Goal: Task Accomplishment & Management: Manage account settings

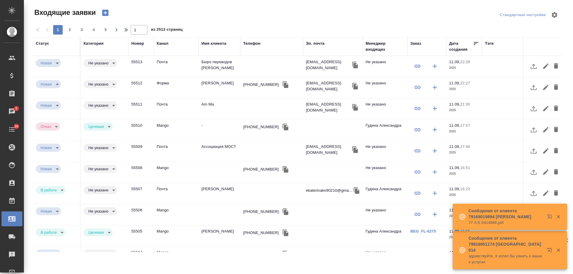
select select "RU"
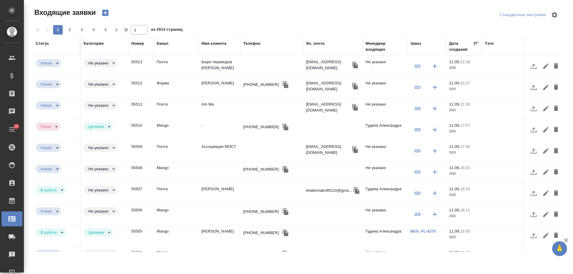
click at [106, 15] on icon "button" at bounding box center [105, 13] width 6 height 6
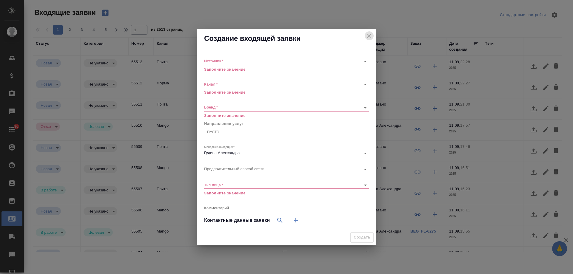
click at [369, 35] on icon "close" at bounding box center [369, 35] width 7 height 7
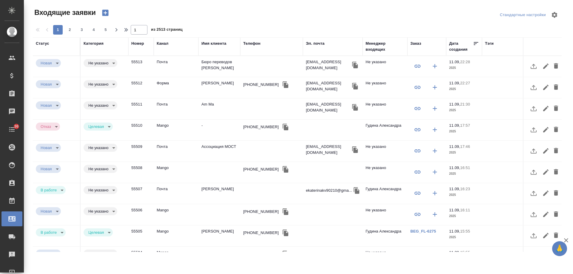
click at [213, 106] on td "Am Ma" at bounding box center [220, 109] width 42 height 21
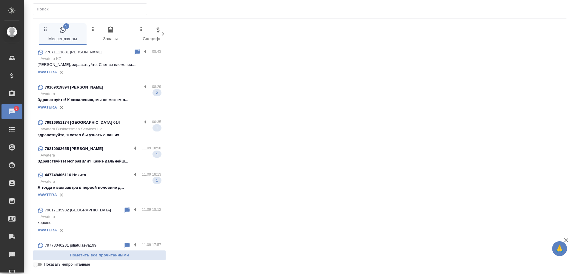
click at [38, 266] on input "Показать непрочитанные" at bounding box center [35, 264] width 21 height 7
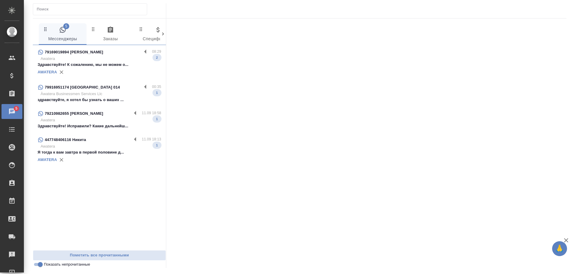
click at [38, 268] on input "Показать непрочитанные" at bounding box center [40, 264] width 21 height 7
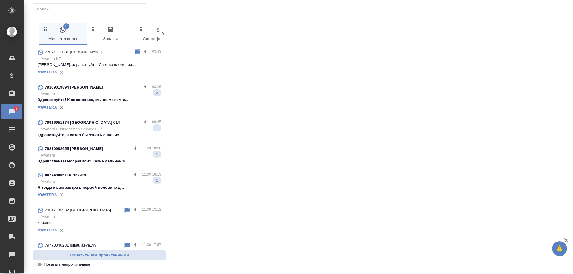
click at [96, 59] on p "Awatera KZ" at bounding box center [101, 59] width 121 height 6
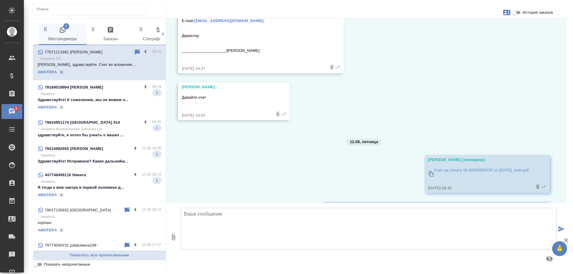
scroll to position [3389, 0]
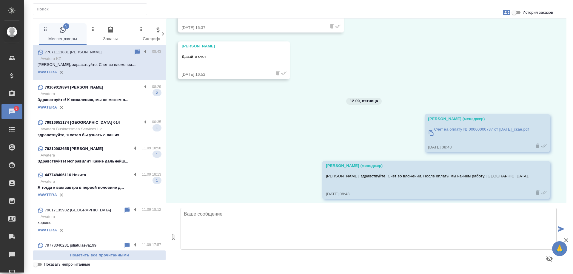
click at [39, 266] on input "Показать непрочитанные" at bounding box center [35, 264] width 21 height 7
checkbox input "true"
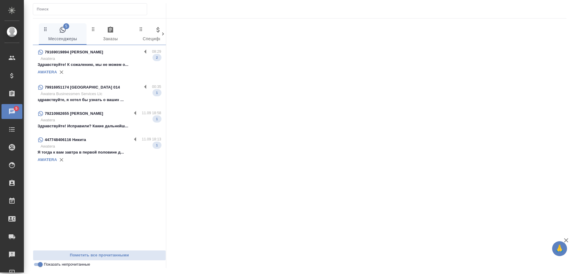
click at [107, 152] on p "Я тогда к вам завтра в первой половине д..." at bounding box center [100, 153] width 124 height 6
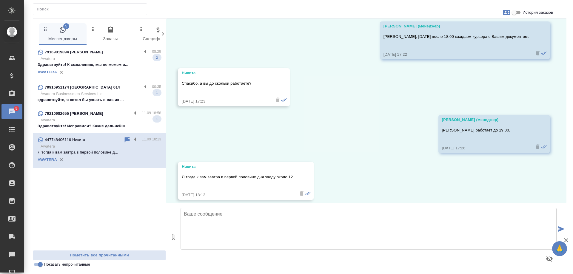
scroll to position [344, 0]
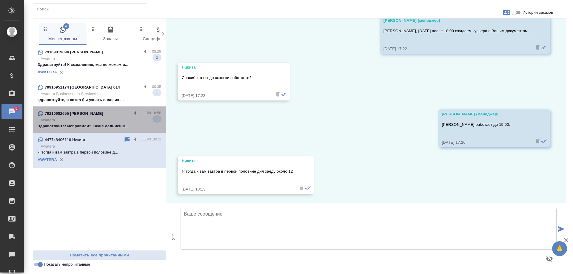
click at [100, 120] on p "Awatera" at bounding box center [101, 120] width 121 height 6
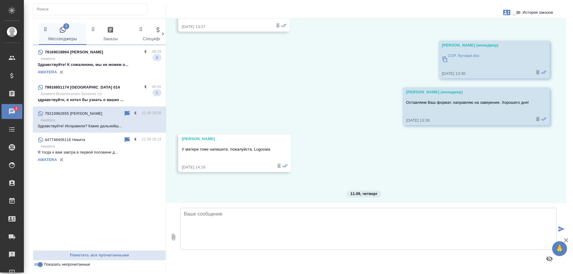
scroll to position [1094, 0]
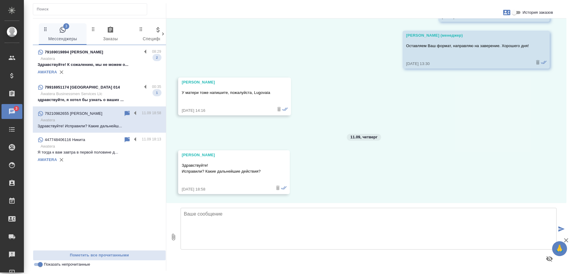
click at [100, 53] on div "79169019894 Татьяна" at bounding box center [90, 52] width 104 height 7
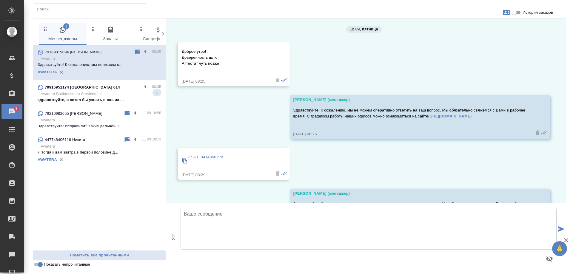
scroll to position [2059, 0]
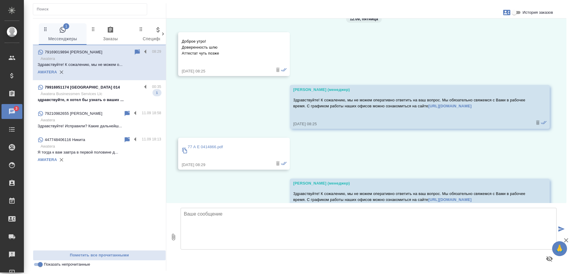
click at [95, 93] on p "Àwatera Businessmen Services Llc" at bounding box center [101, 94] width 121 height 6
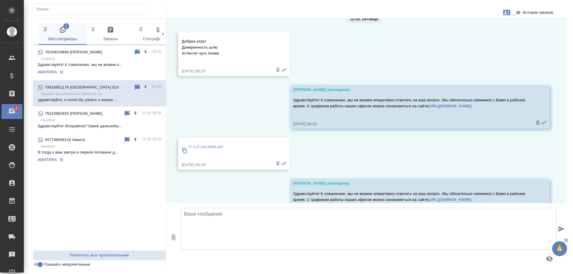
scroll to position [0, 0]
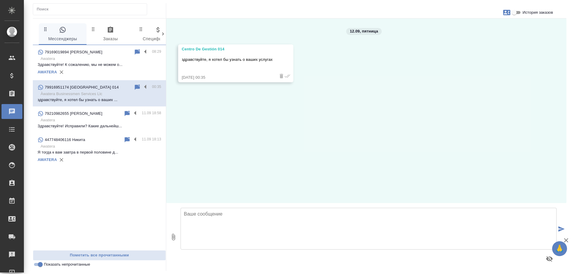
click at [253, 221] on textarea at bounding box center [369, 229] width 376 height 42
type textarea "Добрый день! Как я могу к Вам обращаться? Какие услуги Вас интересуют?"
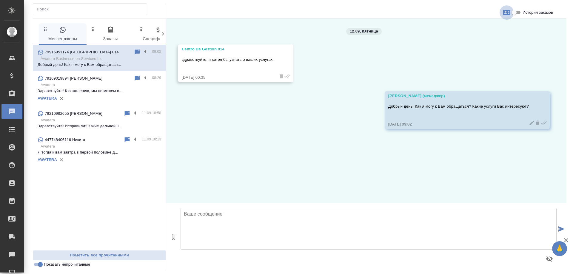
click at [506, 14] on icon "button" at bounding box center [506, 12] width 7 height 7
click at [481, 32] on div "Создать заявку" at bounding box center [481, 28] width 38 height 13
select select "RU"
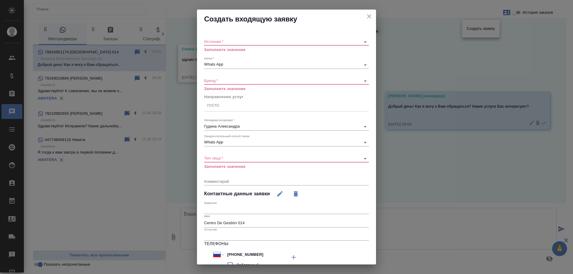
click at [249, 40] on body "🙏 .cls-1 fill:#fff; AWATERA Gudina Alexandra Клиенты Спецификации Заказы 0 Чаты…" at bounding box center [286, 137] width 573 height 274
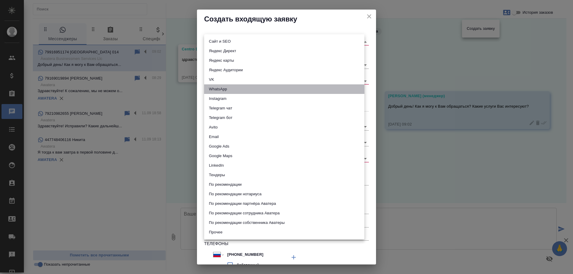
click at [223, 86] on li "WhatsApp" at bounding box center [284, 90] width 160 height 10
type input "whatsapp"
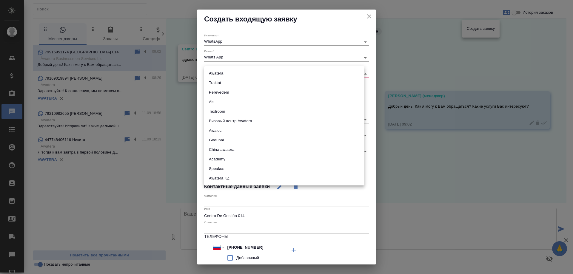
click at [222, 74] on body "🙏 .cls-1 fill:#fff; AWATERA Gudina Alexandra Клиенты Спецификации Заказы 0 Чаты…" at bounding box center [286, 137] width 573 height 274
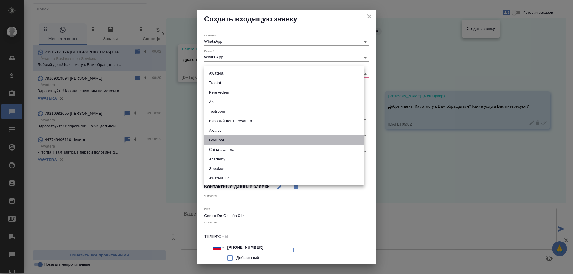
click at [225, 140] on li "Godubai" at bounding box center [284, 141] width 160 height 10
type input "godubai"
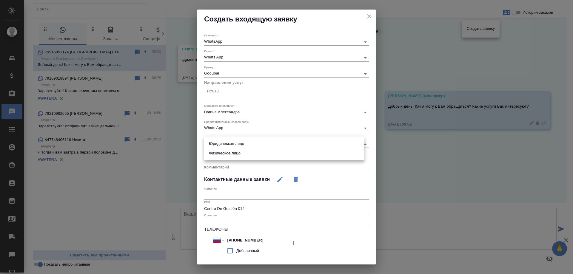
click at [219, 144] on body "🙏 .cls-1 fill:#fff; AWATERA Gudina Alexandra Клиенты Спецификации Заказы 0 Чаты…" at bounding box center [286, 137] width 573 height 274
click at [226, 153] on li "Физическое лицо" at bounding box center [284, 154] width 160 height 10
type input "private"
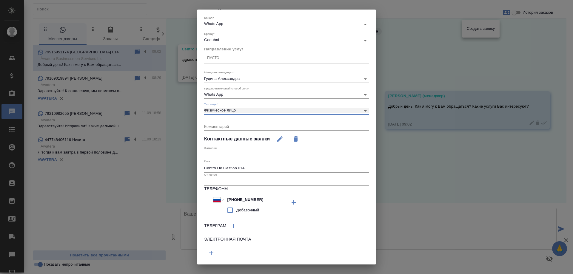
scroll to position [49, 0]
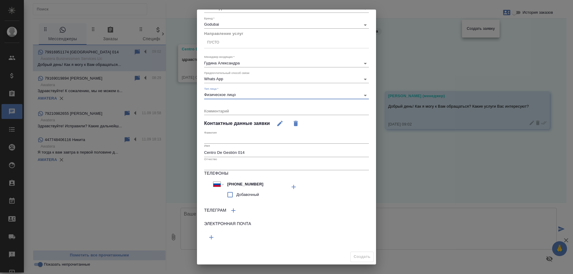
click at [225, 43] on div "Пусто" at bounding box center [286, 42] width 165 height 9
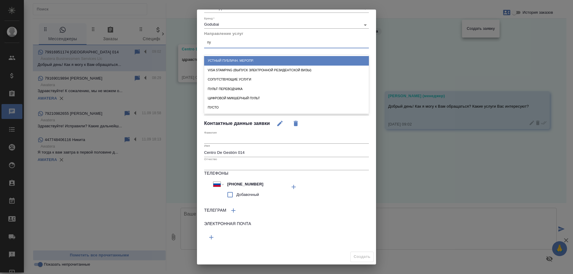
type input "пус"
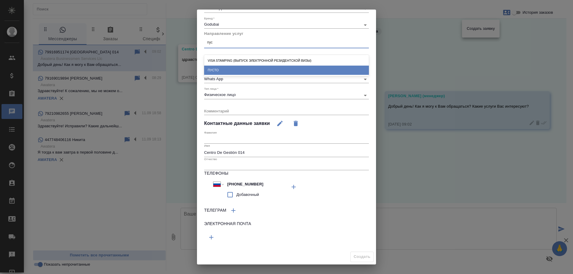
click at [236, 70] on div "ПУСТО" at bounding box center [286, 70] width 165 height 9
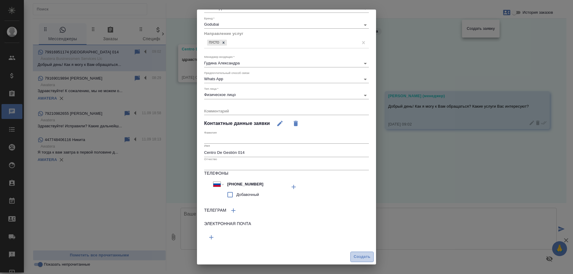
click at [355, 255] on span "Создать" at bounding box center [362, 257] width 17 height 7
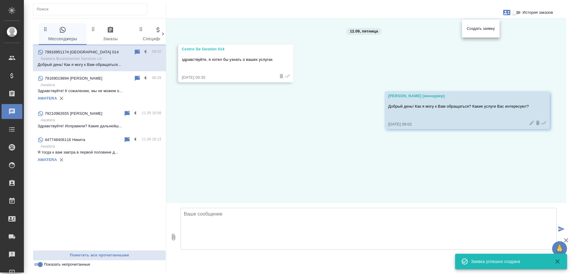
click at [506, 13] on div at bounding box center [286, 137] width 573 height 274
click at [506, 13] on icon "button" at bounding box center [506, 12] width 7 height 5
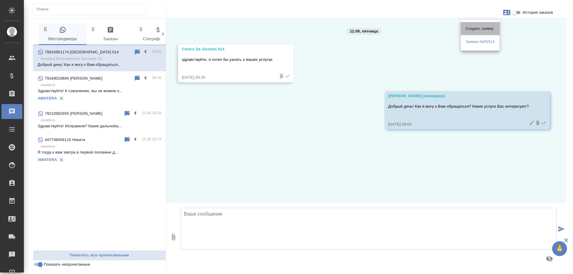
click at [484, 31] on span "Создать заявку" at bounding box center [480, 29] width 29 height 6
select select "RU"
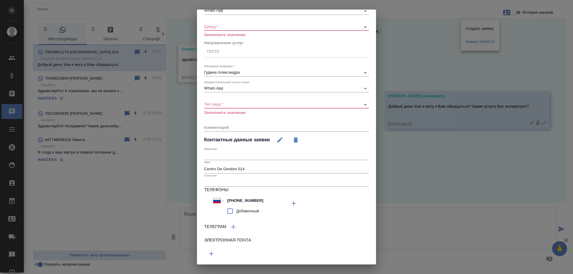
scroll to position [60, 0]
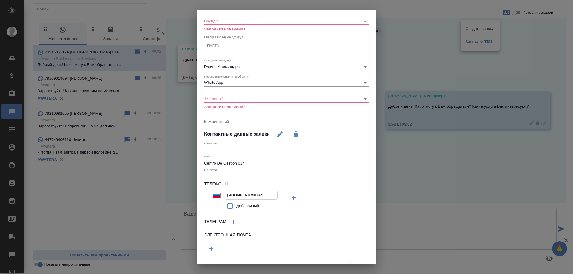
drag, startPoint x: 265, startPoint y: 195, endPoint x: 170, endPoint y: 193, distance: 95.0
click at [170, 193] on div "Создать входящую заявку Источник   * ​ Заполните значение Канал   * Whats App 6…" at bounding box center [286, 137] width 573 height 274
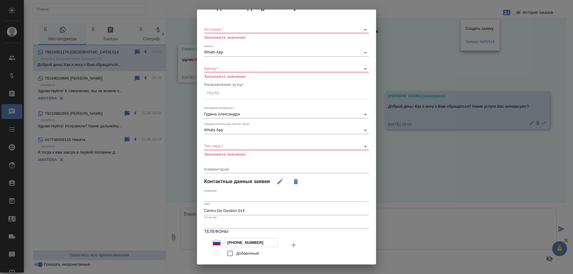
scroll to position [0, 0]
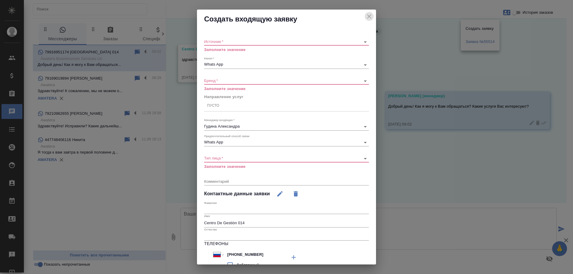
click at [366, 16] on icon "close" at bounding box center [369, 16] width 7 height 7
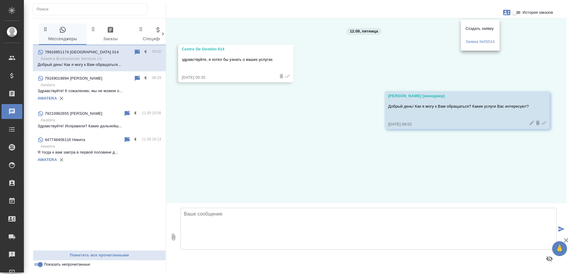
click at [40, 266] on div at bounding box center [286, 137] width 573 height 274
click at [38, 266] on input "Показать непрочитанные" at bounding box center [40, 264] width 21 height 7
checkbox input "false"
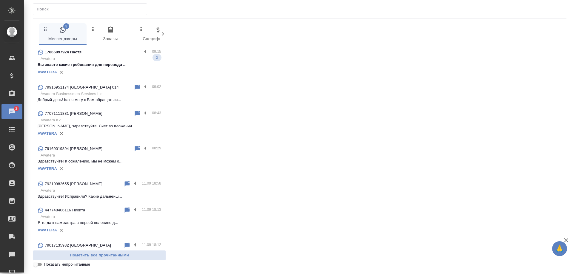
click at [75, 66] on p "Вы знаете какие требования для перевода ..." at bounding box center [100, 65] width 124 height 6
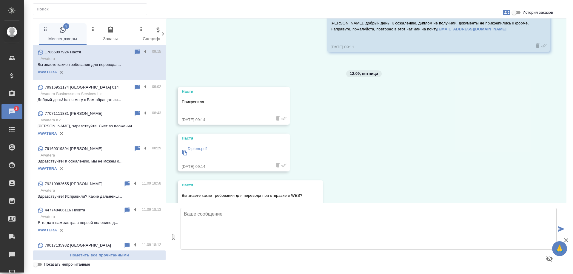
scroll to position [207, 0]
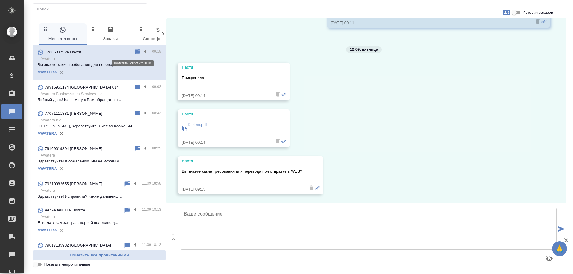
click at [135, 51] on icon at bounding box center [137, 51] width 5 height 5
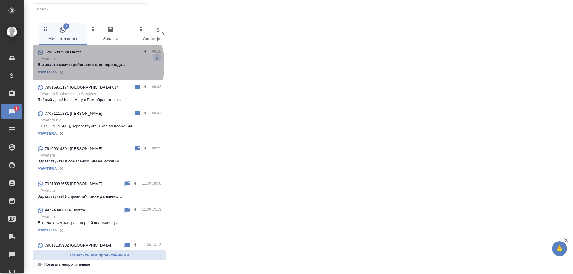
click at [92, 64] on p "Вы знаете какие требования для перевода ..." at bounding box center [100, 65] width 124 height 6
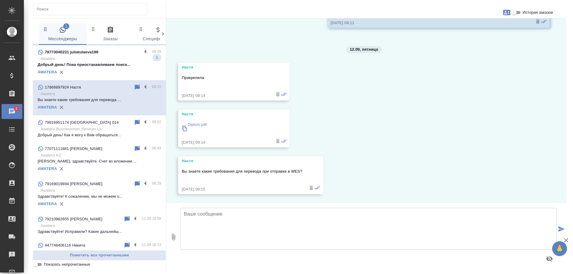
click at [198, 123] on p "Diplom.pdf" at bounding box center [197, 125] width 19 height 6
click at [243, 225] on textarea at bounding box center [369, 229] width 376 height 42
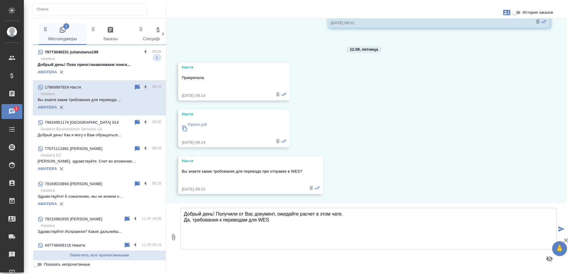
drag, startPoint x: 243, startPoint y: 225, endPoint x: 291, endPoint y: 225, distance: 48.1
click at [281, 224] on textarea "Добрый день! Получили от Вас документ, ожидайте расчет в этом чате. Да, требова…" at bounding box center [369, 229] width 376 height 42
drag, startPoint x: 308, startPoint y: 222, endPoint x: 269, endPoint y: 222, distance: 39.1
click at [269, 222] on textarea "Добрый день! Получили от Вас документ, ожидайте расчет в этом чате. Да, требова…" at bounding box center [369, 229] width 376 height 42
type textarea "Добрый день! Получили от Вас документ, ожидайте расчет в этом чате. Да, требова…"
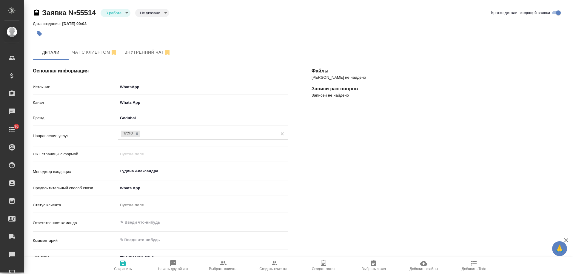
select select "RU"
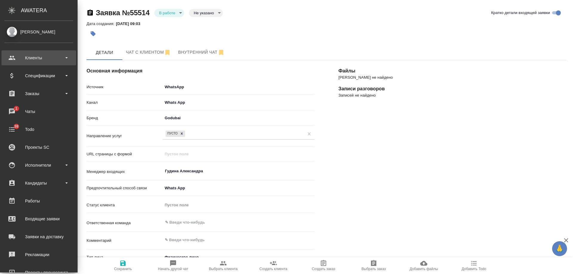
click at [32, 57] on div "Клиенты" at bounding box center [38, 57] width 69 height 9
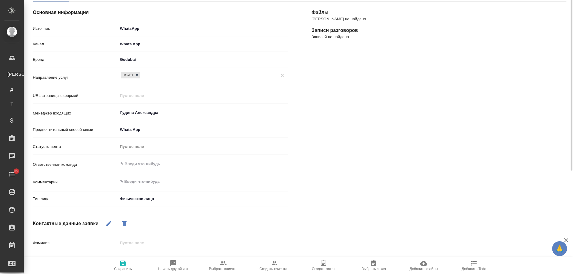
scroll to position [29, 0]
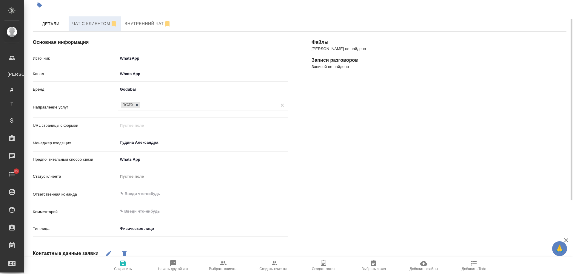
click at [88, 25] on span "Чат с клиентом" at bounding box center [94, 23] width 45 height 7
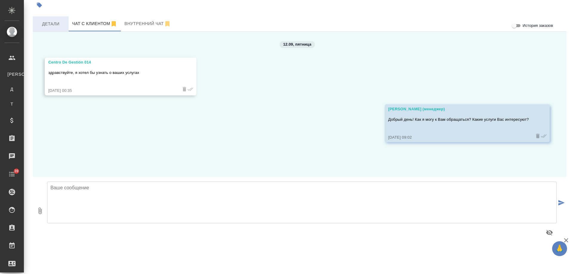
click at [55, 25] on span "Детали" at bounding box center [50, 23] width 29 height 7
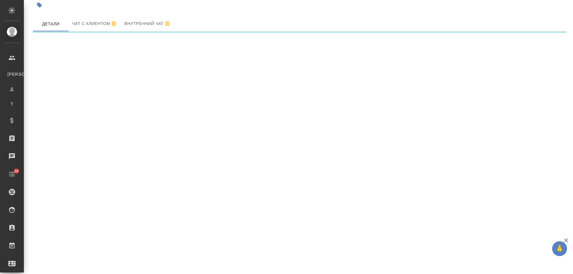
select select "RU"
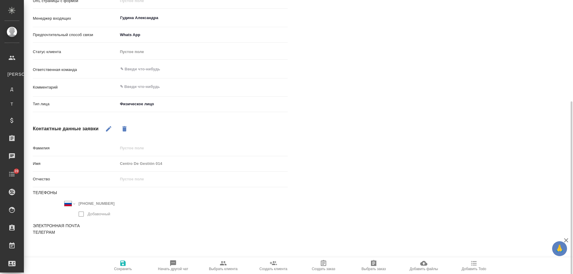
scroll to position [157, 0]
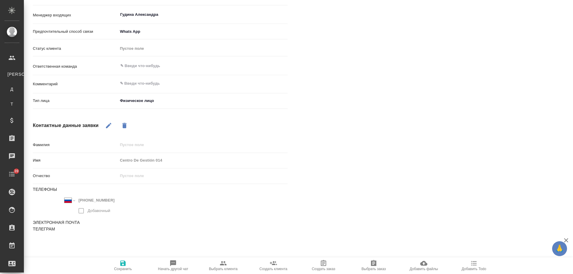
click at [479, 265] on span "Добавить Todo" at bounding box center [474, 265] width 43 height 11
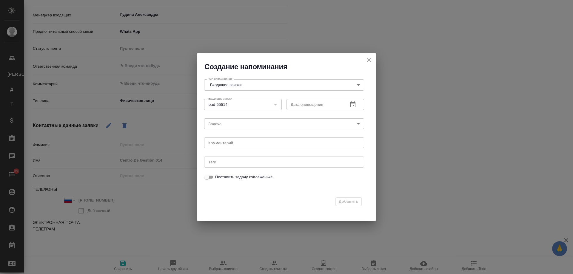
type textarea "x"
click at [354, 105] on icon "button" at bounding box center [352, 105] width 5 height 6
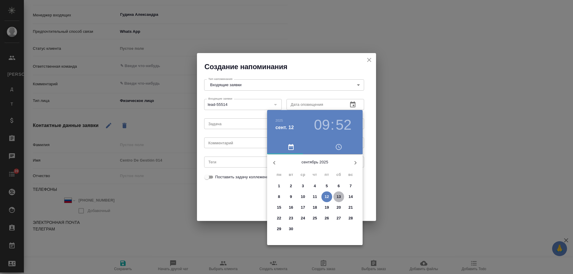
click at [337, 195] on p "13" at bounding box center [339, 197] width 4 height 6
type input "13.09.2025 09:52"
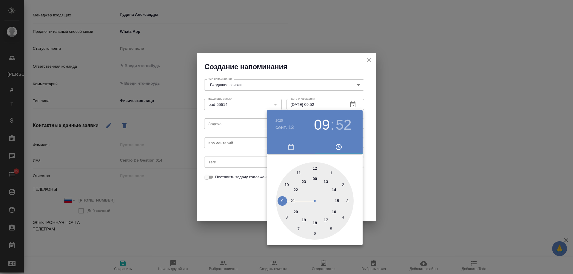
click at [245, 145] on div at bounding box center [286, 137] width 573 height 274
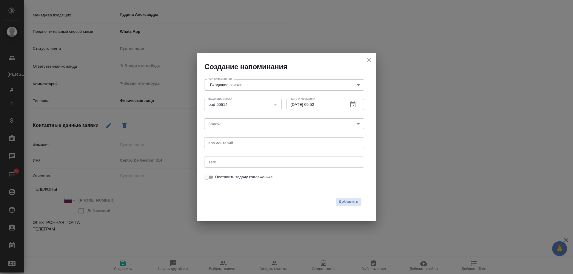
drag, startPoint x: 242, startPoint y: 143, endPoint x: 234, endPoint y: 143, distance: 7.5
click at [240, 143] on div "2025 сент. 13 09 : 52 00 1 2 3 4 5 6 7 8 9 10 11 12 13 14 15 16 17 18 19 20 21 …" at bounding box center [286, 137] width 573 height 274
click at [235, 143] on textarea at bounding box center [284, 143] width 152 height 4
type textarea "ответил вотс?"
click at [352, 202] on span "Добавить" at bounding box center [349, 202] width 20 height 7
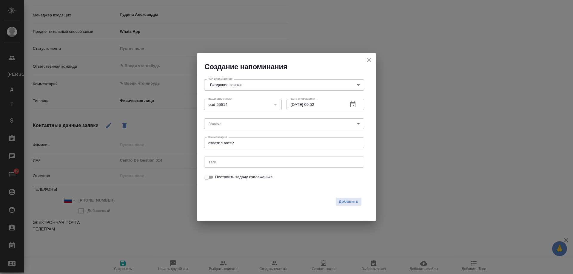
type textarea "x"
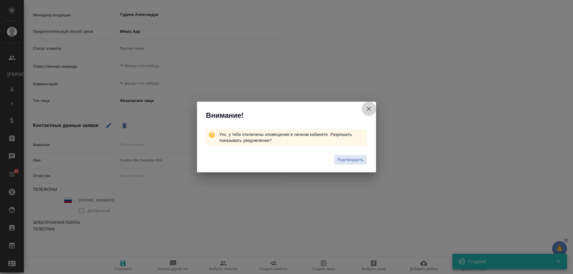
click at [371, 110] on icon "button" at bounding box center [369, 109] width 4 height 4
type textarea "x"
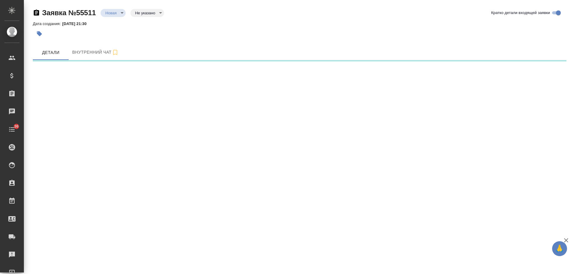
select select "RU"
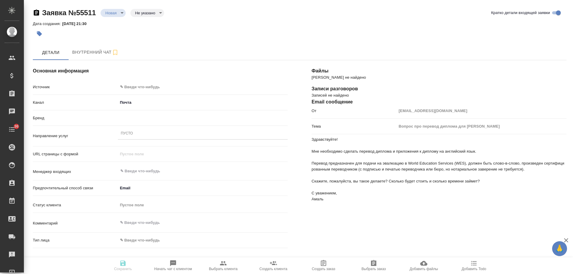
type textarea "x"
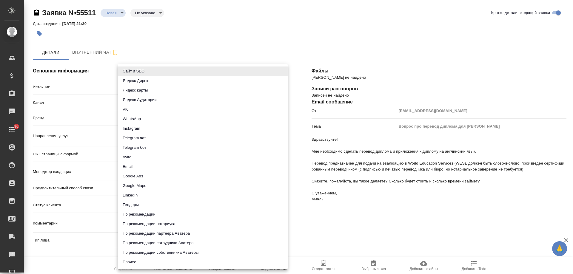
click at [139, 85] on body "🙏 .cls-1 fill:#fff; AWATERA [PERSON_NAME] Спецификации Заказы Чаты 36 Todo Прое…" at bounding box center [286, 137] width 573 height 274
click at [133, 167] on li "Email" at bounding box center [203, 167] width 170 height 10
type input "emailAds"
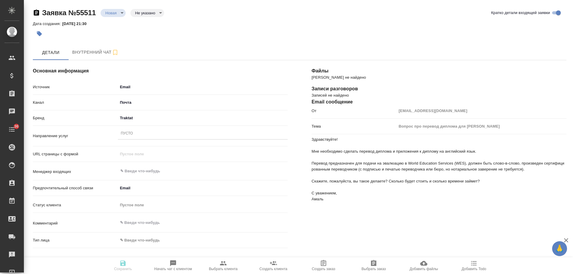
click at [133, 134] on div "Пусто" at bounding box center [127, 133] width 12 height 5
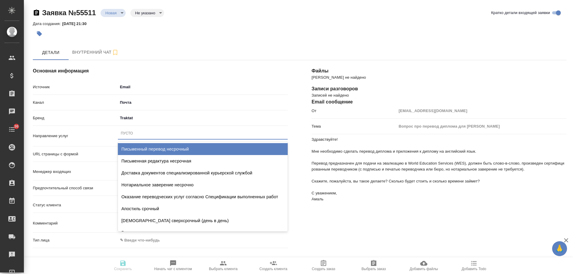
click at [157, 148] on div "Письменный перевод несрочный" at bounding box center [203, 149] width 170 height 12
type textarea "x"
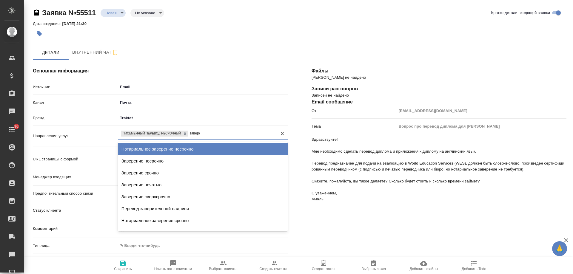
type input "заверен"
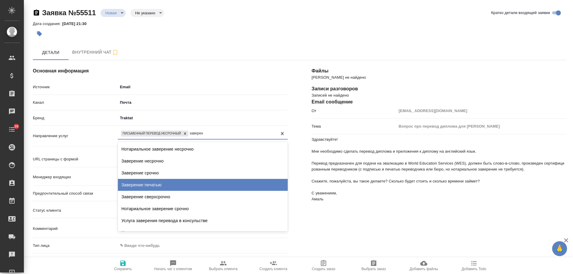
click at [163, 183] on div "Заверение печатью" at bounding box center [203, 185] width 170 height 12
type textarea "x"
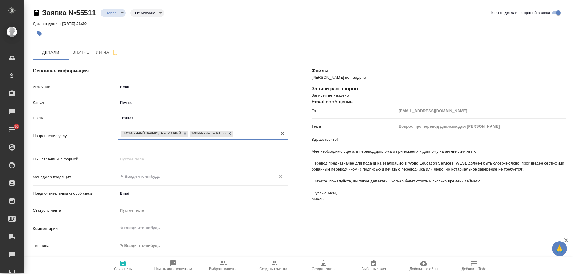
click at [148, 177] on input "text" at bounding box center [193, 176] width 146 height 7
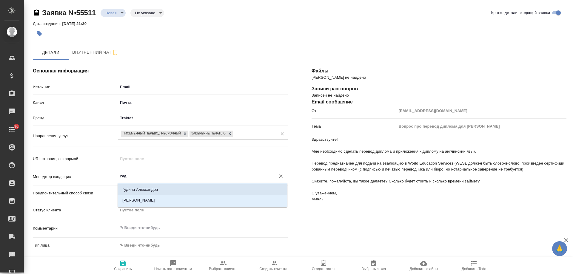
click at [146, 191] on li "Гудина Александра" at bounding box center [203, 190] width 170 height 11
type input "Гудина Александра"
type textarea "x"
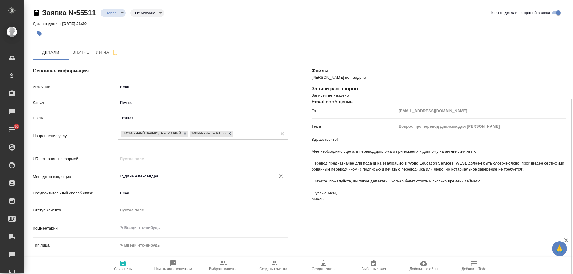
scroll to position [60, 0]
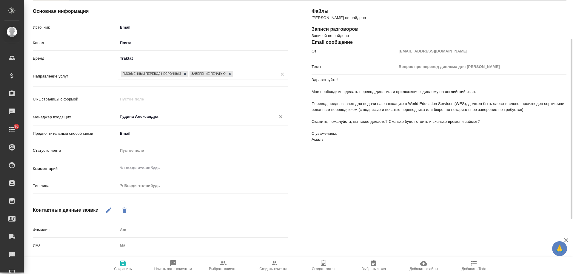
type input "Гудина Александра"
click at [140, 191] on body "🙏 .cls-1 fill:#fff; AWATERA Gudina Alexandra Клиенты Спецификации Заказы 0 Чаты…" at bounding box center [286, 137] width 573 height 274
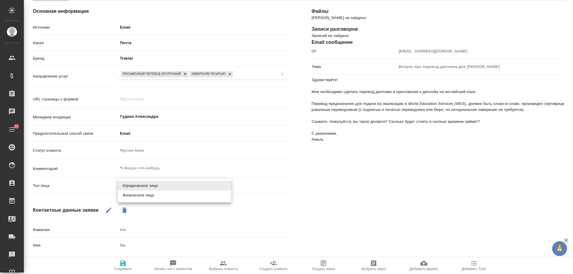
click at [142, 198] on li "Физическое лицо" at bounding box center [174, 196] width 113 height 10
type textarea "x"
type input "private"
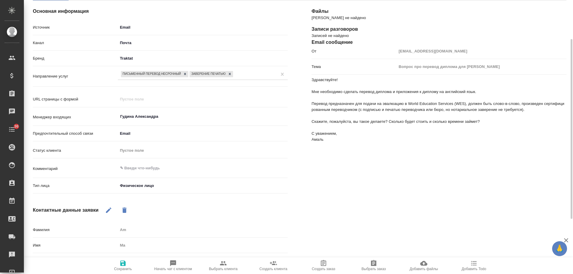
click at [108, 212] on icon "button" at bounding box center [108, 210] width 5 height 5
drag, startPoint x: 133, startPoint y: 232, endPoint x: 103, endPoint y: 232, distance: 30.8
click at [103, 232] on div "Фамилия Am" at bounding box center [160, 230] width 255 height 10
type textarea "x"
drag, startPoint x: 138, startPoint y: 247, endPoint x: 89, endPoint y: 235, distance: 49.7
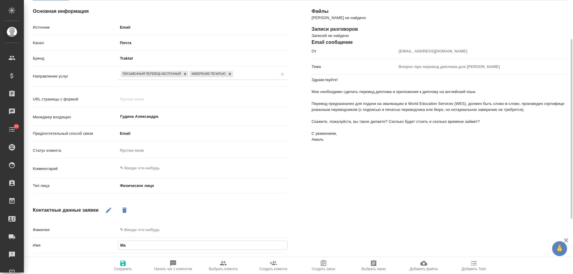
type input "А"
type textarea "x"
type input "Ам"
type textarea "x"
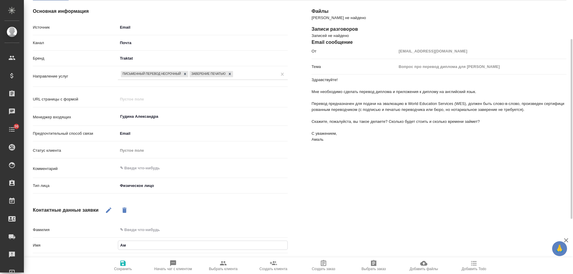
type input "Ама"
type textarea "x"
type input "Амаль"
type textarea "x"
type input "Амаль"
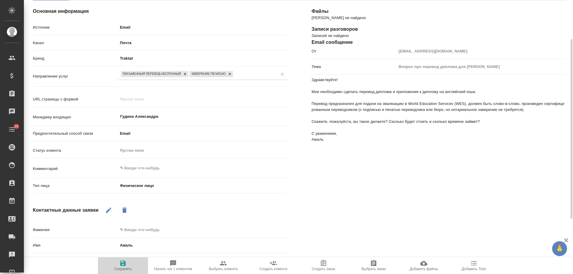
click at [126, 264] on icon "button" at bounding box center [122, 263] width 7 height 7
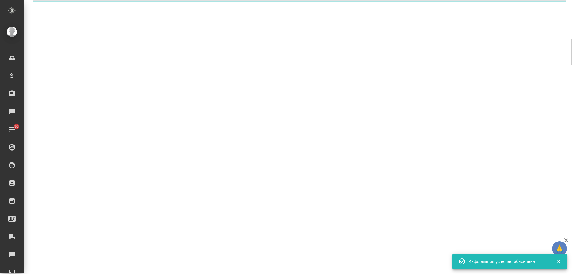
select select "RU"
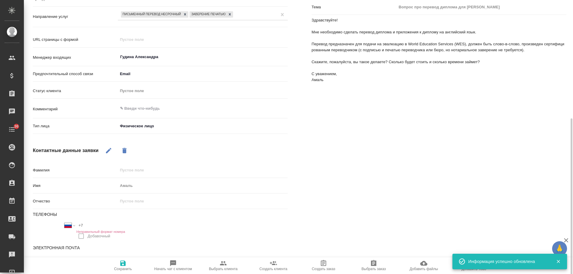
scroll to position [144, 0]
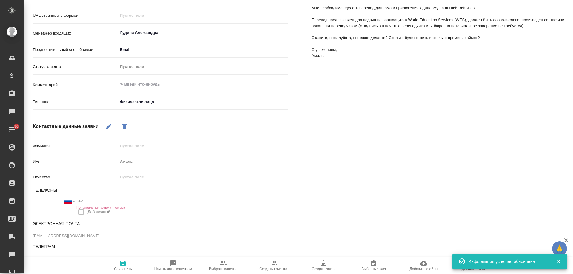
click at [559, 261] on icon "button" at bounding box center [558, 261] width 5 height 5
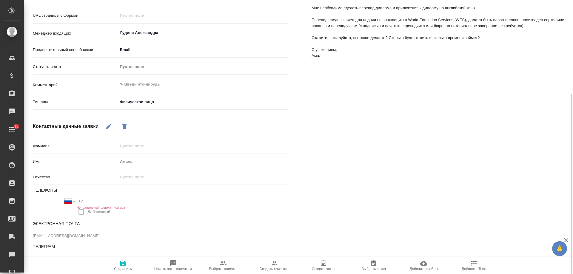
click at [473, 271] on span "Добавить Todo" at bounding box center [474, 269] width 24 height 4
type textarea "x"
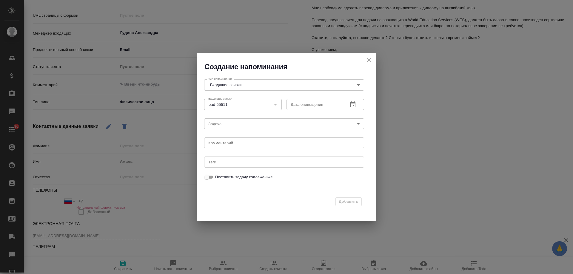
click at [356, 104] on icon "button" at bounding box center [352, 105] width 5 height 6
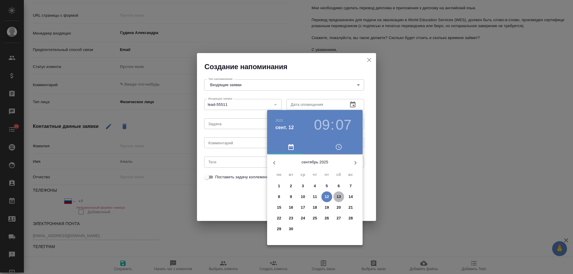
click at [338, 197] on p "13" at bounding box center [339, 197] width 4 height 6
type input "13.09.2025 09:07"
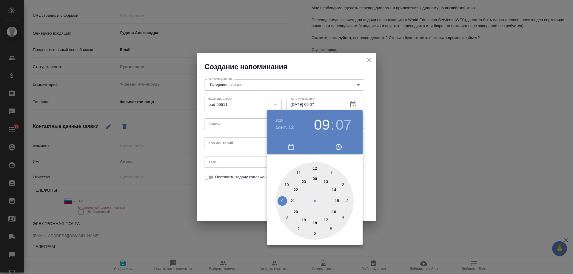
click at [219, 141] on div at bounding box center [286, 137] width 573 height 274
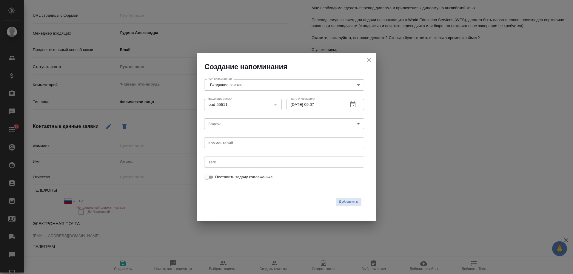
click at [219, 142] on div "2025 сент. 13 09 : 07 00 1 2 3 4 5 6 7 8 9 10 11 12 13 14 15 16 17 18 19 20 21 …" at bounding box center [286, 137] width 573 height 274
click at [222, 143] on textarea at bounding box center [284, 143] width 152 height 4
type textarea "ответила на почте? ждем док"
click at [354, 201] on span "Добавить" at bounding box center [349, 202] width 20 height 7
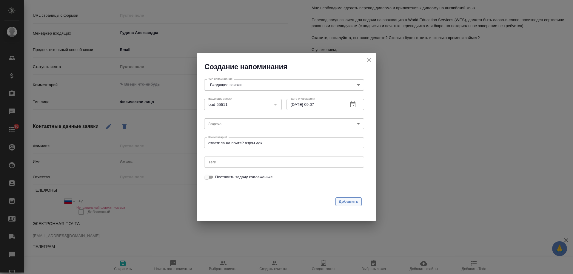
type textarea "x"
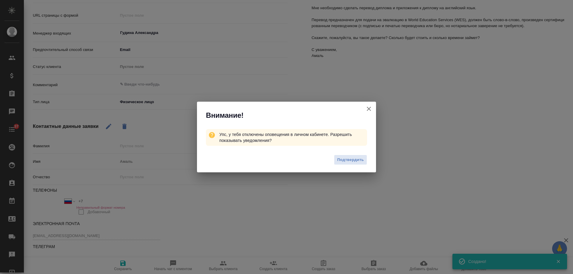
click at [369, 109] on icon "button" at bounding box center [369, 109] width 4 height 4
type textarea "x"
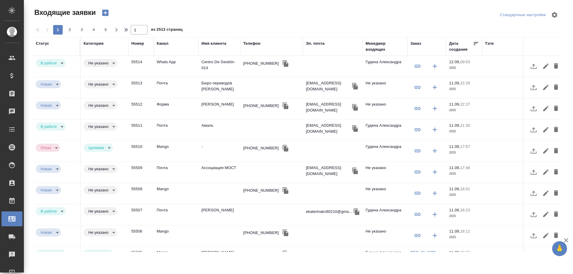
select select "RU"
click at [209, 105] on td "[PERSON_NAME]" at bounding box center [220, 109] width 42 height 21
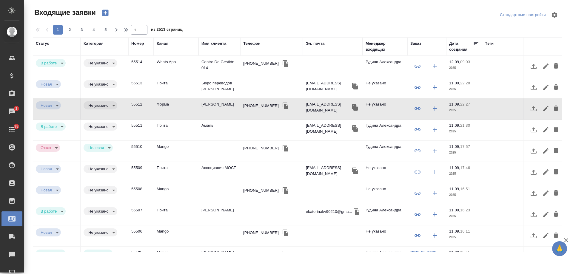
click at [254, 42] on div "Телефон" at bounding box center [251, 44] width 17 height 6
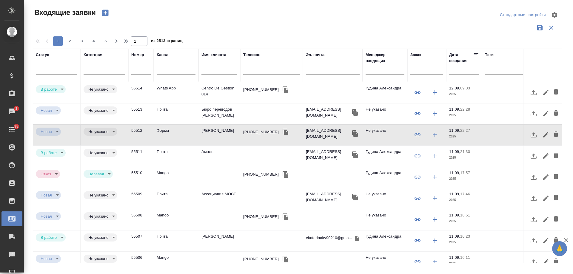
click at [267, 70] on input "text" at bounding box center [271, 70] width 57 height 7
paste input "79166225291"
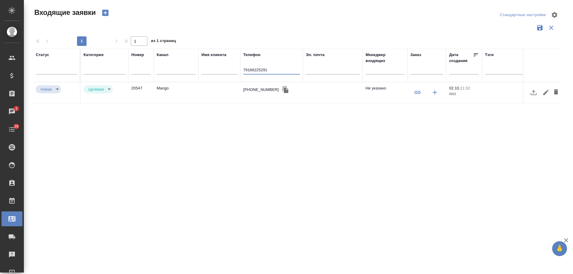
type input "79166225291"
click at [314, 68] on input "text" at bounding box center [333, 70] width 54 height 7
paste input "pienetwork@gmail.com"
type input "pienetwork@gmail.com"
drag, startPoint x: 261, startPoint y: 69, endPoint x: 166, endPoint y: 69, distance: 94.4
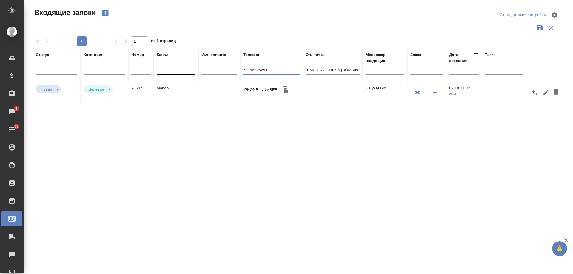
click at [166, 69] on tr "Статус Категория Номер Канал Имя клиента Телефон 79166225291 Эл. почта pienetwo…" at bounding box center [380, 65] width 694 height 33
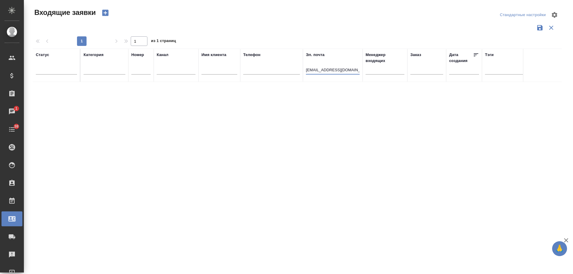
drag, startPoint x: 351, startPoint y: 71, endPoint x: 243, endPoint y: 76, distance: 108.5
click at [243, 76] on tr "Статус Категория Номер Канал Имя клиента Телефон Эл. почта pienetwork@gmail.com…" at bounding box center [380, 65] width 694 height 33
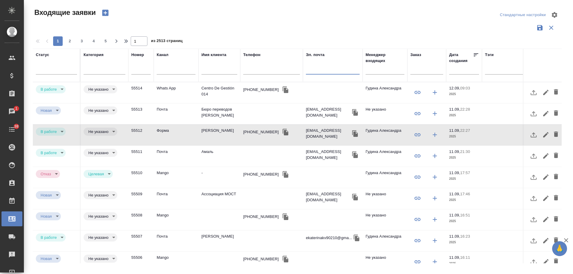
paste input "pienetwork@gmail.com"
type input "pienetwork@gmail.com"
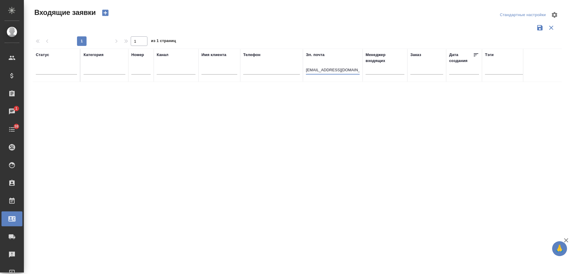
drag, startPoint x: 351, startPoint y: 70, endPoint x: 124, endPoint y: 81, distance: 227.2
click at [124, 81] on tr "Статус Категория Номер Канал Имя клиента Телефон Эл. почта pienetwork@gmail.com…" at bounding box center [380, 65] width 694 height 33
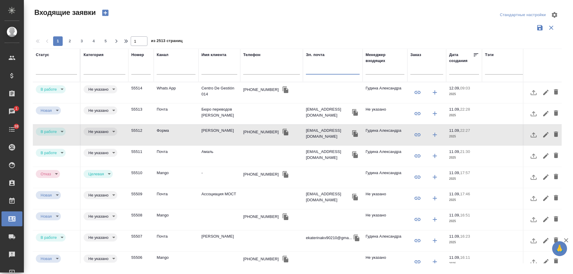
click at [107, 10] on icon "button" at bounding box center [105, 13] width 8 height 8
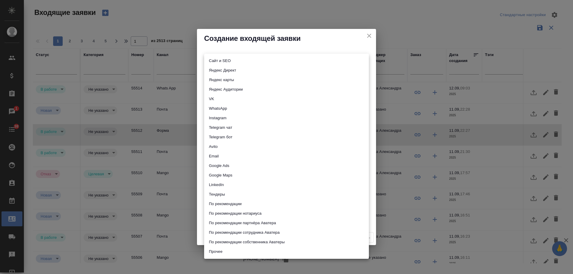
click at [226, 61] on body "🙏 .cls-1 fill:#fff; AWATERA Gudina Alexandra Клиенты Спецификации Заказы 1 Чаты…" at bounding box center [286, 137] width 573 height 274
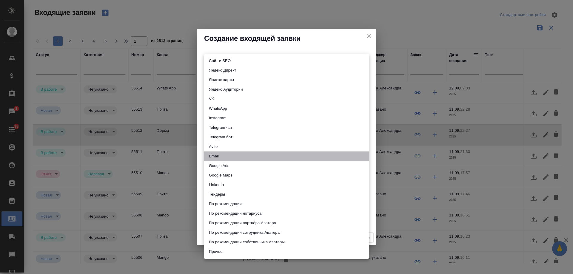
click at [216, 155] on li "Email" at bounding box center [286, 157] width 165 height 10
type input "emailAds"
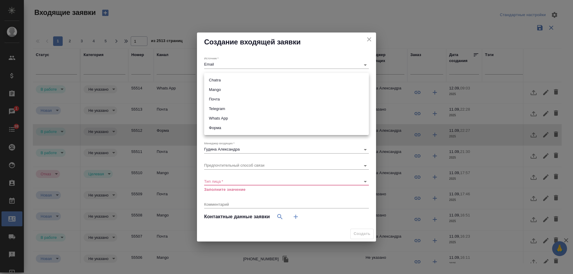
click at [218, 81] on body "🙏 .cls-1 fill:#fff; AWATERA Gudina Alexandra Клиенты Спецификации Заказы 1 Чаты…" at bounding box center [286, 137] width 573 height 274
click at [219, 101] on li "Почта" at bounding box center [286, 100] width 165 height 10
type input "640a088c6aae0874b0a8d791"
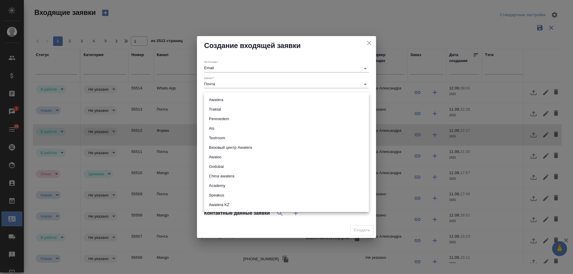
click at [214, 101] on body "🙏 .cls-1 fill:#fff; AWATERA Gudina Alexandra Клиенты Спецификации Заказы 1 Чаты…" at bounding box center [286, 137] width 573 height 274
click at [221, 99] on li "Awatera" at bounding box center [286, 100] width 165 height 10
type input "awatera"
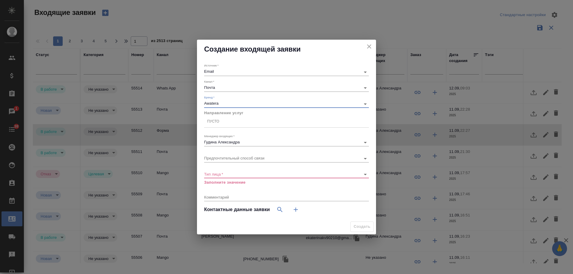
click at [222, 123] on div "Пусто" at bounding box center [286, 122] width 165 height 9
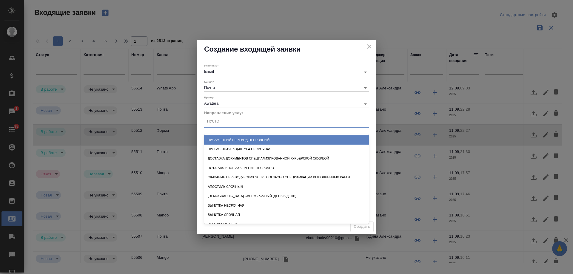
click at [245, 138] on div "Письменный перевод несрочный" at bounding box center [286, 140] width 165 height 9
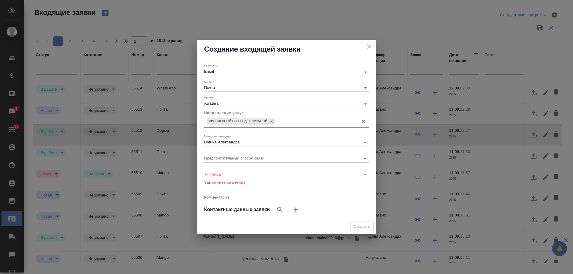
click at [223, 175] on body "🙏 .cls-1 fill:#fff; AWATERA Gudina Alexandra Клиенты Спецификации Заказы 1 Чаты…" at bounding box center [286, 137] width 573 height 274
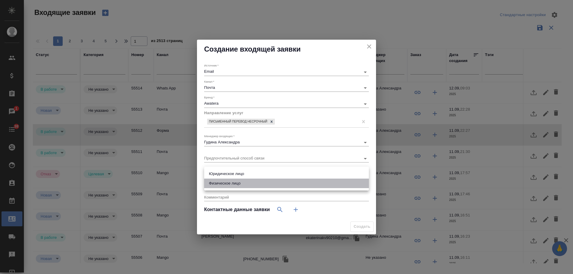
click at [226, 183] on li "Физическое лицо" at bounding box center [286, 184] width 165 height 10
type input "private"
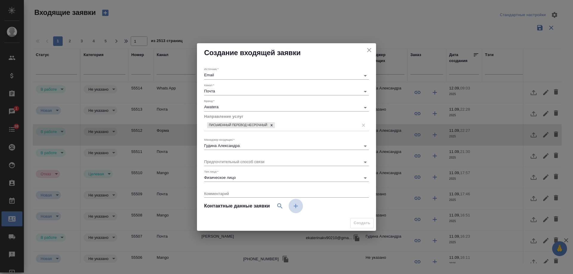
click at [298, 206] on icon "button" at bounding box center [295, 206] width 7 height 7
select select "RU"
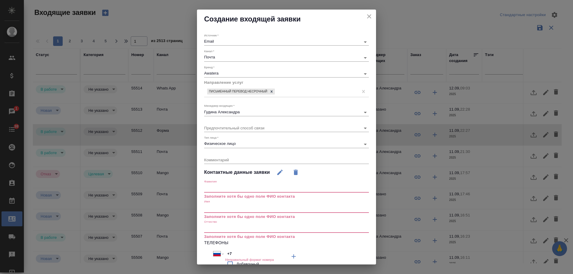
scroll to position [70, 0]
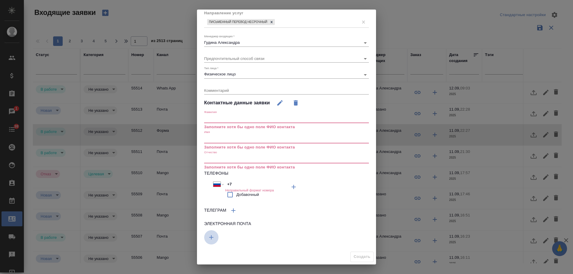
click at [213, 236] on icon "button" at bounding box center [211, 237] width 7 height 7
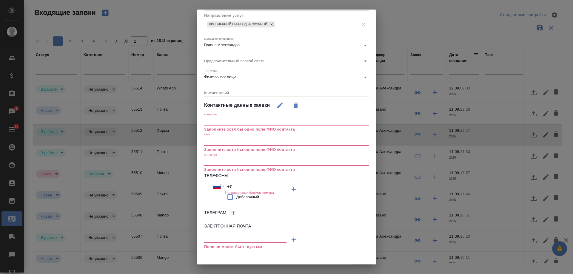
click at [229, 237] on input "text" at bounding box center [245, 238] width 82 height 7
type input "pienetwork@gmail.com"
click at [228, 142] on input "text" at bounding box center [286, 141] width 165 height 8
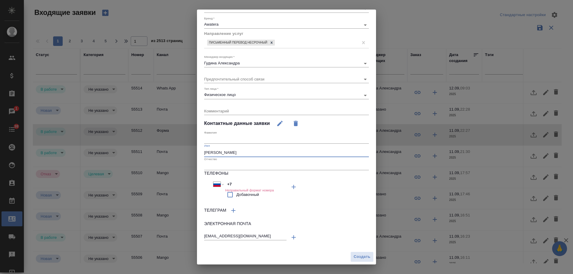
scroll to position [49, 0]
type input "Илья"
click at [228, 142] on input "text" at bounding box center [286, 140] width 165 height 8
type input "Пономарев"
drag, startPoint x: 248, startPoint y: 184, endPoint x: 204, endPoint y: 184, distance: 43.9
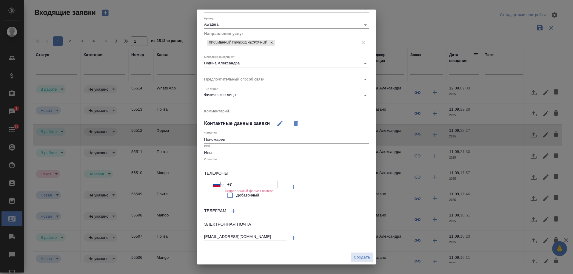
click at [204, 184] on div "Источник   * Email emailAds Канал   * Почта 640a088c6aae0874b0a8d791 Бренд   * …" at bounding box center [286, 115] width 179 height 271
paste input "916 622 52 91"
type input "+7 916 622 52 91"
click at [354, 256] on span "Создать" at bounding box center [362, 257] width 17 height 7
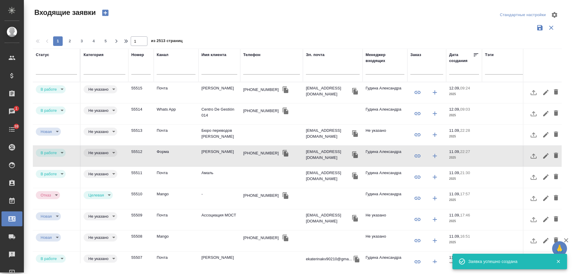
click at [228, 89] on td "Пономарев Илья" at bounding box center [220, 92] width 42 height 21
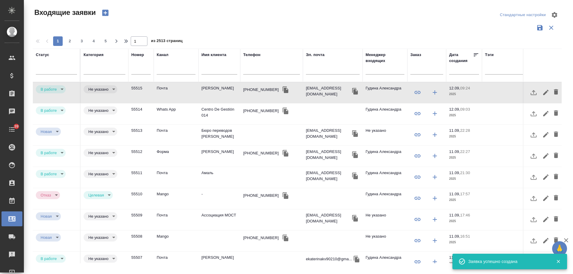
click at [219, 90] on td "Пономарев Илья" at bounding box center [220, 92] width 42 height 21
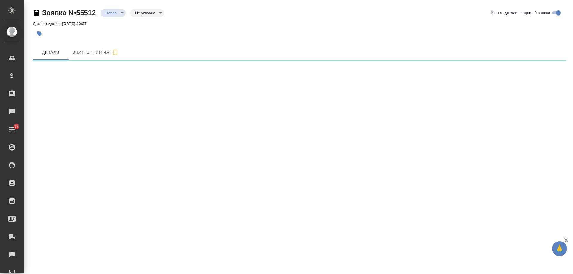
select select "RU"
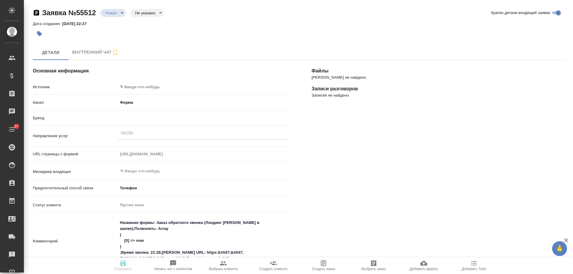
type textarea "x"
click at [146, 89] on body "🙏 .cls-1 fill:#fff; AWATERA Gudina Alexandra Клиенты Спецификации Заказы Чаты 3…" at bounding box center [286, 137] width 573 height 274
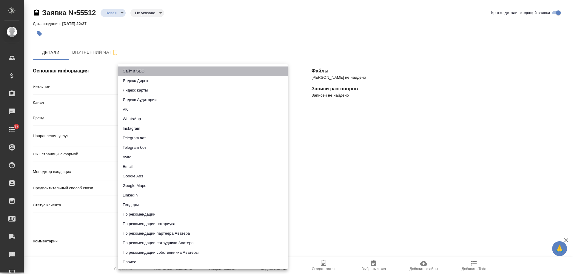
click at [145, 73] on li "Сайт и SEO" at bounding box center [203, 72] width 170 height 10
type input "seo"
type textarea "x"
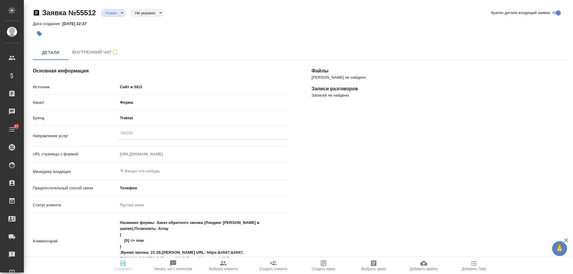
click at [136, 134] on div "Пусто" at bounding box center [203, 134] width 170 height 9
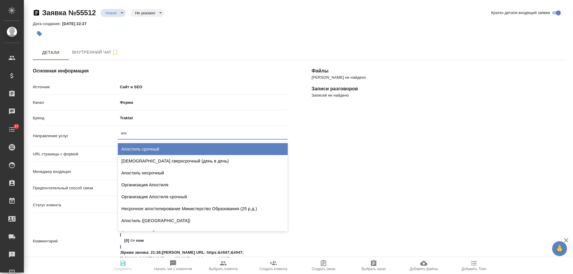
type input "апос"
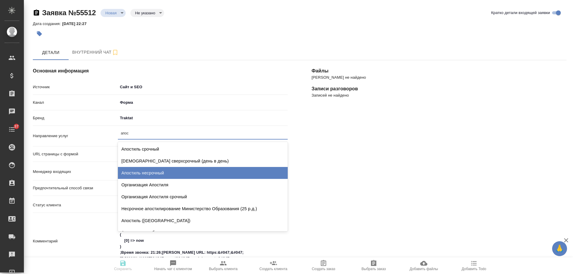
click at [142, 174] on div "Апостиль несрочный" at bounding box center [203, 173] width 170 height 12
type textarea "x"
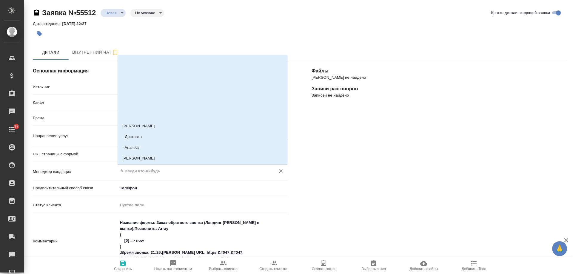
click at [144, 171] on input "text" at bounding box center [193, 171] width 146 height 7
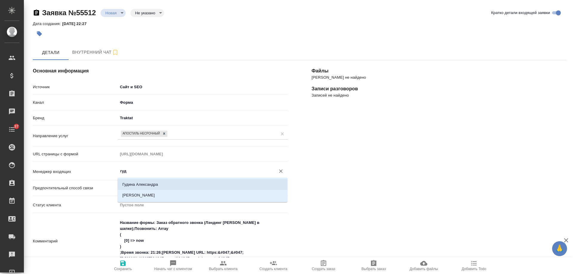
click at [142, 184] on li "Гудина Александра" at bounding box center [203, 184] width 170 height 11
type input "Гудина Александра"
type textarea "x"
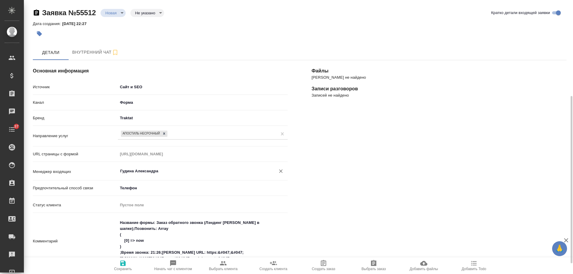
scroll to position [119, 0]
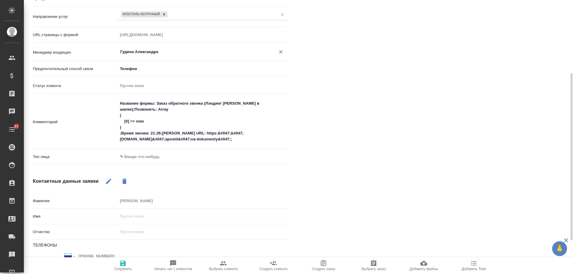
type input "Гудина Александра"
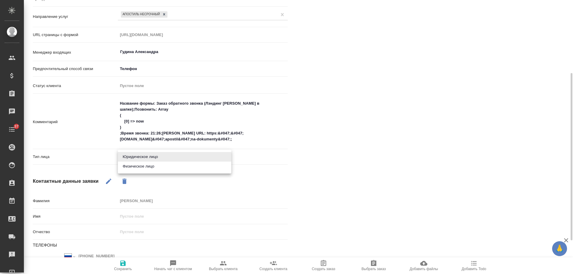
click at [135, 156] on body "🙏 .cls-1 fill:#fff; AWATERA Gudina Alexandra Клиенты Спецификации Заказы 0 Чаты…" at bounding box center [286, 137] width 573 height 274
click at [134, 167] on li "Физическое лицо" at bounding box center [174, 167] width 113 height 10
type textarea "x"
type input "private"
click at [123, 262] on icon "button" at bounding box center [122, 263] width 7 height 7
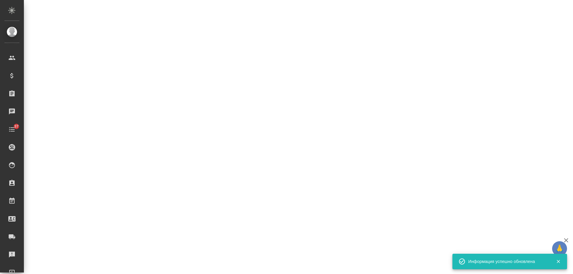
select select "RU"
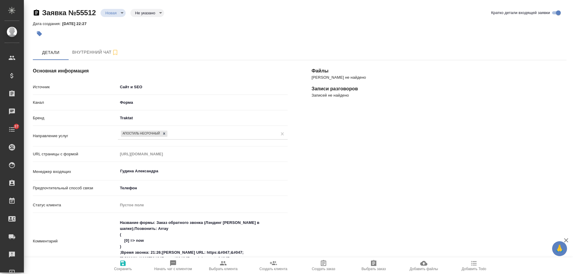
scroll to position [174, 0]
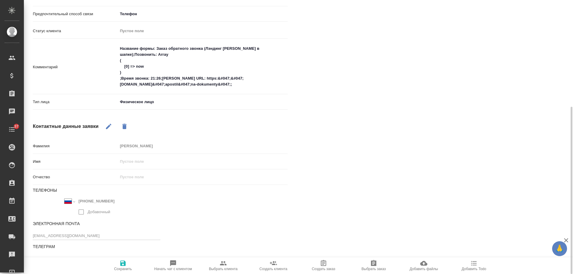
click at [477, 267] on icon "button" at bounding box center [474, 263] width 7 height 7
type textarea "x"
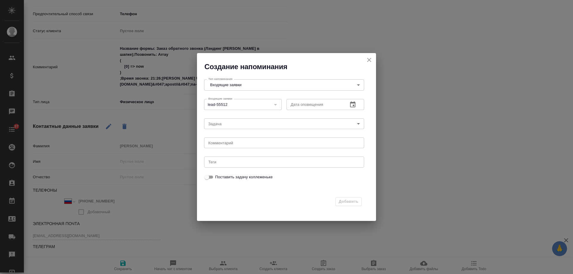
click at [357, 103] on button "button" at bounding box center [353, 105] width 14 height 14
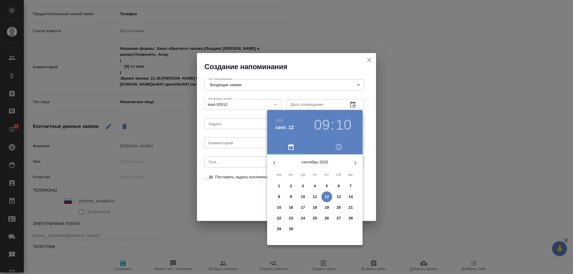
click at [340, 196] on p "13" at bounding box center [339, 197] width 4 height 6
type input "13.09.2025 09:10"
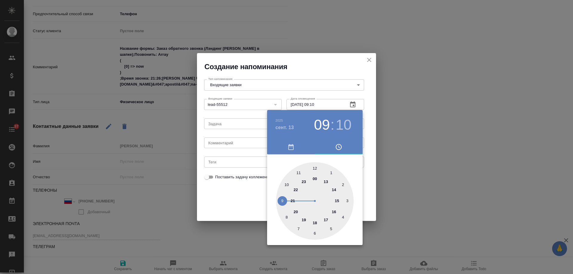
click at [245, 145] on div at bounding box center [286, 137] width 573 height 274
click at [244, 145] on div "2025 сент. 13 09 : 10 00 1 2 3 4 5 6 7 8 9 10 11 12 13 14 15 16 17 18 19 20 21 …" at bounding box center [286, 137] width 573 height 274
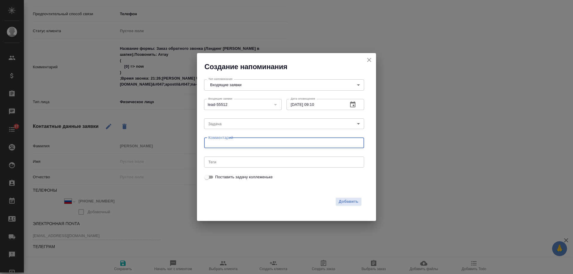
click at [236, 143] on textarea at bounding box center [284, 143] width 152 height 4
type textarea "ответила на почте?"
click at [349, 201] on span "Добавить" at bounding box center [349, 202] width 20 height 7
type textarea "x"
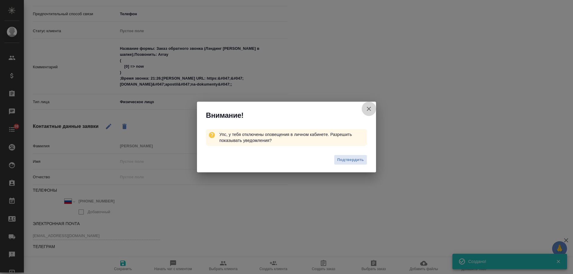
click at [369, 109] on icon "button" at bounding box center [369, 109] width 4 height 4
type textarea "x"
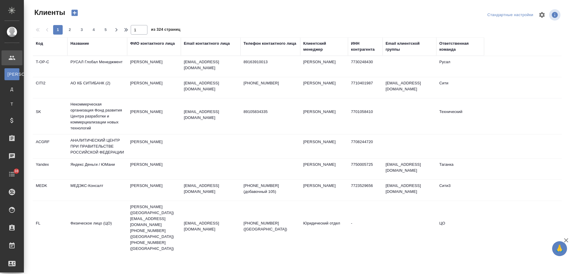
select select "RU"
click at [216, 44] on div "Email контактного лица" at bounding box center [207, 44] width 46 height 6
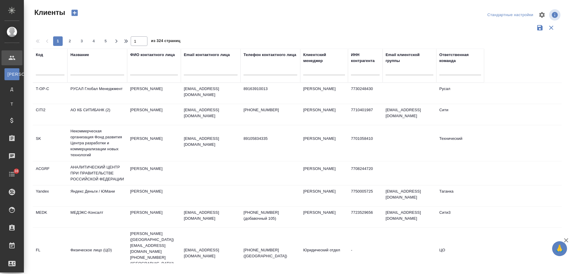
click at [216, 75] on div at bounding box center [211, 72] width 54 height 15
click at [215, 73] on input "text" at bounding box center [211, 71] width 54 height 7
paste input "[PERSON_NAME][EMAIL_ADDRESS][DOMAIN_NAME]"
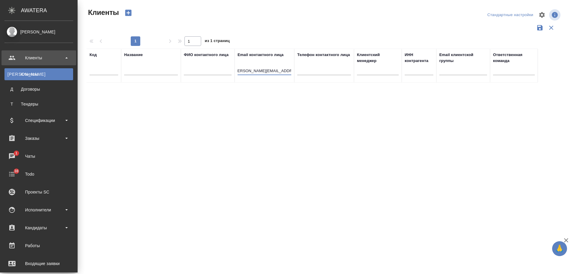
drag, startPoint x: 205, startPoint y: 70, endPoint x: 10, endPoint y: 67, distance: 195.0
click at [10, 67] on div ".cls-1 fill:#fff; AWATERA [PERSON_NAME] К Клиенты Д Договоры Т Тендеры Специфик…" at bounding box center [286, 137] width 573 height 274
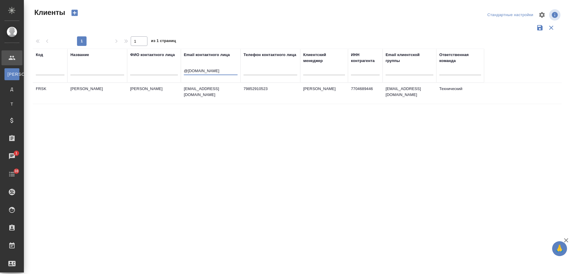
type input "@fresenius-kabi.ru"
click at [217, 95] on td "ADmitrieva@fresenius-kabi.ru" at bounding box center [211, 93] width 60 height 21
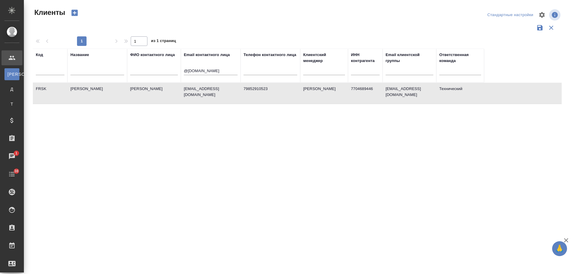
click at [217, 95] on td "ADmitrieva@fresenius-kabi.ru" at bounding box center [211, 93] width 60 height 21
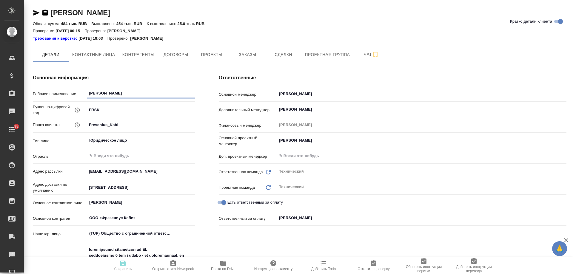
click at [45, 13] on icon "button" at bounding box center [44, 13] width 5 height 6
click at [47, 11] on icon "button" at bounding box center [44, 13] width 5 height 6
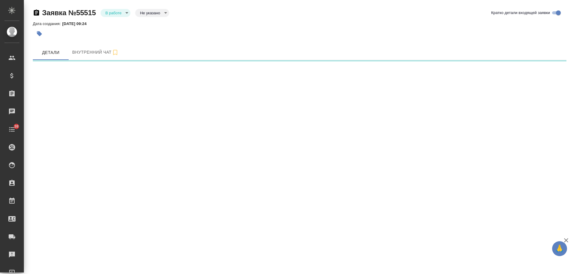
select select "RU"
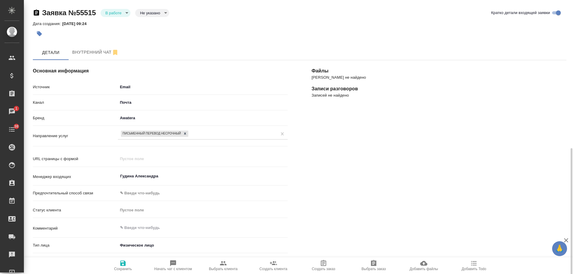
scroll to position [119, 0]
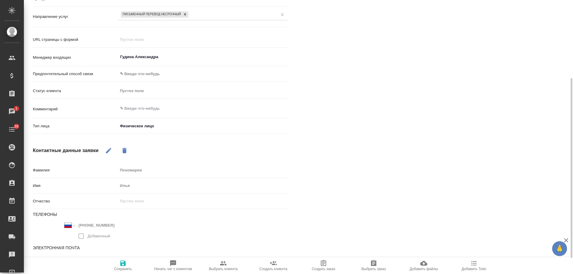
click at [471, 265] on icon "button" at bounding box center [474, 263] width 7 height 7
type textarea "x"
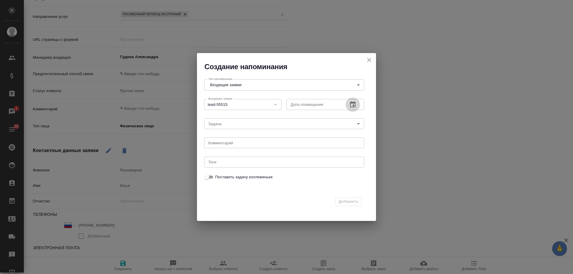
click at [356, 105] on icon "button" at bounding box center [352, 105] width 5 height 6
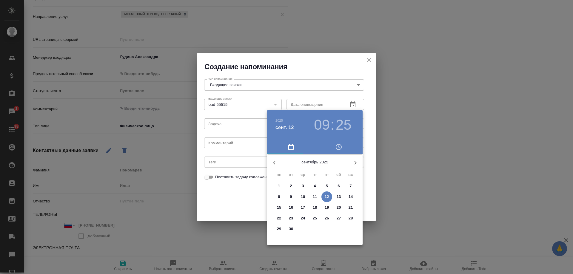
click at [337, 193] on button "13" at bounding box center [339, 197] width 11 height 11
type input "[DATE] 09:25"
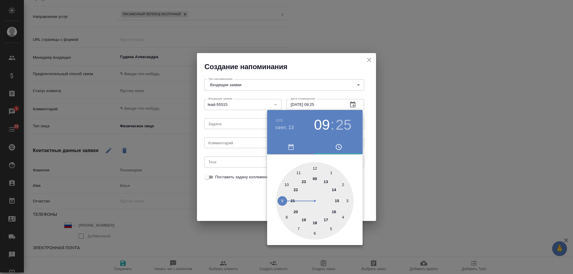
click at [233, 142] on div at bounding box center [286, 137] width 573 height 274
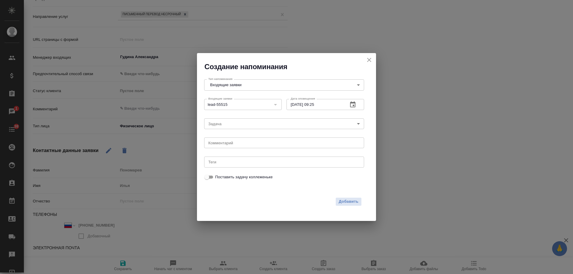
click at [225, 146] on div "2025 сент. 13 09 : 25 00 1 2 3 4 5 6 7 8 9 10 11 12 13 14 15 16 17 18 19 20 21 …" at bounding box center [286, 137] width 573 height 274
click at [225, 141] on textarea at bounding box center [284, 143] width 152 height 4
type textarea "ответил на почте?"
click at [351, 202] on span "Добавить" at bounding box center [349, 202] width 20 height 7
type textarea "x"
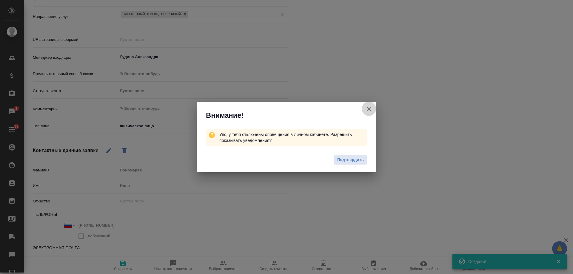
click at [373, 106] on button "Рабочее наименование" at bounding box center [369, 109] width 14 height 14
type textarea "x"
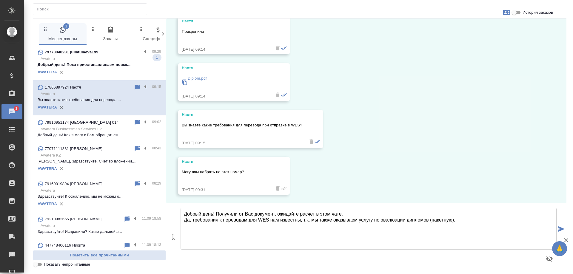
scroll to position [254, 0]
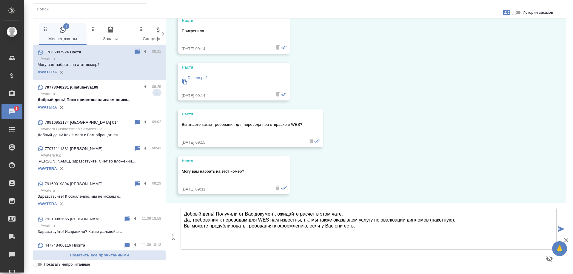
click at [184, 228] on textarea "Добрый день! Получили от Вас документ, ожидайте расчет в этом чате. Да, требова…" at bounding box center [369, 229] width 376 height 42
click at [376, 230] on textarea "Добрый день! Получили от Вас документ, ожидайте расчет в этом чате. Да, требова…" at bounding box center [369, 229] width 376 height 42
drag, startPoint x: 377, startPoint y: 227, endPoint x: 175, endPoint y: 235, distance: 202.6
click at [175, 235] on div "0 Добрый день! Получили от Вас документ, ожидайте расчет в этом чате. Да, требо…" at bounding box center [366, 237] width 400 height 68
type textarea "Добрый день! Получили от Вас документ, ожидайте расчет в этом чате. Да, требова…"
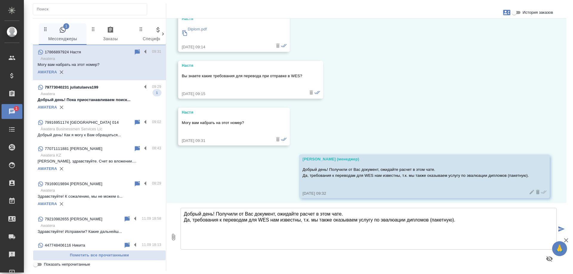
scroll to position [307, 0]
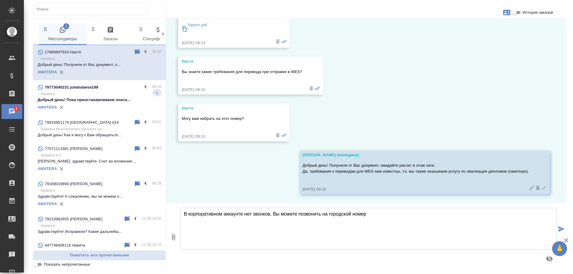
click at [322, 214] on textarea "В корпоративном аккаунте нет звонков, Вы можете позвонить на городской номер" at bounding box center [369, 229] width 376 height 42
drag, startPoint x: 543, startPoint y: 220, endPoint x: 513, endPoint y: 222, distance: 30.5
click at [543, 220] on textarea "В корпоративном аккаунте нет звонков, Вы можете позвонить нам на городской номер" at bounding box center [369, 229] width 376 height 42
paste textarea "[PHONE_NUMBER]"
type textarea "В корпоративном аккаунте нет звонков, Вы можете позвонить нам на городской номе…"
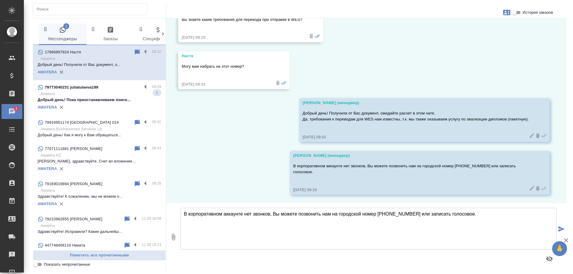
scroll to position [360, 0]
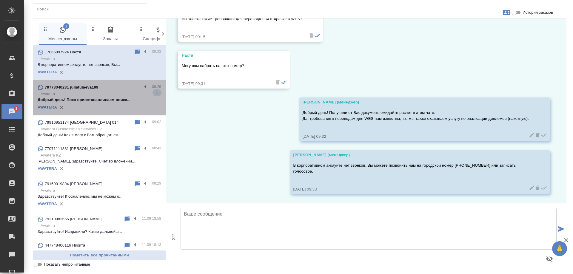
click at [102, 98] on p "Добрый день! Пока приостанавливаем поиск..." at bounding box center [100, 100] width 124 height 6
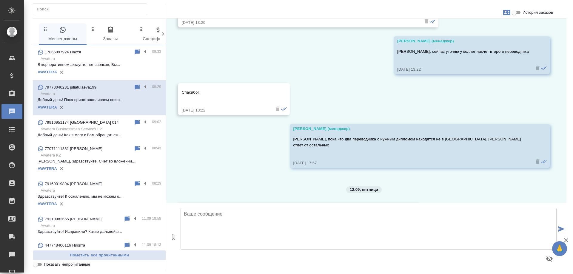
scroll to position [1035, 0]
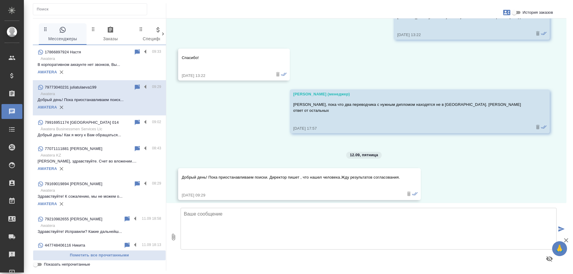
click at [93, 64] on p "В корпоративном аккаунте нет звонков, Вы..." at bounding box center [100, 65] width 124 height 6
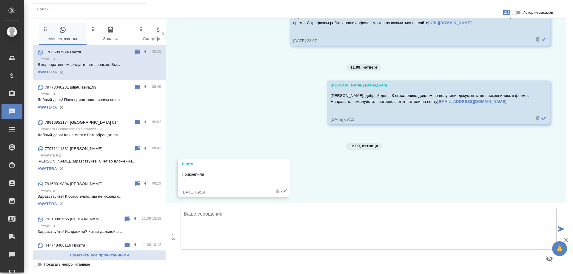
scroll to position [360, 0]
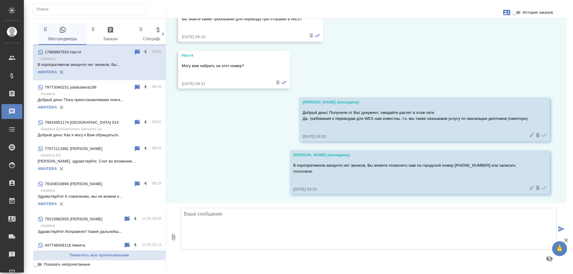
click at [508, 12] on icon "button" at bounding box center [506, 12] width 7 height 5
click at [523, 29] on div at bounding box center [286, 137] width 573 height 274
click at [516, 12] on input "История заказов" at bounding box center [514, 12] width 21 height 7
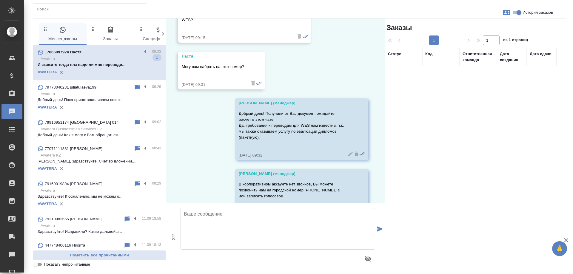
click at [516, 12] on input "История заказов" at bounding box center [519, 12] width 21 height 7
checkbox input "false"
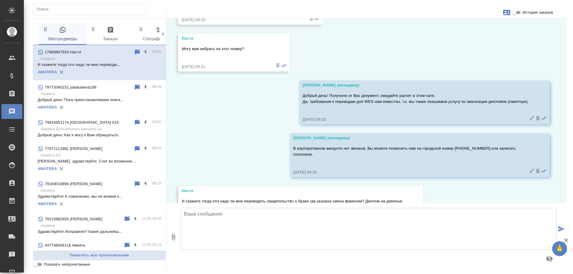
scroll to position [407, 0]
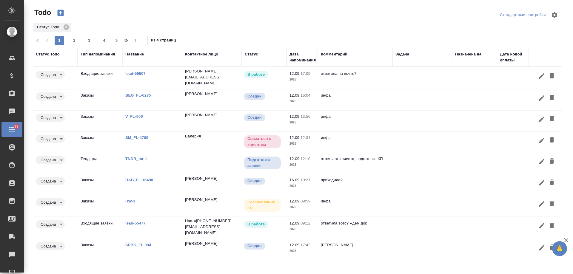
click at [139, 221] on link "lead-55477" at bounding box center [135, 223] width 20 height 4
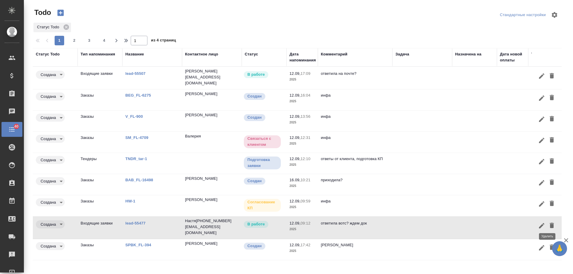
click at [550, 224] on icon "button" at bounding box center [552, 225] width 4 height 5
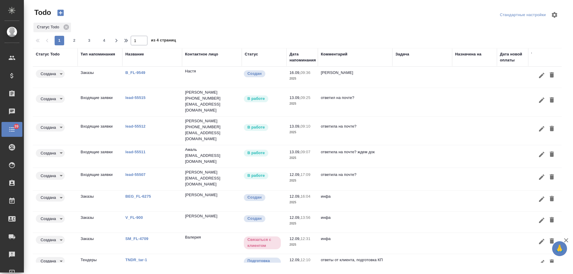
scroll to position [22, 0]
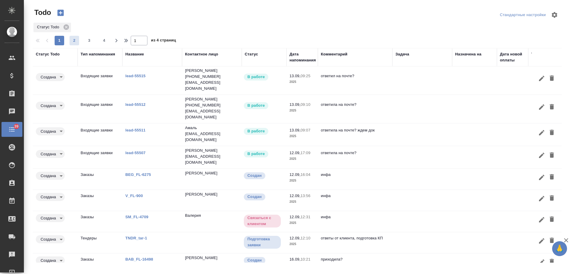
click at [75, 43] on span "2" at bounding box center [75, 41] width 10 height 6
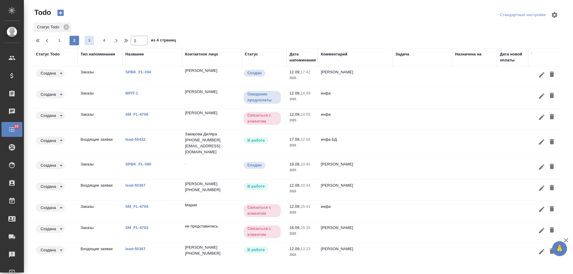
click at [89, 42] on span "3" at bounding box center [90, 41] width 10 height 6
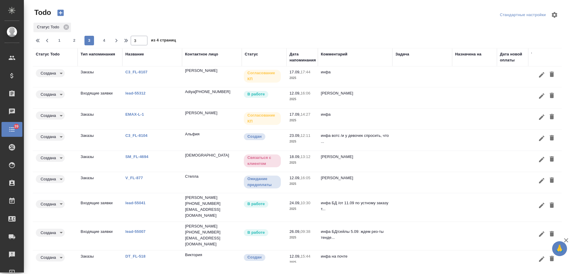
scroll to position [29, 0]
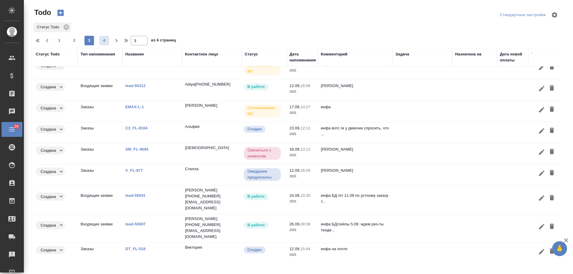
click at [105, 42] on span "4" at bounding box center [104, 41] width 10 height 6
type input "4"
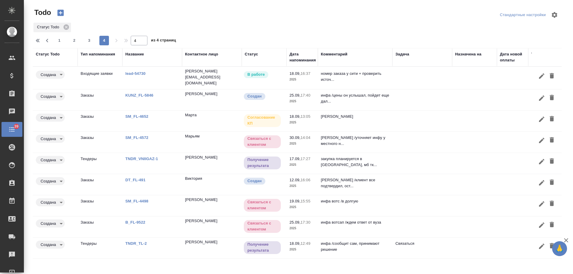
scroll to position [0, 0]
click at [135, 179] on link "DT_FL-491" at bounding box center [135, 180] width 20 height 4
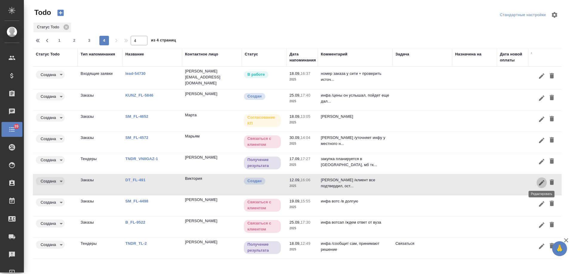
click at [542, 182] on icon "button" at bounding box center [541, 182] width 5 height 5
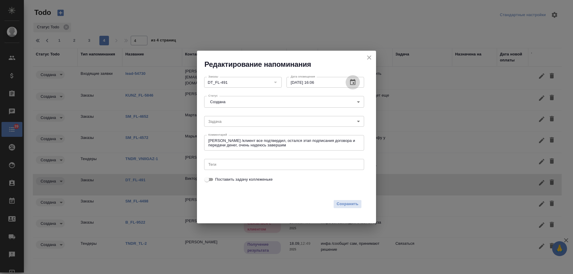
click at [353, 85] on icon "button" at bounding box center [352, 82] width 5 height 6
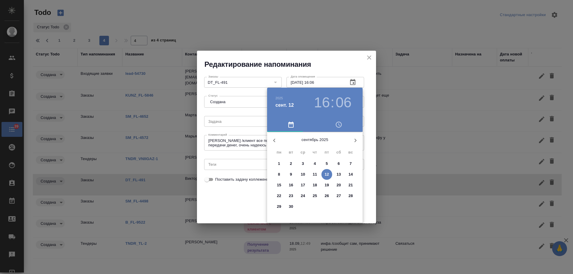
click at [325, 197] on p "26" at bounding box center [327, 196] width 4 height 6
type input "26.09.2025 16:06"
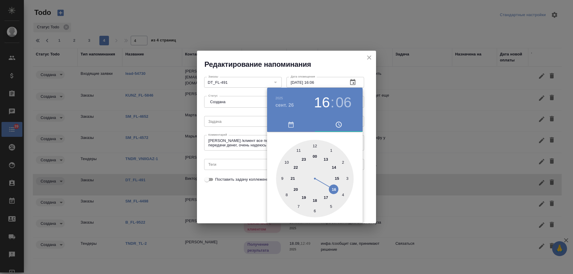
click at [239, 196] on div at bounding box center [286, 137] width 573 height 274
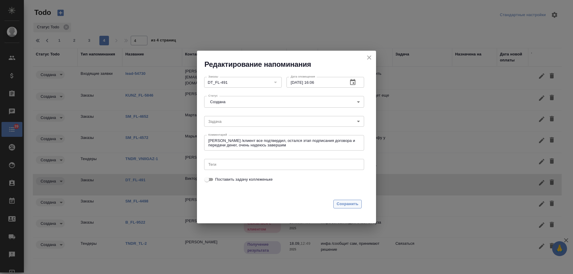
click at [349, 203] on span "Сохранить" at bounding box center [348, 204] width 22 height 7
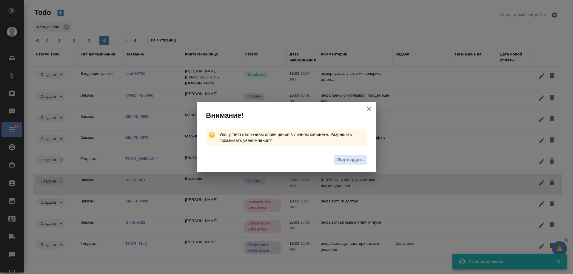
drag, startPoint x: 370, startPoint y: 109, endPoint x: 365, endPoint y: 108, distance: 5.4
click at [370, 109] on icon "button" at bounding box center [368, 108] width 7 height 7
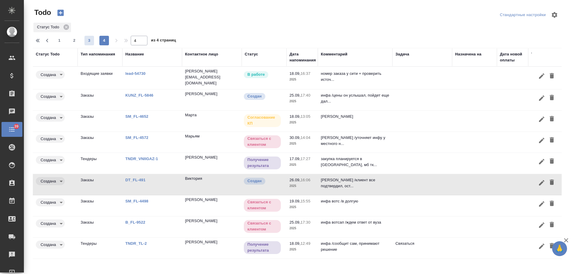
click at [88, 42] on span "3" at bounding box center [90, 41] width 10 height 6
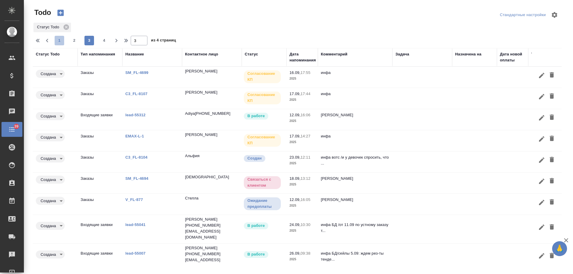
click at [58, 43] on span "1" at bounding box center [60, 41] width 10 height 6
type input "1"
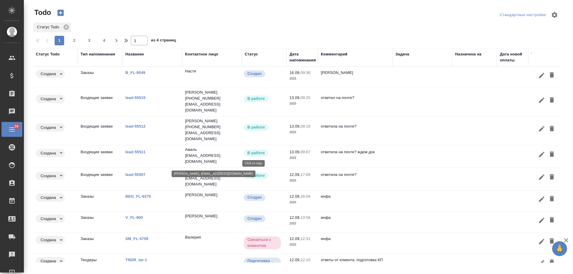
click at [230, 176] on p "ekaterinakv90210@gmail.com" at bounding box center [212, 182] width 54 height 12
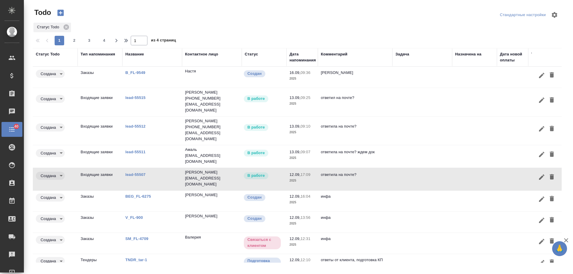
click at [410, 96] on td at bounding box center [423, 102] width 60 height 21
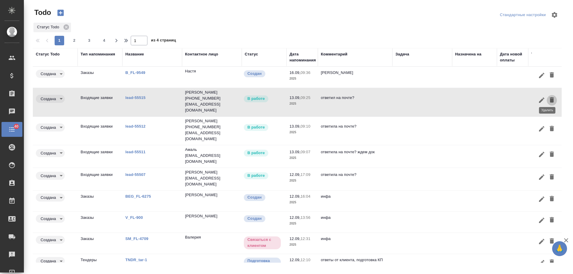
click at [550, 97] on icon "button" at bounding box center [552, 99] width 4 height 5
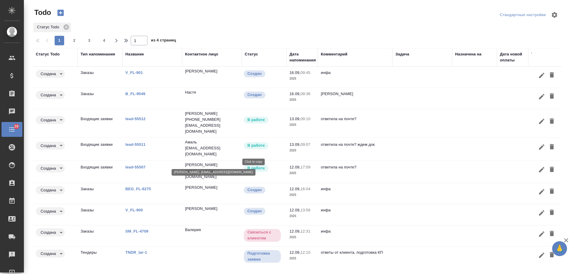
click at [225, 168] on p "ekaterinakv90210@gmail.com" at bounding box center [212, 174] width 54 height 12
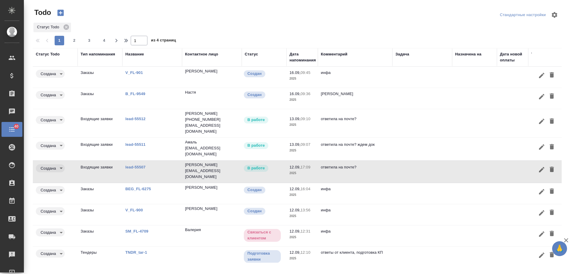
click at [300, 59] on div "Дата напоминания" at bounding box center [303, 57] width 26 height 12
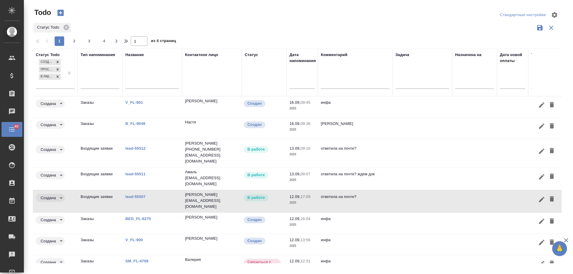
click at [301, 89] on div at bounding box center [302, 85] width 25 height 15
click at [301, 87] on input "text" at bounding box center [304, 84] width 22 height 8
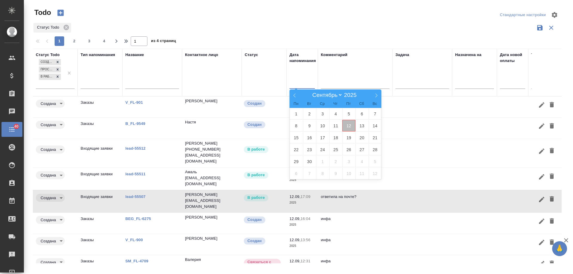
click at [348, 127] on span "12" at bounding box center [348, 126] width 13 height 12
type div "2025-09-11T21:00:00.000Z"
click at [358, 127] on span "13" at bounding box center [362, 126] width 13 height 12
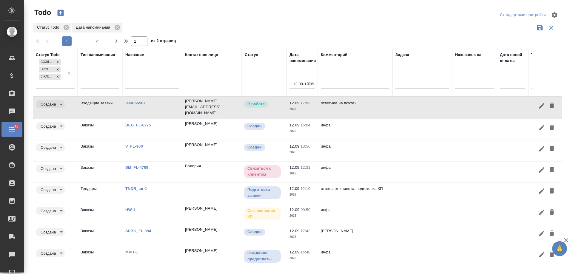
click at [368, 149] on td "инфа" at bounding box center [355, 151] width 75 height 21
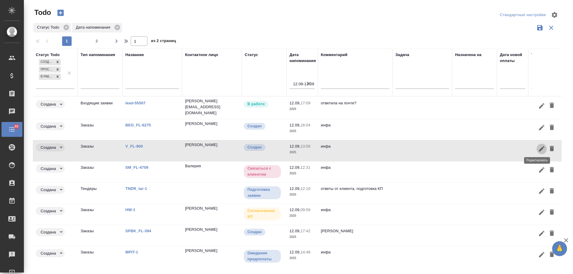
click at [539, 146] on icon "button" at bounding box center [541, 148] width 5 height 5
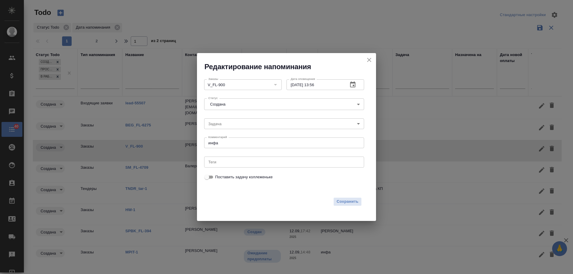
click at [352, 85] on icon "button" at bounding box center [352, 84] width 7 height 7
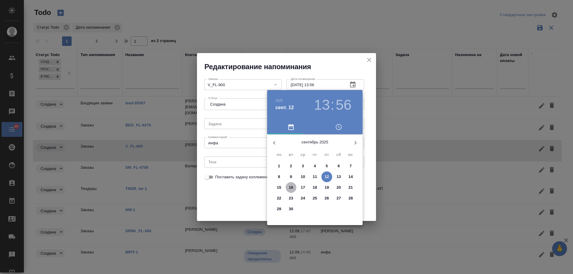
click at [292, 185] on p "16" at bounding box center [291, 188] width 4 height 6
type input "16.09.2025 13:56"
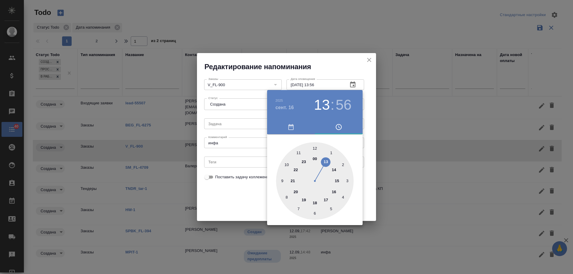
click at [234, 202] on div at bounding box center [286, 137] width 573 height 274
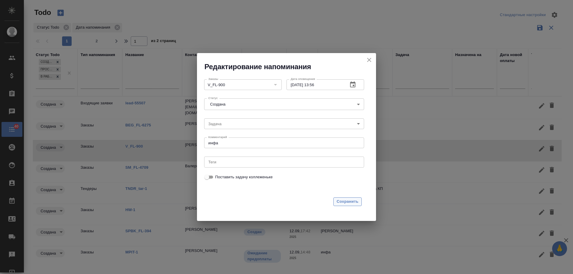
click at [348, 202] on span "Сохранить" at bounding box center [348, 202] width 22 height 7
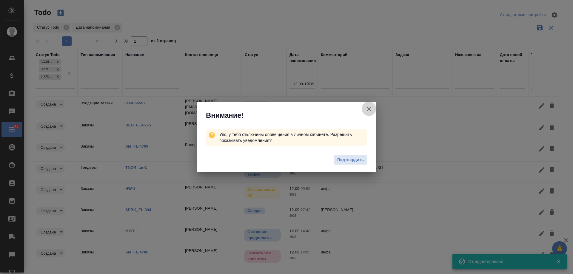
click at [369, 109] on icon "button" at bounding box center [369, 109] width 4 height 4
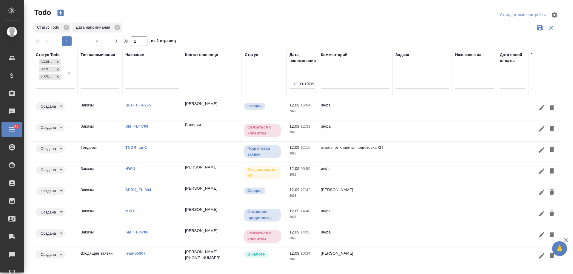
scroll to position [50, 0]
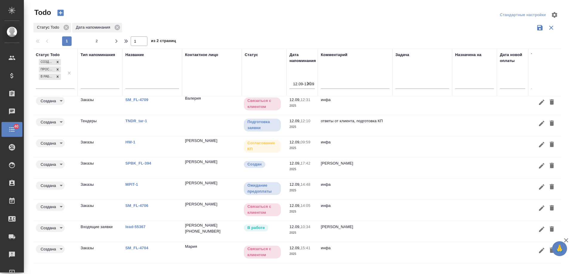
click at [131, 225] on link "lead-55367" at bounding box center [135, 227] width 20 height 4
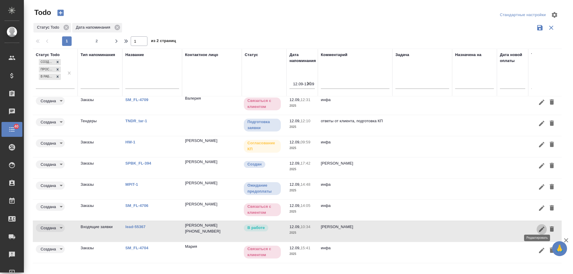
click at [539, 227] on icon "button" at bounding box center [541, 229] width 5 height 5
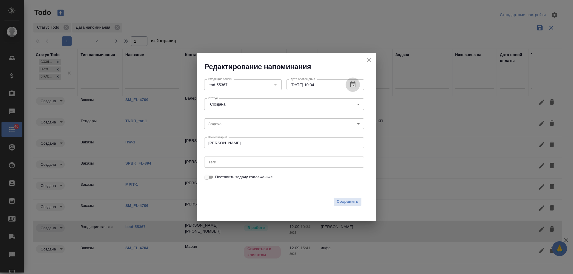
click at [357, 83] on button "button" at bounding box center [353, 85] width 14 height 14
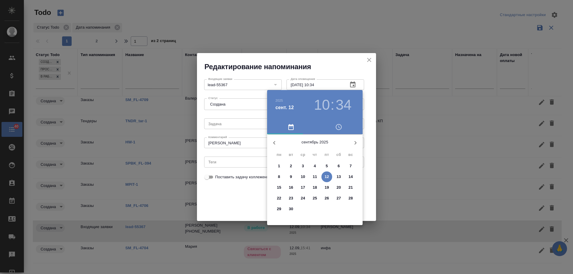
click at [301, 186] on p "17" at bounding box center [303, 188] width 4 height 6
type input "17.09.2025 10:34"
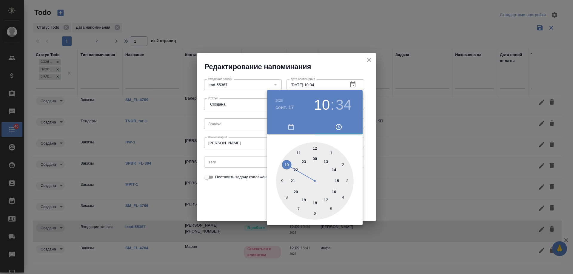
click at [221, 198] on div at bounding box center [286, 137] width 573 height 274
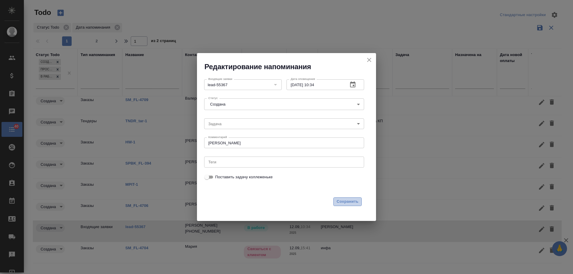
click at [344, 200] on span "Сохранить" at bounding box center [348, 202] width 22 height 7
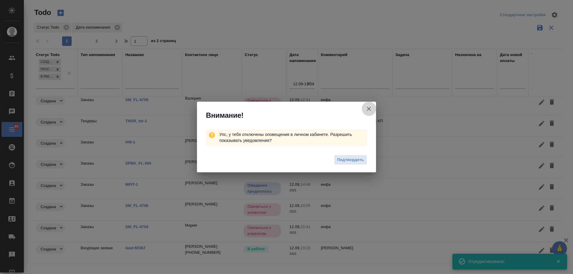
click at [369, 109] on icon "button" at bounding box center [369, 109] width 4 height 4
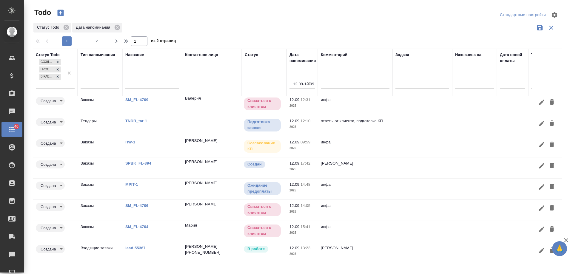
click at [134, 245] on p "lead-55367" at bounding box center [152, 248] width 54 height 6
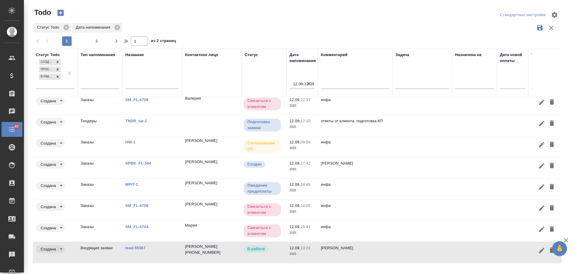
click at [309, 84] on icon "button" at bounding box center [309, 84] width 4 height 4
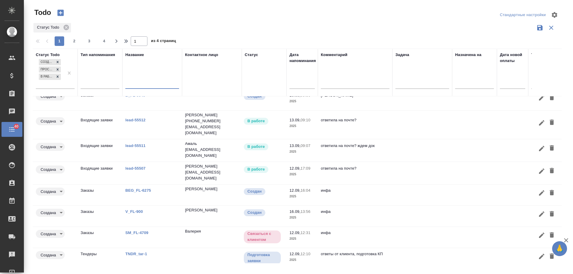
click at [146, 87] on input "text" at bounding box center [152, 84] width 54 height 7
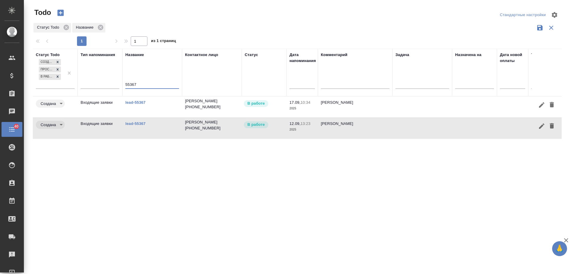
scroll to position [0, 0]
type input "55367"
click at [554, 127] on icon "button" at bounding box center [552, 125] width 4 height 5
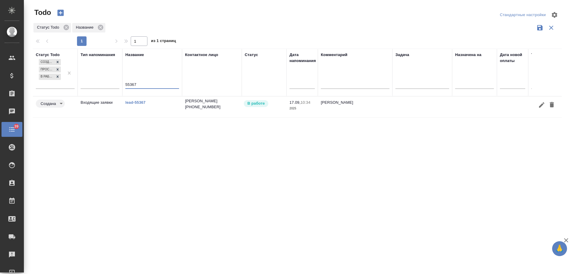
drag, startPoint x: 139, startPoint y: 87, endPoint x: 28, endPoint y: 92, distance: 111.2
click at [28, 92] on div "Todo Стандартные настройки Статус Todo Название 1 1 из 1 страниц Статус Todo Со…" at bounding box center [298, 133] width 549 height 267
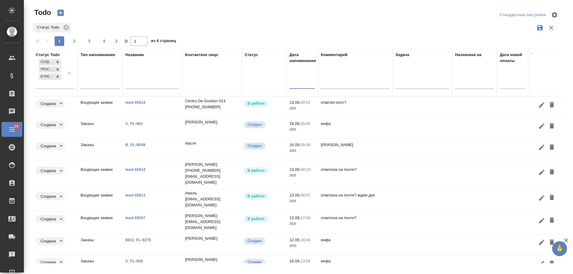
click at [302, 86] on input "text" at bounding box center [304, 84] width 22 height 8
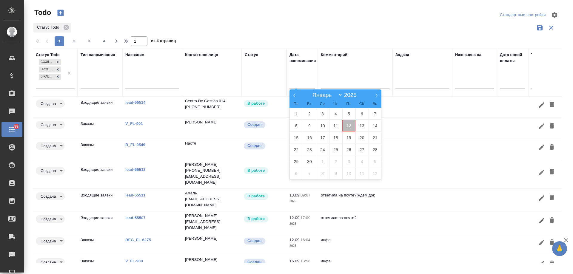
click at [349, 127] on span "12" at bounding box center [348, 126] width 13 height 12
type div "2025-09-11T21:00:00.000Z"
click at [365, 127] on span "13" at bounding box center [362, 126] width 13 height 12
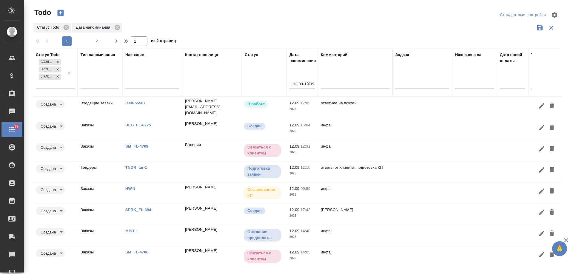
click at [133, 101] on link "lead-55507" at bounding box center [135, 103] width 20 height 4
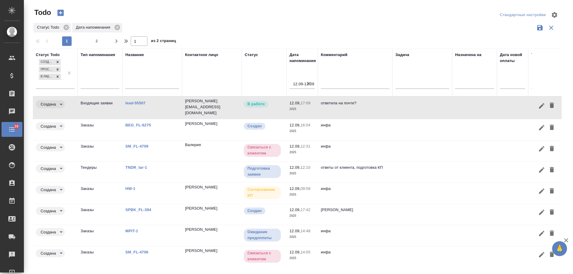
click at [550, 105] on icon "button" at bounding box center [552, 105] width 4 height 5
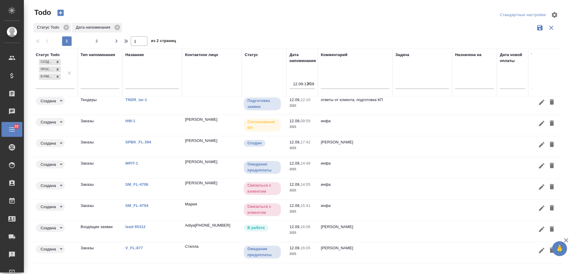
scroll to position [50, 0]
click at [137, 225] on link "lead-55312" at bounding box center [135, 227] width 20 height 4
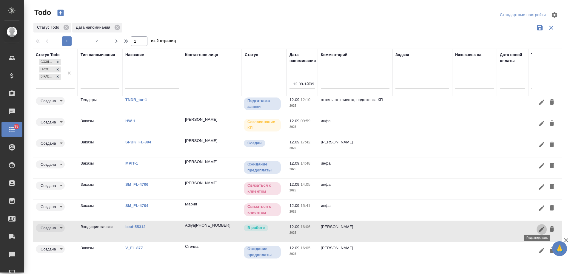
click at [539, 227] on icon "button" at bounding box center [541, 229] width 5 height 5
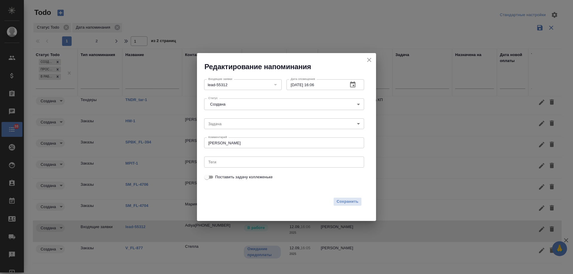
click at [355, 85] on icon "button" at bounding box center [352, 85] width 5 height 6
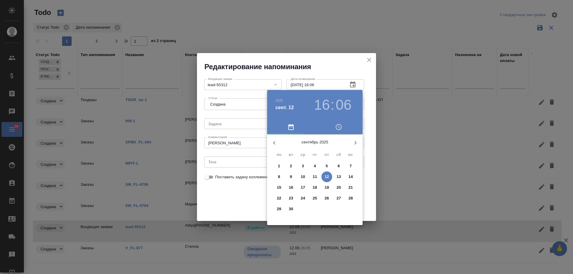
click at [327, 188] on p "19" at bounding box center [327, 188] width 4 height 6
type input "19.09.2025 16:06"
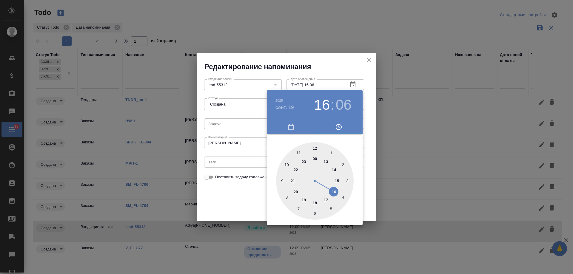
click at [240, 196] on div at bounding box center [286, 137] width 573 height 274
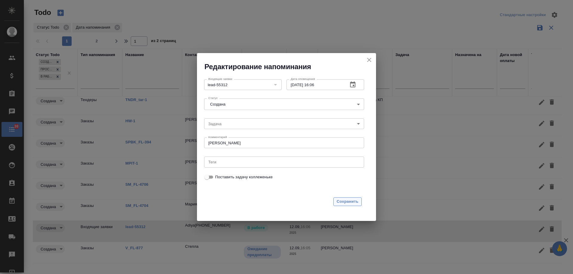
click at [351, 200] on span "Сохранить" at bounding box center [348, 202] width 22 height 7
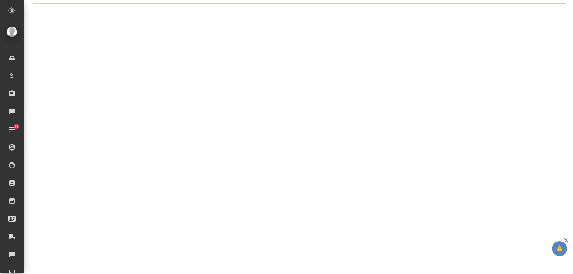
select select "RU"
select select "US"
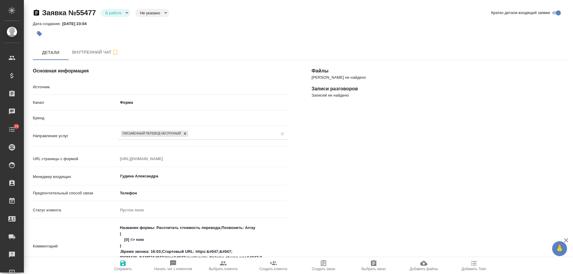
click at [173, 267] on icon "button" at bounding box center [173, 263] width 7 height 7
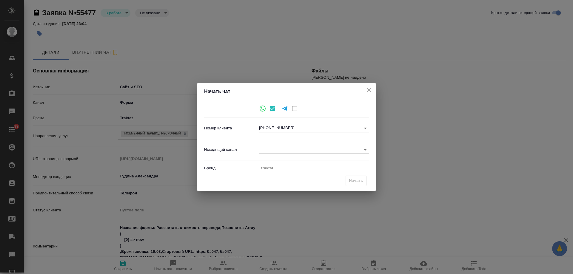
type textarea "x"
click at [275, 149] on body "🙏 .cls-1 fill:#fff; AWATERA [PERSON_NAME] Спецификации Заказы Чаты 39 Todo Прое…" at bounding box center [286, 137] width 573 height 274
click at [278, 150] on li "Awatera" at bounding box center [314, 150] width 110 height 10
type input "2"
click at [358, 181] on span "Начать" at bounding box center [356, 181] width 14 height 7
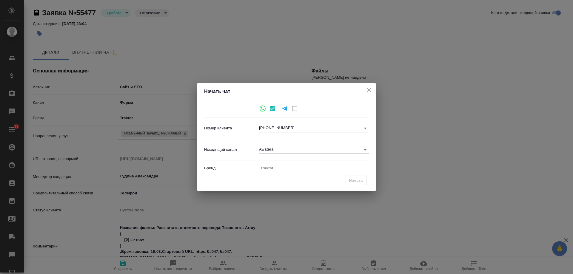
type textarea "x"
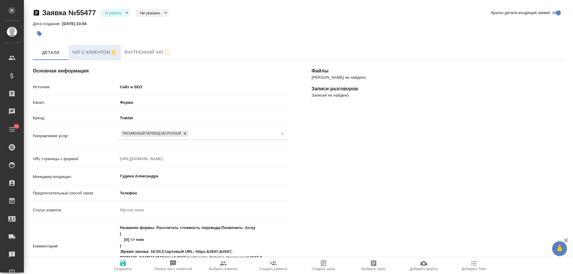
click at [88, 54] on span "Чат с клиентом" at bounding box center [94, 52] width 45 height 7
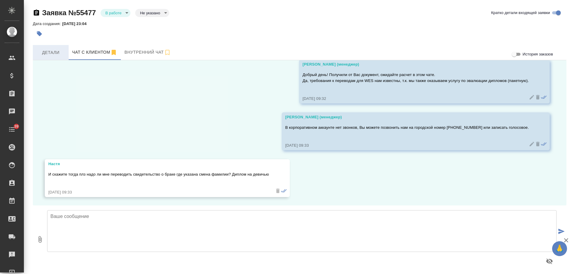
scroll to position [434, 0]
click at [49, 52] on span "Детали" at bounding box center [50, 52] width 29 height 7
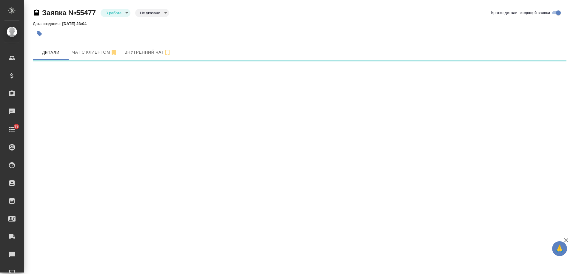
select select "RU"
select select "US"
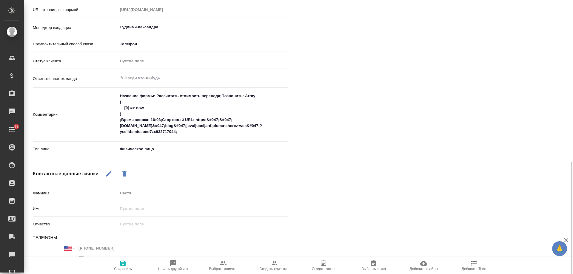
scroll to position [196, 0]
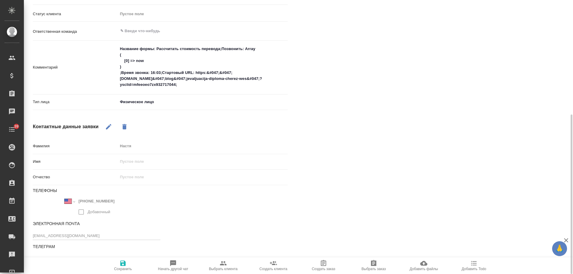
click at [222, 266] on icon "button" at bounding box center [223, 263] width 7 height 7
type textarea "x"
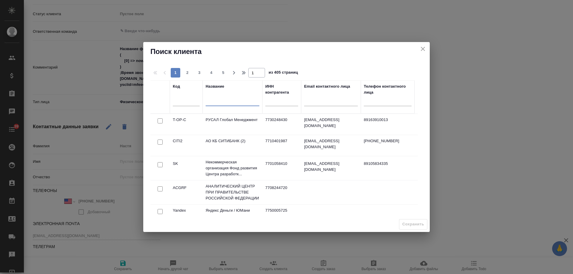
click at [229, 103] on input "text" at bounding box center [233, 102] width 54 height 7
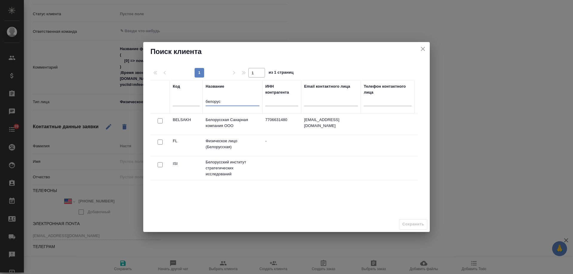
type input "белорус"
click at [161, 142] on input "checkbox" at bounding box center [160, 142] width 5 height 5
checkbox input "true"
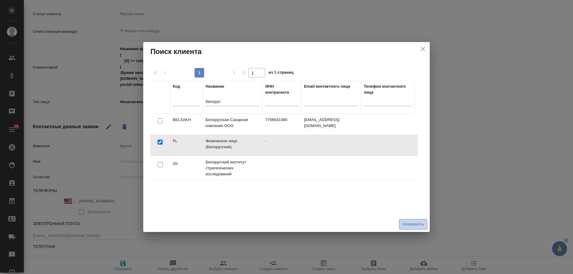
click at [411, 225] on span "Сохранить" at bounding box center [414, 224] width 22 height 7
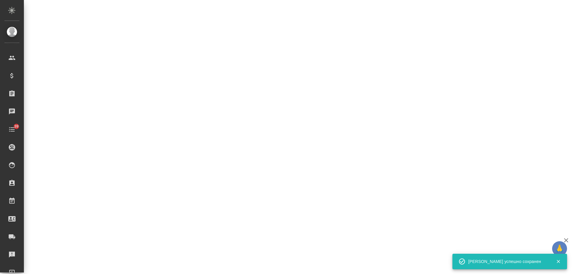
select select "RU"
select select "US"
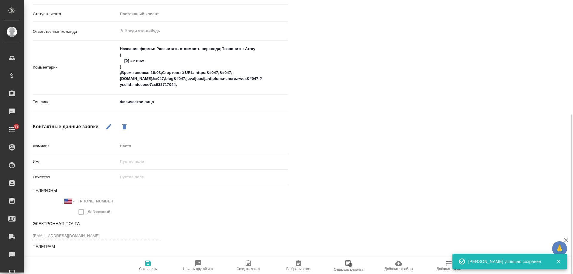
click at [248, 267] on icon "button" at bounding box center [248, 263] width 7 height 7
type textarea "x"
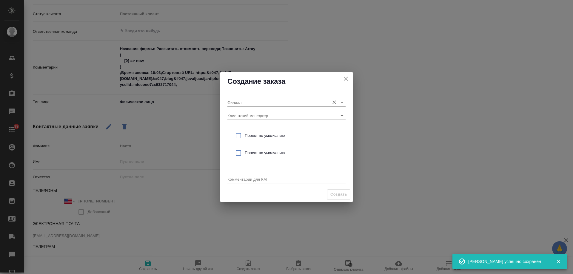
click at [251, 102] on input "Филиал" at bounding box center [277, 102] width 99 height 8
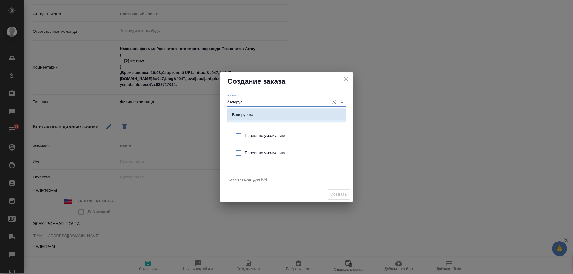
click at [253, 112] on p "Белорусская" at bounding box center [243, 115] width 23 height 6
type input "Белорусская"
drag, startPoint x: 265, startPoint y: 133, endPoint x: 262, endPoint y: 168, distance: 35.6
click at [265, 133] on div "Проект по умолчанию" at bounding box center [287, 135] width 118 height 17
checkbox input "true"
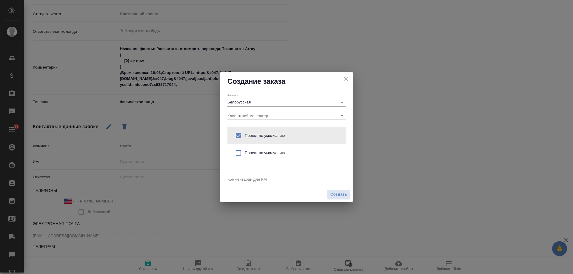
click at [254, 180] on textarea at bounding box center [287, 179] width 118 height 4
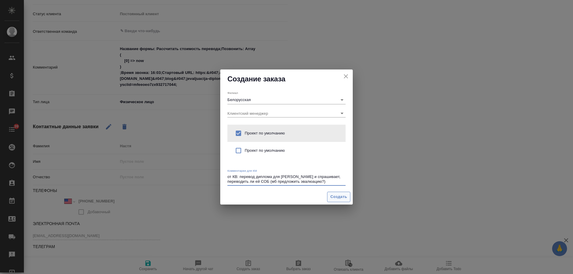
type textarea "от КВ: перевод диплома для [PERSON_NAME] и спрашивает, переводить ли ей СОБ (мб…"
click at [337, 198] on span "Создать" at bounding box center [339, 197] width 17 height 7
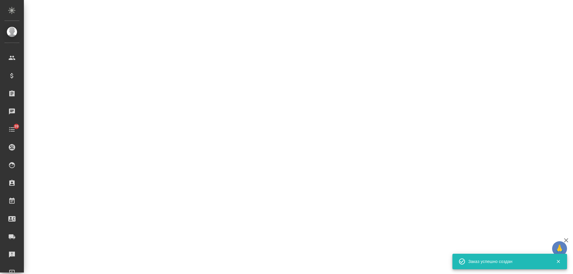
select select "RU"
select select "US"
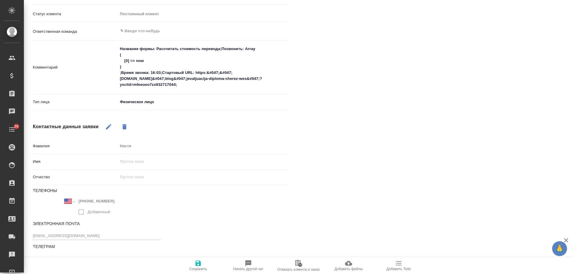
type textarea "x"
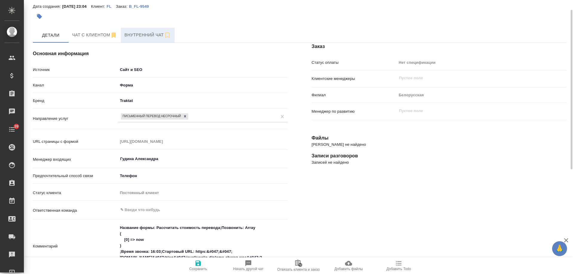
scroll to position [0, 0]
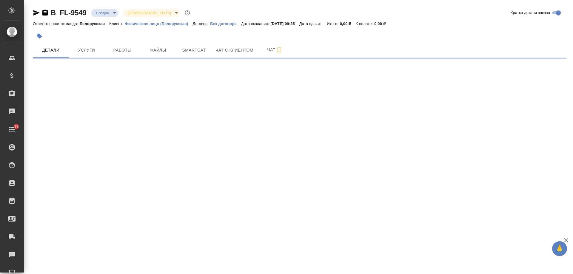
select select "RU"
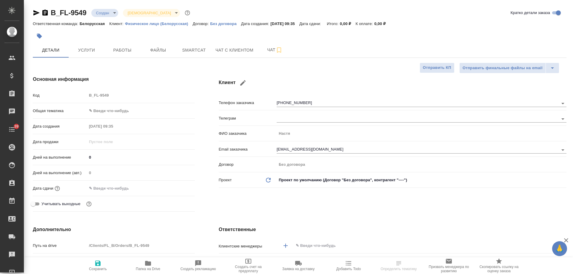
type textarea "x"
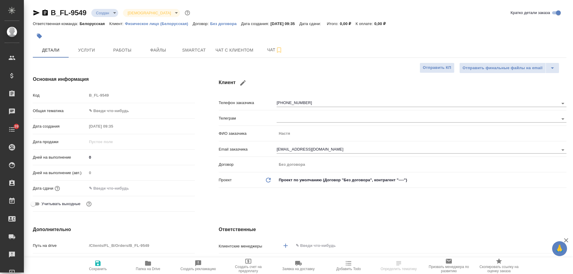
type textarea "x"
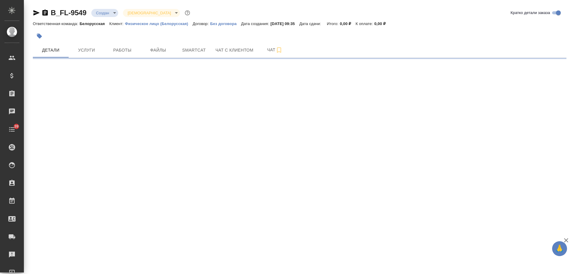
select select "RU"
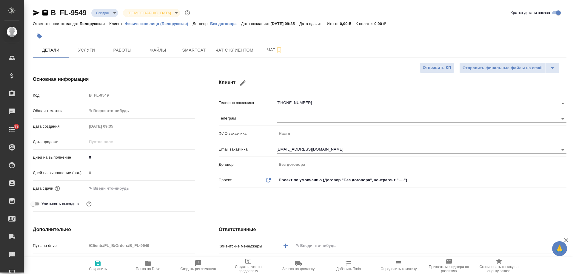
type textarea "x"
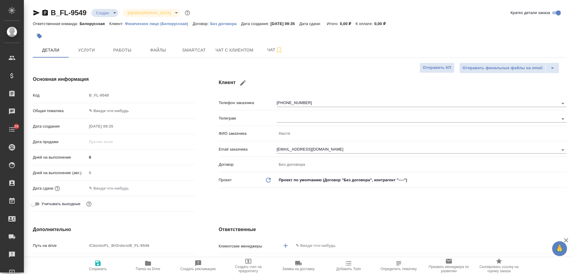
type textarea "x"
drag, startPoint x: 378, startPoint y: 90, endPoint x: 378, endPoint y: 93, distance: 3.3
click at [378, 90] on div "Клиент Телефон заказчика [PHONE_NUMBER] Телеграм ФИО заказчика [PERSON_NAME] Em…" at bounding box center [393, 145] width 372 height 162
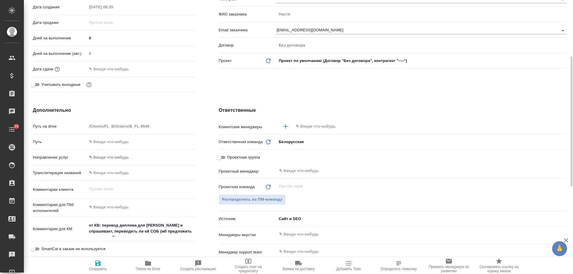
click at [318, 127] on input "text" at bounding box center [420, 126] width 250 height 7
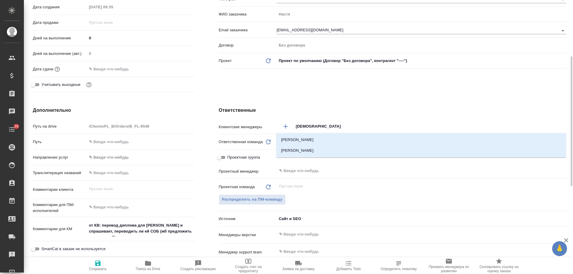
type input "[DEMOGRAPHIC_DATA]"
click at [316, 150] on li "[PERSON_NAME]" at bounding box center [422, 150] width 290 height 11
type textarea "x"
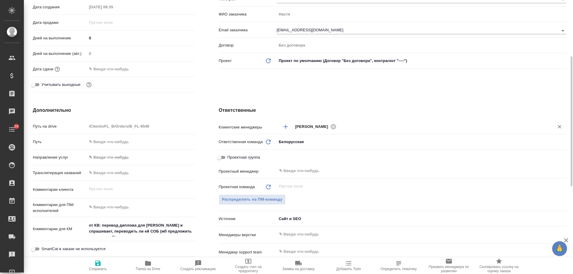
scroll to position [239, 0]
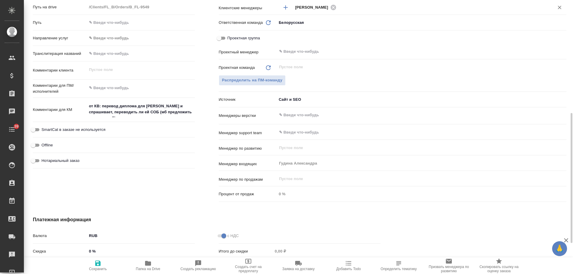
click at [63, 159] on span "Нотариальный заказ" at bounding box center [61, 161] width 38 height 6
click at [44, 159] on input "Нотариальный заказ" at bounding box center [32, 160] width 21 height 7
checkbox input "true"
type textarea "x"
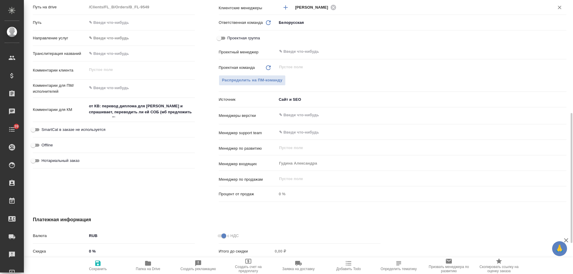
type textarea "x"
click at [100, 268] on span "Сохранить" at bounding box center [98, 269] width 18 height 4
type textarea "x"
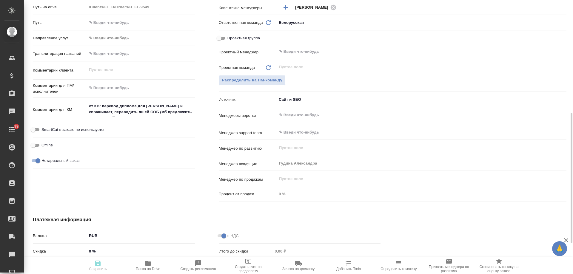
type textarea "x"
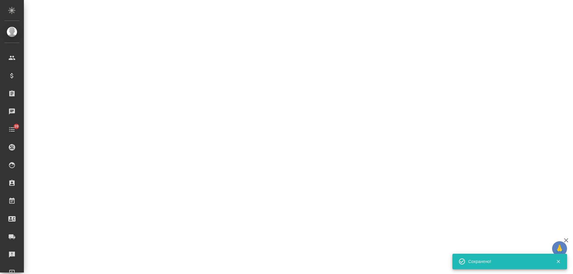
select select "RU"
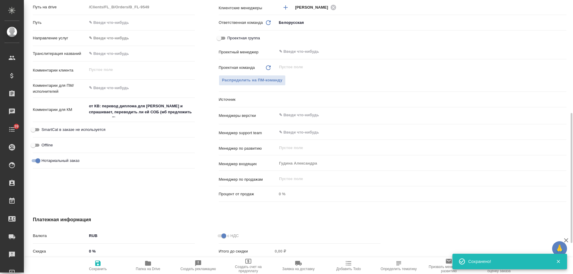
type textarea "x"
click at [347, 267] on span "Добавить Todo" at bounding box center [349, 269] width 24 height 4
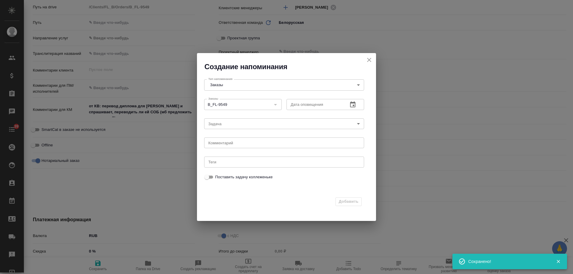
click at [355, 104] on icon "button" at bounding box center [352, 105] width 5 height 6
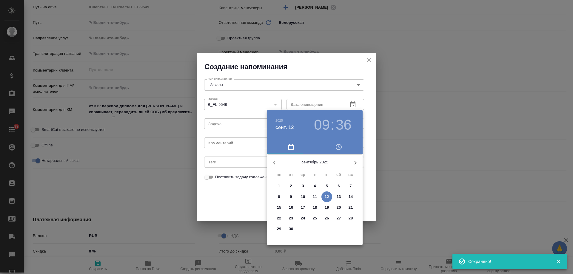
click at [292, 207] on p "16" at bounding box center [291, 208] width 4 height 6
type input "[DATE] 09:36"
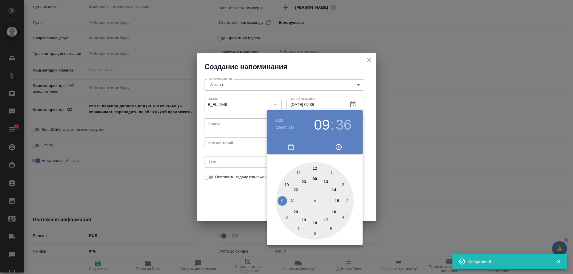
click at [222, 146] on div at bounding box center [286, 137] width 573 height 274
click at [223, 143] on div "2025 сент. 16 09 : 36 00 1 2 3 4 5 6 7 8 9 10 11 12 13 14 15 16 17 18 19 20 21 …" at bounding box center [286, 137] width 573 height 274
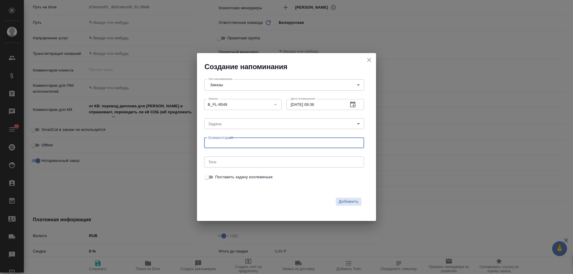
click at [223, 143] on textarea at bounding box center [284, 143] width 152 height 4
type textarea "инфа вотс"
click at [346, 205] on span "Добавить" at bounding box center [349, 202] width 20 height 7
type textarea "x"
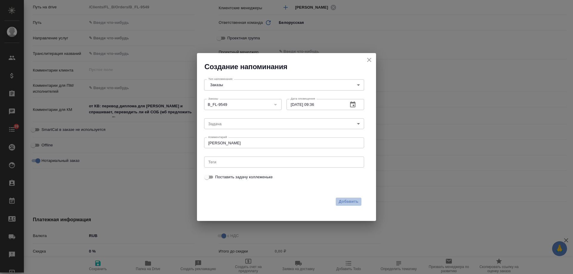
type textarea "x"
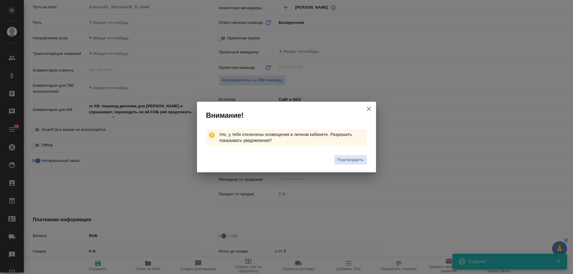
type textarea "x"
click at [370, 108] on icon "button" at bounding box center [369, 109] width 4 height 4
type textarea "x"
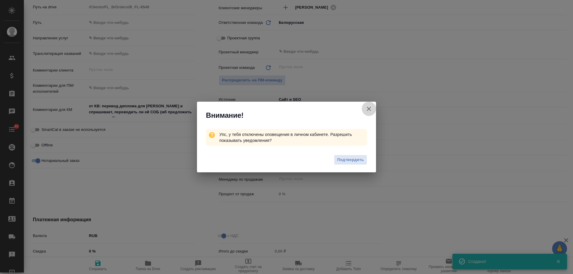
type textarea "x"
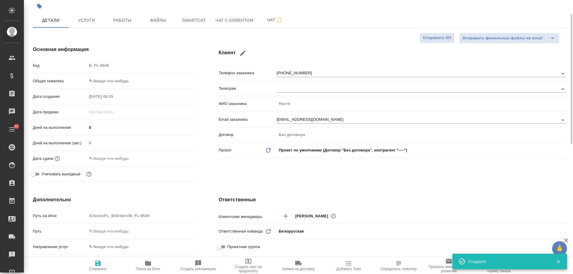
scroll to position [0, 0]
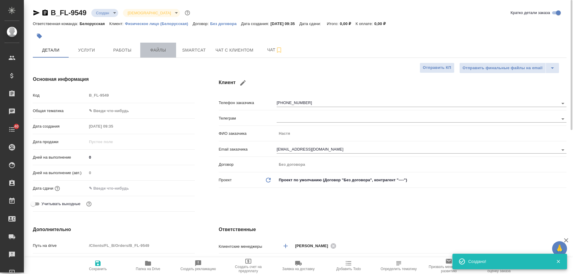
click at [165, 50] on span "Файлы" at bounding box center [158, 50] width 29 height 7
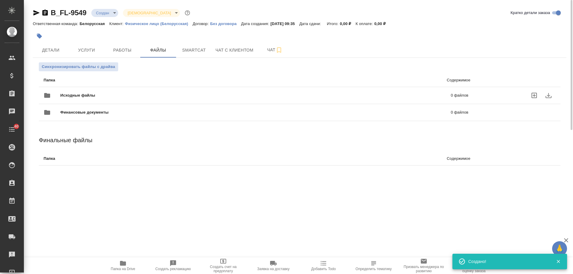
click at [72, 98] on span "Исходные файлы" at bounding box center [166, 96] width 213 height 6
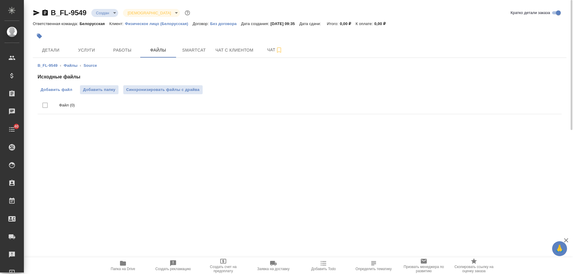
click at [56, 90] on span "Добавить файл" at bounding box center [57, 90] width 32 height 6
click at [0, 0] on input "Добавить файл" at bounding box center [0, 0] width 0 height 0
click at [45, 15] on icon "button" at bounding box center [44, 13] width 5 height 6
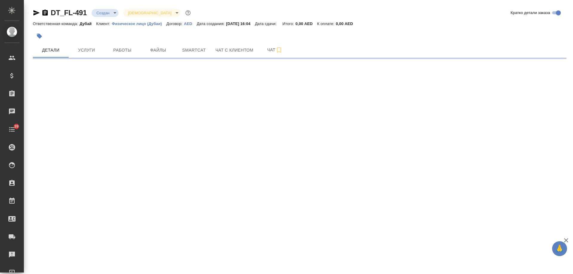
select select "RU"
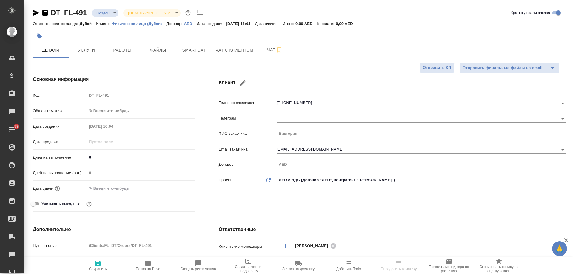
type textarea "x"
click at [236, 50] on span "Чат с клиентом" at bounding box center [235, 50] width 38 height 7
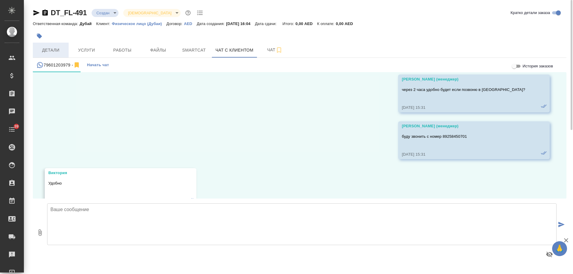
scroll to position [415, 0]
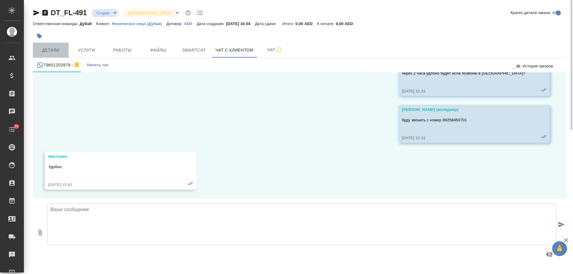
click at [50, 53] on span "Детали" at bounding box center [50, 50] width 29 height 7
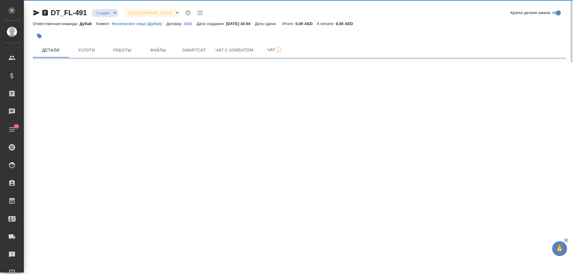
click at [45, 12] on icon "button" at bounding box center [45, 12] width 7 height 7
select select "RU"
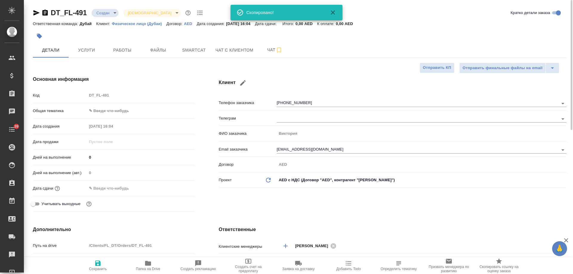
type textarea "x"
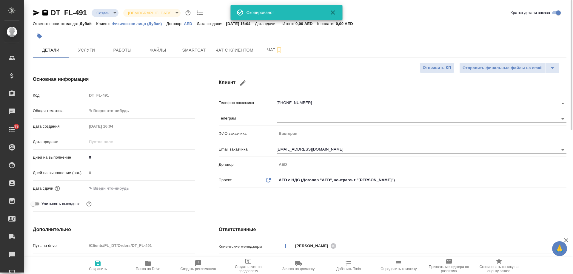
type textarea "x"
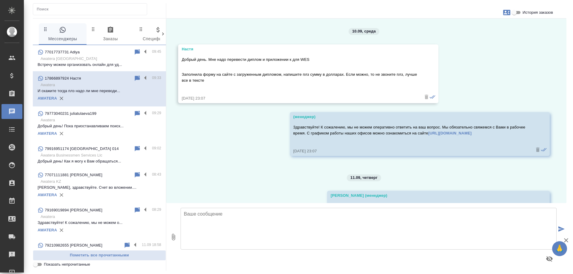
scroll to position [407, 0]
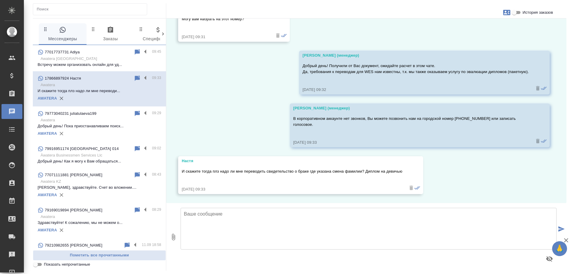
click at [83, 61] on p "Awatera [GEOGRAPHIC_DATA]" at bounding box center [101, 59] width 121 height 6
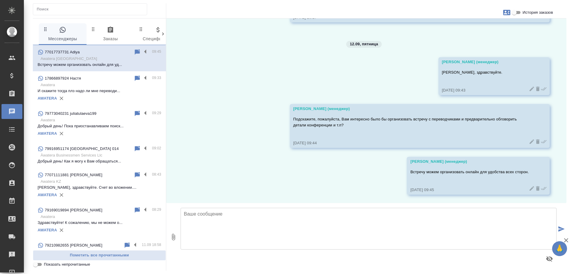
scroll to position [1724, 0]
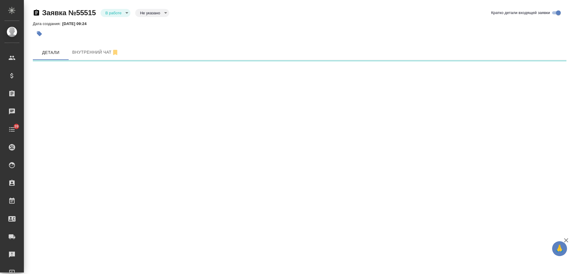
select select "RU"
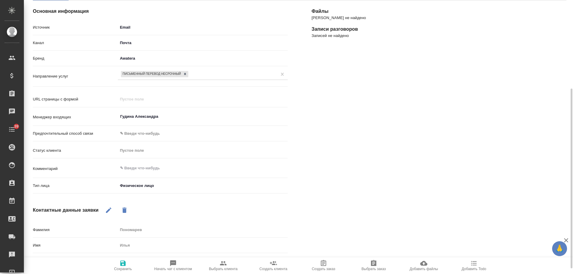
scroll to position [119, 0]
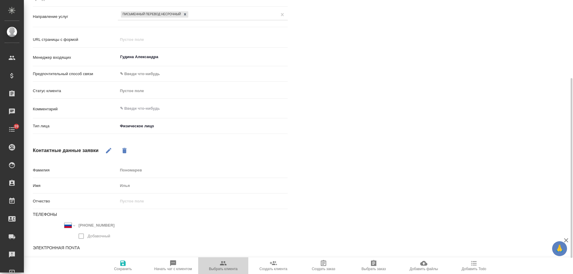
click at [226, 265] on icon "button" at bounding box center [223, 264] width 7 height 4
type textarea "x"
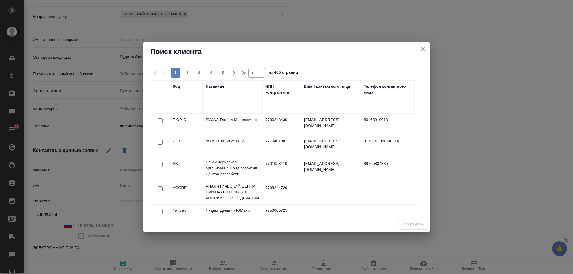
click at [231, 102] on input "text" at bounding box center [233, 102] width 54 height 7
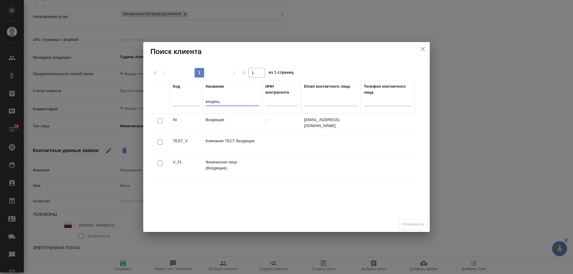
type input "входящ"
click at [159, 164] on input "checkbox" at bounding box center [160, 163] width 5 height 5
checkbox input "true"
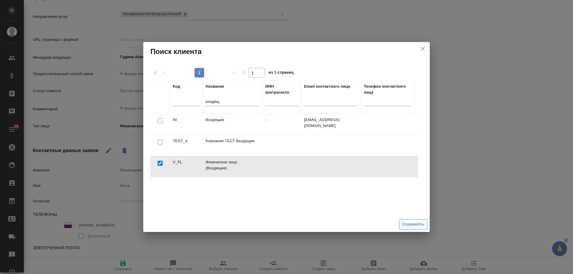
click at [408, 226] on span "Сохранить" at bounding box center [414, 224] width 22 height 7
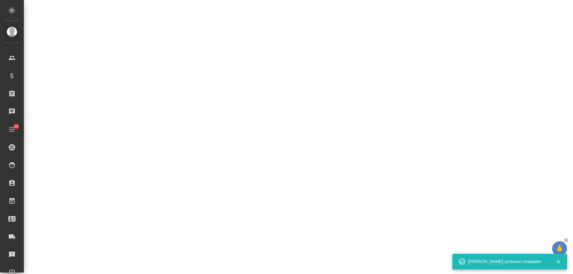
select select "RU"
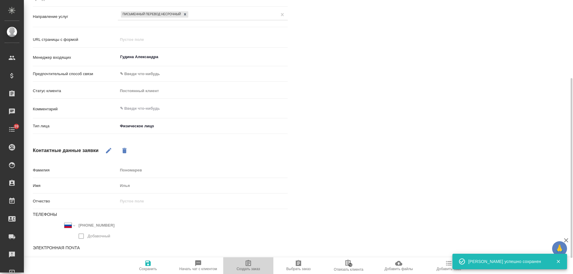
click at [249, 270] on span "Создать заказ" at bounding box center [249, 269] width 24 height 4
type textarea "x"
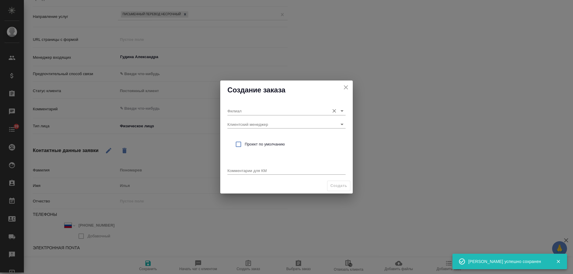
click at [267, 109] on input "Филиал" at bounding box center [277, 111] width 99 height 8
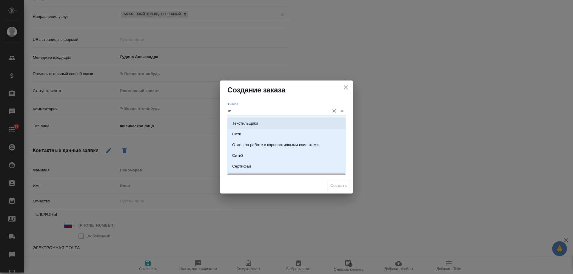
type input "т"
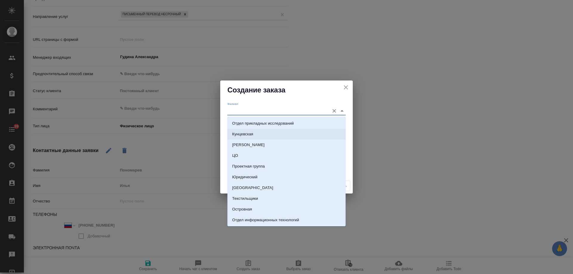
click at [221, 135] on div "[PERSON_NAME] менеджер Проект по умолчанию Комментарии для КМ x" at bounding box center [286, 139] width 133 height 79
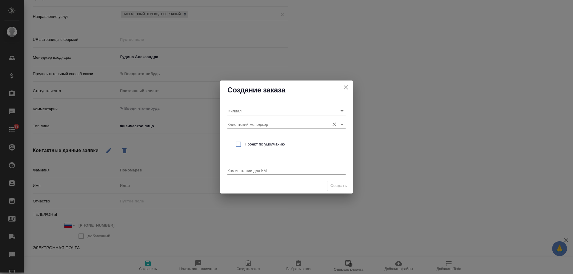
click at [240, 122] on input "Клиентский менеджер" at bounding box center [277, 124] width 99 height 8
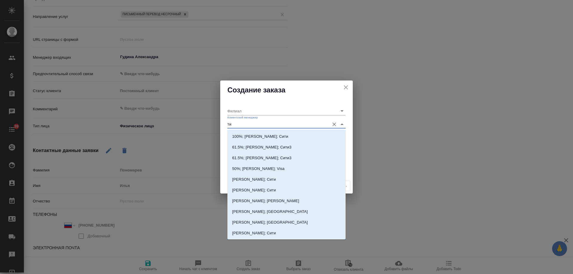
type input "тим"
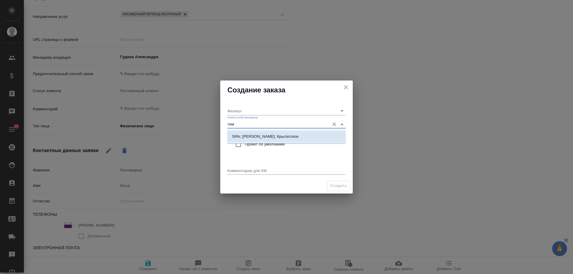
click at [257, 135] on p "59%; [PERSON_NAME]; Крылатское" at bounding box center [265, 137] width 66 height 6
type input "Крылатское"
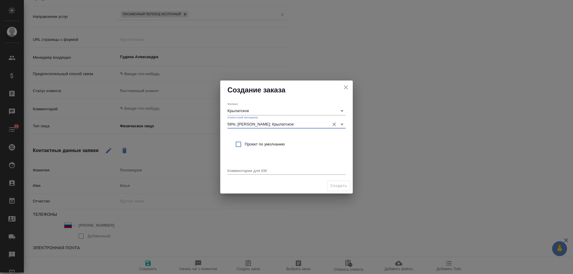
type input "59%; Касымов Тимур; Крылатское"
click at [256, 141] on div "Проект по умолчанию" at bounding box center [287, 144] width 118 height 17
checkbox input "true"
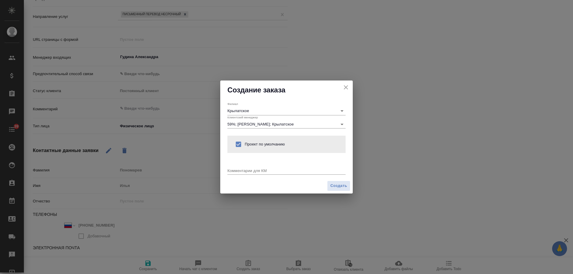
click at [247, 170] on textarea at bounding box center [287, 170] width 118 height 4
type textarea "от КВ: мед доки рус-англ с ЗПК, забрать удобно на Таганке"
click at [333, 186] on span "Создать" at bounding box center [339, 186] width 17 height 7
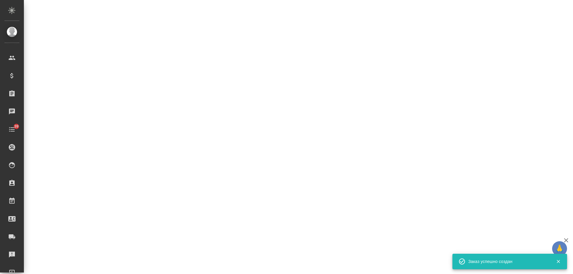
select select "RU"
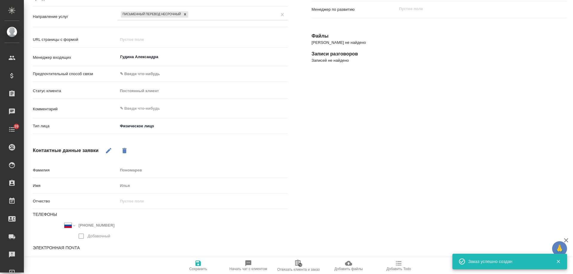
type textarea "x"
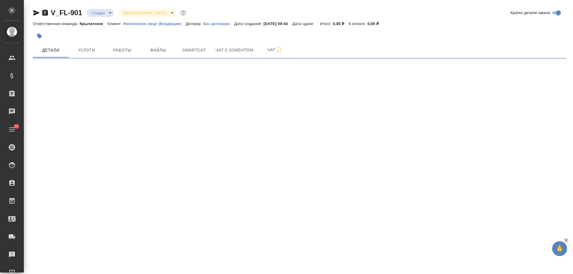
select select "RU"
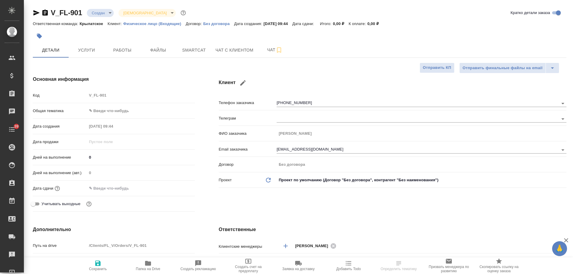
type textarea "x"
click at [113, 112] on body "🙏 .cls-1 fill:#fff; AWATERA [PERSON_NAME] Спецификации Заказы Чаты 39 Todo Прое…" at bounding box center [286, 137] width 573 height 274
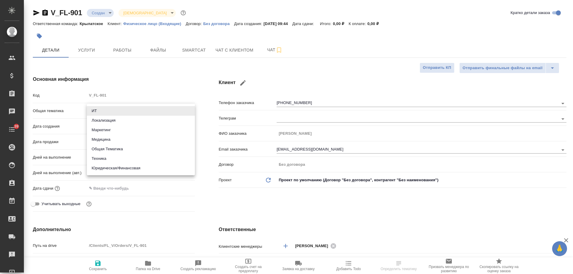
click at [109, 141] on li "Медицина" at bounding box center [141, 140] width 108 height 10
type input "med"
type textarea "x"
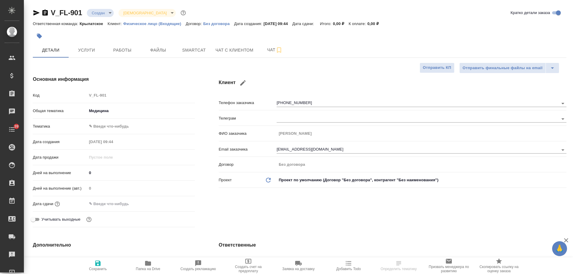
click at [110, 130] on body "🙏 .cls-1 fill:#fff; AWATERA Gudina Alexandra Клиенты Спецификации Заказы 0 Чаты…" at bounding box center [286, 137] width 573 height 274
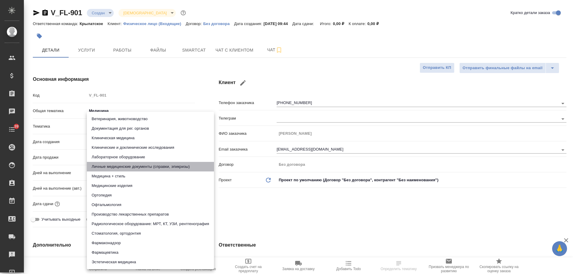
click at [130, 169] on li "Личные медицинские документы (справки, эпикризы)" at bounding box center [150, 167] width 127 height 10
type textarea "x"
type input "5a8b8b956a9677013d343e74"
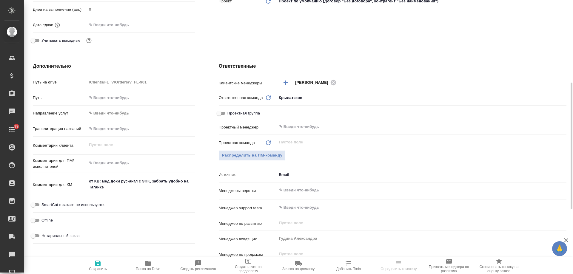
scroll to position [239, 0]
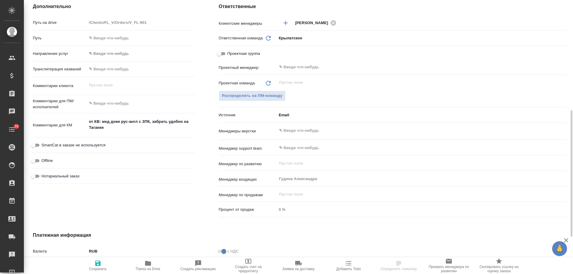
click at [60, 177] on span "Нотариальный заказ" at bounding box center [61, 176] width 38 height 6
click at [44, 177] on input "Нотариальный заказ" at bounding box center [32, 176] width 21 height 7
checkbox input "true"
type textarea "x"
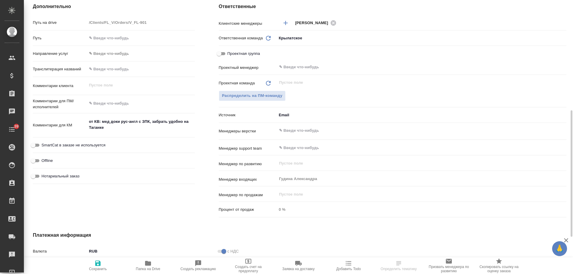
type textarea "x"
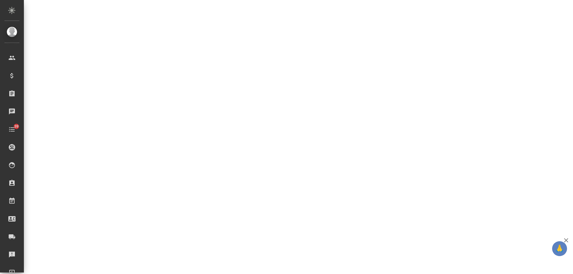
click at [100, 264] on div ".cls-1 fill:#fff; AWATERA Gudina Alexandra Клиенты Спецификации Заказы 0 Чаты 3…" at bounding box center [286, 137] width 573 height 274
select select "RU"
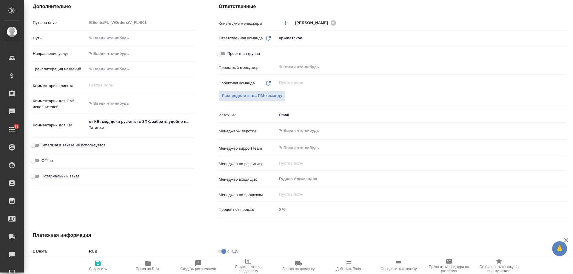
type textarea "x"
click at [65, 176] on span "Нотариальный заказ" at bounding box center [61, 176] width 38 height 6
click at [44, 176] on input "Нотариальный заказ" at bounding box center [32, 176] width 21 height 7
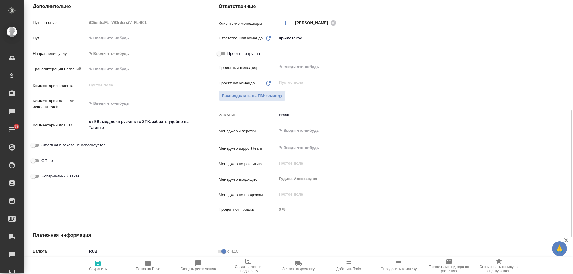
checkbox input "true"
type textarea "x"
click at [98, 263] on icon "button" at bounding box center [97, 263] width 5 height 5
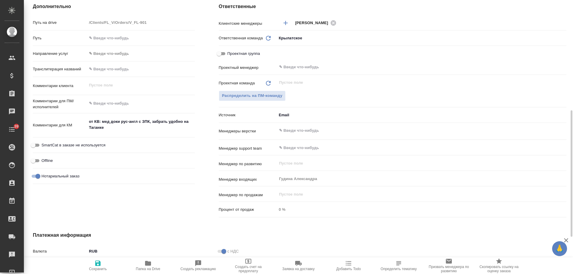
type textarea "x"
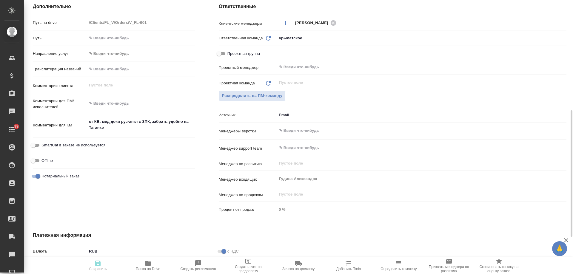
type textarea "x"
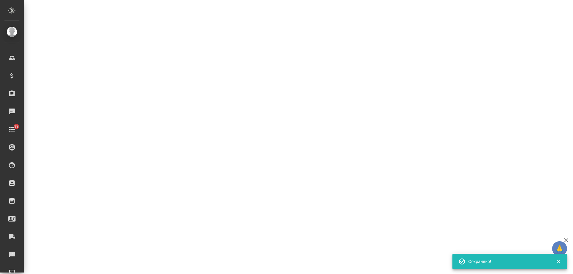
select select "RU"
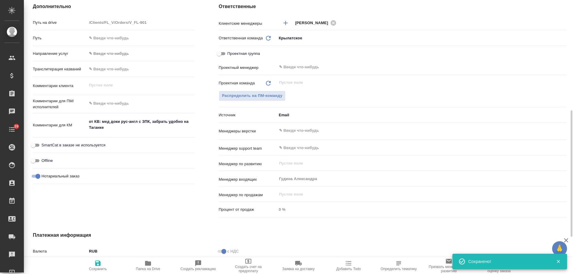
type textarea "x"
click at [349, 267] on span "Добавить Todo" at bounding box center [349, 269] width 24 height 4
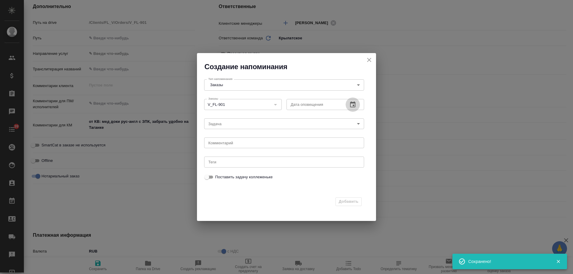
click at [353, 100] on button "button" at bounding box center [353, 105] width 14 height 14
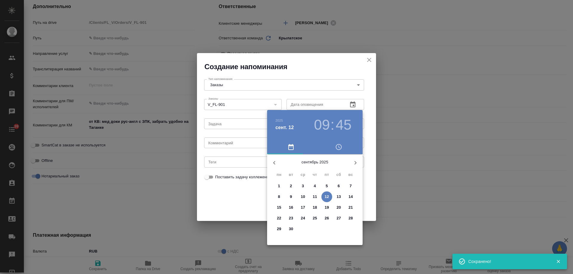
click at [289, 210] on p "16" at bounding box center [291, 208] width 4 height 6
type input "16.09.2025 09:45"
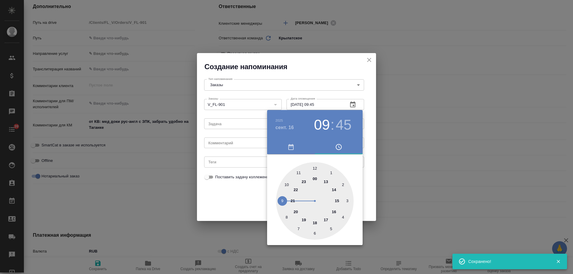
click at [236, 145] on div at bounding box center [286, 137] width 573 height 274
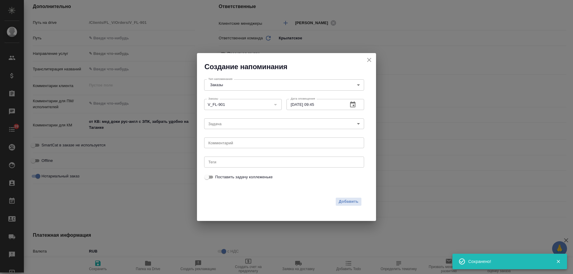
click at [222, 143] on div "2025 сент. 16 09 : 45 00 1 2 3 4 5 6 7 8 9 10 11 12 13 14 15 16 17 18 19 20 21 …" at bounding box center [286, 137] width 573 height 274
click at [211, 141] on div "2025 сент. 16 09 : 45 00 1 2 3 4 5 6 7 8 9 10 11 12 13 14 15 16 17 18 19 20 21 …" at bounding box center [286, 137] width 573 height 274
click at [219, 143] on textarea at bounding box center [284, 143] width 152 height 4
click at [220, 144] on textarea at bounding box center [284, 143] width 152 height 4
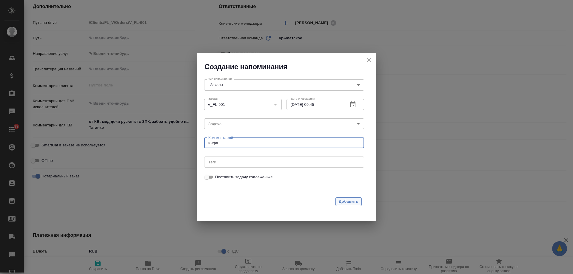
type textarea "инфа"
click at [345, 200] on span "Добавить" at bounding box center [349, 202] width 20 height 7
type textarea "x"
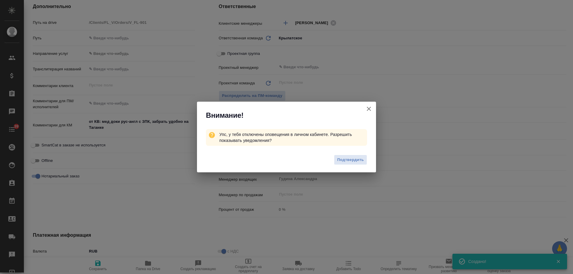
type textarea "x"
click at [370, 109] on icon "button" at bounding box center [368, 108] width 7 height 7
type textarea "x"
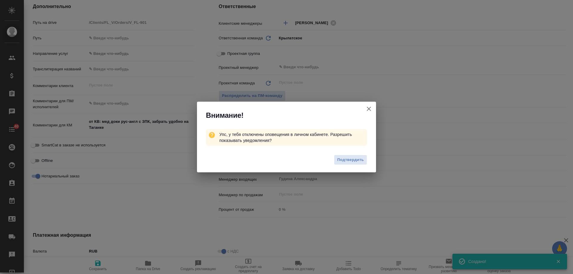
type textarea "x"
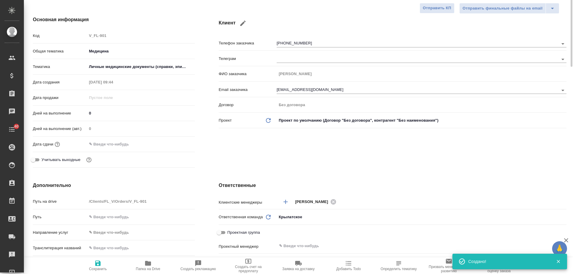
scroll to position [0, 0]
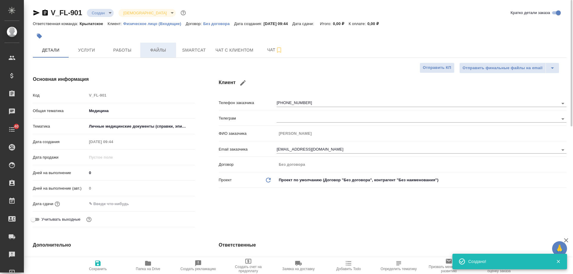
click at [160, 53] on span "Файлы" at bounding box center [158, 50] width 29 height 7
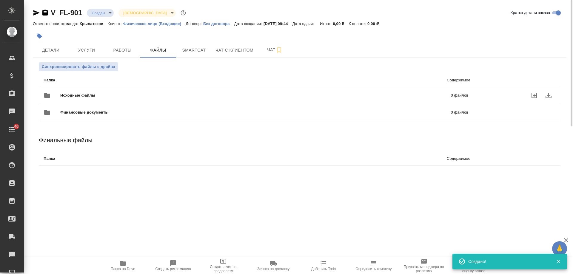
click at [73, 94] on span "Исходные файлы" at bounding box center [166, 96] width 213 height 6
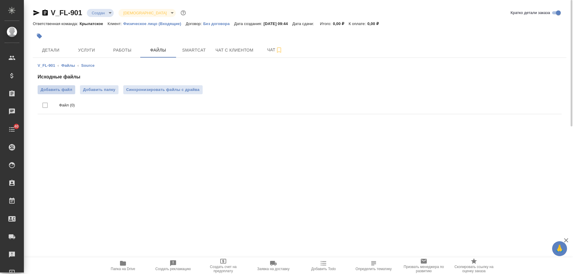
click at [63, 87] on span "Добавить файл" at bounding box center [57, 90] width 32 height 6
click at [0, 0] on input "Добавить файл" at bounding box center [0, 0] width 0 height 0
click at [37, 12] on icon "button" at bounding box center [36, 12] width 7 height 7
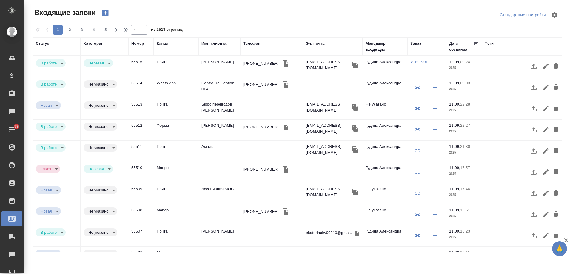
select select "RU"
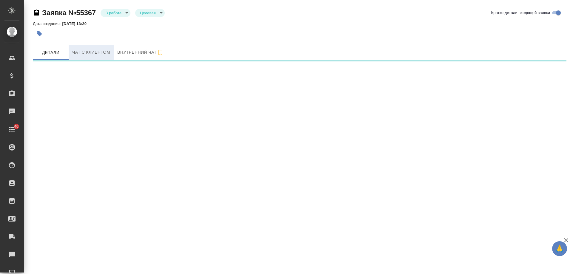
select select "RU"
select select "KZ"
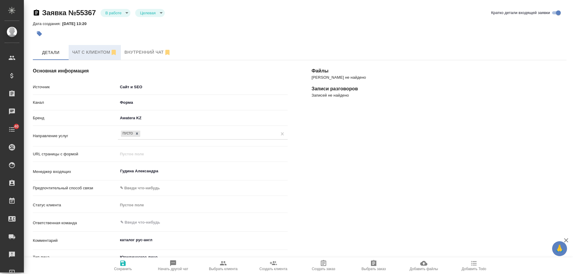
click at [99, 53] on span "Чат с клиентом" at bounding box center [94, 52] width 45 height 7
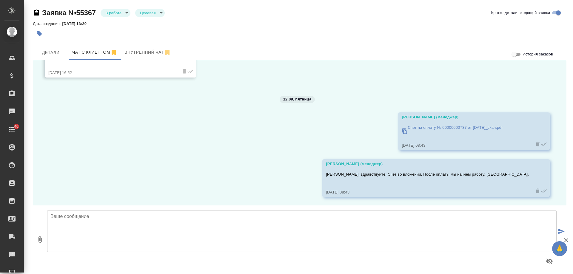
scroll to position [3403, 0]
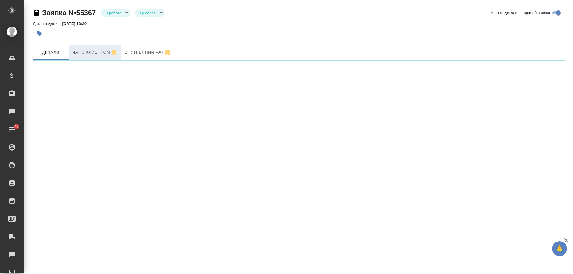
select select "RU"
select select "KZ"
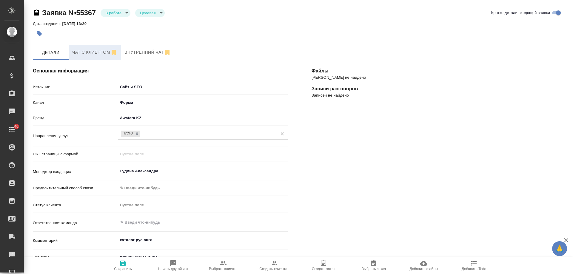
type textarea "x"
click at [87, 51] on span "Чат с клиентом" at bounding box center [94, 52] width 45 height 7
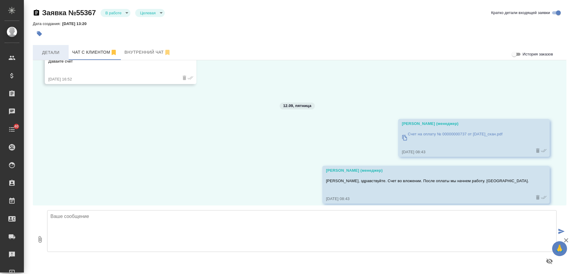
scroll to position [3403, 0]
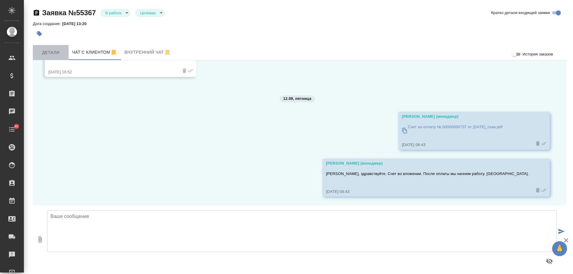
drag, startPoint x: 47, startPoint y: 56, endPoint x: 42, endPoint y: 41, distance: 15.8
click at [47, 56] on span "Детали" at bounding box center [50, 52] width 29 height 7
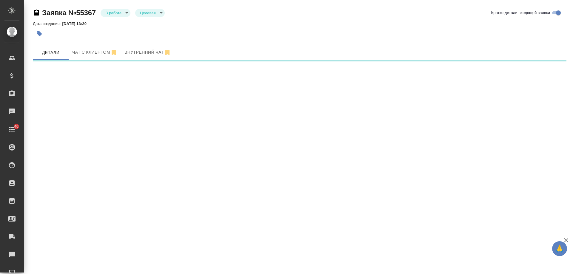
select select "RU"
select select "KZ"
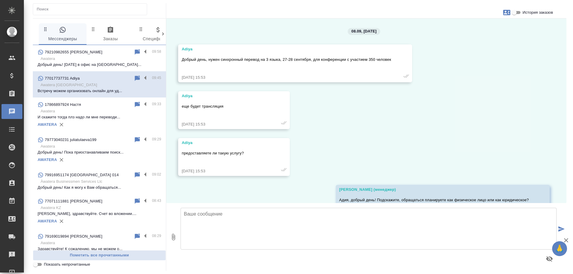
scroll to position [1724, 0]
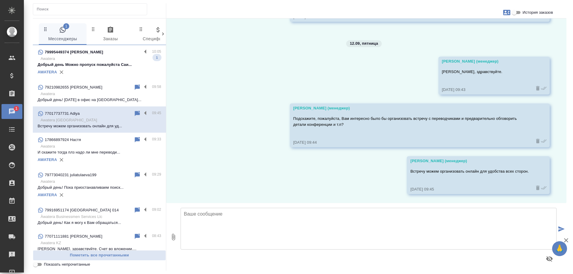
click at [111, 62] on p "Awatera" at bounding box center [101, 59] width 121 height 6
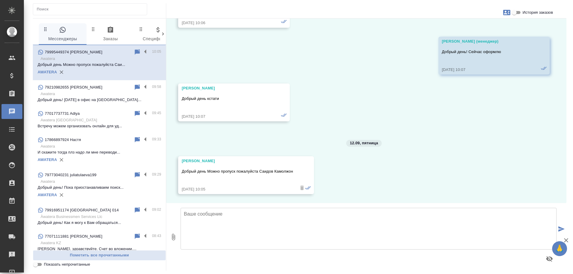
scroll to position [608, 0]
click at [515, 14] on input "История заказов" at bounding box center [514, 12] width 21 height 7
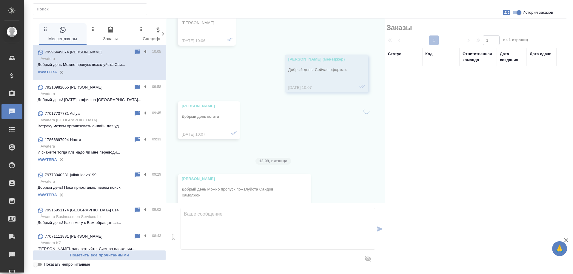
scroll to position [632, 0]
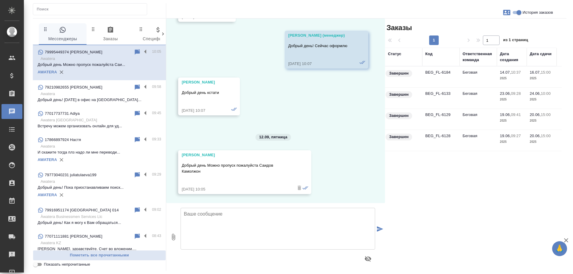
click at [480, 76] on td "Беговая" at bounding box center [478, 77] width 37 height 21
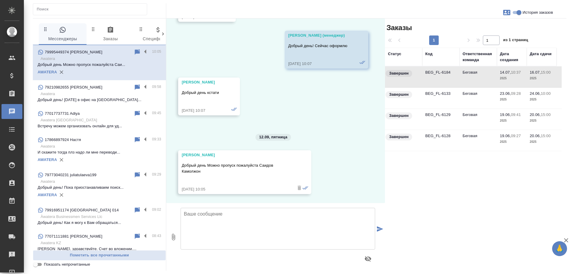
click at [480, 76] on td "Беговая" at bounding box center [478, 77] width 37 height 21
click at [515, 13] on input "История заказов" at bounding box center [519, 12] width 21 height 7
checkbox input "false"
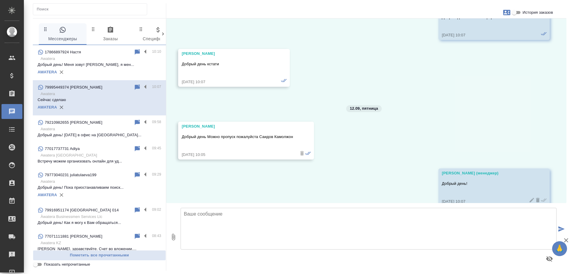
scroll to position [701, 0]
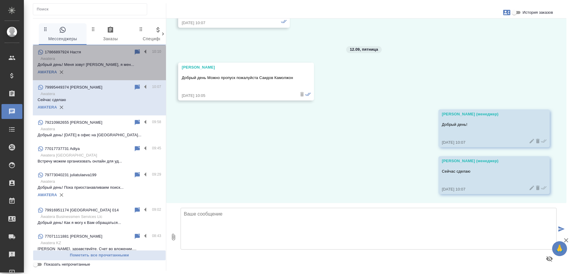
click at [100, 67] on p "Добрый день! Меня зовут Анастасия, я мен..." at bounding box center [100, 65] width 124 height 6
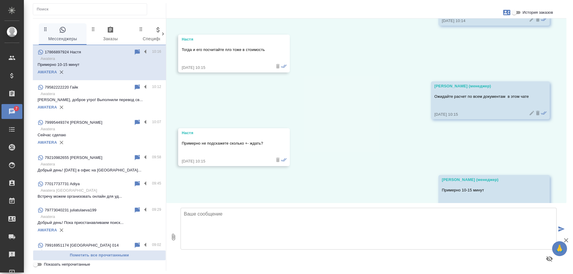
scroll to position [1279, 0]
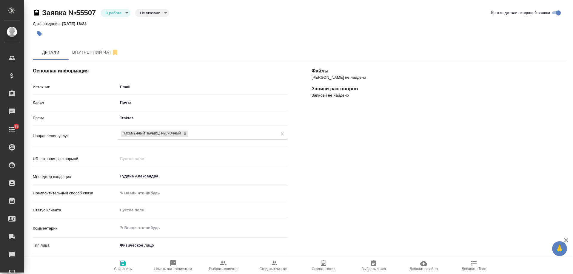
select select "RU"
click at [122, 13] on body "🙏 .cls-1 fill:#fff; AWATERA Gudina Alexandra Клиенты Спецификации Заказы Чаты 3…" at bounding box center [286, 137] width 573 height 274
click at [119, 23] on button "Отказ" at bounding box center [112, 23] width 14 height 7
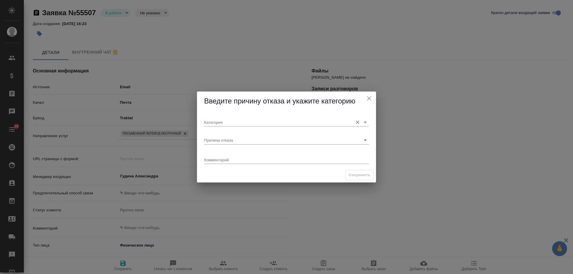
click at [217, 122] on input "Категория" at bounding box center [277, 122] width 146 height 8
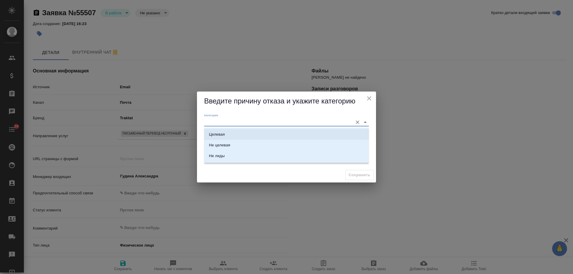
click at [217, 132] on div "Целевая" at bounding box center [217, 135] width 16 height 6
type input "Целевая"
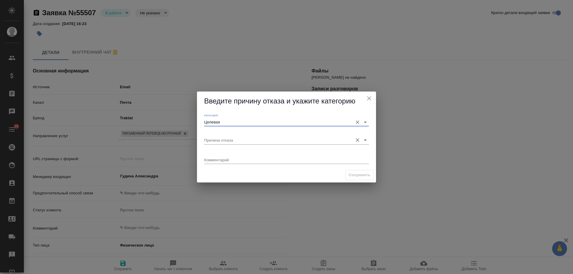
click at [221, 140] on input "Причина отказа" at bounding box center [277, 140] width 146 height 8
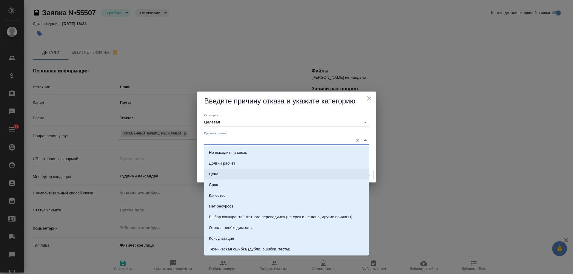
scroll to position [30, 0]
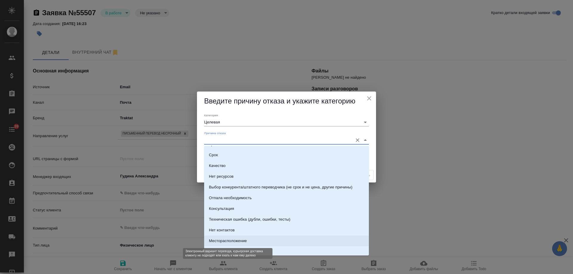
drag, startPoint x: 236, startPoint y: 242, endPoint x: 236, endPoint y: 203, distance: 39.1
click at [236, 243] on div "Месторасположение" at bounding box center [228, 241] width 38 height 6
type input "Месторасположение"
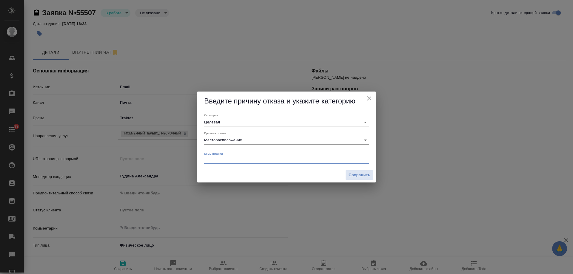
click at [236, 159] on textarea at bounding box center [286, 160] width 165 height 4
type textarea "только Белгород, от вариантов отказалась"
click at [360, 175] on span "Сохранить" at bounding box center [360, 175] width 22 height 7
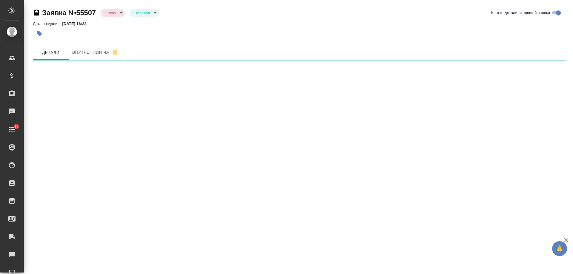
select select "RU"
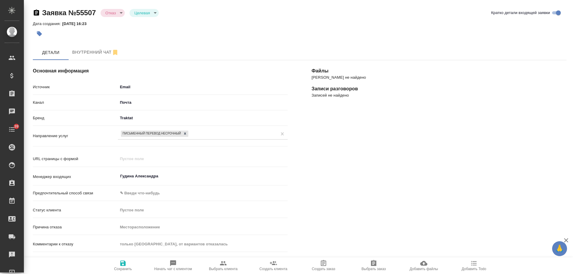
type textarea "x"
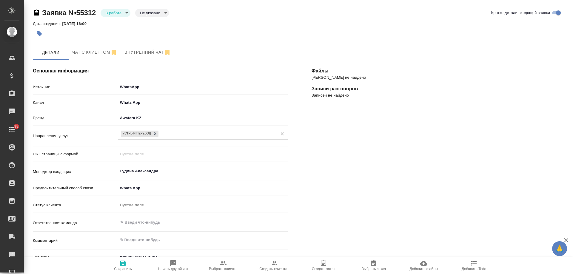
select select "KZ"
select select "RU"
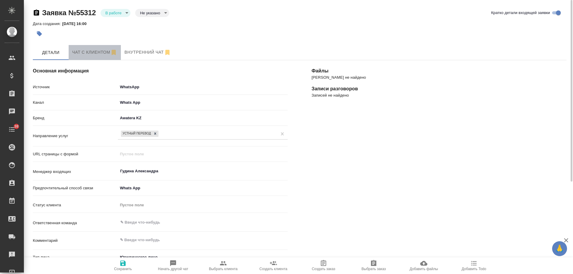
click at [102, 53] on span "Чат с клиентом" at bounding box center [94, 52] width 45 height 7
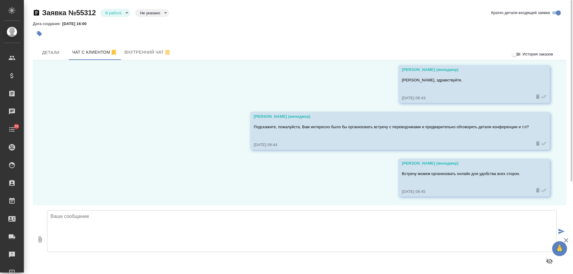
scroll to position [1740, 0]
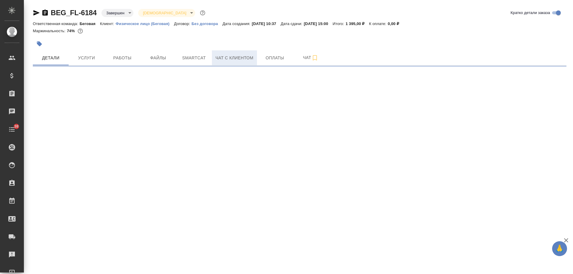
click at [234, 59] on span "Чат с клиентом" at bounding box center [235, 57] width 38 height 7
select select "RU"
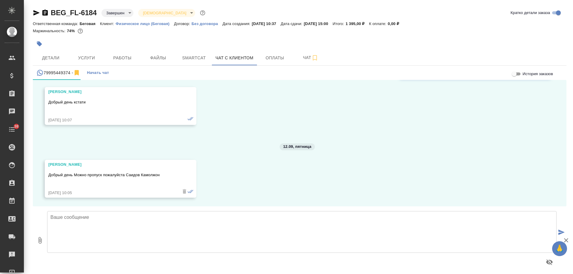
scroll to position [660, 0]
click at [36, 13] on icon "button" at bounding box center [36, 12] width 7 height 7
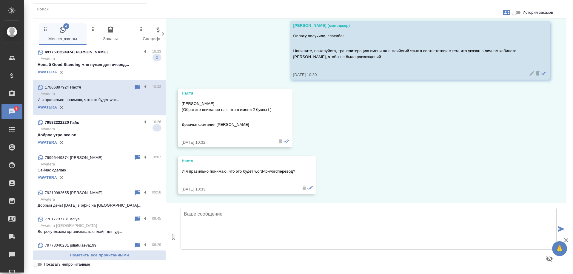
scroll to position [1819, 0]
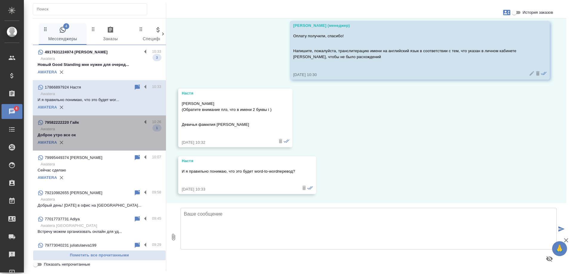
click at [109, 130] on p "Awatera" at bounding box center [101, 129] width 121 height 6
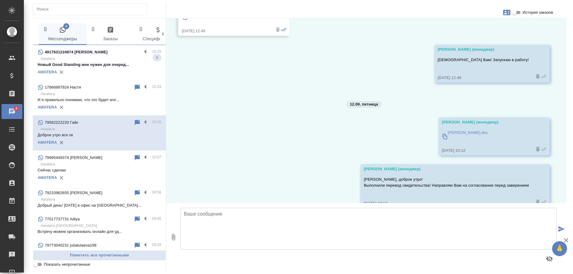
scroll to position [716, 0]
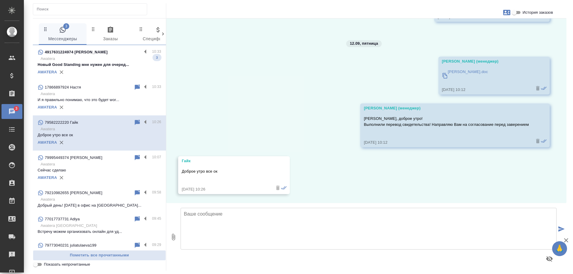
click at [92, 59] on p "Awatera" at bounding box center [101, 59] width 121 height 6
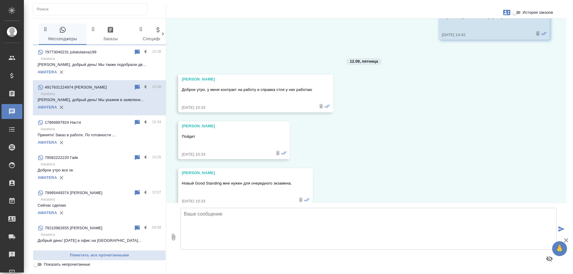
scroll to position [821, 0]
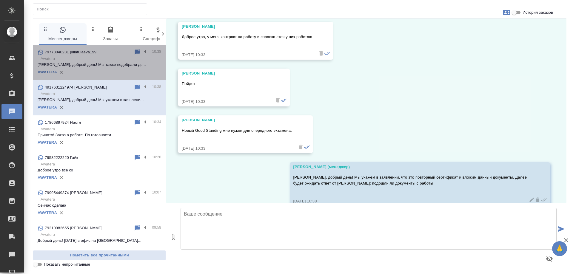
click at [117, 68] on div "AWATERA" at bounding box center [100, 72] width 124 height 9
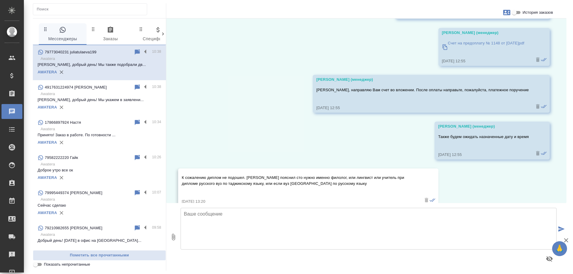
scroll to position [1088, 0]
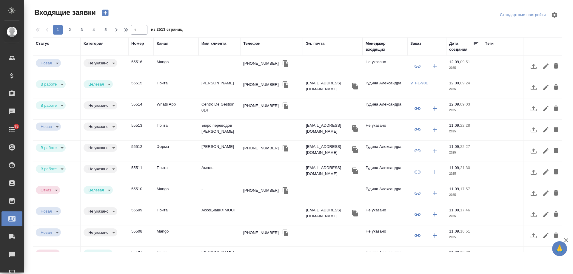
select select "RU"
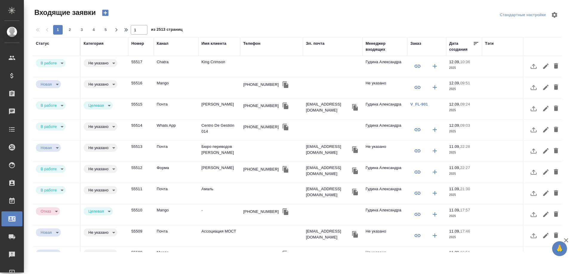
select select "RU"
click at [217, 65] on td "King Crimson" at bounding box center [220, 66] width 42 height 21
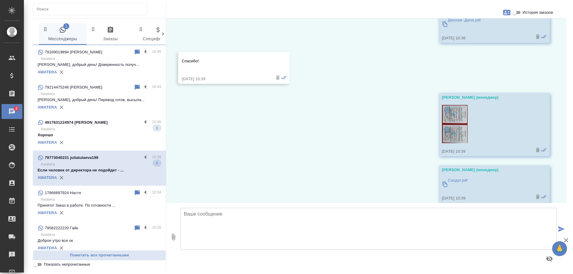
scroll to position [1442, 0]
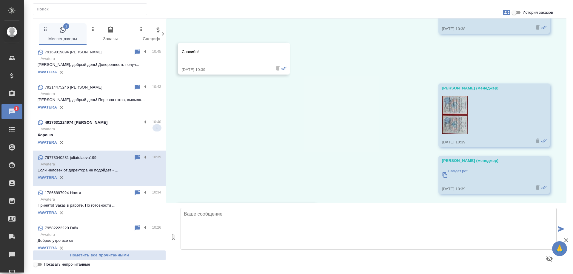
click at [112, 145] on div "AWATERA" at bounding box center [100, 142] width 124 height 9
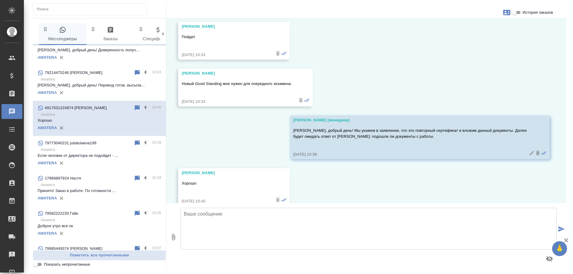
scroll to position [0, 0]
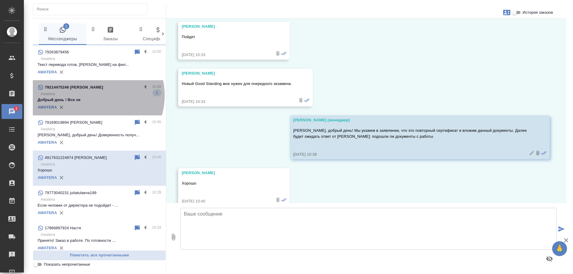
click at [93, 96] on p "Awatera" at bounding box center [101, 94] width 121 height 6
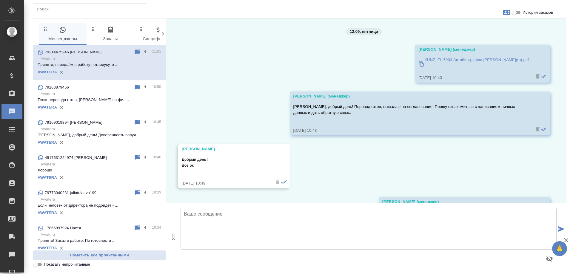
scroll to position [827, 0]
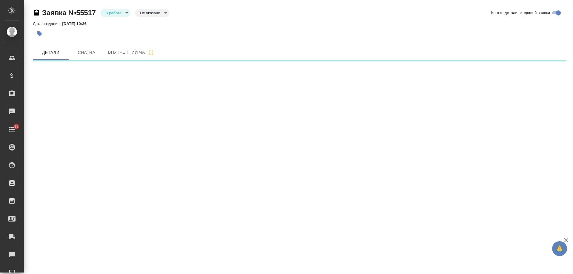
select select "RU"
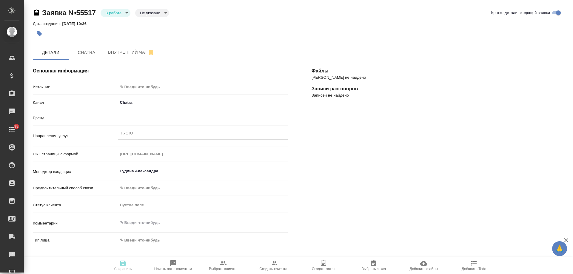
type textarea "x"
click at [156, 87] on body "🙏 .cls-1 fill:#fff; AWATERA [PERSON_NAME] Спецификации Заказы 0 Чаты 38 Todo Пр…" at bounding box center [286, 137] width 573 height 274
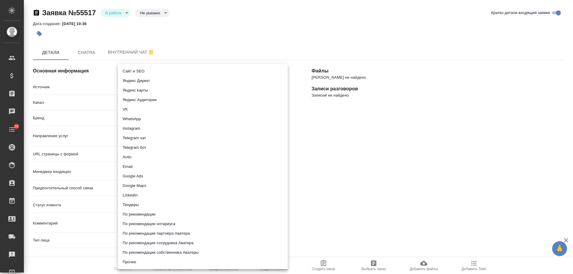
click at [142, 75] on li "Сайт и SEO" at bounding box center [203, 72] width 170 height 10
type input "seo"
type textarea "x"
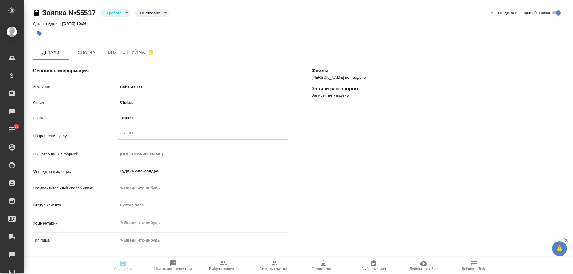
click at [130, 135] on div "Пусто" at bounding box center [127, 133] width 12 height 5
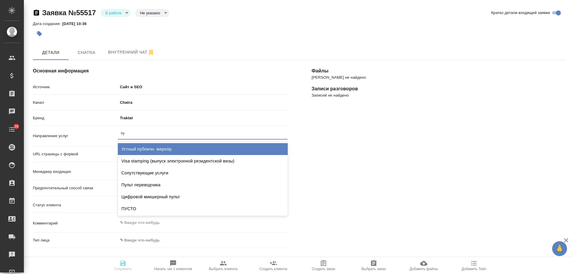
type input "пус"
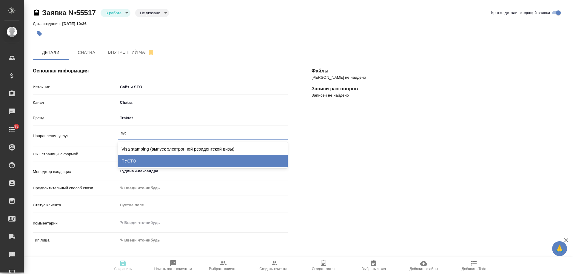
click at [146, 162] on div "ПУСТО" at bounding box center [203, 161] width 170 height 12
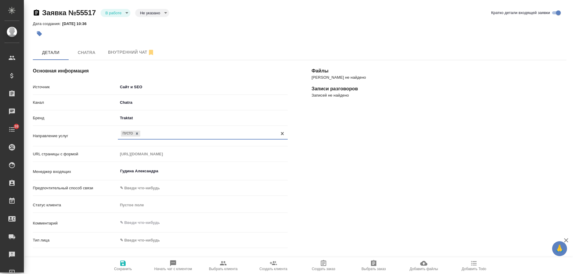
scroll to position [90, 0]
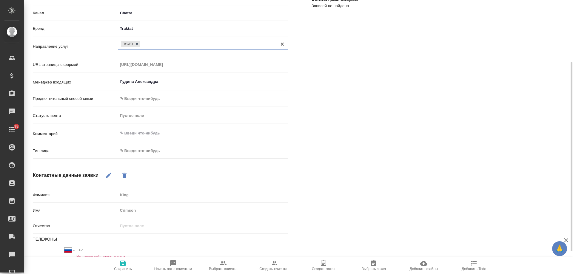
click at [148, 149] on body "🙏 .cls-1 fill:#fff; AWATERA Gudina Alexandra Клиенты Спецификации Заказы 0 Чаты…" at bounding box center [286, 137] width 573 height 274
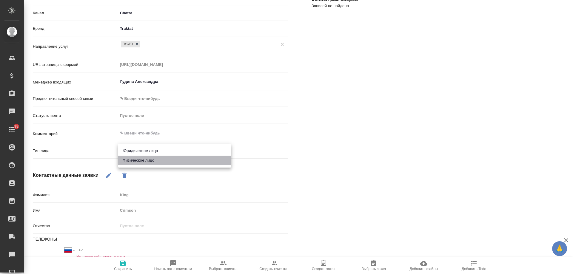
click at [142, 162] on li "Физическое лицо" at bounding box center [174, 161] width 113 height 10
type textarea "x"
type input "private"
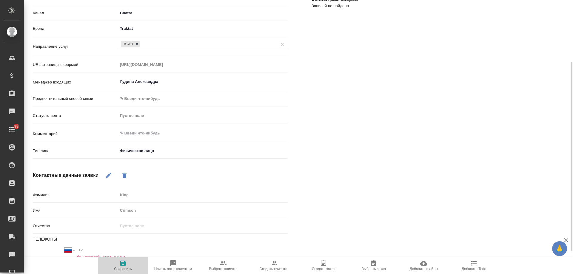
click at [125, 266] on icon "button" at bounding box center [122, 263] width 7 height 7
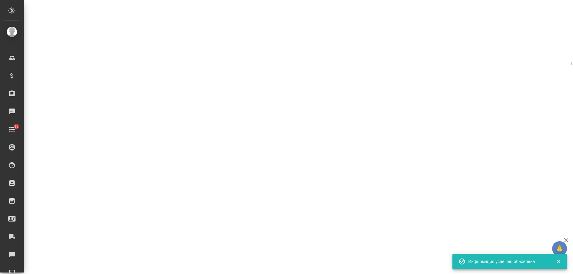
select select "RU"
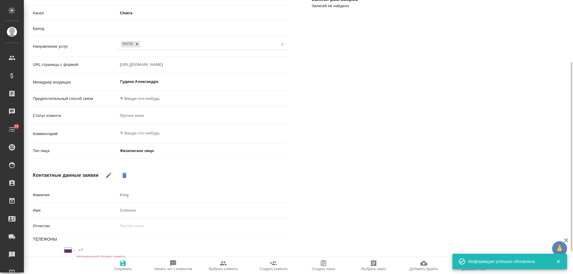
type textarea "x"
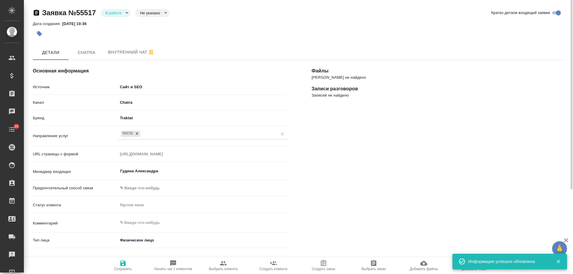
click at [116, 15] on body "🙏 .cls-1 fill:#fff; AWATERA Gudina Alexandra Клиенты Спецификации Заказы 0 Чаты…" at bounding box center [286, 137] width 573 height 274
click at [116, 23] on button "Отказ" at bounding box center [112, 23] width 14 height 7
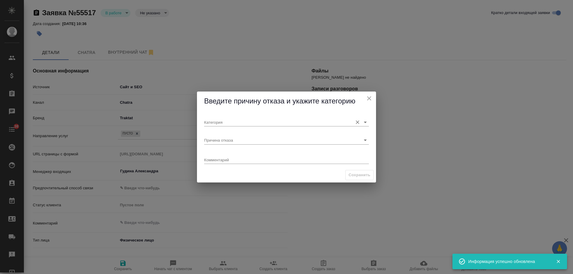
click at [237, 119] on input "Категория" at bounding box center [277, 122] width 146 height 8
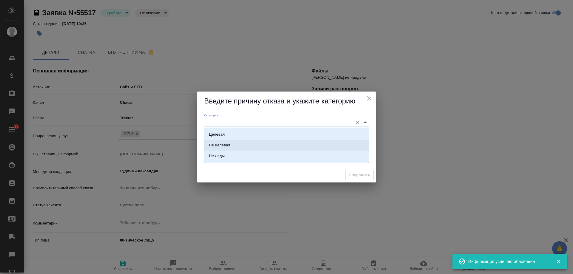
click at [232, 142] on li "Не целевая" at bounding box center [286, 145] width 165 height 11
type input "Не целевая"
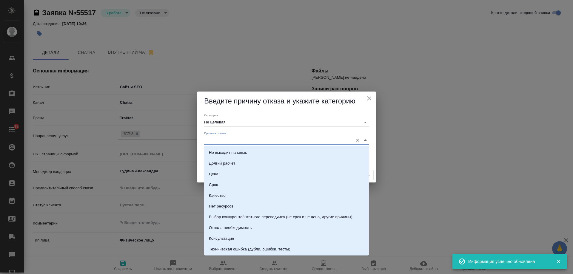
click at [229, 139] on input "Причина отказа" at bounding box center [277, 140] width 146 height 8
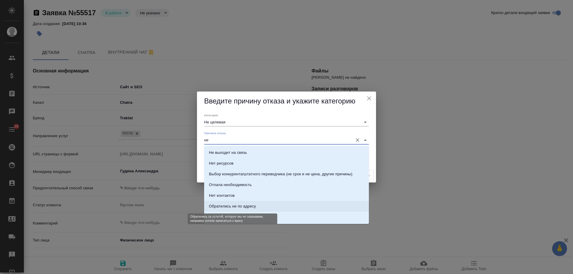
click at [254, 205] on div "Обратились не по адресу" at bounding box center [232, 207] width 47 height 6
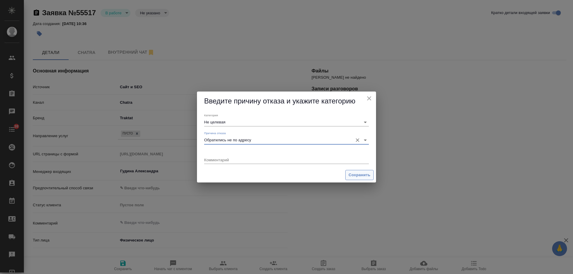
type input "Обратились не по адресу"
click at [362, 178] on span "Сохранить" at bounding box center [360, 175] width 22 height 7
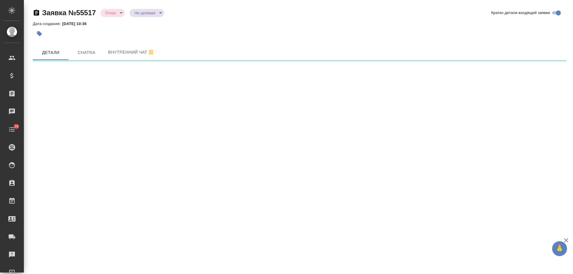
select select "RU"
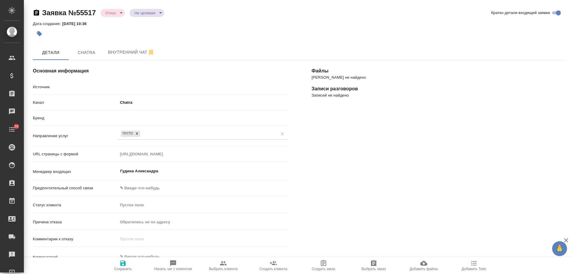
type textarea "x"
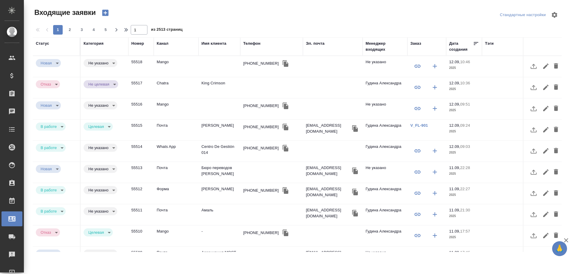
select select "RU"
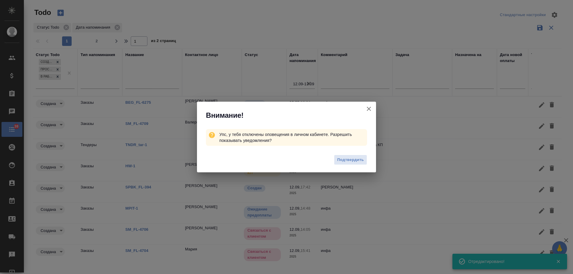
scroll to position [50, 0]
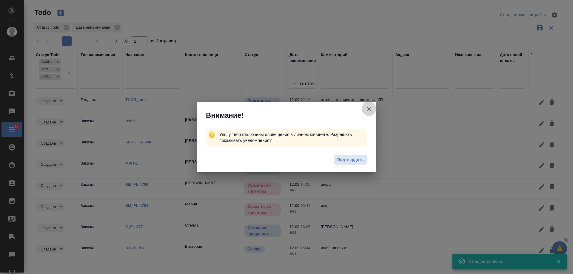
click at [370, 111] on icon "button" at bounding box center [368, 108] width 7 height 7
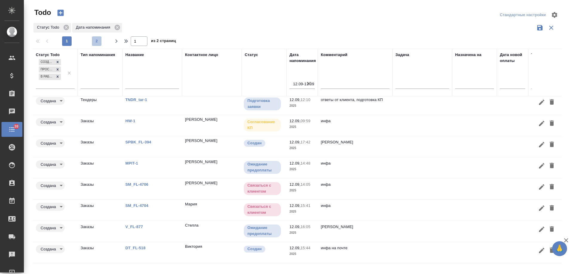
click at [96, 40] on span "2" at bounding box center [97, 41] width 10 height 6
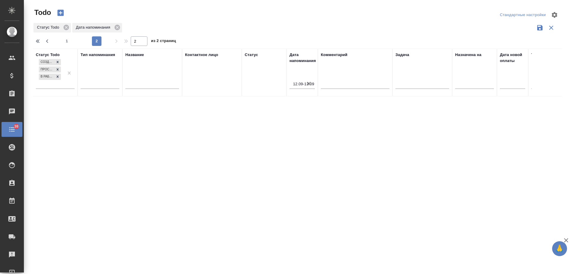
scroll to position [0, 0]
click at [67, 43] on span "1" at bounding box center [67, 41] width 10 height 6
type input "1"
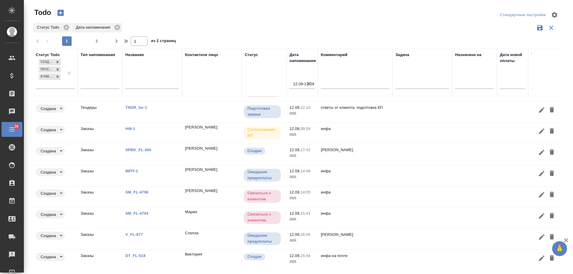
scroll to position [50, 0]
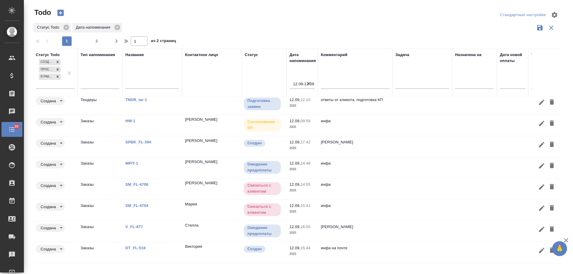
click at [138, 246] on link "DT_FL-518" at bounding box center [135, 248] width 20 height 4
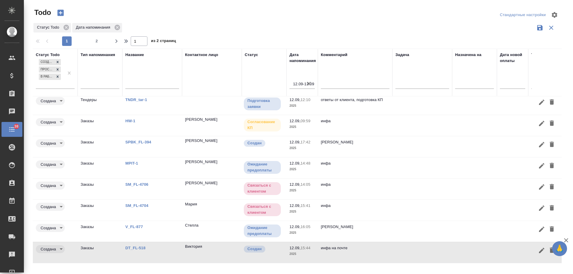
click at [133, 224] on p "V_FL-877" at bounding box center [152, 227] width 54 height 6
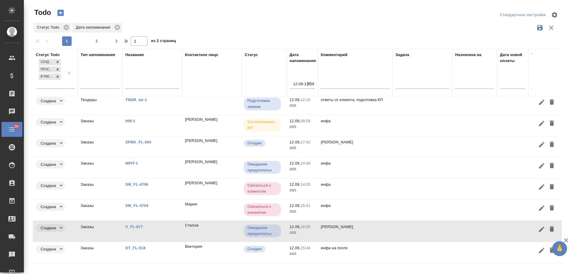
click at [139, 204] on link "SM_FL-4704" at bounding box center [136, 206] width 23 height 4
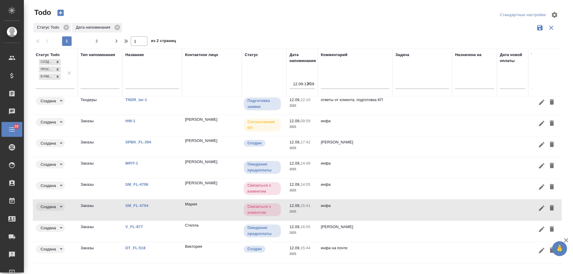
click at [539, 206] on icon "button" at bounding box center [541, 208] width 5 height 5
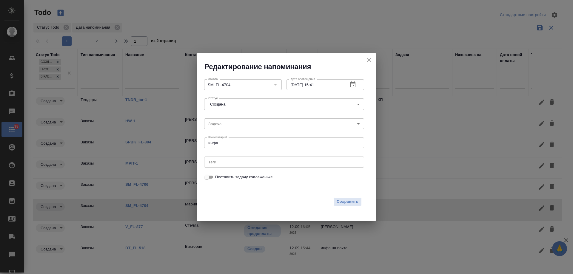
click at [356, 85] on icon "button" at bounding box center [352, 85] width 5 height 6
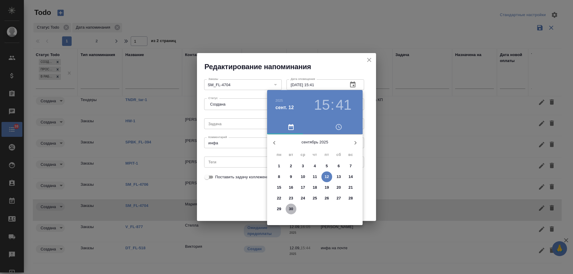
click at [292, 209] on p "30" at bounding box center [291, 209] width 4 height 6
type input "30.09.2025 15:41"
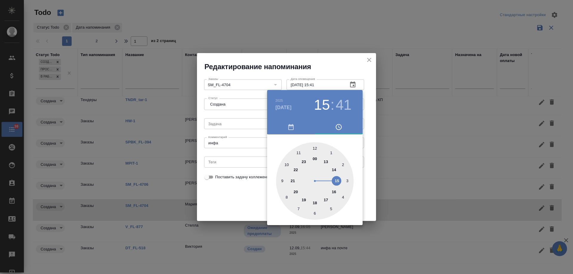
click at [240, 203] on div at bounding box center [286, 137] width 573 height 274
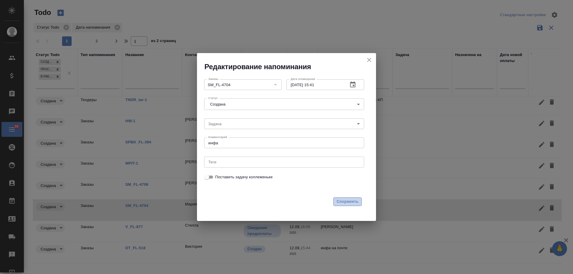
click at [355, 202] on span "Сохранить" at bounding box center [348, 202] width 22 height 7
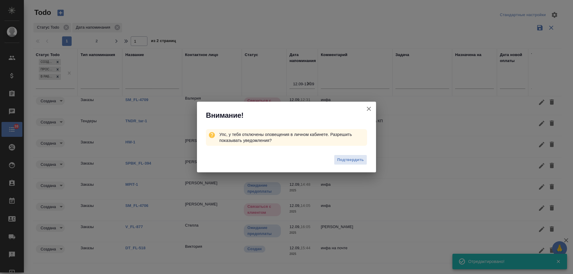
scroll to position [28, 0]
click at [370, 109] on icon "button" at bounding box center [368, 108] width 7 height 7
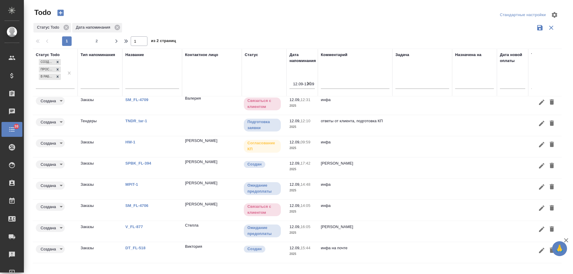
click at [137, 204] on link "SM_FL-4706" at bounding box center [136, 206] width 23 height 4
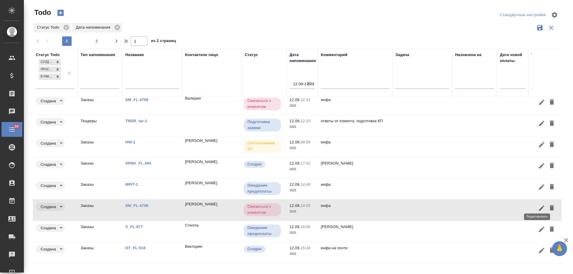
click at [538, 206] on icon "button" at bounding box center [541, 208] width 7 height 7
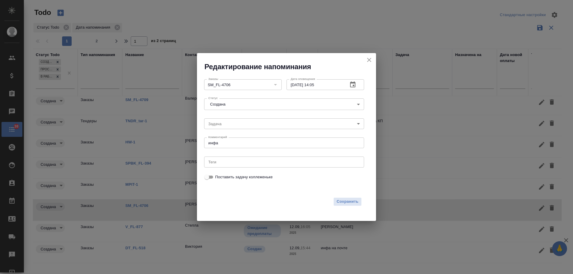
click at [354, 85] on icon "button" at bounding box center [352, 84] width 7 height 7
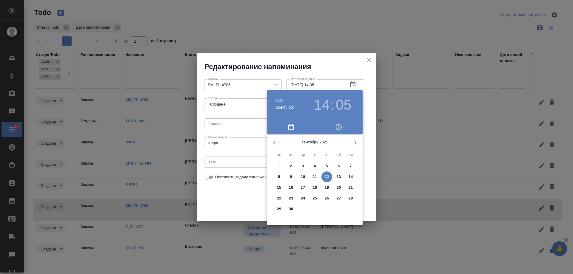
click at [295, 186] on span "16" at bounding box center [291, 188] width 11 height 6
type input "16.09.2025 14:05"
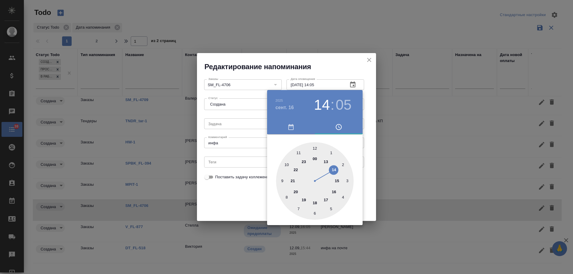
click at [247, 202] on div at bounding box center [286, 137] width 573 height 274
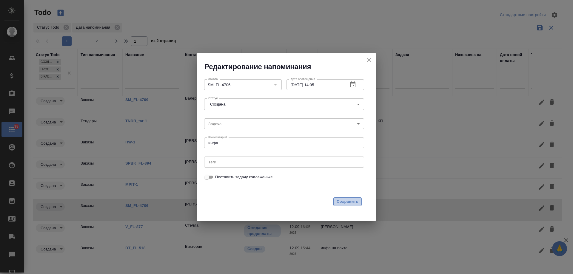
click at [348, 202] on span "Сохранить" at bounding box center [348, 202] width 22 height 7
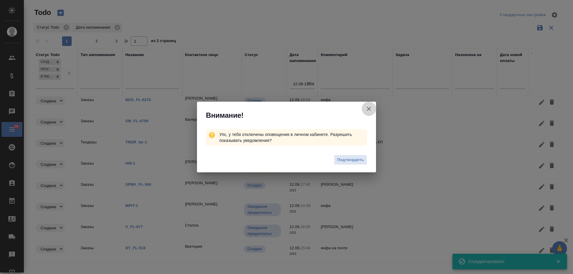
scroll to position [7, 0]
click at [371, 110] on icon "button" at bounding box center [368, 108] width 7 height 7
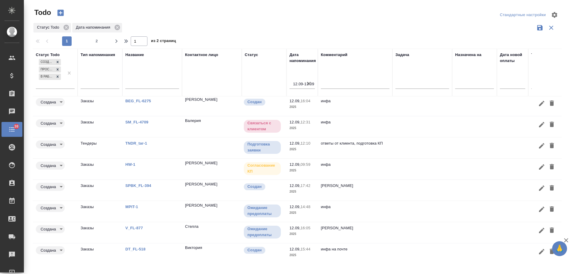
scroll to position [0, 0]
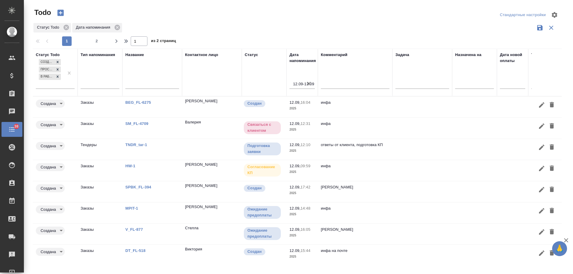
click at [141, 124] on link "SM_FL-4709" at bounding box center [136, 124] width 23 height 4
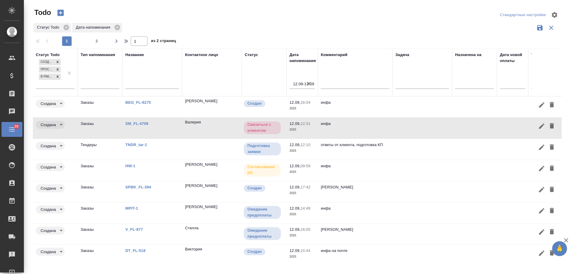
click at [538, 129] on icon "button" at bounding box center [541, 126] width 7 height 7
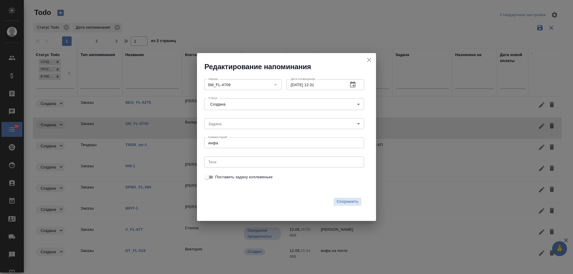
click at [351, 85] on icon "button" at bounding box center [352, 85] width 5 height 6
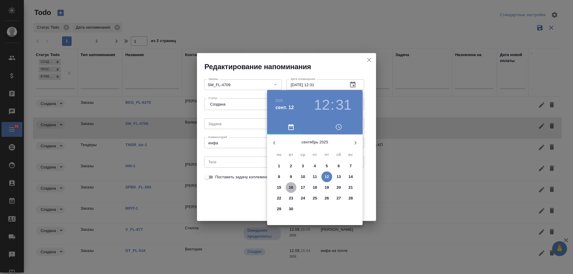
click at [291, 187] on p "16" at bounding box center [291, 188] width 4 height 6
type input "16.09.2025 12:31"
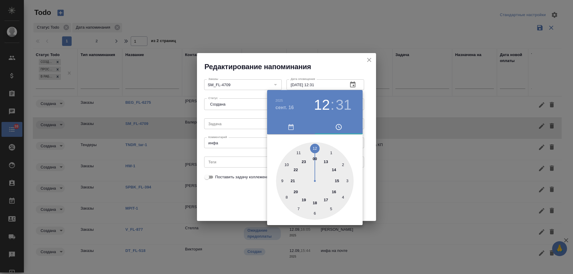
click at [234, 194] on div at bounding box center [286, 137] width 573 height 274
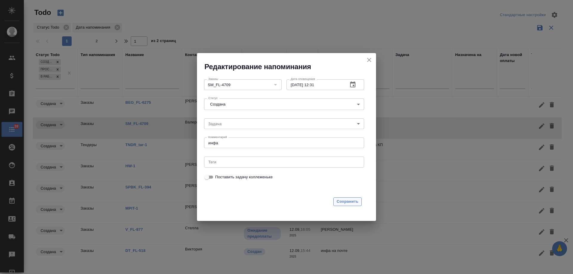
click at [346, 200] on span "Сохранить" at bounding box center [348, 202] width 22 height 7
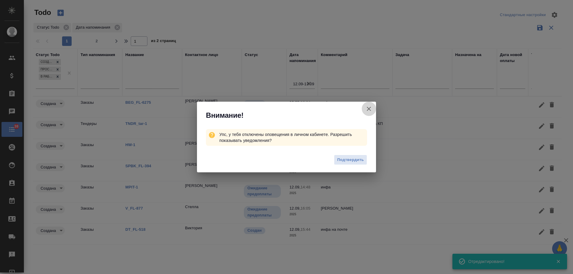
click at [369, 110] on icon "button" at bounding box center [368, 108] width 7 height 7
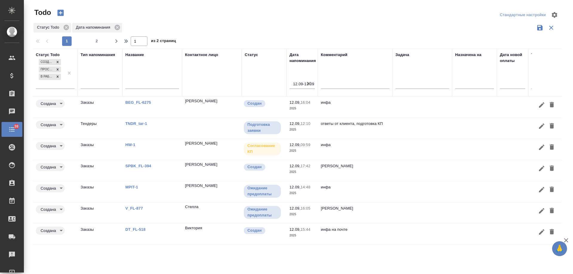
click at [132, 165] on link "SPBK_FL-394" at bounding box center [138, 166] width 26 height 4
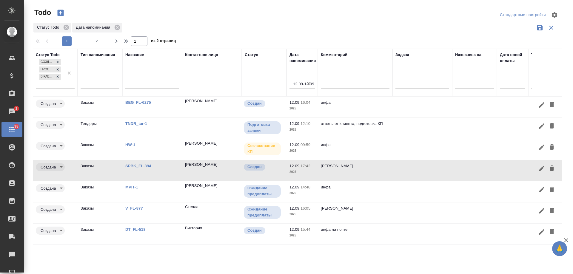
click at [140, 102] on link "BEG_FL-6275" at bounding box center [138, 102] width 26 height 4
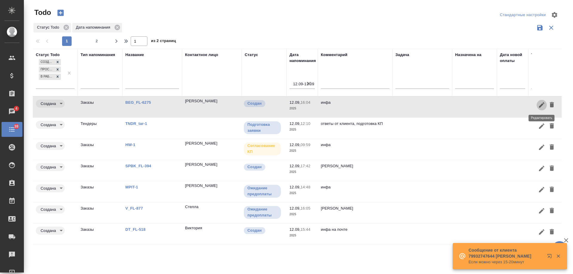
click at [540, 103] on icon "button" at bounding box center [541, 105] width 7 height 7
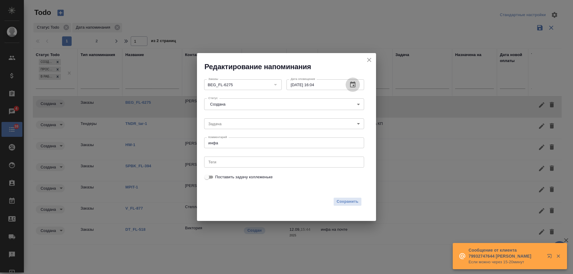
click at [354, 86] on icon "button" at bounding box center [352, 85] width 5 height 6
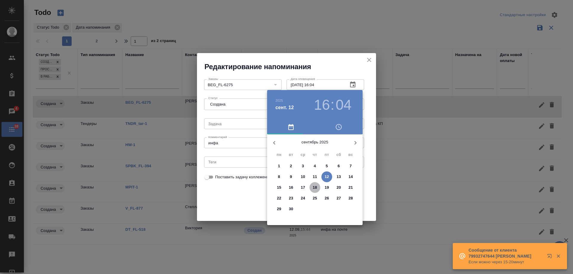
click at [316, 188] on p "18" at bounding box center [315, 188] width 4 height 6
type input "18.09.2025 16:04"
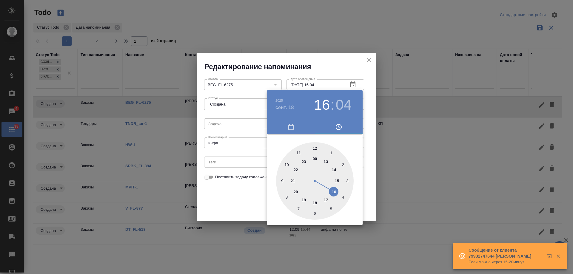
click at [231, 202] on div at bounding box center [286, 137] width 573 height 274
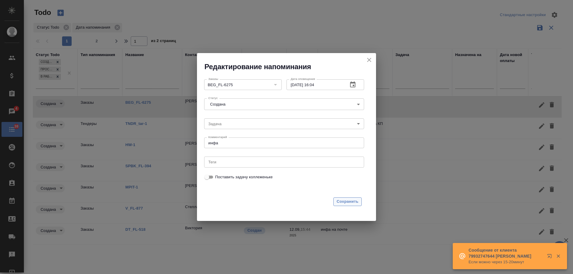
click at [344, 199] on span "Сохранить" at bounding box center [348, 202] width 22 height 7
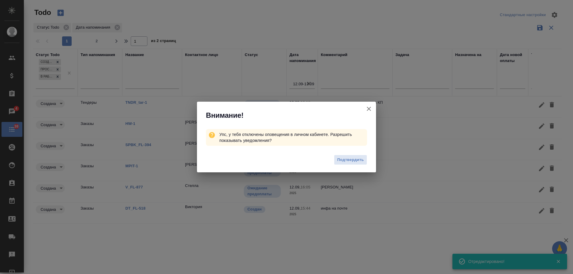
click at [370, 107] on icon "button" at bounding box center [368, 108] width 7 height 7
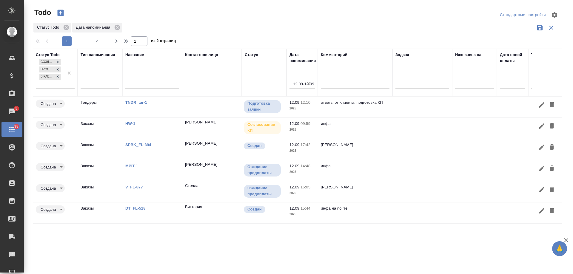
click at [132, 125] on link "HW-1" at bounding box center [130, 124] width 10 height 4
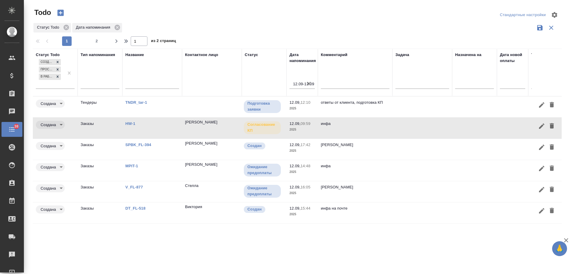
click at [127, 164] on link "MPIT-1" at bounding box center [131, 166] width 13 height 4
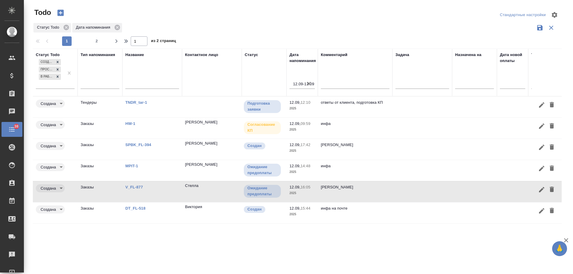
click at [553, 190] on icon "button" at bounding box center [552, 189] width 4 height 5
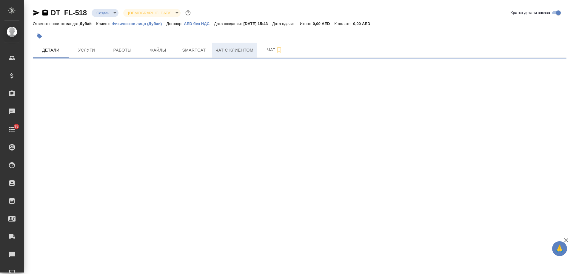
select select "RU"
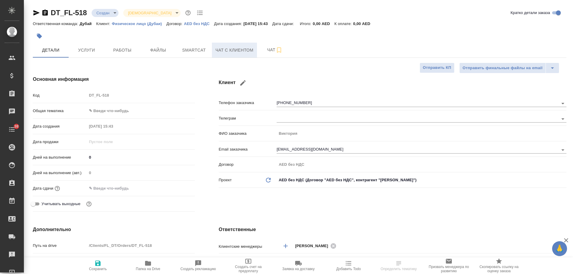
type textarea "x"
click at [230, 50] on span "Чат с клиентом" at bounding box center [235, 50] width 38 height 7
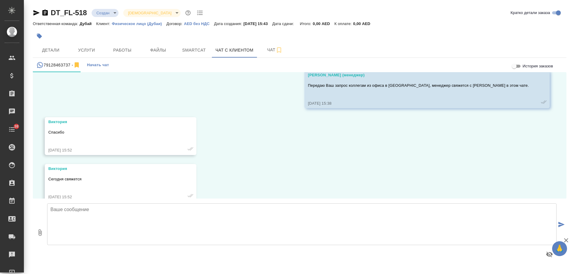
scroll to position [157, 0]
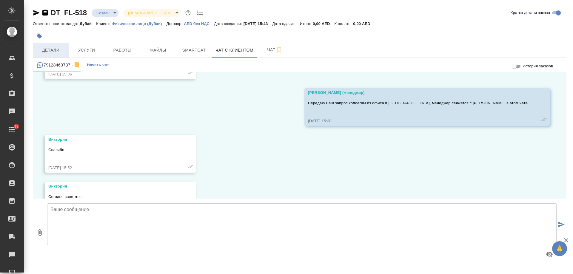
click at [50, 47] on span "Детали" at bounding box center [50, 50] width 29 height 7
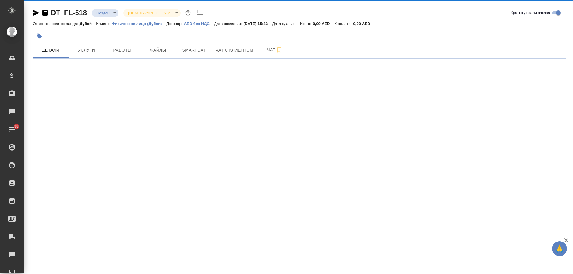
click at [44, 11] on icon "button" at bounding box center [44, 13] width 5 height 6
select select "RU"
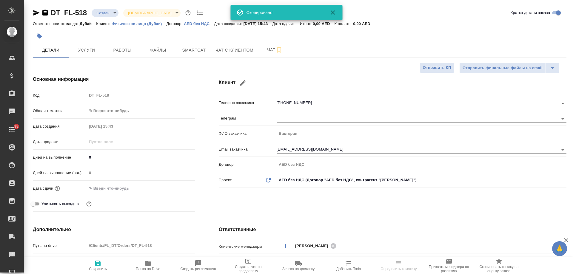
type textarea "x"
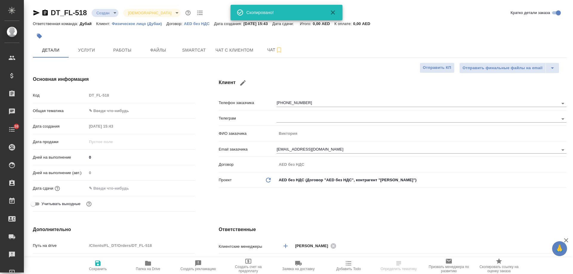
type textarea "x"
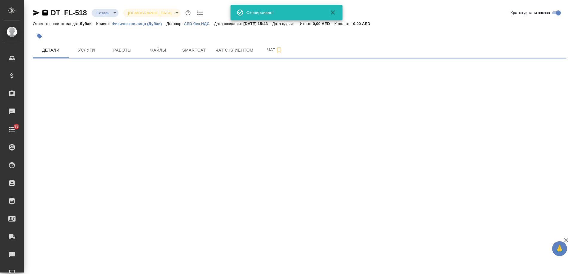
select select "RU"
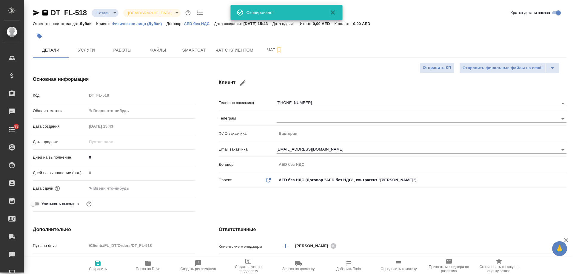
type textarea "x"
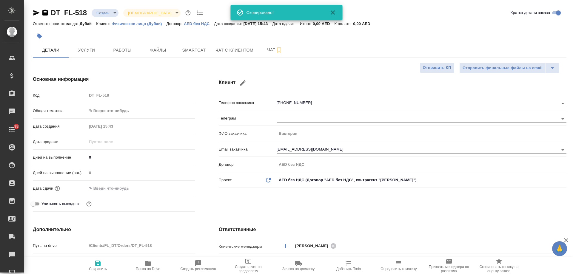
type textarea "x"
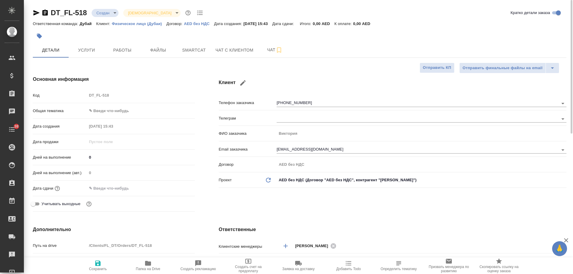
type textarea "x"
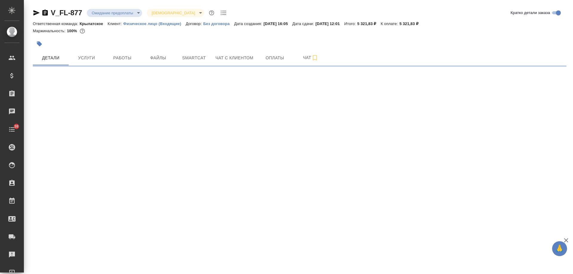
select select "RU"
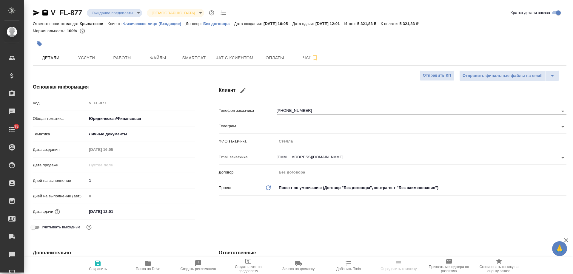
type textarea "x"
click at [248, 57] on span "Чат с клиентом" at bounding box center [235, 57] width 38 height 7
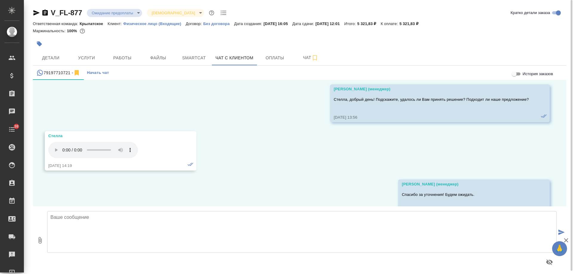
scroll to position [405, 0]
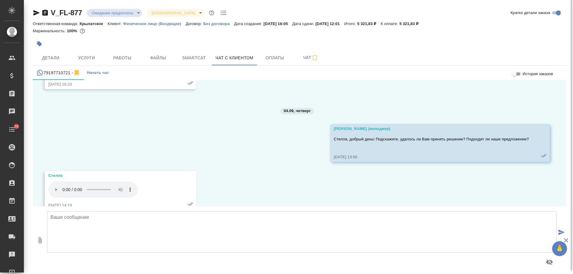
click at [102, 232] on textarea at bounding box center [302, 232] width 510 height 42
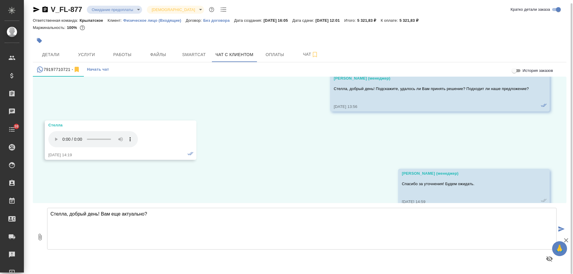
scroll to position [464, 0]
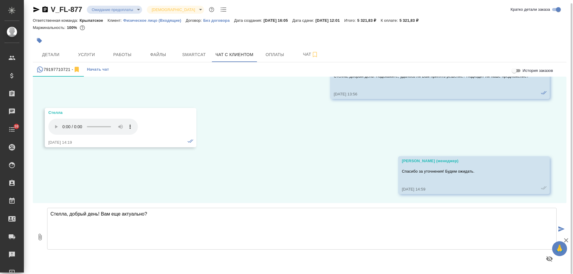
click at [165, 215] on textarea "Стелла, добрый день! Вам еще актуально?" at bounding box center [302, 229] width 510 height 42
type textarea "Стелла, добрый день! Вам еще актуально?"
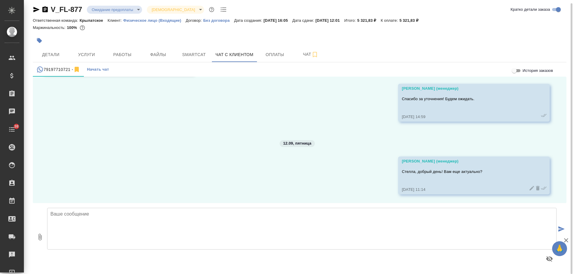
scroll to position [537, 0]
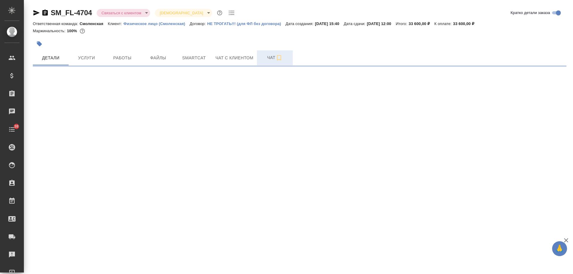
select select "RU"
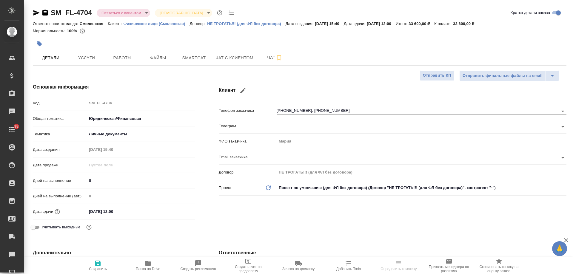
type textarea "x"
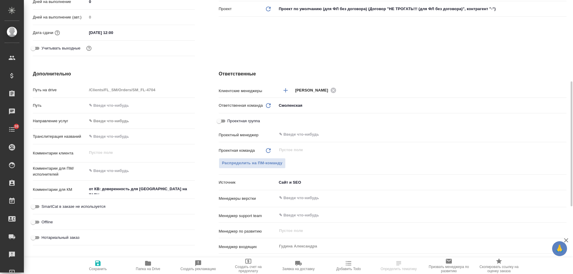
scroll to position [30, 0]
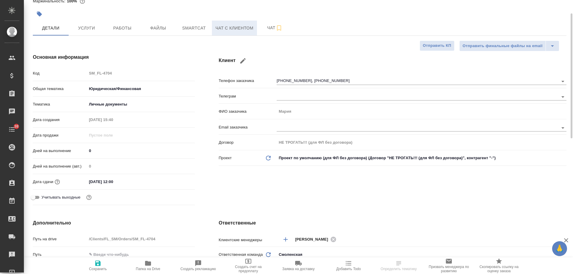
click at [217, 29] on span "Чат с клиентом" at bounding box center [235, 27] width 38 height 7
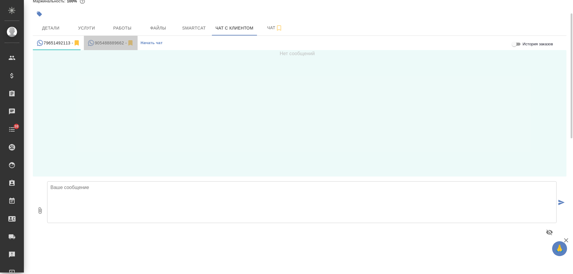
click at [106, 45] on div "905488889662 -" at bounding box center [110, 42] width 47 height 7
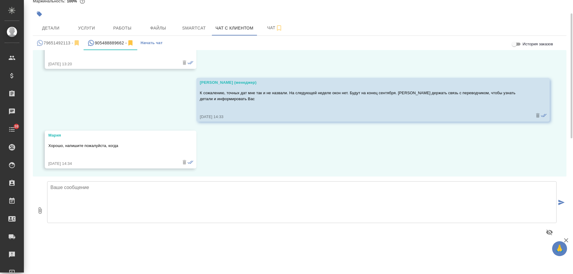
scroll to position [411, 0]
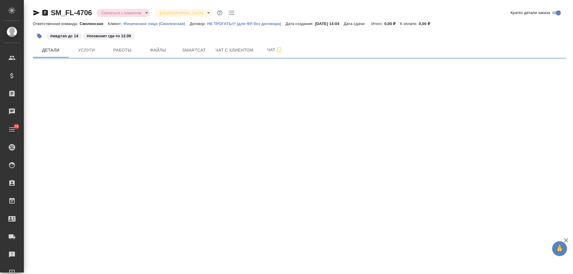
select select "RU"
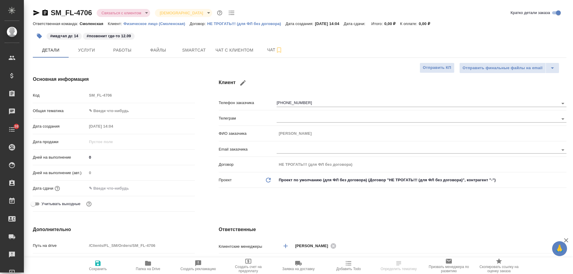
type textarea "x"
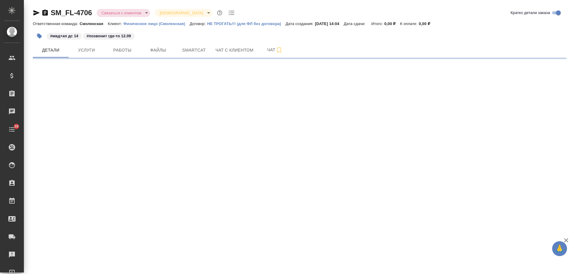
select select "RU"
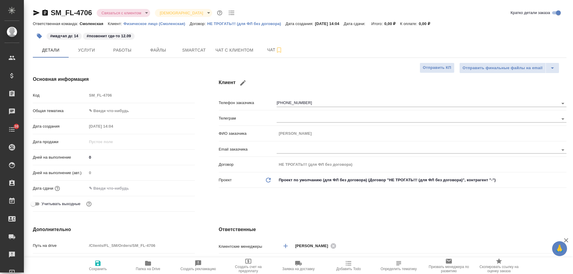
type textarea "x"
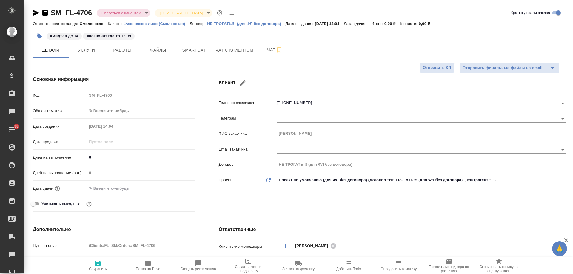
type textarea "x"
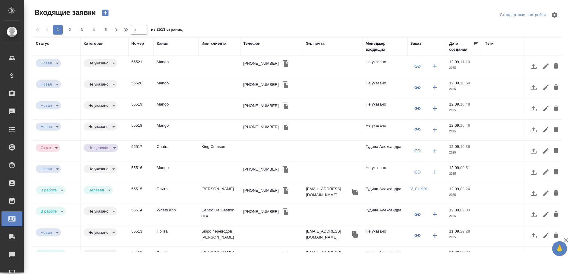
select select "RU"
click at [254, 41] on div "Телефон" at bounding box center [251, 44] width 17 height 6
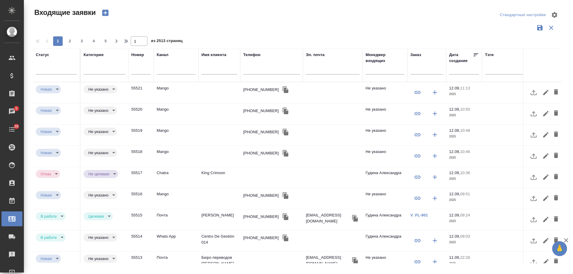
click at [260, 70] on input "text" at bounding box center [271, 70] width 57 height 7
paste input "[PHONE_NUMBER]"
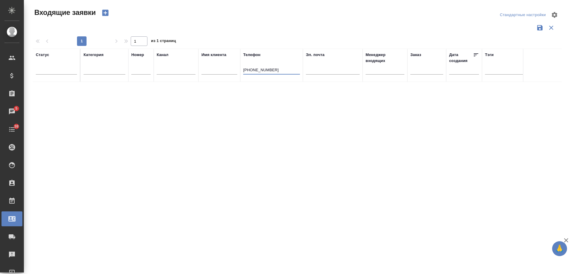
click at [270, 71] on input "[PHONE_NUMBER]" at bounding box center [271, 70] width 57 height 7
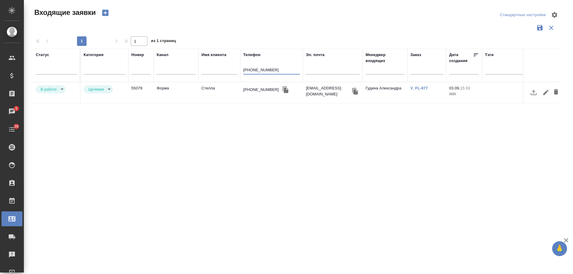
type input "[PHONE_NUMBER]"
click at [57, 86] on body "🙏 .cls-1 fill:#fff; AWATERA [PERSON_NAME] Спецификации Заказы 5 Чаты 38 Todo Пр…" at bounding box center [286, 137] width 573 height 274
click at [54, 92] on button "Отказ" at bounding box center [48, 89] width 14 height 7
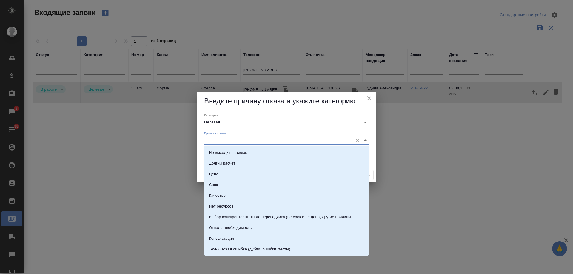
click at [224, 141] on input "Причина отказа" at bounding box center [277, 140] width 146 height 8
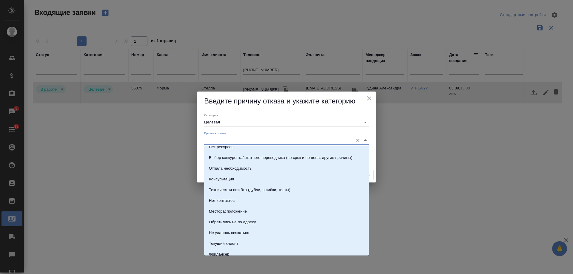
scroll to position [60, 0]
click at [235, 209] on div "Месторасположение" at bounding box center [228, 211] width 38 height 6
type input "Месторасположение"
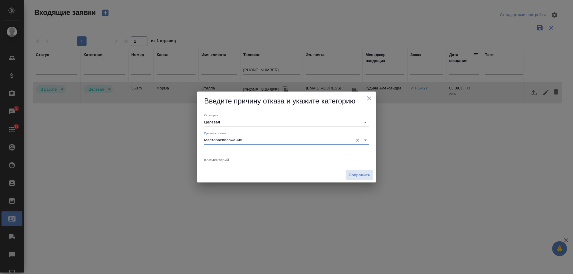
click at [241, 160] on textarea at bounding box center [286, 160] width 165 height 4
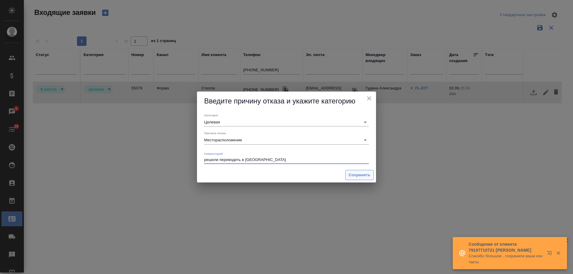
type textarea "решили переводить в [GEOGRAPHIC_DATA]"
click at [354, 176] on span "Сохранить" at bounding box center [360, 175] width 22 height 7
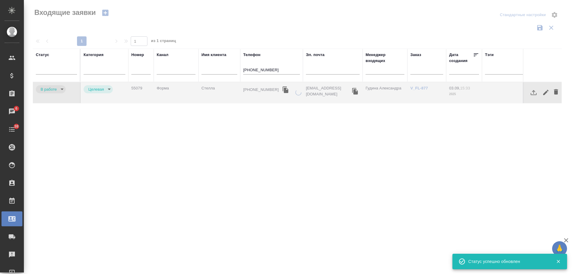
type input "rejection"
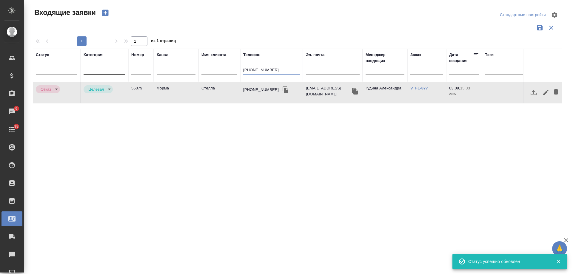
drag, startPoint x: 284, startPoint y: 69, endPoint x: 119, endPoint y: 70, distance: 164.5
click at [119, 70] on tr "Статус [PERSON_NAME] Имя клиента Телефон [PHONE_NUMBER] Эл. почта Менеджер вход…" at bounding box center [380, 65] width 694 height 33
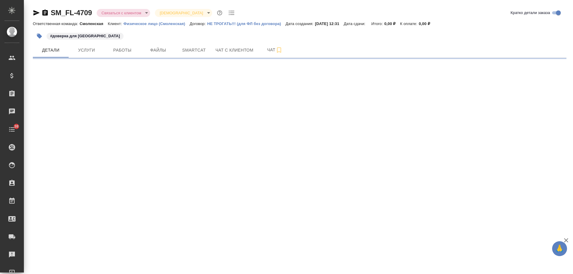
select select "RU"
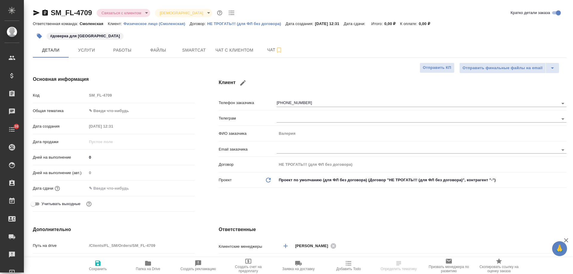
type textarea "x"
click at [231, 54] on span "Чат с клиентом" at bounding box center [235, 50] width 38 height 7
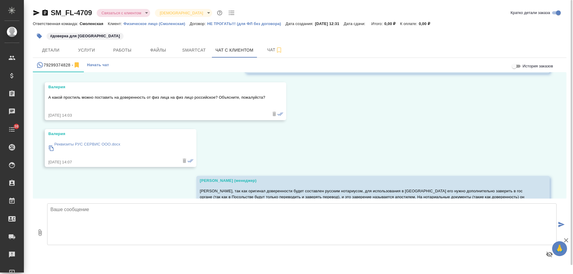
scroll to position [392, 0]
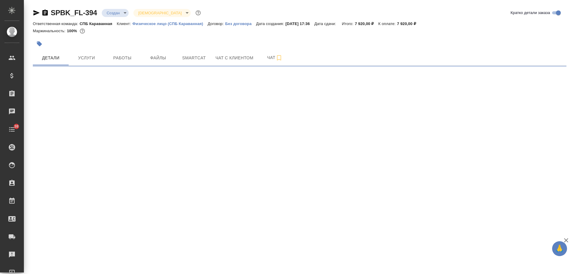
select select "RU"
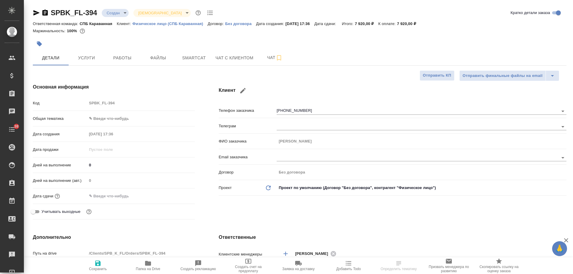
type textarea "x"
click at [227, 62] on span "Чат с клиентом" at bounding box center [235, 57] width 38 height 7
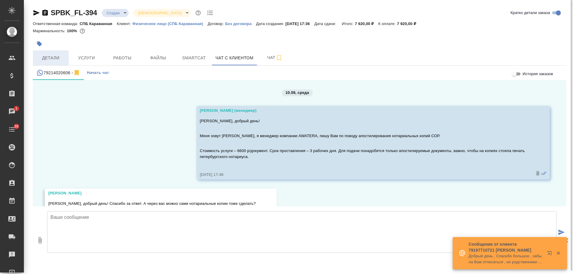
click at [60, 59] on span "Детали" at bounding box center [50, 57] width 29 height 7
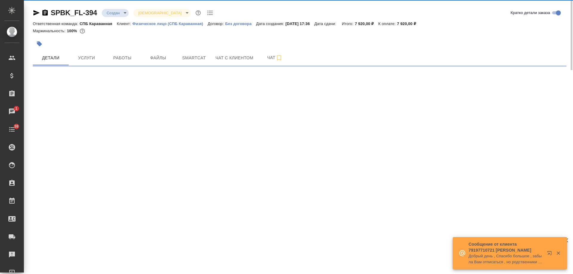
select select "RU"
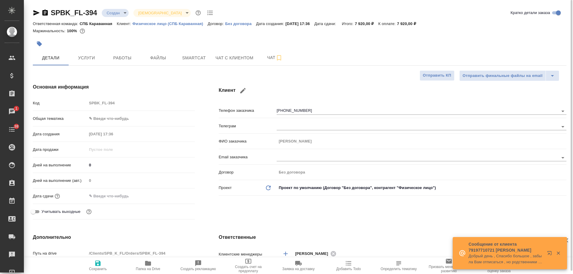
type textarea "x"
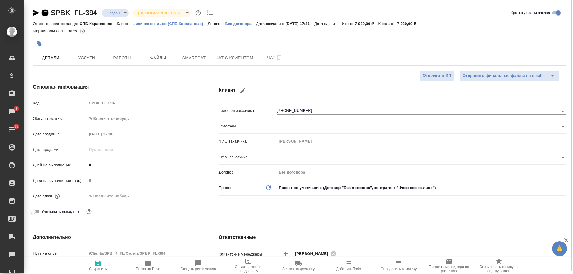
click at [45, 13] on icon "button" at bounding box center [44, 13] width 5 height 6
type textarea "x"
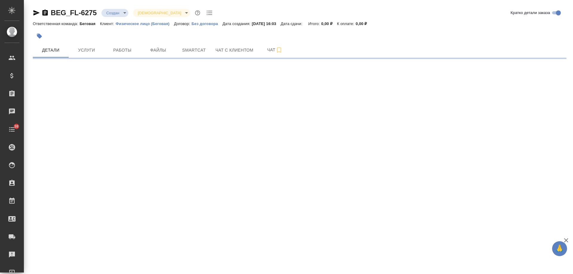
select select "RU"
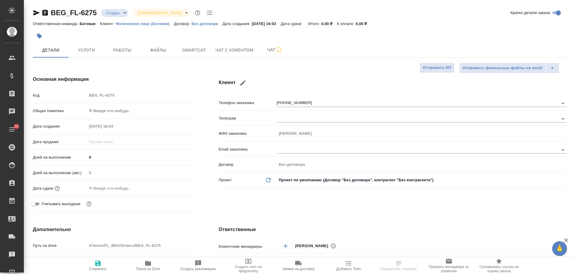
type textarea "x"
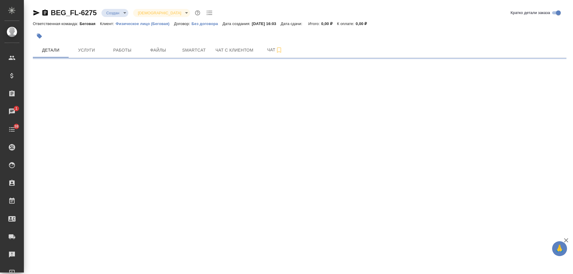
select select "RU"
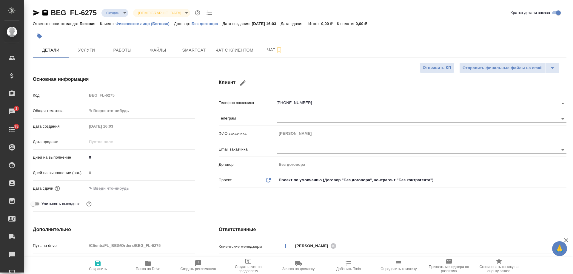
type textarea "x"
click at [46, 15] on icon "button" at bounding box center [44, 13] width 5 height 6
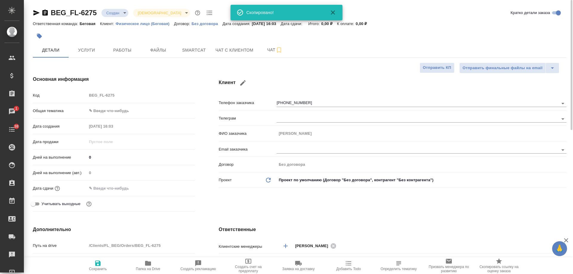
type textarea "x"
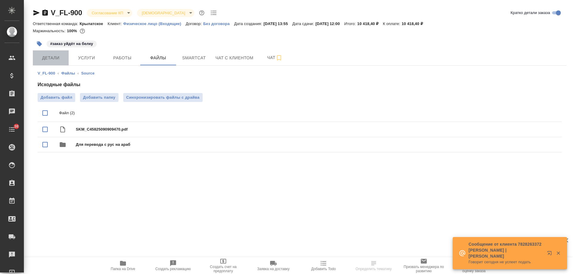
click at [54, 59] on span "Детали" at bounding box center [50, 57] width 29 height 7
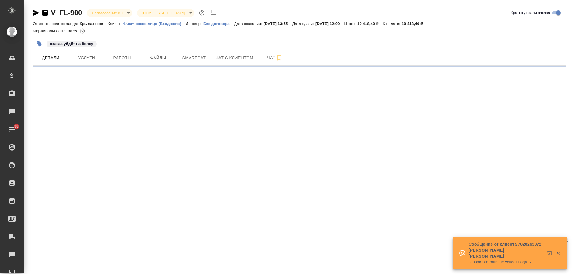
select select "RU"
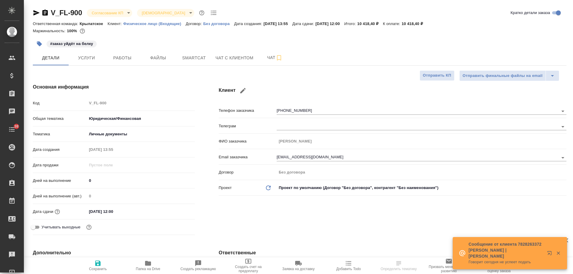
type textarea "x"
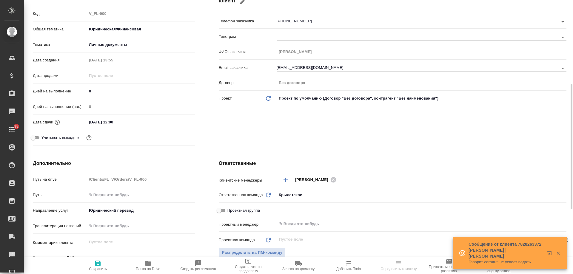
scroll to position [149, 0]
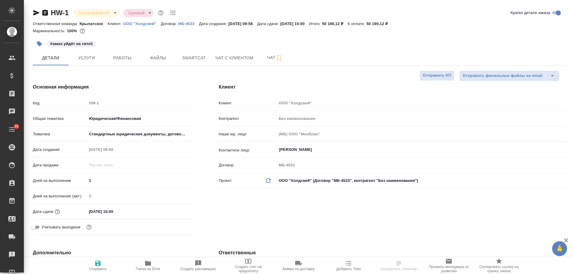
select select "RU"
type textarea "x"
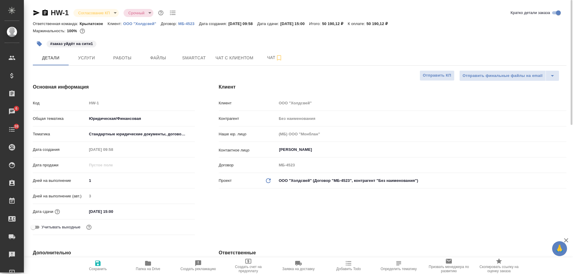
type textarea "x"
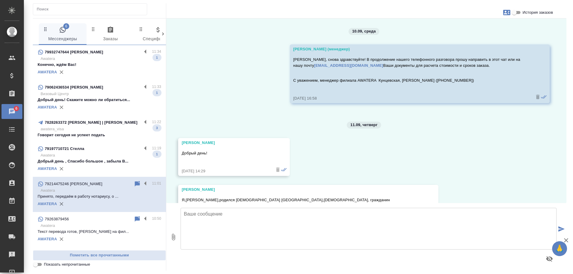
click at [100, 151] on div "79197710721 Стелла" at bounding box center [90, 148] width 104 height 7
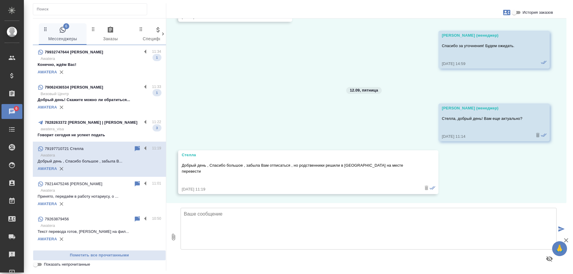
scroll to position [538, 0]
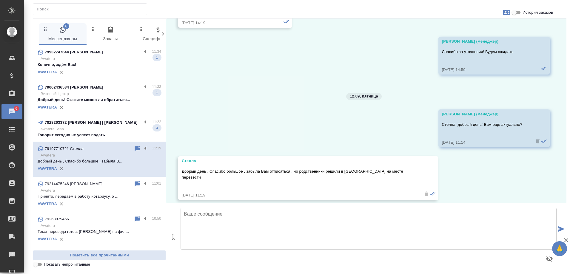
click at [289, 217] on textarea at bounding box center [369, 229] width 376 height 42
type textarea "Спасибо за обратную связь! Будем рады помочь [PERSON_NAME] с другими запросами."
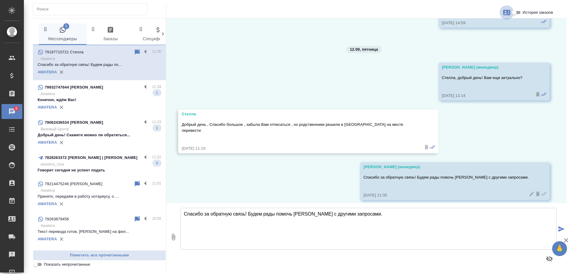
click at [506, 13] on icon "button" at bounding box center [506, 12] width 7 height 7
click at [486, 26] on span "Создать заявку" at bounding box center [480, 29] width 29 height 6
select select "RU"
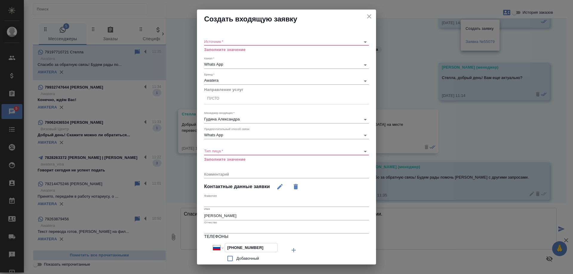
drag, startPoint x: 244, startPoint y: 247, endPoint x: 165, endPoint y: 247, distance: 79.1
click at [165, 247] on div "Создать входящую заявку Источник   * ​ Заполните значение Канал   * Whats App 6…" at bounding box center [286, 137] width 573 height 274
click at [366, 16] on icon "close" at bounding box center [369, 16] width 7 height 7
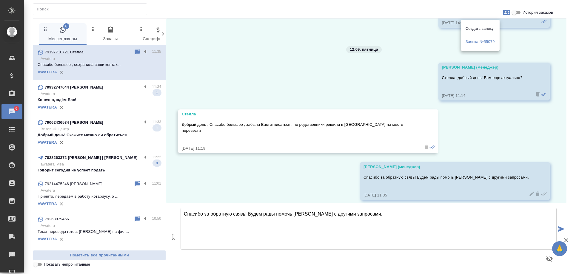
scroll to position [632, 0]
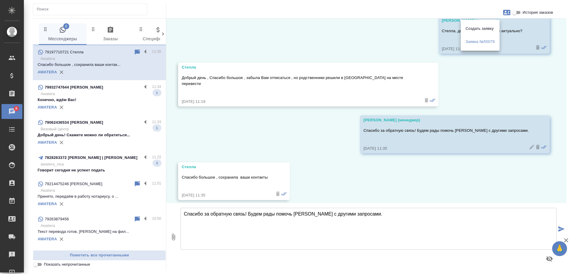
click at [330, 138] on div at bounding box center [286, 137] width 573 height 274
click at [85, 98] on p "Конечно, ждём Вас!" at bounding box center [100, 100] width 124 height 6
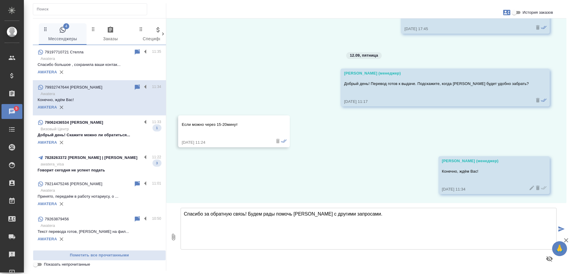
scroll to position [540, 0]
click at [97, 170] on p "Говорит сегодня не успеет подать" at bounding box center [100, 171] width 124 height 6
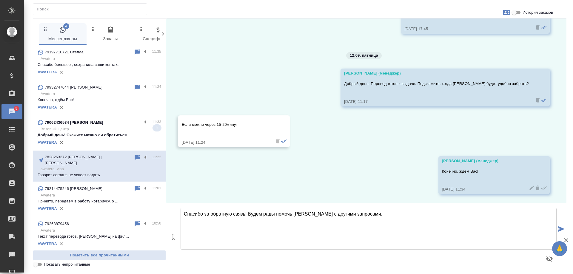
click at [106, 131] on p "Визовый Центр" at bounding box center [101, 129] width 121 height 6
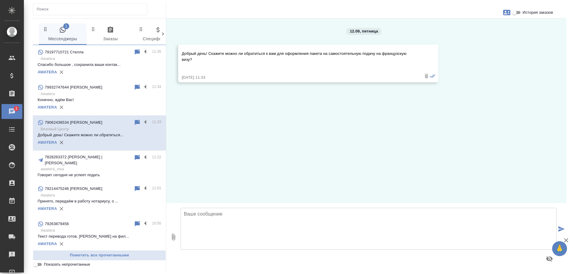
scroll to position [0, 0]
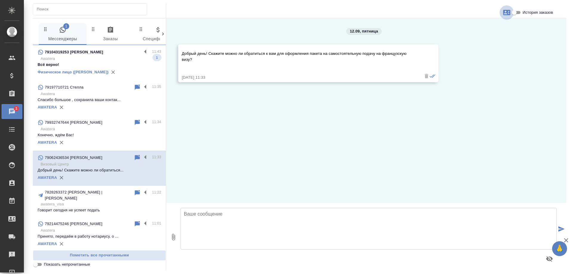
click at [506, 13] on icon "button" at bounding box center [506, 12] width 7 height 5
click at [481, 26] on span "Создать заявку" at bounding box center [481, 29] width 28 height 6
select select "RU"
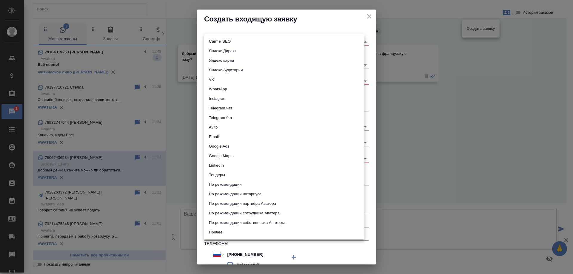
click at [222, 41] on body "🙏 .cls-1 fill:#fff; AWATERA [PERSON_NAME] Спецификации Заказы 1 Чаты Todo Проек…" at bounding box center [286, 137] width 573 height 274
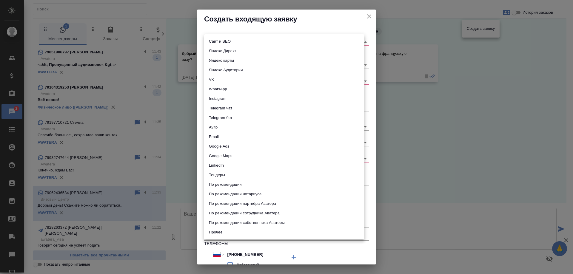
click at [222, 86] on li "WhatsApp" at bounding box center [284, 90] width 160 height 10
type input "whatsapp"
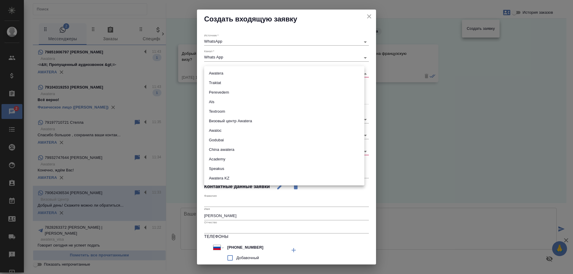
click at [227, 73] on body "🙏 .cls-1 fill:#fff; AWATERA Gudina Alexandra Клиенты Спецификации Заказы 2 Чаты…" at bounding box center [286, 137] width 573 height 274
click at [229, 119] on li "Визовый центр Awatera" at bounding box center [284, 121] width 160 height 10
type input "visaCenterAwatera"
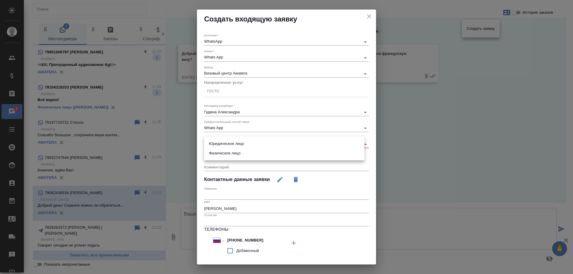
click at [227, 145] on body "🙏 .cls-1 fill:#fff; AWATERA Gudina Alexandra Клиенты Спецификации Заказы 2 Чаты…" at bounding box center [286, 137] width 573 height 274
click at [223, 154] on li "Физическое лицо" at bounding box center [284, 154] width 160 height 10
type input "private"
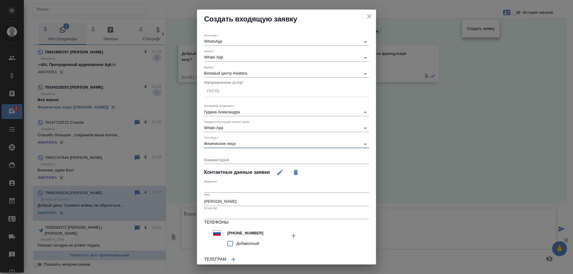
click at [218, 94] on div "Пусто" at bounding box center [213, 91] width 12 height 5
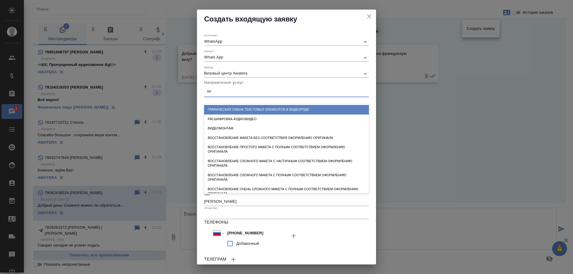
type input "виз"
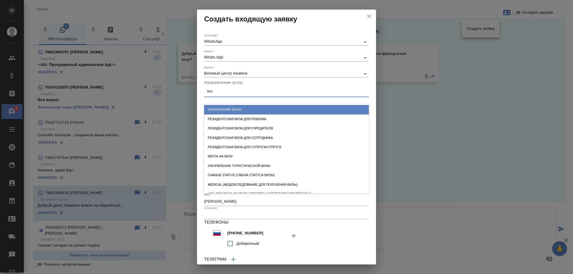
click at [220, 109] on div "Оформление визы" at bounding box center [286, 109] width 165 height 9
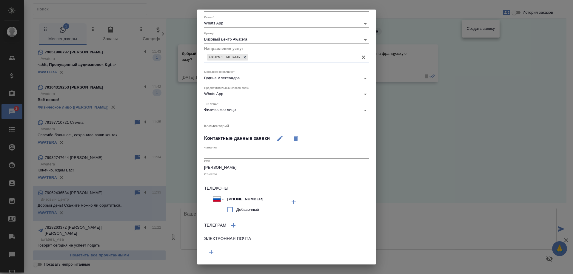
scroll to position [49, 0]
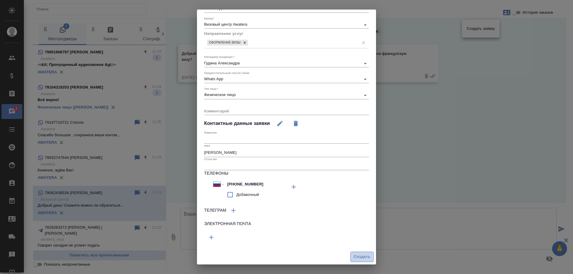
click at [356, 257] on span "Создать" at bounding box center [362, 257] width 17 height 7
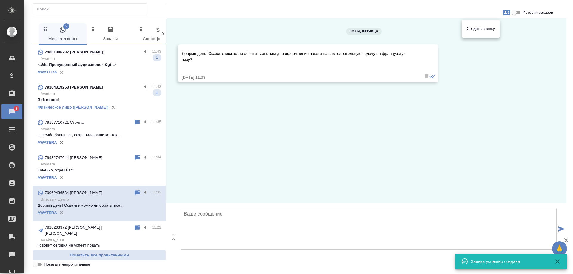
click at [325, 120] on div at bounding box center [286, 137] width 573 height 274
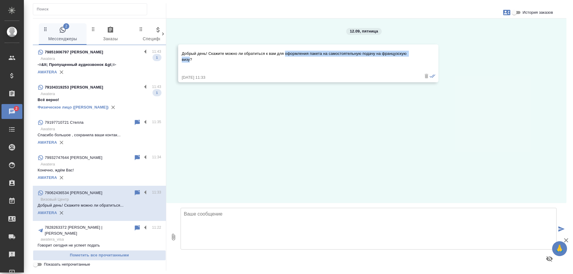
drag, startPoint x: 286, startPoint y: 54, endPoint x: 191, endPoint y: 61, distance: 95.2
click at [191, 61] on p "Добрый день! Скажите можно ли обратиться к вам для оформления пакета на самосто…" at bounding box center [300, 57] width 236 height 12
copy p "оформления пакета на самостоятельную подачу на французскую визу"
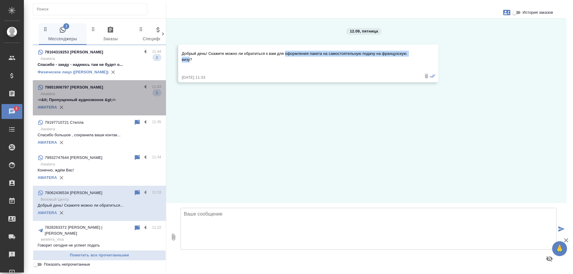
click at [109, 96] on p "Awatera" at bounding box center [101, 94] width 121 height 6
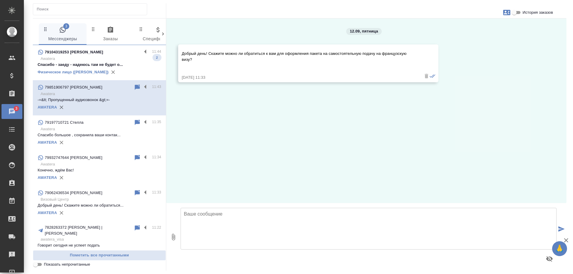
scroll to position [14, 0]
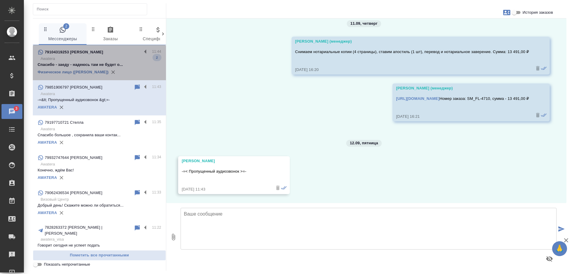
click at [115, 54] on div "79104319253 Юрий" at bounding box center [90, 52] width 104 height 7
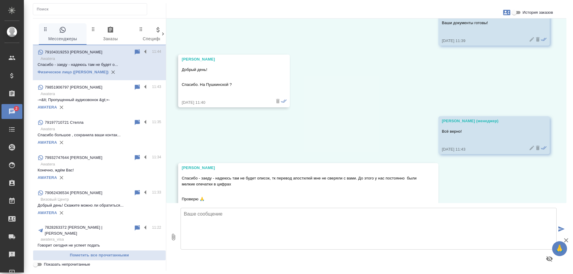
scroll to position [6522, 0]
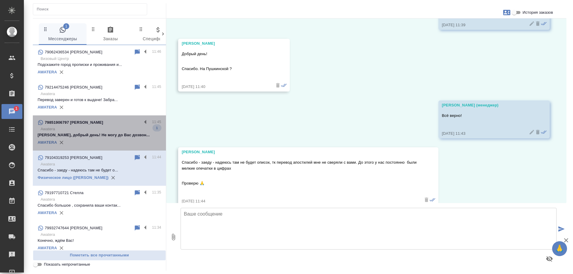
click at [107, 139] on div "AWATERA" at bounding box center [100, 142] width 124 height 9
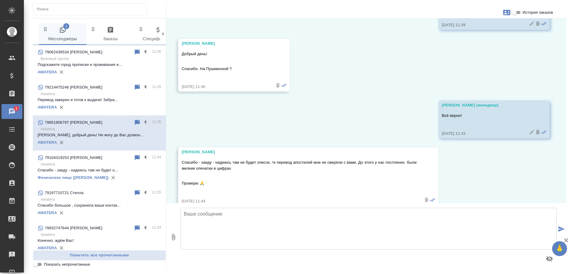
scroll to position [67, 0]
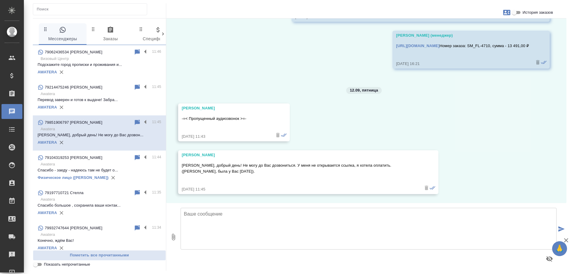
click at [515, 13] on input "История заказов" at bounding box center [514, 12] width 21 height 7
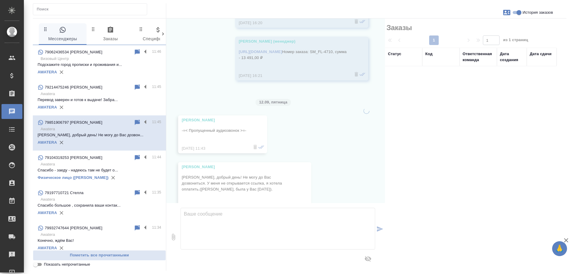
scroll to position [85, 0]
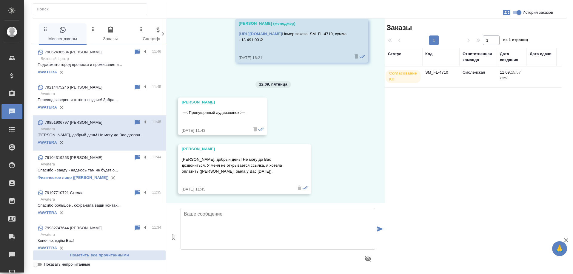
click at [439, 73] on td "SM_FL-4710" at bounding box center [441, 77] width 37 height 21
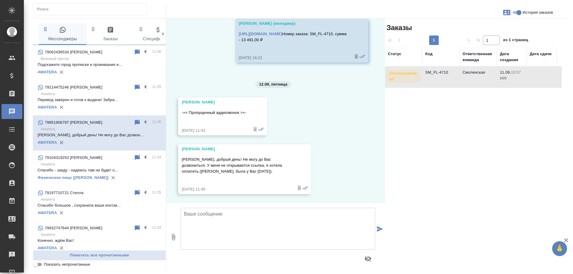
click at [439, 73] on td "SM_FL-4710" at bounding box center [441, 77] width 37 height 21
click at [515, 14] on input "История заказов" at bounding box center [519, 12] width 21 height 7
checkbox input "false"
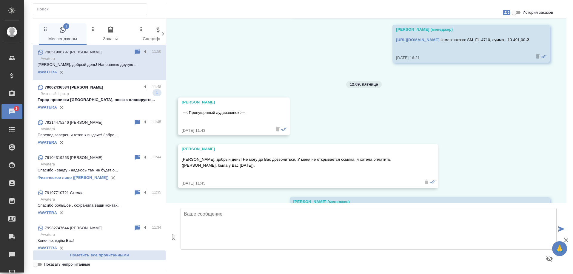
scroll to position [131, 0]
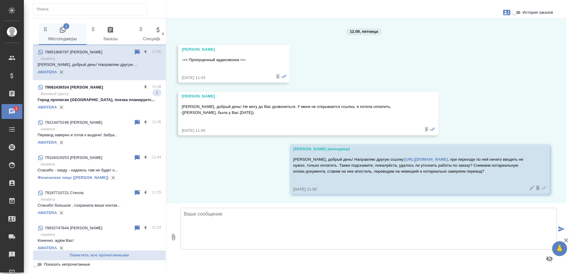
click at [108, 95] on p "Визовый Центр" at bounding box center [101, 94] width 121 height 6
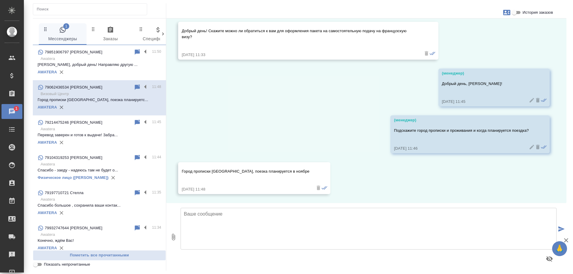
scroll to position [23, 0]
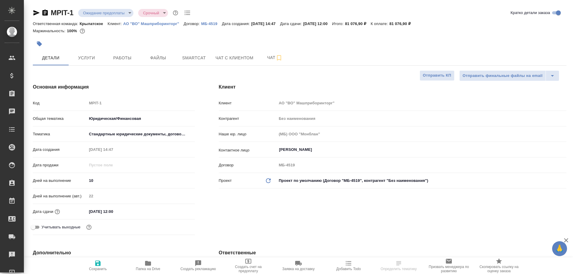
select select "RU"
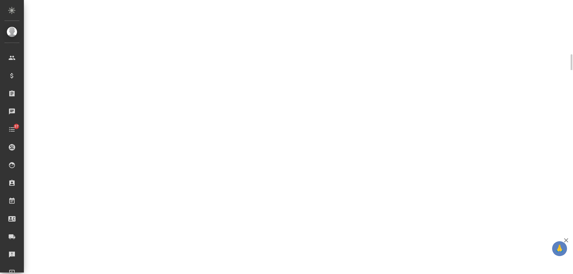
select select "RU"
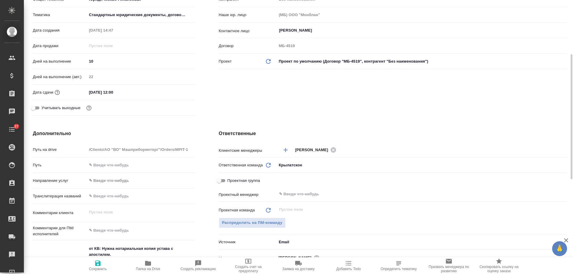
type textarea "x"
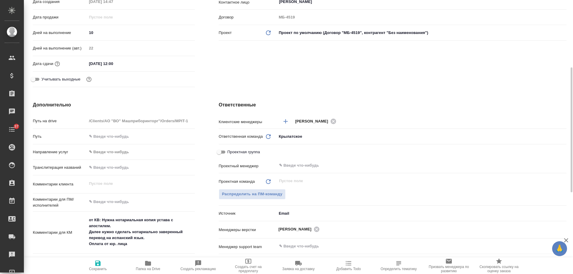
scroll to position [0, 0]
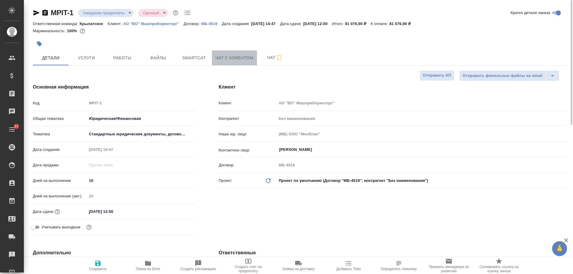
click at [230, 55] on span "Чат с клиентом" at bounding box center [235, 57] width 38 height 7
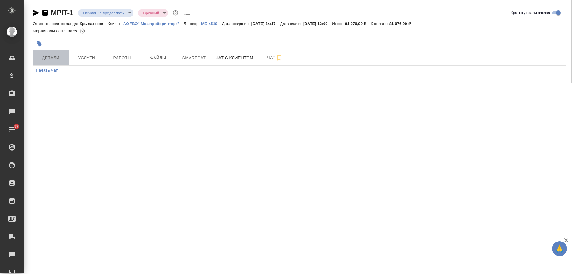
click at [49, 57] on span "Детали" at bounding box center [50, 57] width 29 height 7
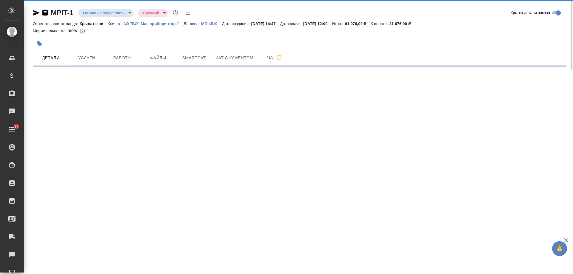
select select "RU"
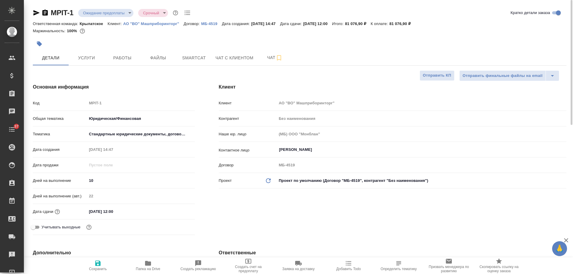
type textarea "x"
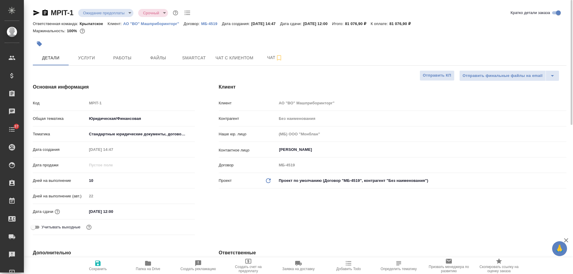
type textarea "x"
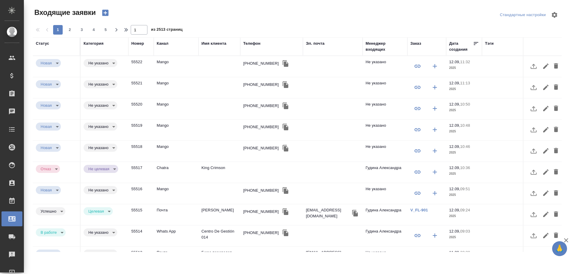
select select "RU"
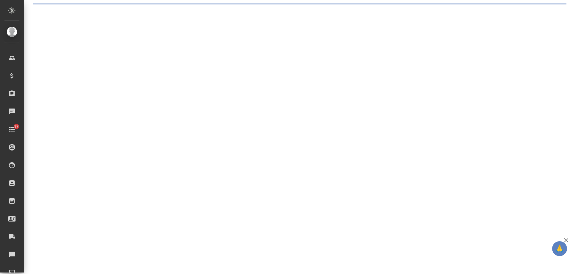
select select "RU"
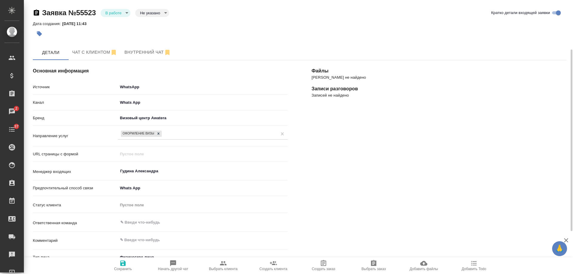
scroll to position [90, 0]
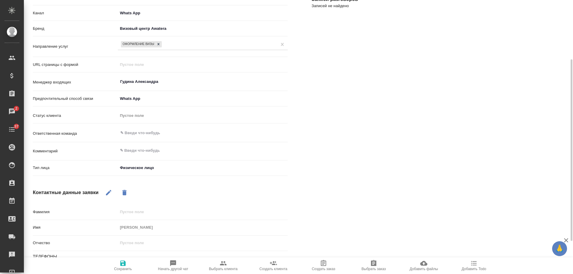
click at [223, 264] on icon "button" at bounding box center [223, 264] width 7 height 4
type textarea "x"
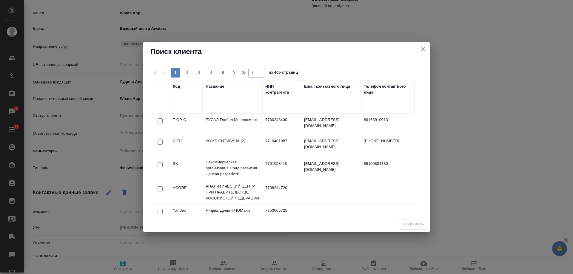
drag, startPoint x: 240, startPoint y: 102, endPoint x: 243, endPoint y: 104, distance: 3.5
click at [241, 103] on input "text" at bounding box center [233, 102] width 54 height 7
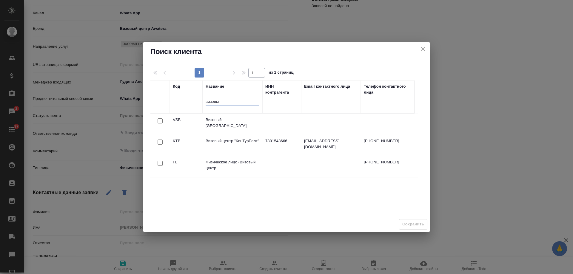
type input "визовы"
click at [162, 163] on input "checkbox" at bounding box center [160, 163] width 5 height 5
checkbox input "true"
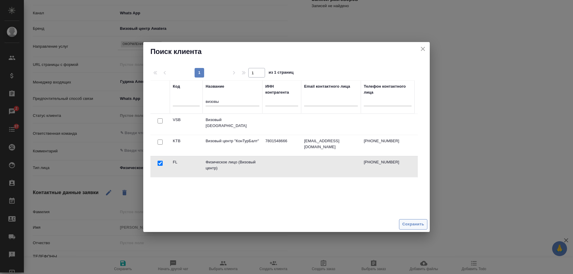
click at [419, 225] on span "Сохранить" at bounding box center [414, 224] width 22 height 7
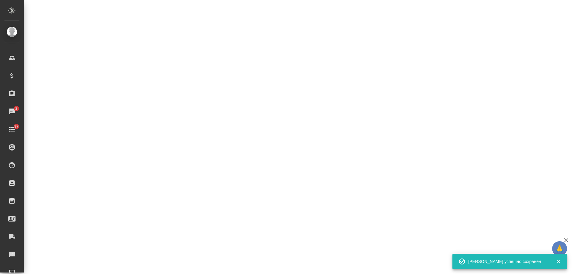
select select "RU"
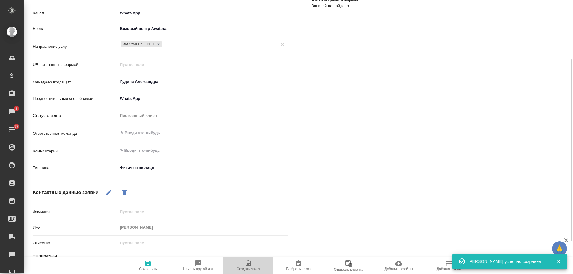
click at [243, 269] on span "Создать заказ" at bounding box center [249, 269] width 24 height 4
type textarea "x"
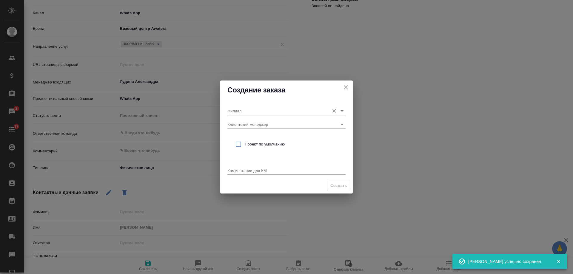
click at [289, 108] on input "Филиал" at bounding box center [277, 111] width 99 height 8
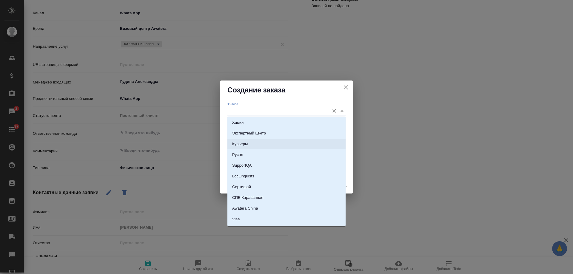
scroll to position [1053, 0]
click at [253, 197] on li "Visa" at bounding box center [287, 199] width 118 height 11
type input "Visa"
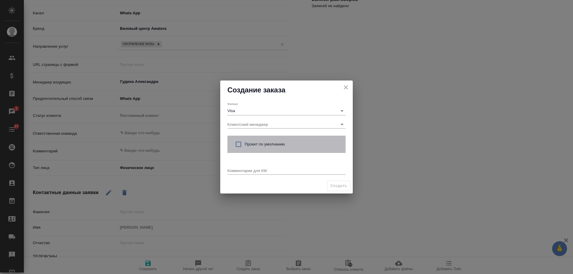
drag, startPoint x: 248, startPoint y: 141, endPoint x: 251, endPoint y: 150, distance: 9.8
click at [248, 142] on div "Проект по умолчанию" at bounding box center [287, 144] width 118 height 17
checkbox input "true"
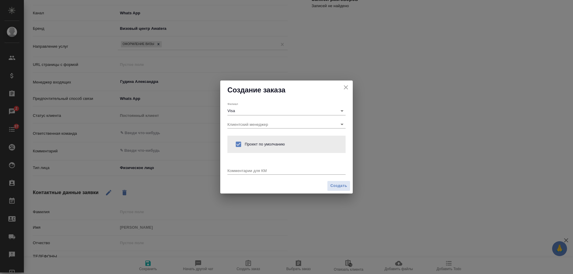
click at [253, 171] on textarea at bounding box center [287, 170] width 118 height 4
paste textarea "оформления пакета на самостоятельную подачу на французскую визу"
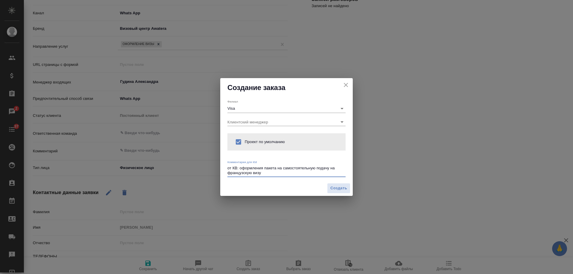
click at [263, 168] on textarea "от КВ: оформления пакета на самостоятельную подачу на французскую визу" at bounding box center [287, 170] width 118 height 9
type textarea "от КВ: оформление пакета на самостоятельную подачу на французскую визу"
click at [334, 190] on span "Создать" at bounding box center [339, 188] width 17 height 7
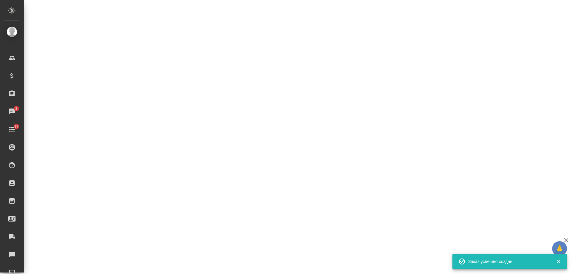
select select "RU"
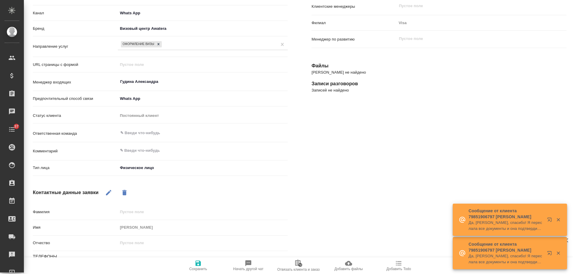
type textarea "x"
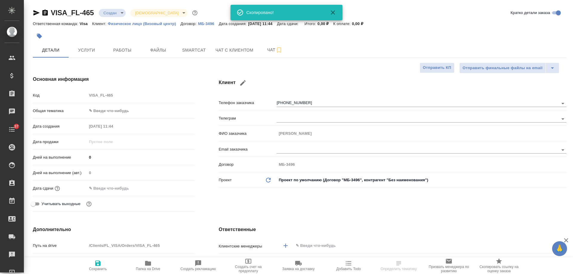
select select "RU"
type textarea "x"
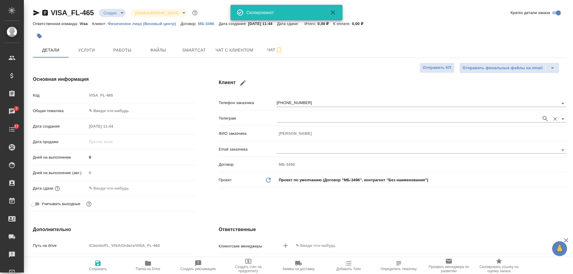
type textarea "x"
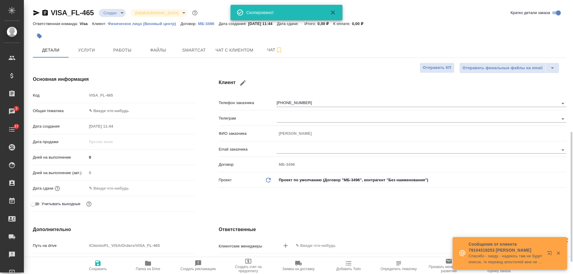
scroll to position [119, 0]
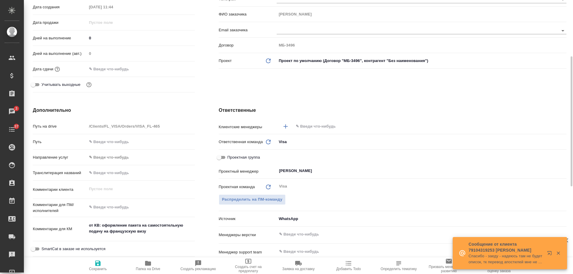
click at [313, 127] on input "text" at bounding box center [420, 126] width 250 height 7
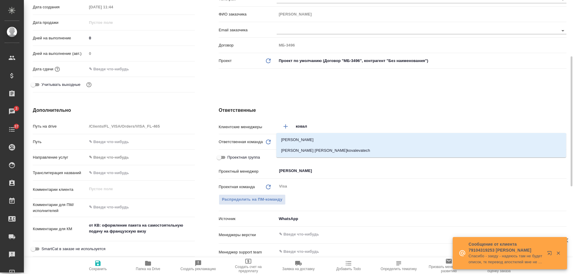
type input "ковале"
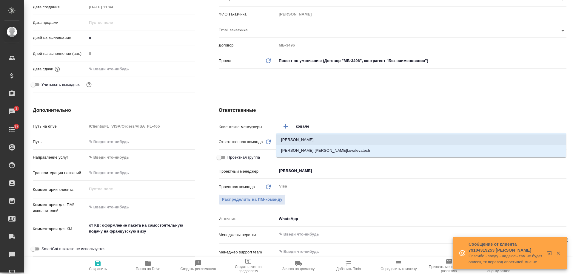
click at [325, 139] on li "[PERSON_NAME]" at bounding box center [422, 140] width 290 height 11
type textarea "x"
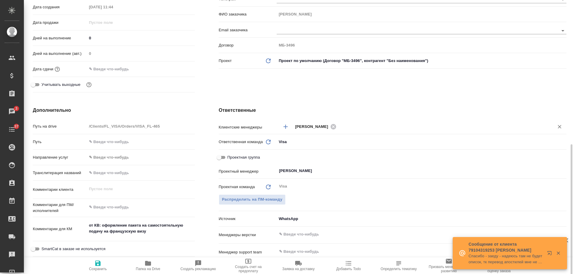
scroll to position [209, 0]
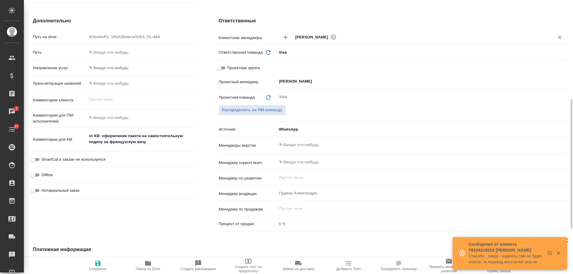
click at [101, 264] on icon "button" at bounding box center [97, 263] width 5 height 5
type textarea "x"
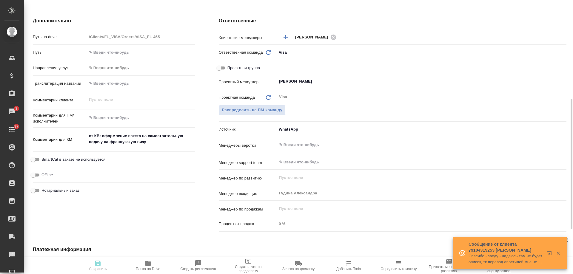
type textarea "x"
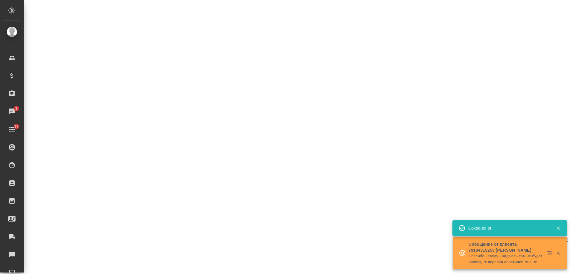
select select "RU"
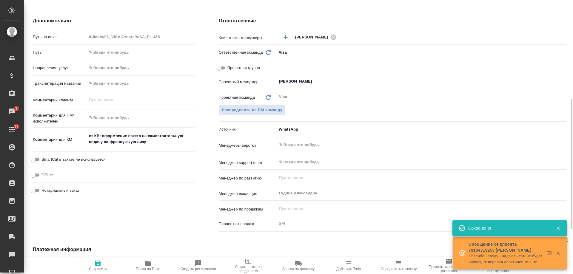
type textarea "x"
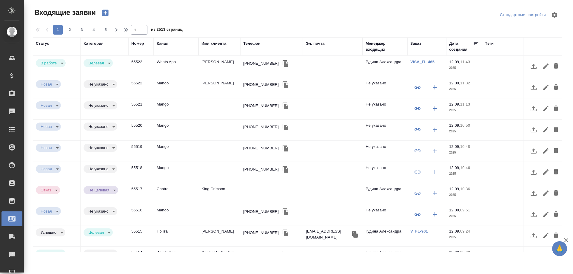
select select "RU"
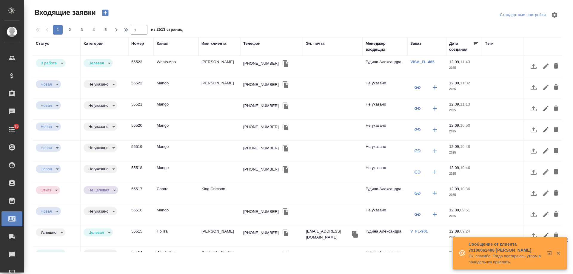
click at [313, 43] on div "Эл. почта" at bounding box center [315, 44] width 19 height 6
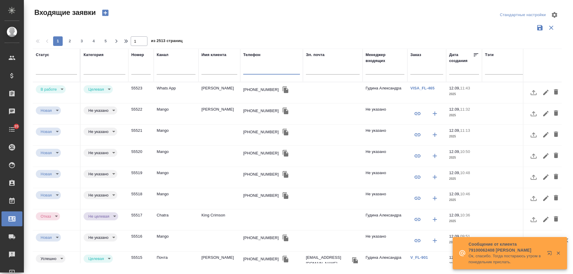
click at [260, 73] on input "text" at bounding box center [271, 70] width 57 height 7
paste input "[PHONE_NUMBER]"
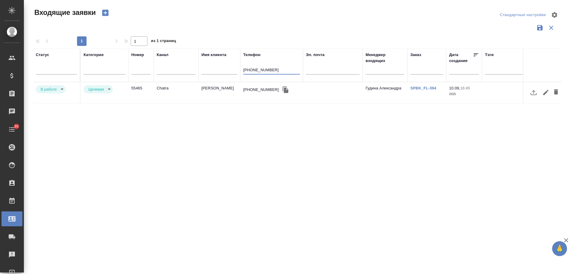
type input "[PHONE_NUMBER]"
click at [44, 87] on body "🙏 .cls-1 fill:#fff; AWATERA Gudina Alexandra Клиенты Спецификации Заказы 0 Чаты…" at bounding box center [286, 137] width 573 height 274
click at [54, 94] on li "Отказ" at bounding box center [51, 89] width 30 height 10
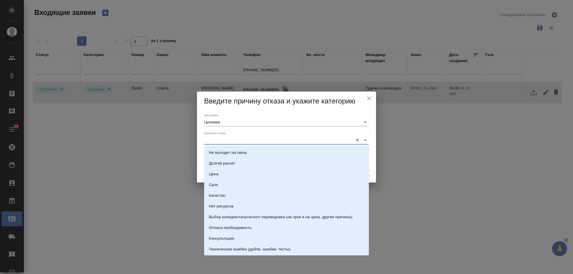
click at [224, 138] on input "Причина отказа" at bounding box center [277, 140] width 146 height 8
click at [251, 232] on li "Отпала необходимость" at bounding box center [286, 228] width 165 height 11
type input "Отпала необходимость"
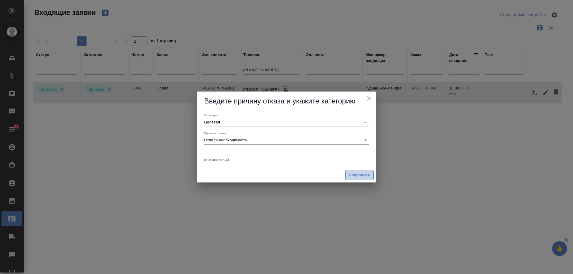
click at [357, 174] on span "Сохранить" at bounding box center [360, 175] width 22 height 7
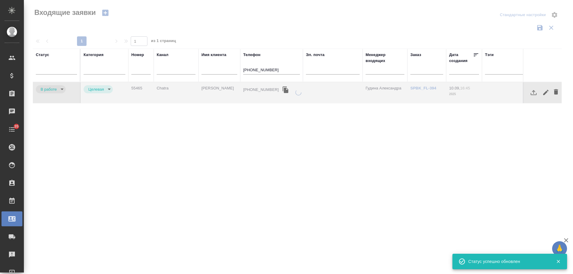
type input "rejection"
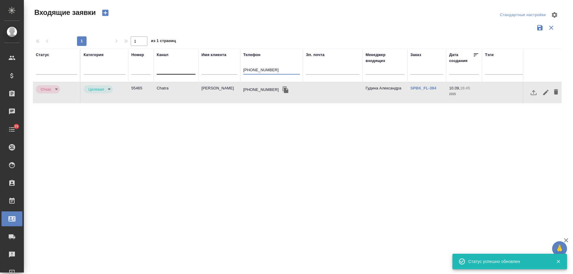
drag, startPoint x: 280, startPoint y: 70, endPoint x: 174, endPoint y: 69, distance: 106.3
click at [174, 69] on tr "Статус Категория Номер Канал Имя клиента Телефон +79214020606 Эл. почта Менедже…" at bounding box center [380, 65] width 694 height 33
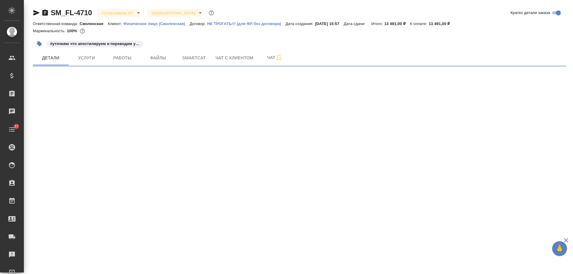
select select "RU"
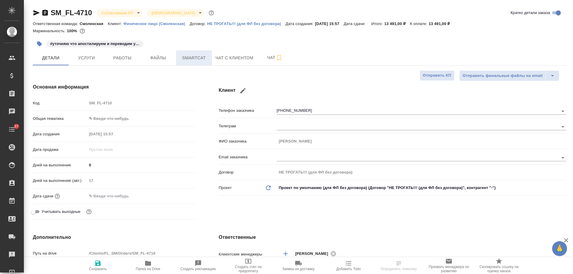
type textarea "x"
click at [226, 55] on span "Чат с клиентом" at bounding box center [235, 57] width 38 height 7
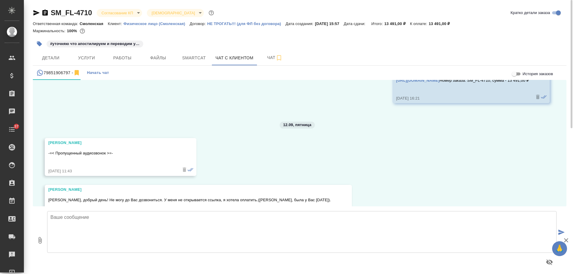
click at [37, 13] on icon "button" at bounding box center [36, 12] width 7 height 7
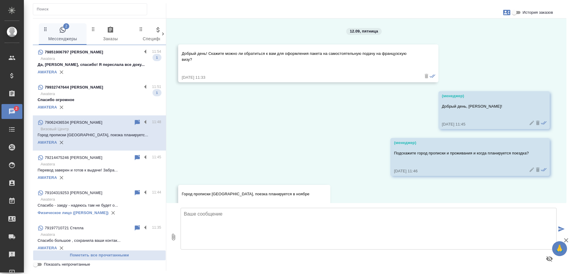
scroll to position [23, 0]
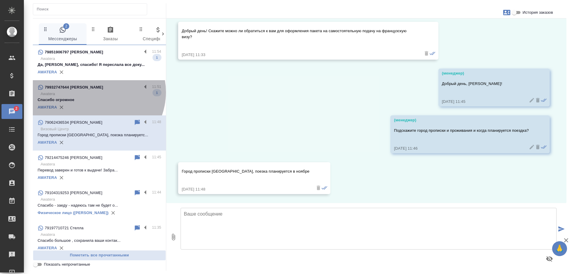
click at [96, 92] on p "Awatera" at bounding box center [101, 94] width 121 height 6
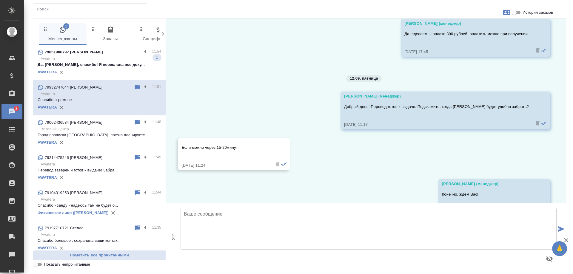
scroll to position [580, 0]
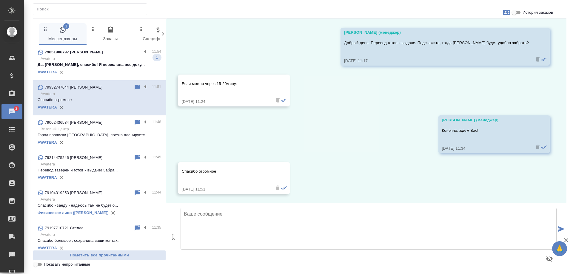
click at [102, 61] on p "Awatera" at bounding box center [101, 59] width 121 height 6
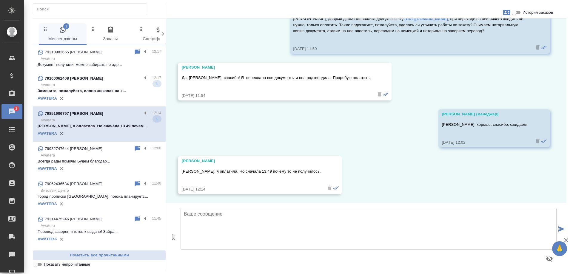
scroll to position [272, 0]
click at [108, 95] on div "AWATERA" at bounding box center [100, 98] width 124 height 9
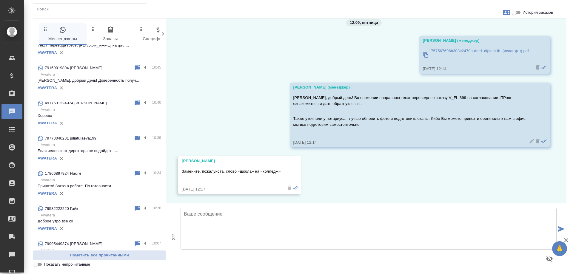
scroll to position [328, 0]
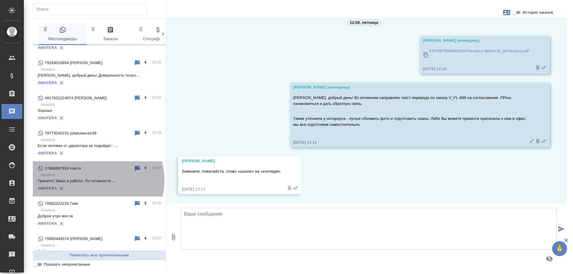
click at [92, 178] on p "Принято! Заказ в работе. По готовности ..." at bounding box center [100, 181] width 124 height 6
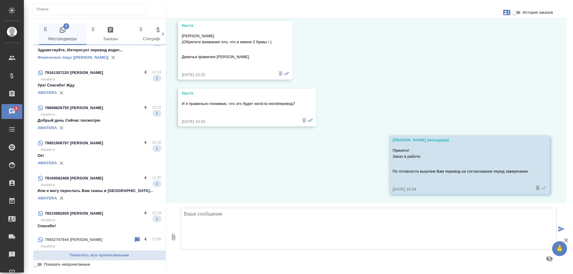
scroll to position [179, 0]
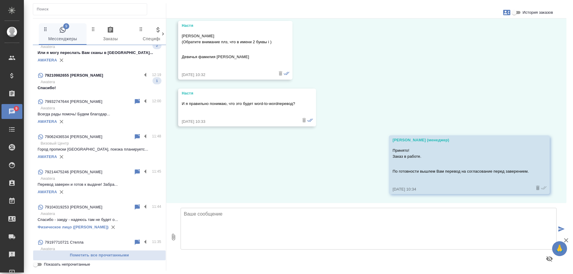
click at [37, 265] on input "Показать непрочитанные" at bounding box center [35, 264] width 21 height 7
checkbox input "true"
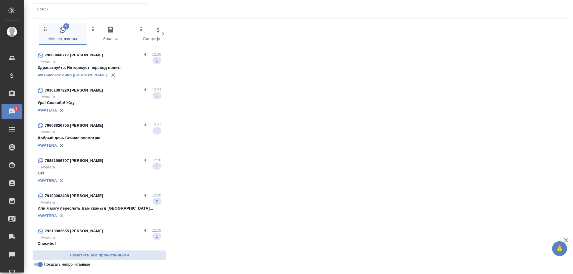
scroll to position [23, 0]
click at [104, 239] on p "Awatera" at bounding box center [101, 238] width 121 height 6
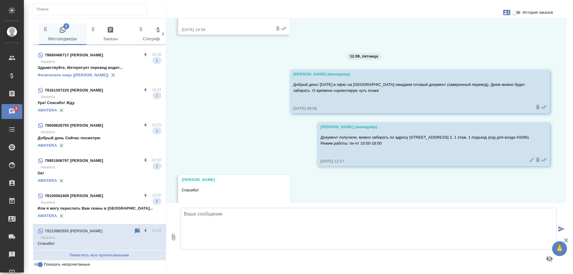
scroll to position [1272, 0]
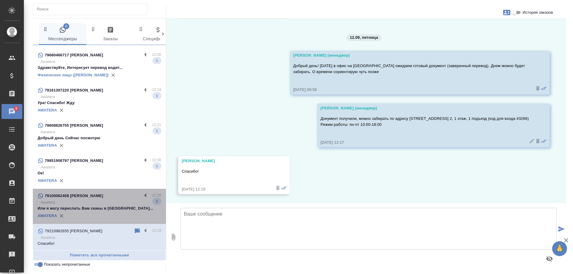
click at [111, 211] on p "Или я могу переслать Вам сканы в [GEOGRAPHIC_DATA]..." at bounding box center [100, 209] width 124 height 6
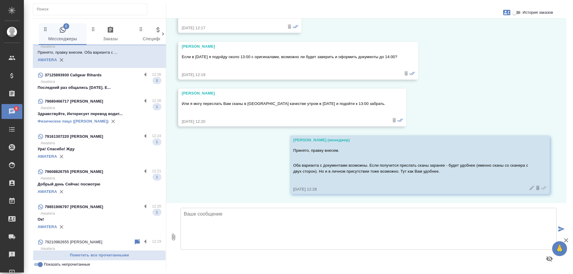
scroll to position [23, 0]
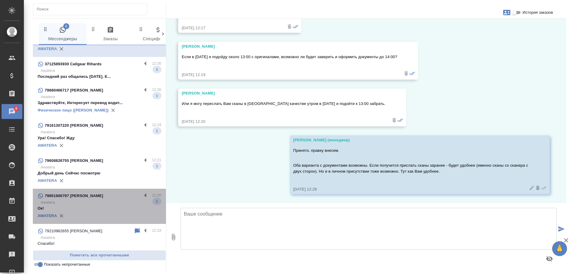
click at [103, 202] on p "Awatera" at bounding box center [101, 203] width 121 height 6
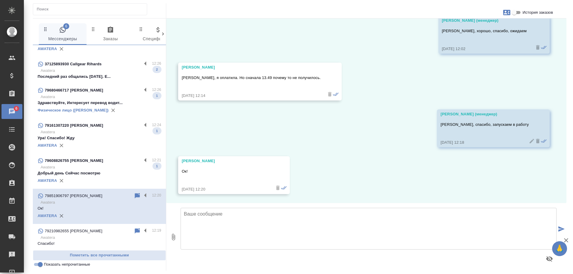
scroll to position [366, 0]
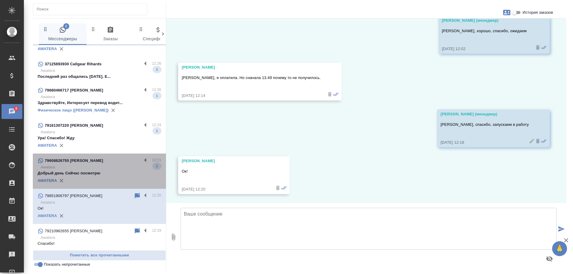
click at [101, 161] on div "79608826755 [PERSON_NAME]" at bounding box center [90, 160] width 104 height 7
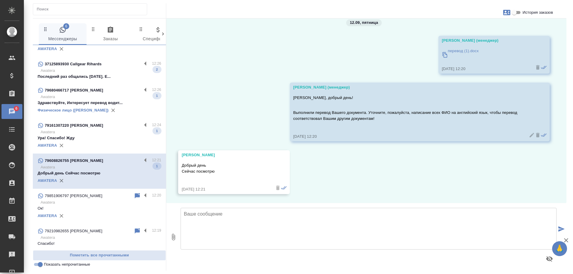
scroll to position [9, 0]
click at [101, 140] on p "Ура! Спасибо! Жду" at bounding box center [100, 138] width 124 height 6
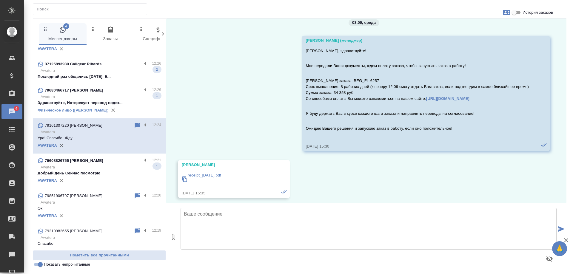
scroll to position [1796, 0]
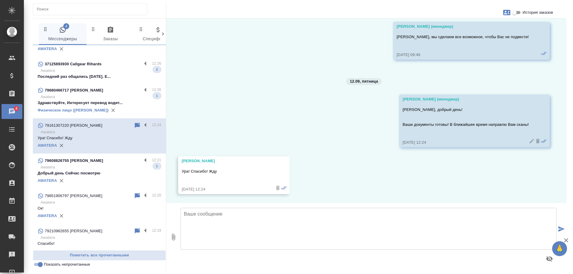
click at [113, 176] on p "Добрый день Сейчас посмотрю" at bounding box center [100, 174] width 124 height 6
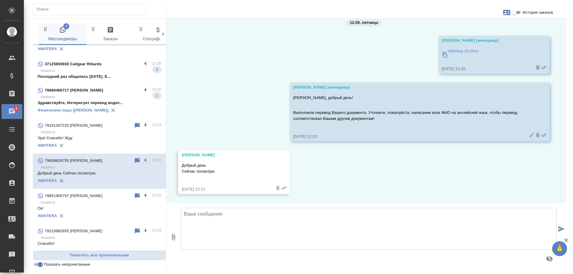
scroll to position [9, 0]
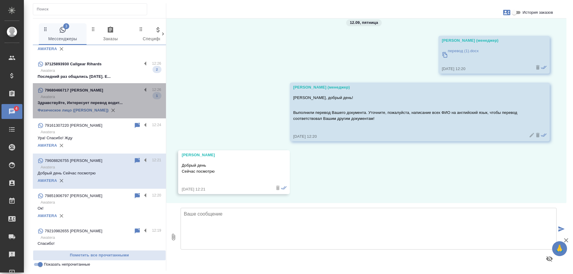
click at [103, 97] on p "Awatera" at bounding box center [101, 97] width 121 height 6
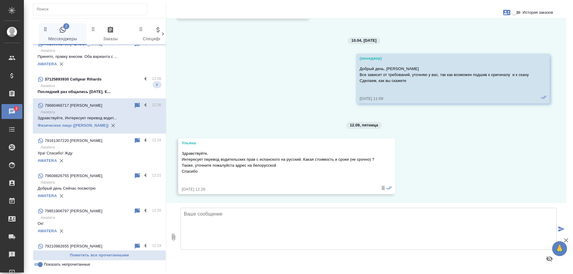
scroll to position [0, 0]
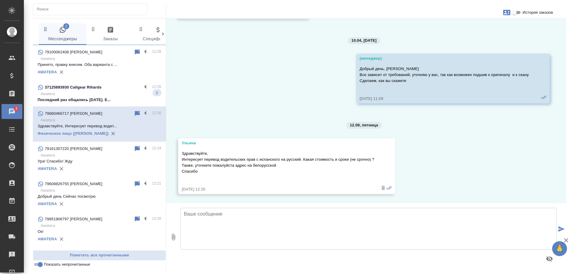
click at [100, 94] on p "Awatera" at bounding box center [101, 94] width 121 height 6
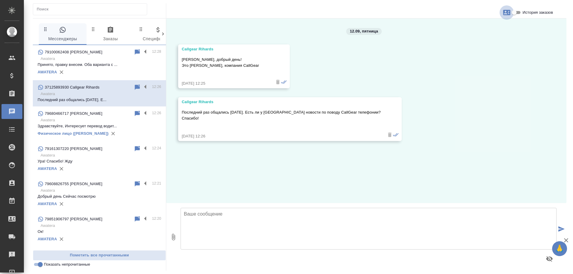
click at [508, 12] on icon "button" at bounding box center [506, 12] width 7 height 5
click at [481, 27] on span "Создать заявку" at bounding box center [481, 29] width 28 height 6
select select "LV"
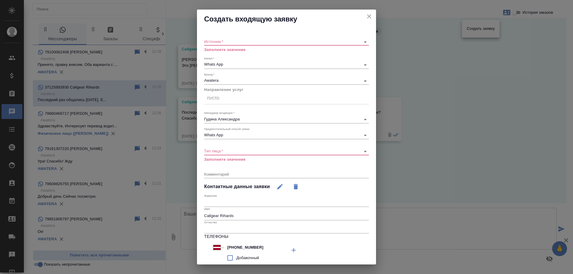
select select "LV"
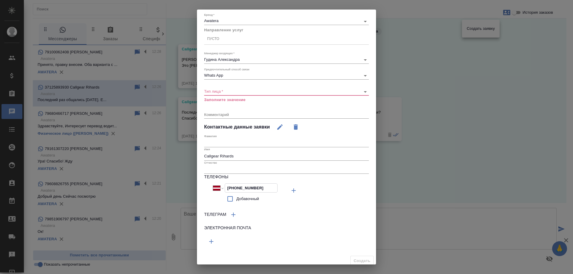
drag, startPoint x: 264, startPoint y: 188, endPoint x: 200, endPoint y: 188, distance: 64.5
click at [200, 188] on div "Источник   * ​ Заполните значение Канал   * Whats App 66ac940615179ecd4145cc10 …" at bounding box center [286, 111] width 179 height 285
drag, startPoint x: 237, startPoint y: 156, endPoint x: 147, endPoint y: 141, distance: 91.4
click at [147, 142] on div "Создать входящую заявку Источник   * ​ Заполните значение Канал   * Whats App 6…" at bounding box center [286, 137] width 573 height 274
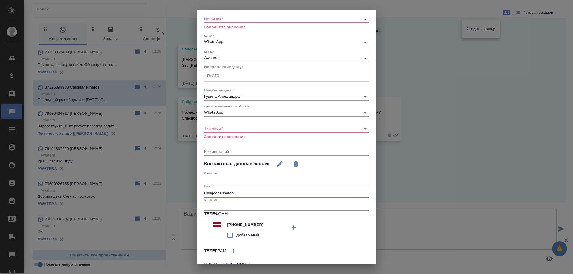
scroll to position [0, 0]
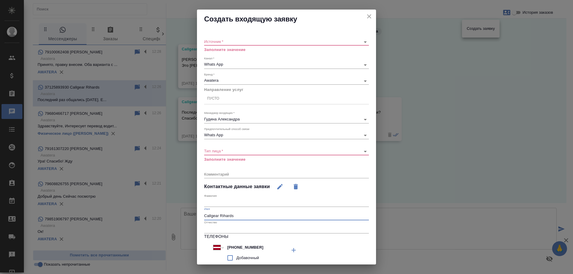
click at [366, 15] on icon "close" at bounding box center [369, 16] width 7 height 7
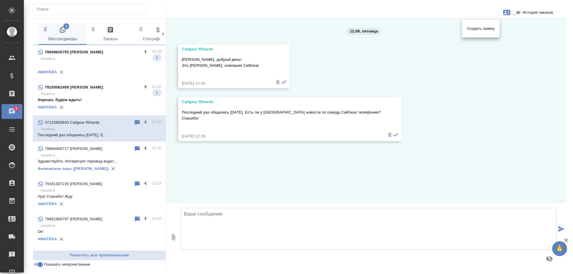
click at [453, 144] on div at bounding box center [286, 137] width 573 height 274
click at [102, 95] on p "Awatera" at bounding box center [101, 94] width 121 height 6
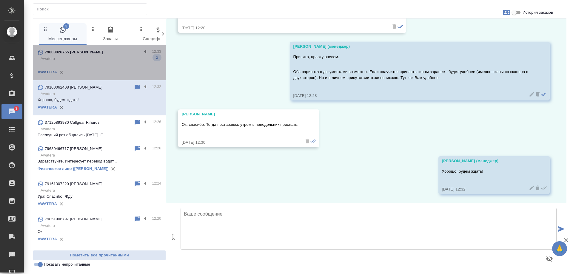
click at [103, 60] on p "Awatera" at bounding box center [101, 59] width 121 height 6
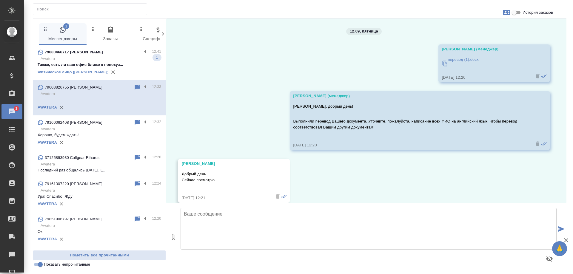
click at [118, 59] on p "Awatera" at bounding box center [101, 59] width 121 height 6
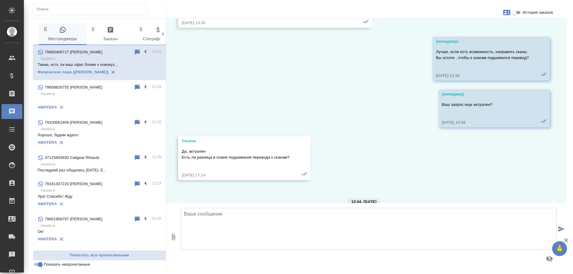
scroll to position [260, 0]
click at [514, 12] on input "История заказов" at bounding box center [514, 12] width 21 height 7
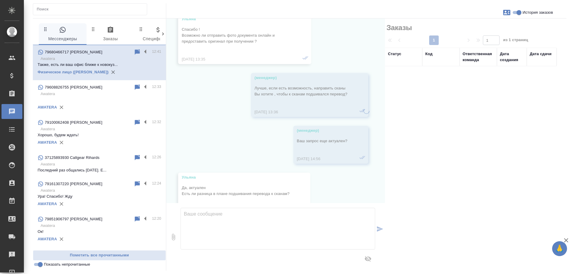
scroll to position [296, 0]
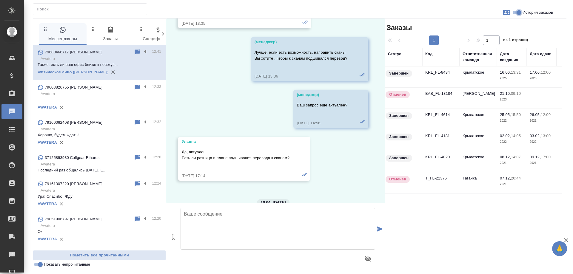
click at [519, 13] on input "История заказов" at bounding box center [519, 12] width 21 height 7
checkbox input "false"
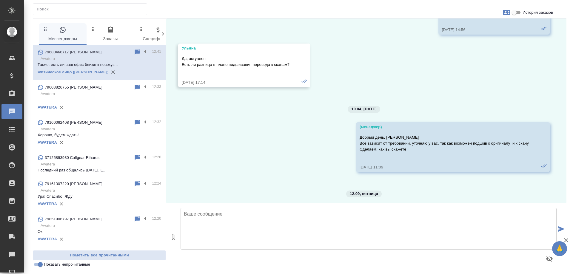
scroll to position [469, 0]
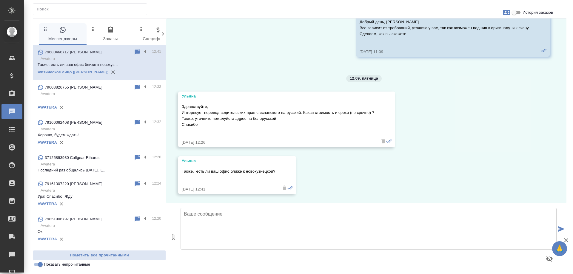
click at [507, 13] on icon "button" at bounding box center [506, 12] width 7 height 7
click at [474, 30] on span "Создать заявку" at bounding box center [481, 29] width 28 height 6
select select "RU"
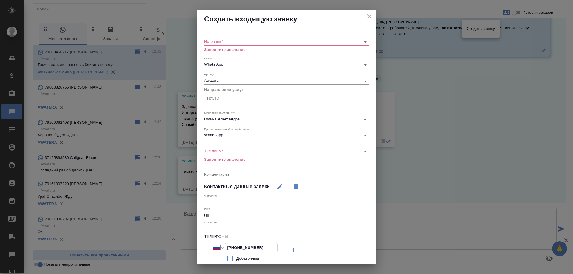
drag, startPoint x: 264, startPoint y: 248, endPoint x: 201, endPoint y: 245, distance: 62.8
click at [201, 245] on div "Источник   * ​ Заполните значение Канал   * Whats App 66ac940615179ecd4145cc10 …" at bounding box center [286, 171] width 179 height 285
click at [366, 16] on icon "close" at bounding box center [369, 16] width 7 height 7
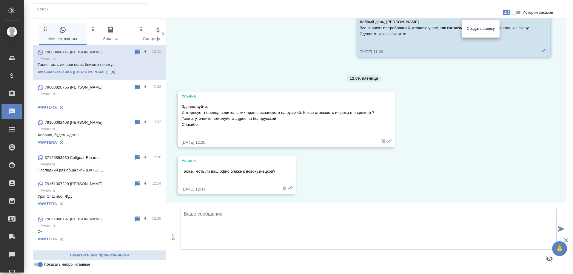
click at [457, 138] on div at bounding box center [286, 137] width 573 height 274
click at [261, 224] on textarea at bounding box center [369, 229] width 376 height 42
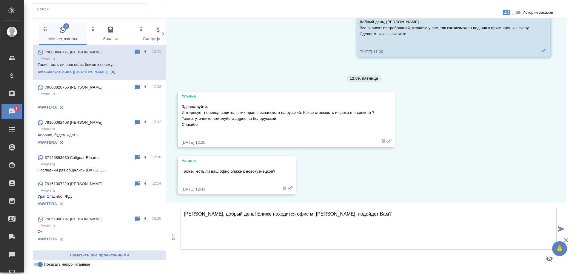
type textarea "Ульяна, добрый день! Ближе находится офис м. Таганская, подойдет Вам?"
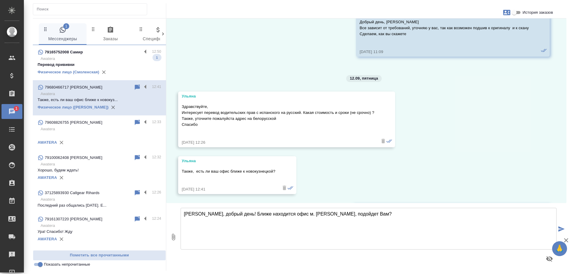
scroll to position [516, 0]
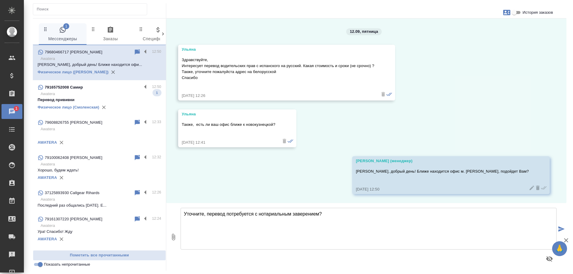
type textarea "Уточните, перевод потребуется с нотариальным заверением?"
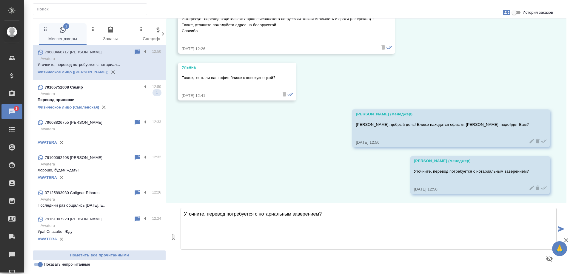
click at [119, 94] on p "Awatera" at bounding box center [101, 94] width 121 height 6
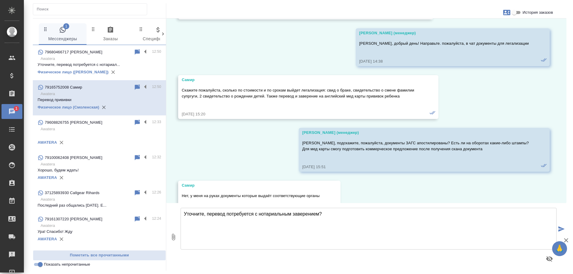
scroll to position [7469, 0]
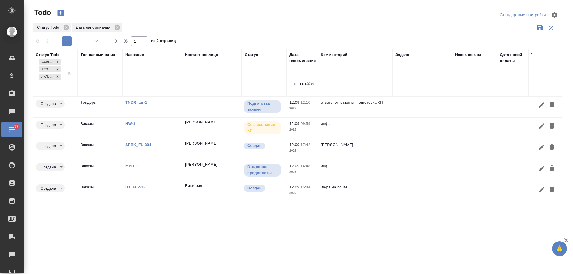
click at [310, 84] on icon "button" at bounding box center [309, 84] width 6 height 6
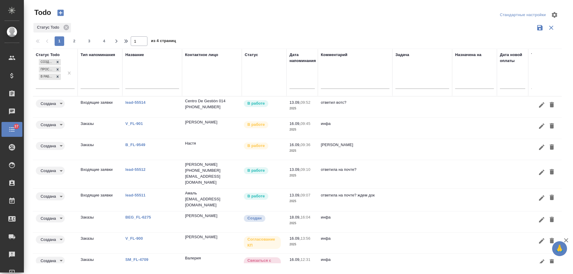
click at [412, 145] on td at bounding box center [423, 149] width 60 height 21
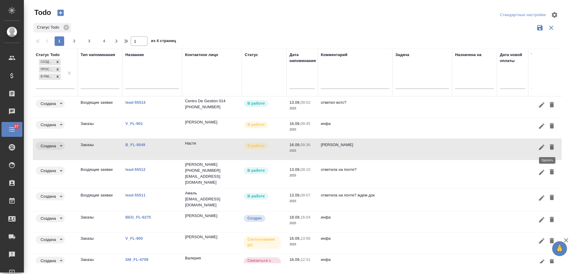
click at [550, 148] on icon "button" at bounding box center [552, 147] width 7 height 7
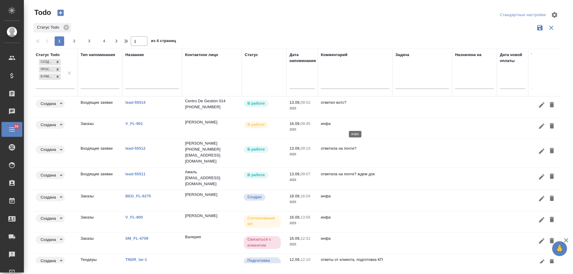
click at [383, 126] on p "инфа" at bounding box center [355, 124] width 69 height 6
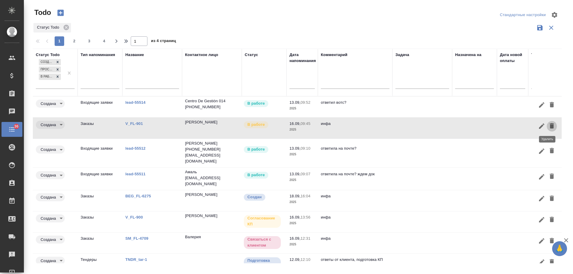
click at [550, 125] on icon "button" at bounding box center [552, 125] width 7 height 7
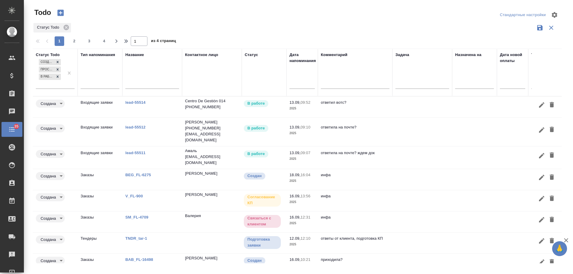
scroll to position [50, 0]
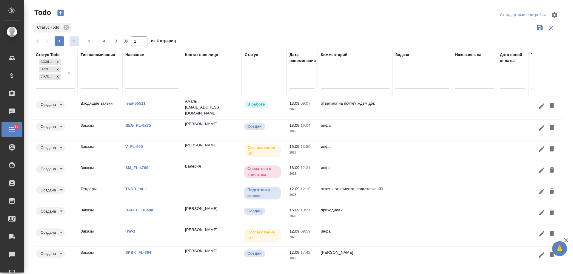
click at [71, 40] on span "2" at bounding box center [75, 41] width 10 height 6
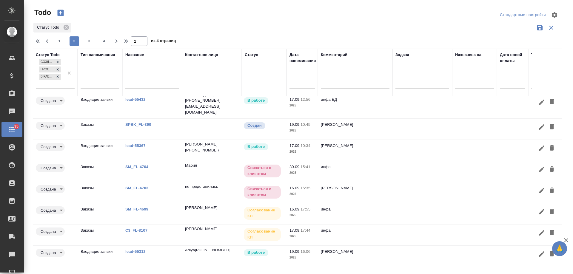
scroll to position [51, 0]
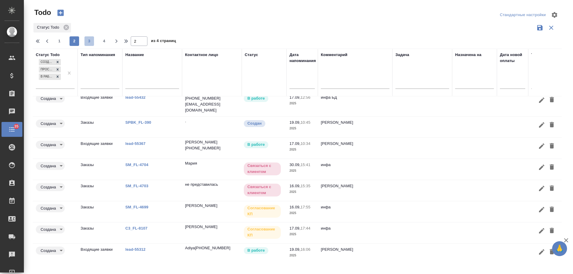
click at [87, 42] on span "3" at bounding box center [90, 41] width 10 height 6
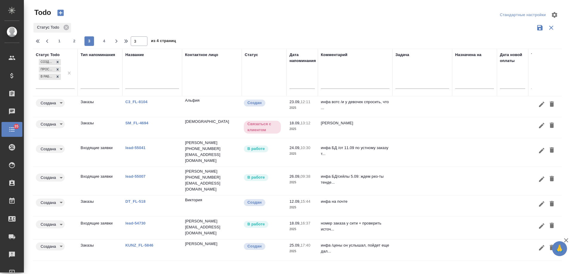
scroll to position [0, 0]
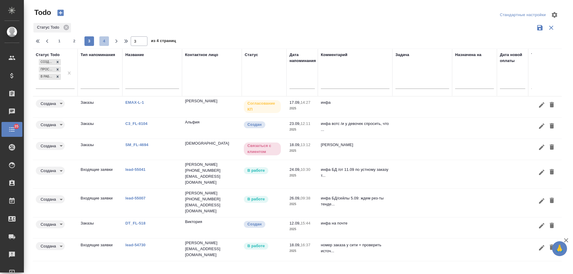
click at [107, 41] on span "4" at bounding box center [104, 41] width 10 height 6
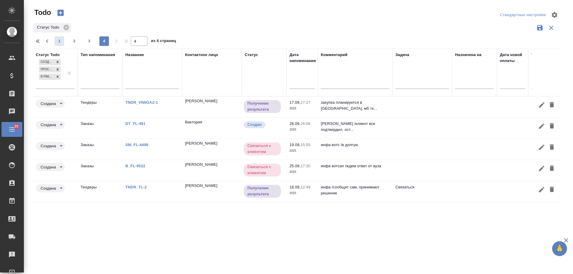
click at [59, 43] on span "1" at bounding box center [60, 41] width 10 height 6
type input "1"
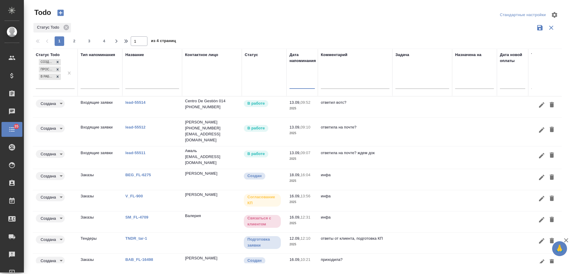
click at [299, 85] on input "text" at bounding box center [304, 84] width 22 height 8
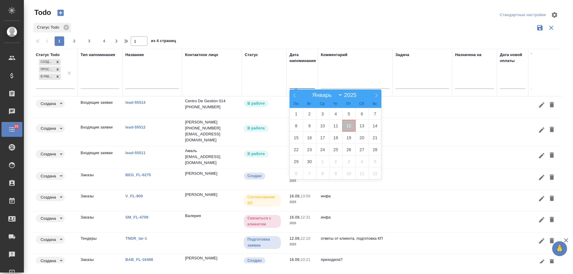
click at [351, 130] on span "12" at bounding box center [348, 126] width 13 height 12
type div "2025-09-11T21:00:00.000Z"
click at [362, 131] on span "13" at bounding box center [362, 126] width 13 height 12
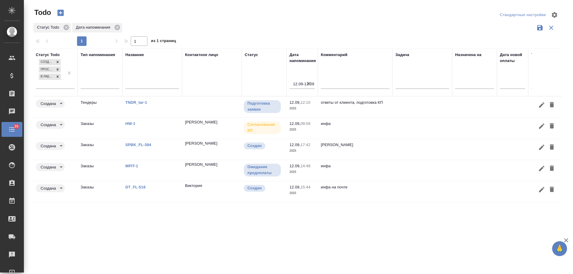
click at [140, 146] on link "SPBK_FL-394" at bounding box center [138, 145] width 26 height 4
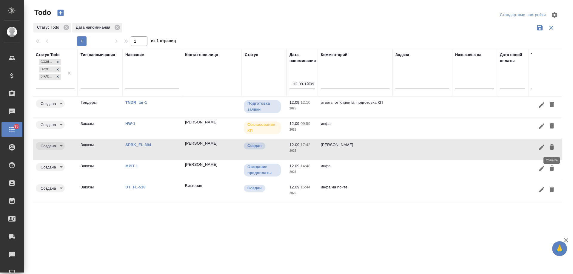
drag, startPoint x: 556, startPoint y: 148, endPoint x: 551, endPoint y: 148, distance: 5.1
click at [556, 148] on button "button" at bounding box center [552, 147] width 10 height 11
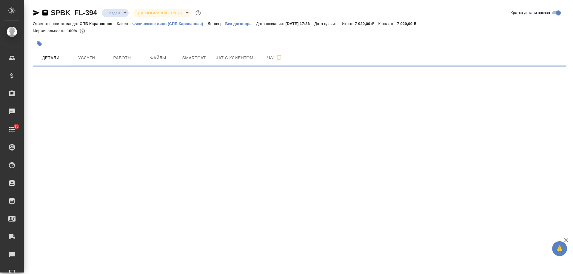
select select "RU"
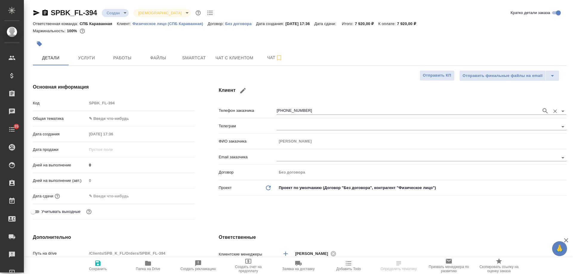
type textarea "x"
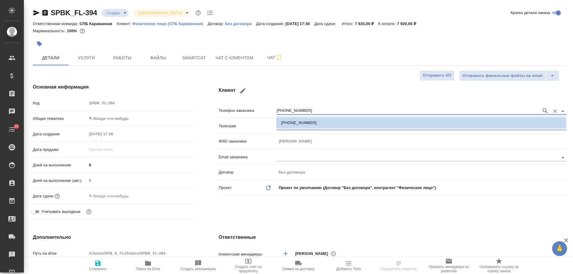
drag, startPoint x: 320, startPoint y: 107, endPoint x: 236, endPoint y: 107, distance: 83.9
click at [236, 107] on div "Телефон заказчика +79214020606" at bounding box center [393, 110] width 348 height 10
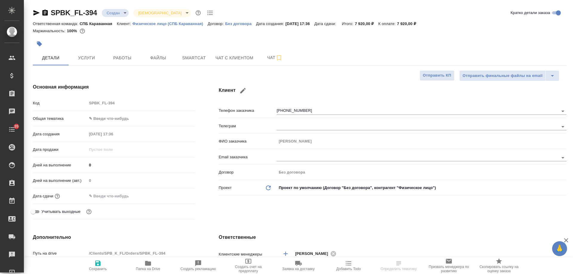
drag, startPoint x: 349, startPoint y: 217, endPoint x: 324, endPoint y: 209, distance: 26.3
click at [349, 217] on div "Клиент Телефон заказчика +79214020606 Телеграм ФИО заказчика Антон Email заказч…" at bounding box center [393, 153] width 372 height 162
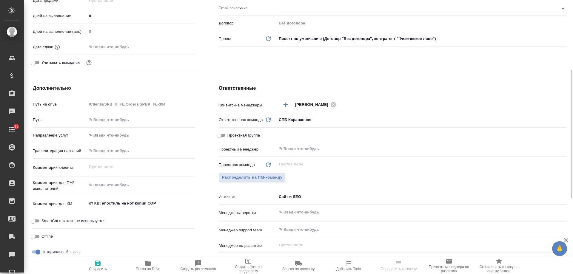
scroll to position [179, 0]
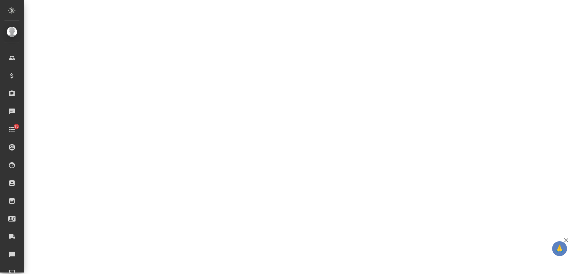
select select "RU"
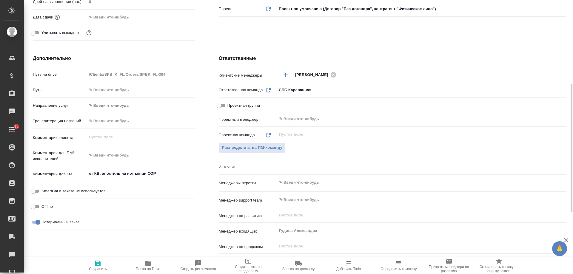
type textarea "x"
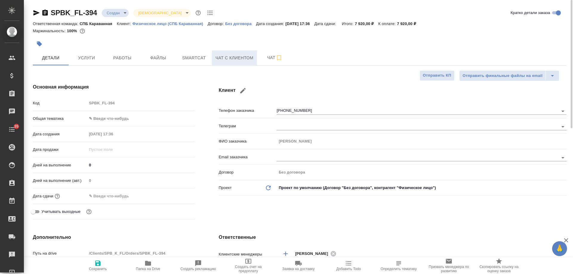
click at [243, 62] on span "Чат с клиентом" at bounding box center [235, 57] width 38 height 7
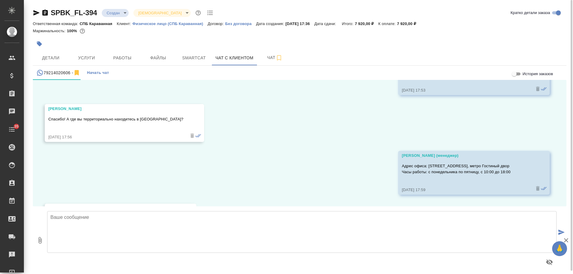
scroll to position [222, 0]
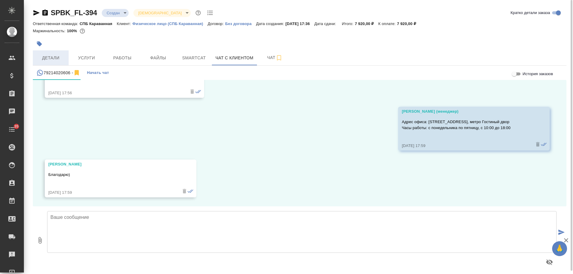
click at [49, 55] on span "Детали" at bounding box center [50, 57] width 29 height 7
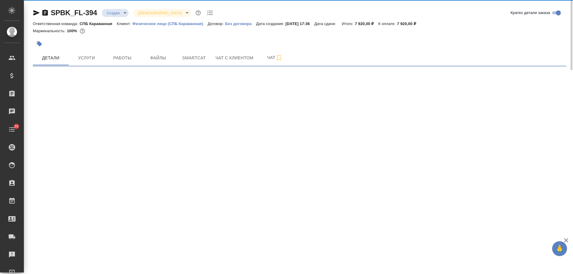
select select "RU"
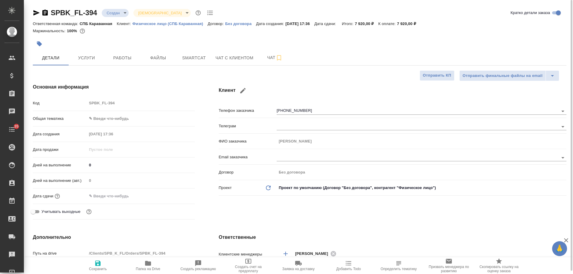
type textarea "x"
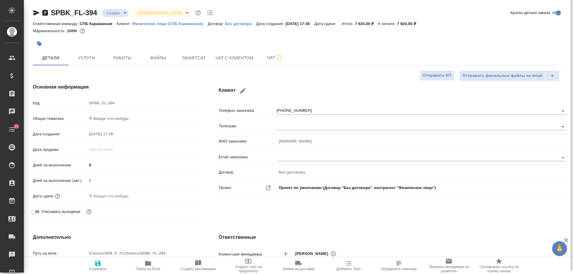
type textarea "x"
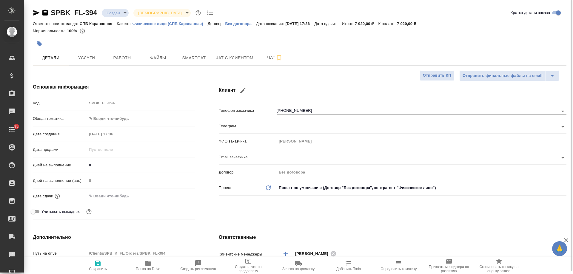
type textarea "x"
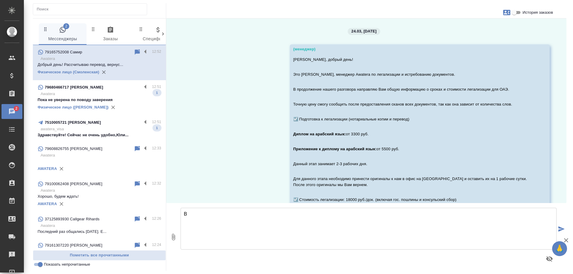
scroll to position [7469, 0]
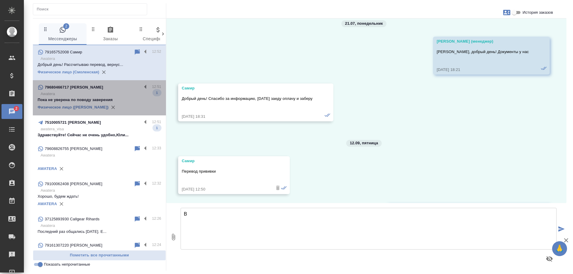
click at [130, 94] on p "Awatera" at bounding box center [101, 94] width 121 height 6
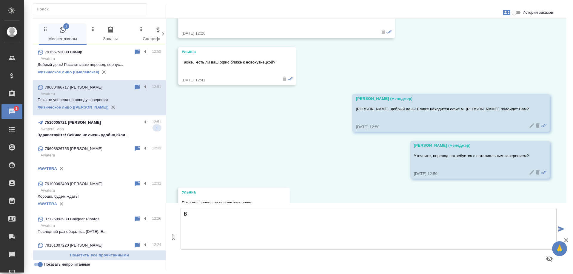
scroll to position [610, 0]
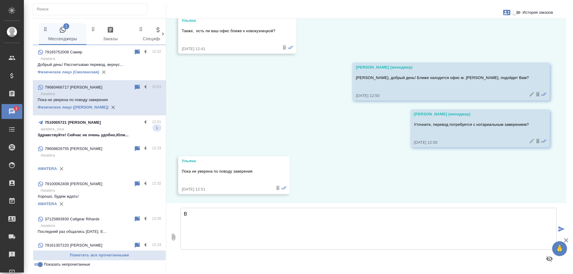
click at [238, 224] on textarea "В" at bounding box center [369, 229] width 376 height 42
type textarea "Направьте, пожалуйста, скан или хорошее фото для оценки."
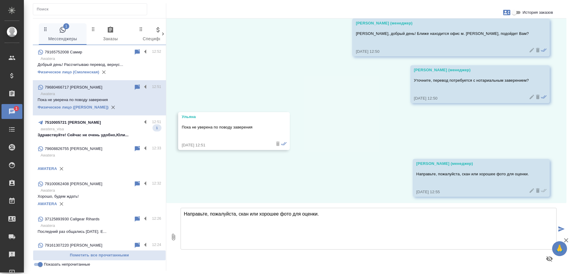
scroll to position [657, 0]
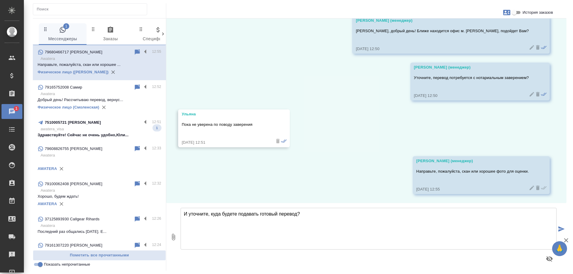
drag, startPoint x: 212, startPoint y: 214, endPoint x: 259, endPoint y: 211, distance: 47.0
click at [259, 211] on textarea "И уточните, куда будете подавать готовый перевод?" at bounding box center [369, 229] width 376 height 42
click at [310, 213] on textarea "И уточните, где потребуется готовый перевод?" at bounding box center [369, 229] width 376 height 42
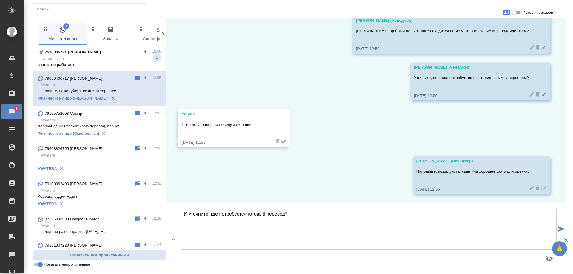
type textarea "И уточните, где потребуется готовый перевод?"
click at [97, 57] on p "awatera_visa" at bounding box center [101, 59] width 121 height 6
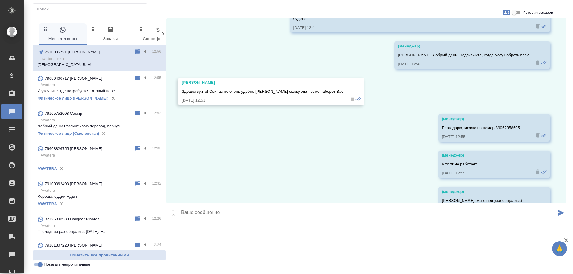
scroll to position [51, 0]
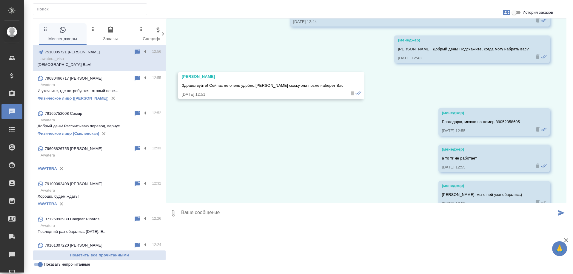
click at [105, 82] on div "79680466717 Ульяна" at bounding box center [86, 78] width 96 height 7
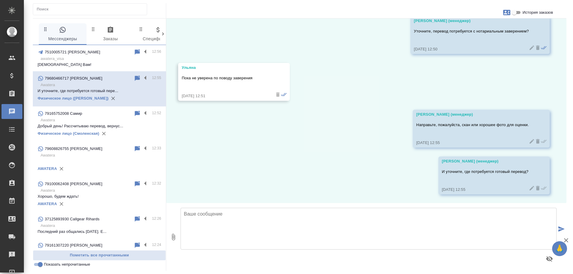
scroll to position [704, 0]
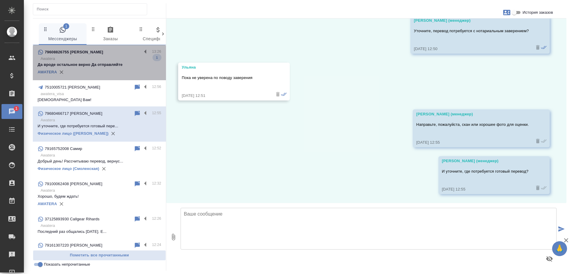
click at [104, 60] on p "Awatera" at bounding box center [101, 59] width 121 height 6
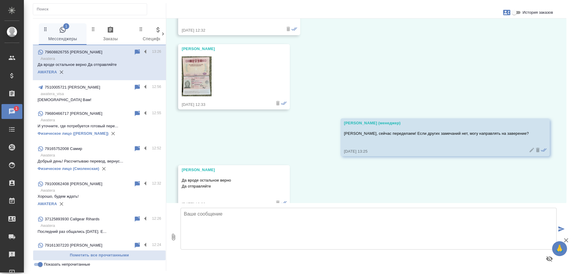
scroll to position [236, 0]
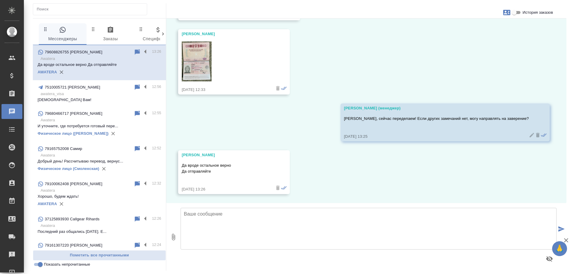
click at [74, 7] on input "text" at bounding box center [92, 9] width 110 height 8
paste input "79161326859"
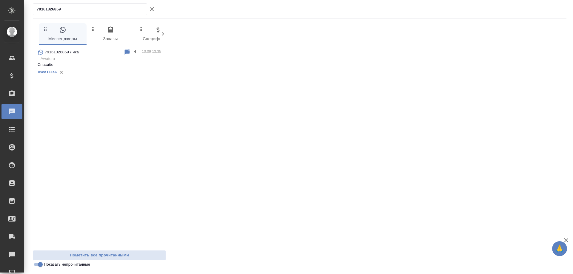
type input "79161326859"
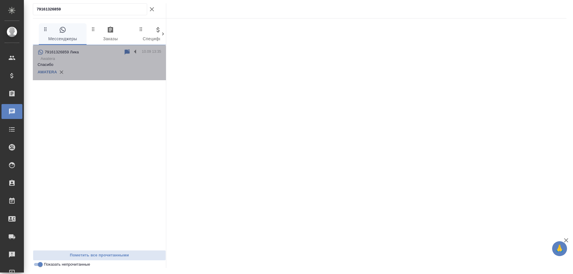
click at [80, 62] on p "Спасибо" at bounding box center [100, 65] width 124 height 6
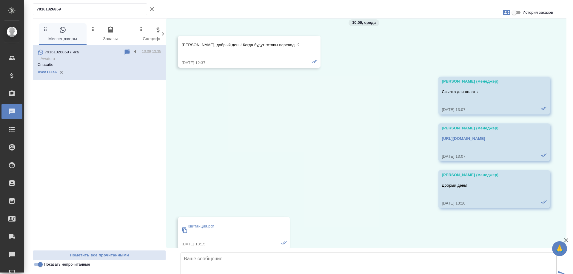
scroll to position [1230, 0]
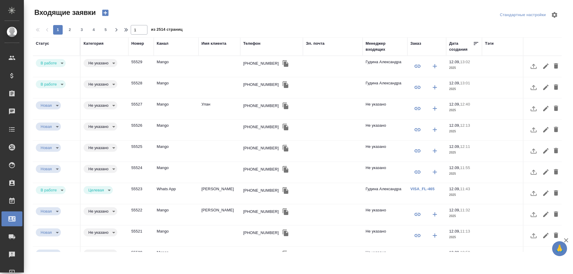
select select "RU"
click at [255, 65] on div "[PHONE_NUMBER]" at bounding box center [261, 64] width 36 height 6
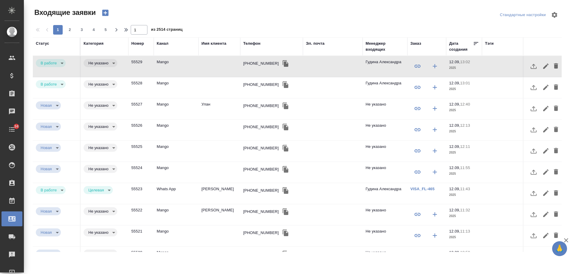
click at [259, 86] on div "+79139669255" at bounding box center [261, 85] width 36 height 6
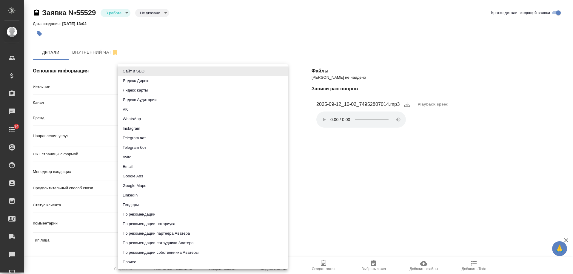
select select "RU"
click at [133, 262] on li "Прочее" at bounding box center [203, 263] width 170 height 10
type input "other"
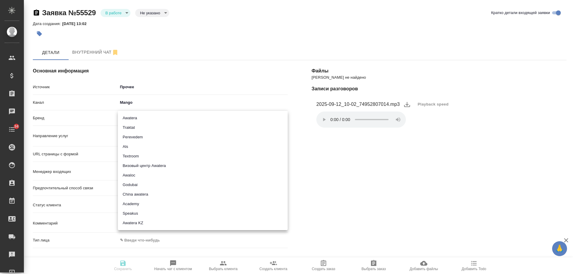
click at [141, 119] on body "🙏 .cls-1 fill:#fff; AWATERA Gudina Alexandra Клиенты Спецификации Заказы 0 Чаты…" at bounding box center [286, 137] width 573 height 274
click at [141, 119] on li "Awatera" at bounding box center [203, 118] width 170 height 10
type input "awatera"
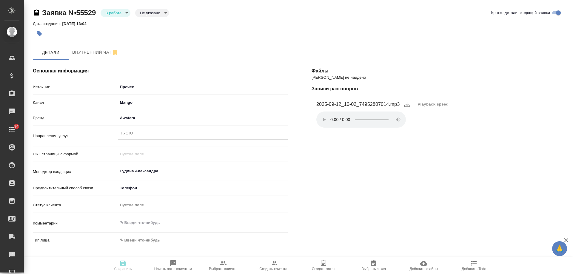
click at [137, 132] on div "Пусто" at bounding box center [203, 134] width 170 height 9
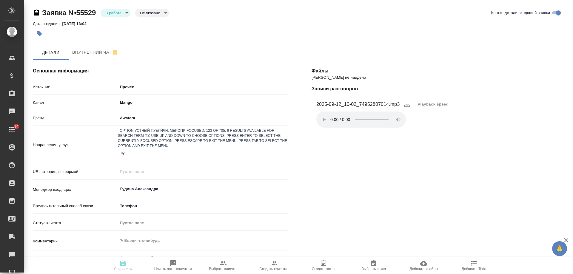
type input "пус"
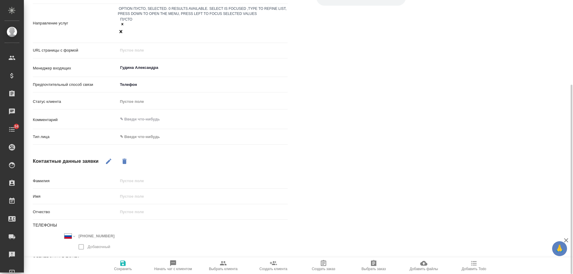
click at [136, 116] on body "🙏 .cls-1 fill:#fff; AWATERA Gudina Alexandra Клиенты Спецификации Заказы 0 Чаты…" at bounding box center [286, 137] width 573 height 274
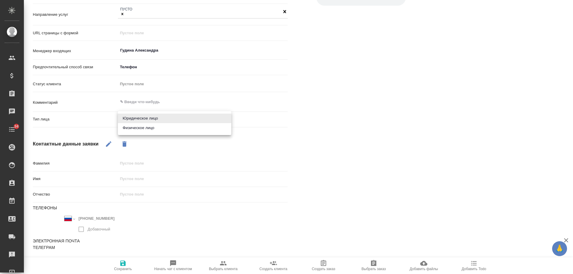
click at [138, 129] on li "Физическое лицо" at bounding box center [174, 128] width 113 height 10
type input "private"
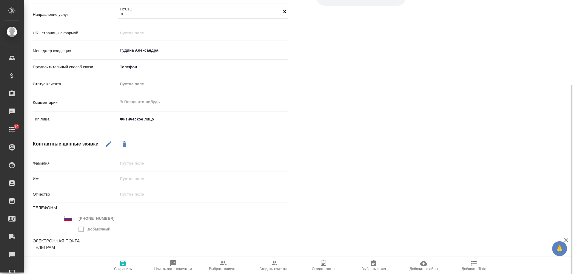
click at [107, 141] on icon "button" at bounding box center [108, 144] width 7 height 7
click at [135, 164] on input "text" at bounding box center [202, 163] width 169 height 9
type input "спам"
click at [125, 263] on icon "button" at bounding box center [122, 263] width 5 height 5
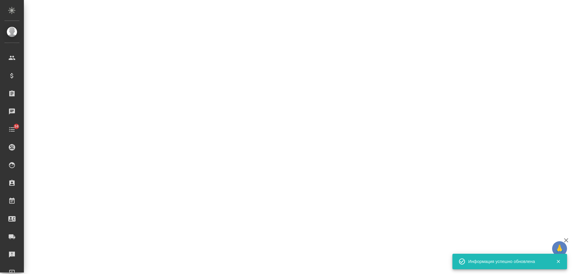
select select "RU"
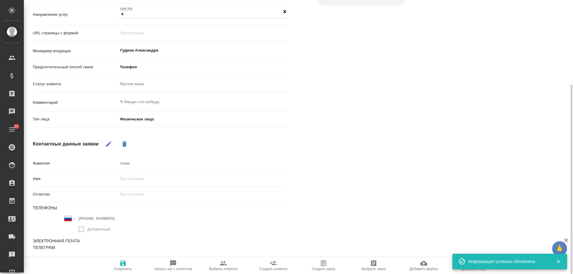
type textarea "x"
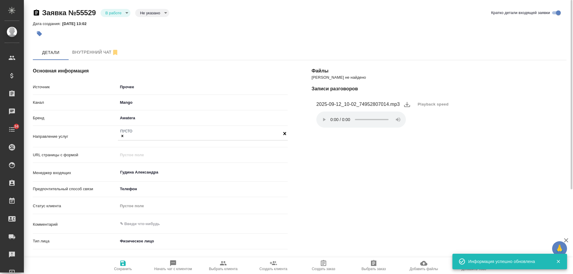
click at [116, 15] on body "🙏 .cls-1 fill:#fff; AWATERA Gudina Alexandra Клиенты Спецификации Заказы 0 Чаты…" at bounding box center [286, 137] width 573 height 274
click at [120, 26] on li "Отказ" at bounding box center [116, 23] width 30 height 10
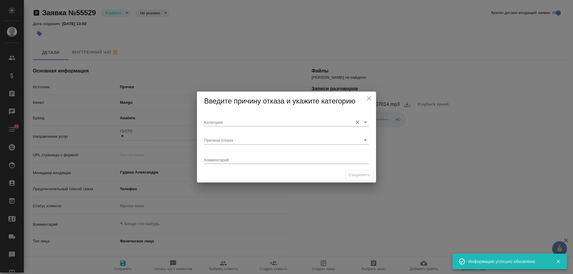
click at [239, 125] on input "Категория" at bounding box center [277, 122] width 146 height 8
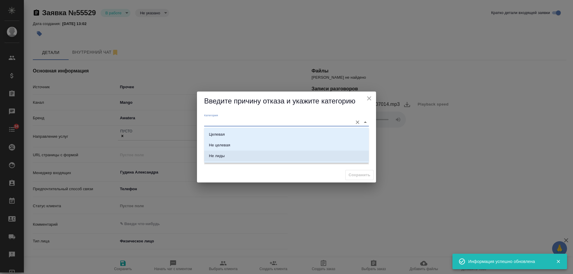
click at [223, 156] on div "Не лиды" at bounding box center [217, 156] width 16 height 6
type input "Не лиды"
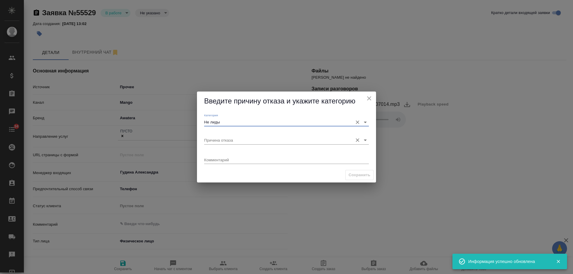
click at [227, 141] on input "Причина отказа" at bounding box center [277, 140] width 146 height 8
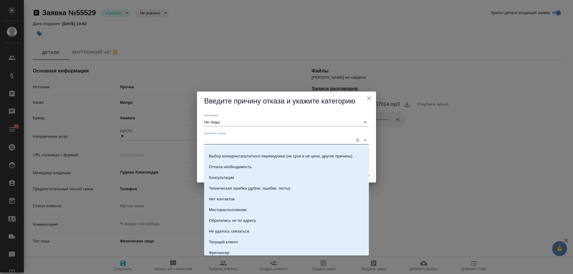
scroll to position [85, 0]
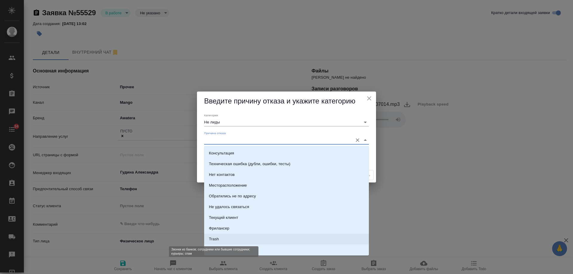
click at [218, 237] on div "Trash" at bounding box center [214, 239] width 10 height 6
type input "Trash"
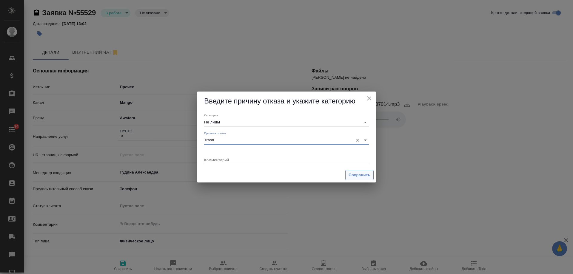
click at [364, 174] on span "Сохранить" at bounding box center [360, 175] width 22 height 7
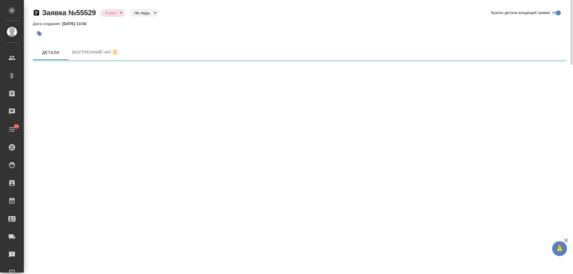
select select "RU"
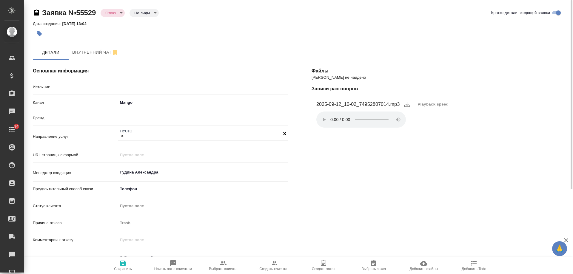
type textarea "x"
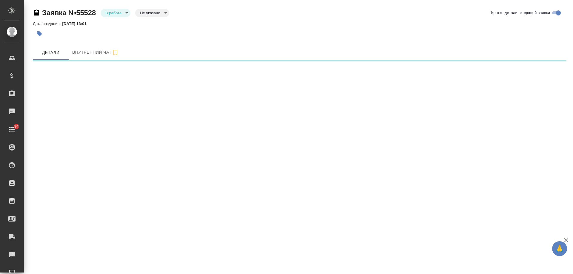
select select "RU"
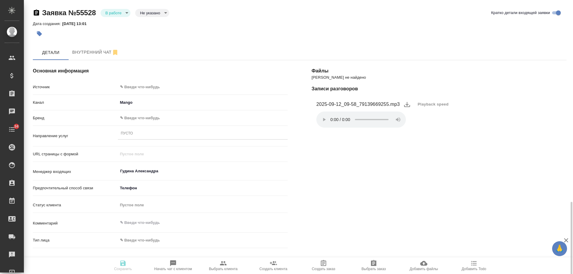
scroll to position [122, 0]
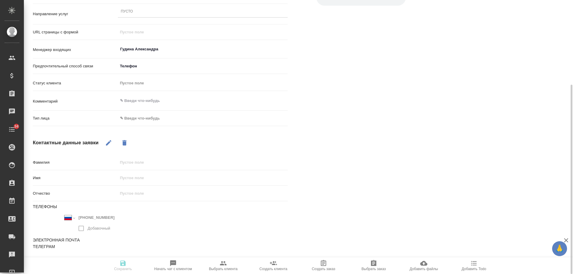
click at [143, 122] on body "🙏 .cls-1 fill:#fff; AWATERA [PERSON_NAME] Спецификации Заказы 0 Чаты 34 Todo Пр…" at bounding box center [286, 137] width 573 height 274
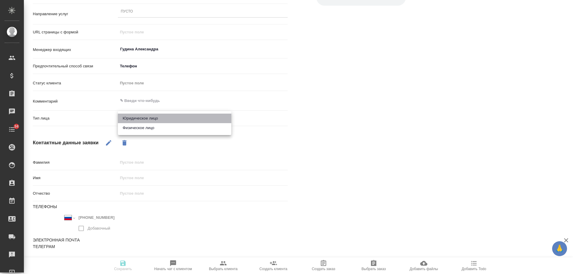
drag, startPoint x: 142, startPoint y: 118, endPoint x: 110, endPoint y: 141, distance: 38.9
click at [140, 119] on li "Юридическое лицо" at bounding box center [174, 119] width 113 height 10
type textarea "x"
type input "company"
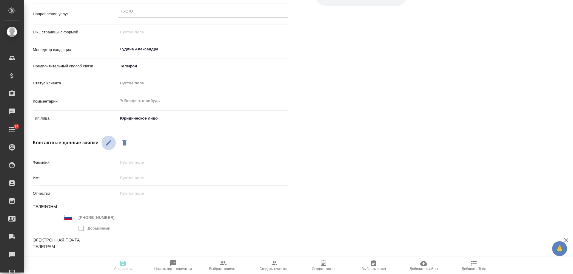
click at [109, 143] on icon "button" at bounding box center [108, 142] width 5 height 5
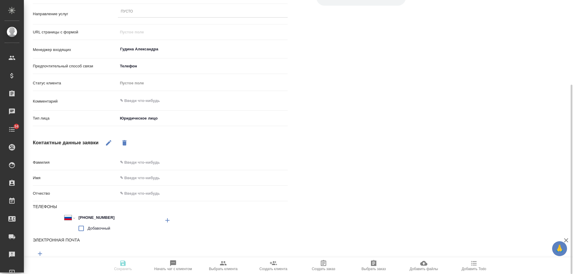
click at [143, 178] on input "text" at bounding box center [203, 178] width 170 height 9
type input "Д"
type textarea "x"
type input "Диа"
type textarea "x"
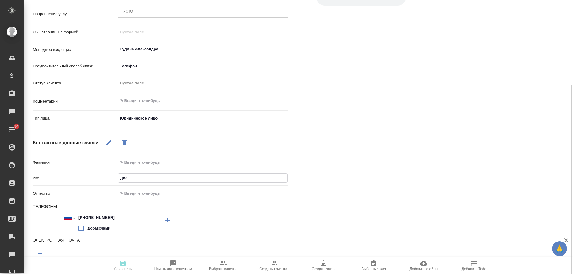
type input "Диан"
type textarea "x"
type input "Диана"
click at [390, 167] on div "[PERSON_NAME] не найдено Записи разговоров 2025-09-12_09-58_79139669255.mp3 Pla…" at bounding box center [439, 114] width 279 height 376
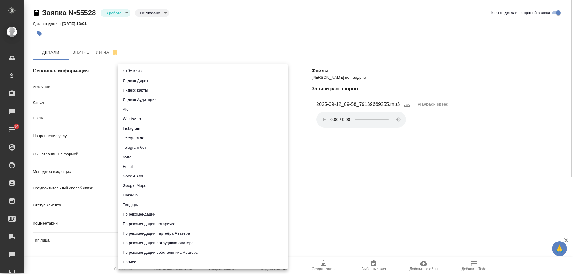
click at [133, 83] on body "🙏 .cls-1 fill:#fff; AWATERA [PERSON_NAME] Спецификации Заказы 0 Чаты 34 Todo Пр…" at bounding box center [286, 137] width 573 height 274
click at [135, 69] on li "Сайт и SEO" at bounding box center [203, 72] width 170 height 10
type input "seo"
type textarea "x"
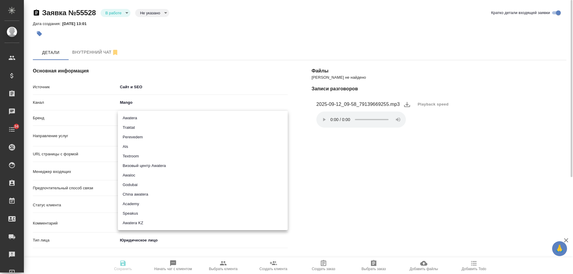
click at [136, 122] on body "🙏 .cls-1 fill:#fff; AWATERA [PERSON_NAME] Спецификации Заказы 0 Чаты 34 Todo Пр…" at bounding box center [286, 137] width 573 height 274
click at [137, 119] on li "Awatera" at bounding box center [203, 118] width 170 height 10
type input "awatera"
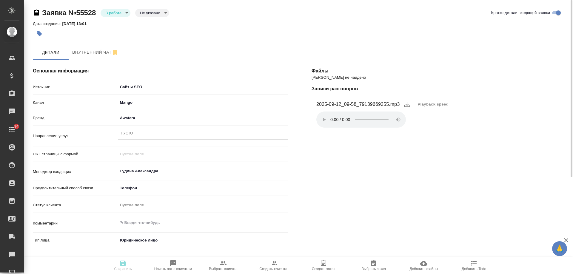
click at [138, 135] on div "Пусто" at bounding box center [203, 134] width 170 height 9
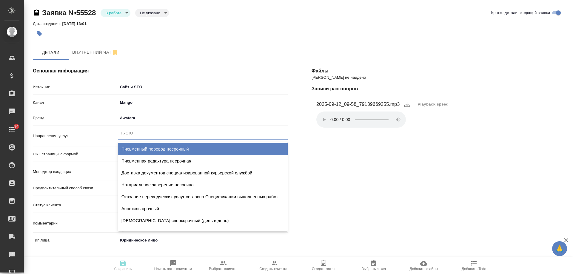
click at [160, 148] on div "Письменный перевод несрочный" at bounding box center [203, 149] width 170 height 12
type textarea "x"
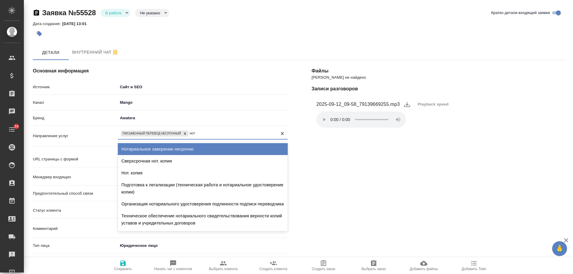
type input "нота"
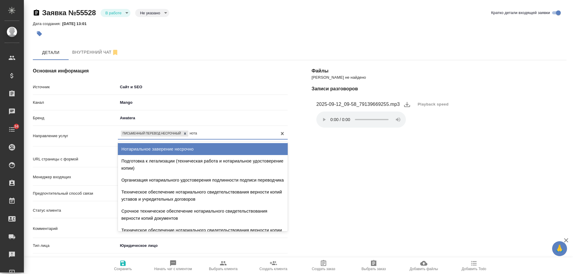
click at [193, 148] on div "Нотариальное заверение несрочно" at bounding box center [203, 149] width 170 height 12
type textarea "x"
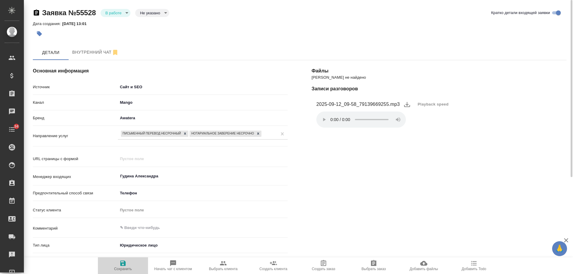
click at [125, 264] on icon "button" at bounding box center [122, 263] width 5 height 5
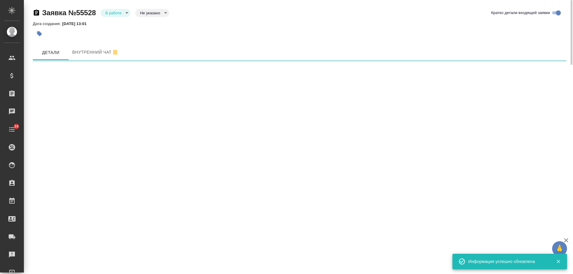
select select "RU"
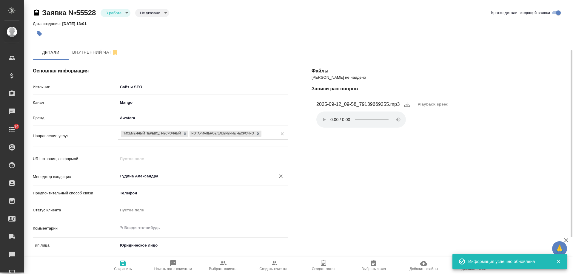
scroll to position [127, 0]
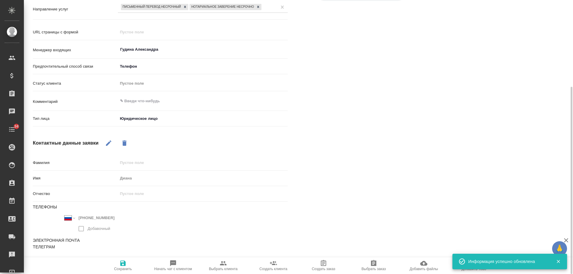
type textarea "x"
click at [144, 101] on textarea at bounding box center [203, 101] width 170 height 10
type textarea "н"
type textarea "x"
type textarea "на"
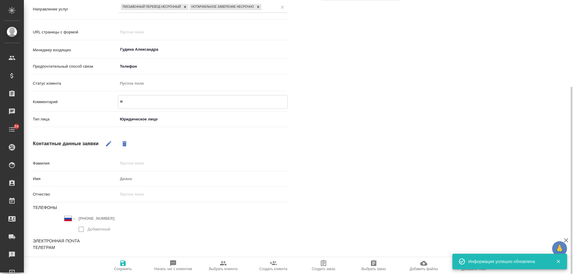
type textarea "x"
type textarea "нап"
type textarea "x"
type textarea "направ"
type textarea "x"
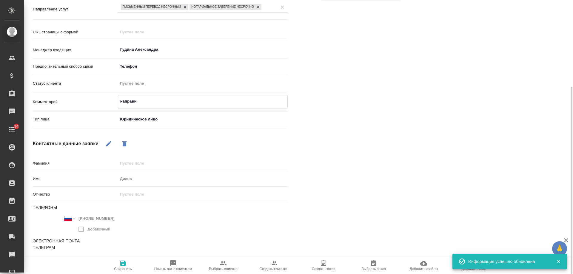
type textarea "направит"
type textarea "x"
type textarea "направит"
type textarea "x"
type textarea "направит кар"
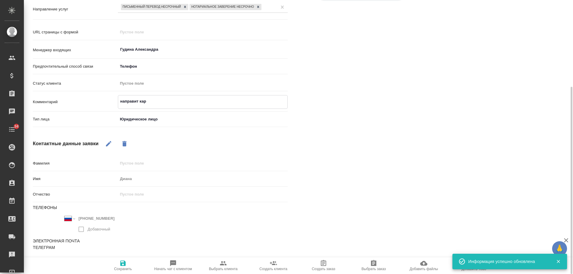
type textarea "x"
type textarea "направит карт"
type textarea "x"
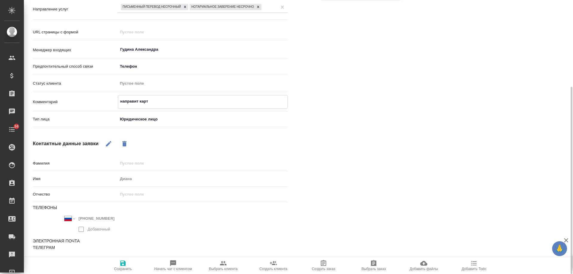
type textarea "направит карто"
type textarea "x"
type textarea "направит карточ"
type textarea "x"
type textarea "направит карточку"
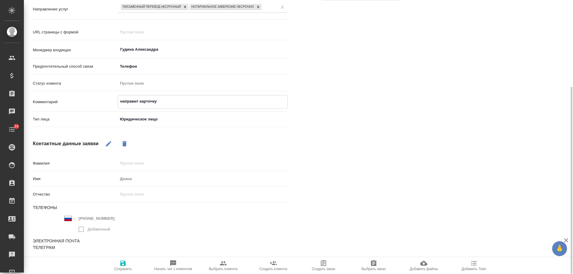
type textarea "x"
type textarea "направит карточку к"
type textarea "x"
type textarea "направит карточку ком"
type textarea "x"
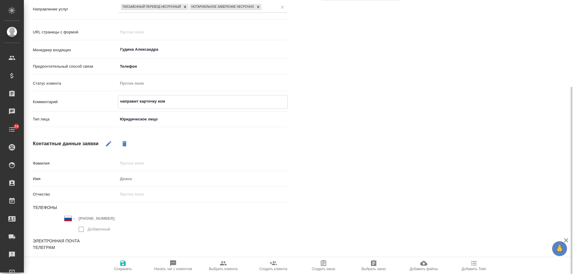
type textarea "направит карточку комп"
type textarea "x"
type textarea "направит карточку компа"
type textarea "x"
type textarea "направит карточку компан"
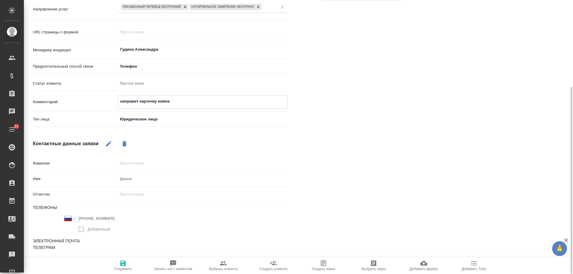
type textarea "x"
type textarea "направит карточку компани"
type textarea "x"
type textarea "направит карточку компании"
type textarea "x"
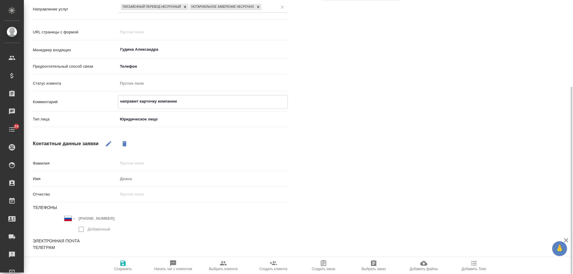
type textarea "направит карточку компании,"
type textarea "x"
type textarea "направит карточку компании, е"
type textarea "x"
type textarea "направит карточку компании, ес"
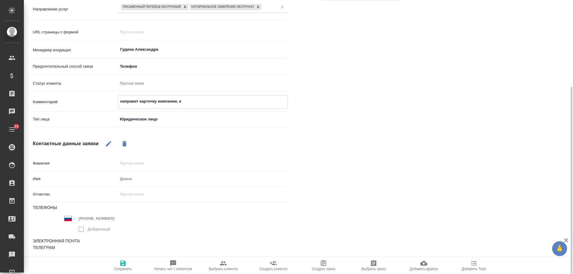
type textarea "x"
type textarea "направит карточку компании, есл"
type textarea "x"
type textarea "направит карточку компании, если"
type textarea "x"
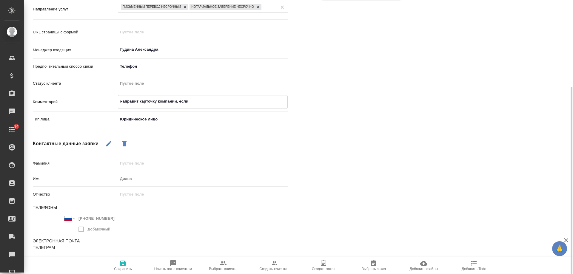
type textarea "направит карточку компании, если"
type textarea "x"
type textarea "направит карточку компании, если д"
type textarea "x"
type textarea "направит карточку компании, если до"
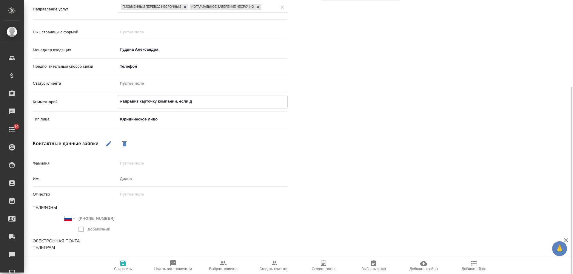
type textarea "x"
type textarea "направит карточку компании, если дой"
type textarea "x"
type textarea "направит карточку компании, если дойд"
type textarea "x"
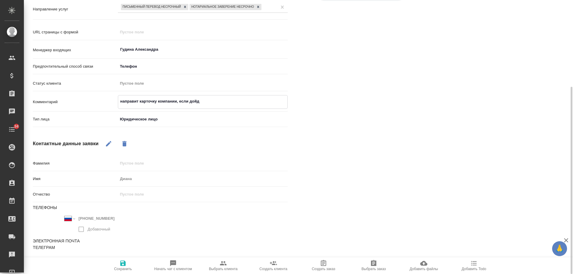
type textarea "направит карточку компании, если дойде"
type textarea "x"
type textarea "направит карточку компании, если дойдем"
type textarea "x"
type textarea "направит карточку компании, если дойдем"
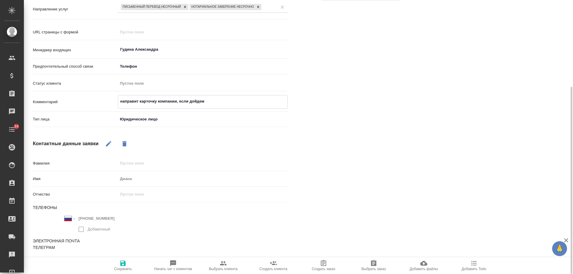
type textarea "x"
type textarea "направит карточку компании, если дойдем д"
type textarea "x"
type textarea "направит карточку компании, если дойдем до"
type textarea "x"
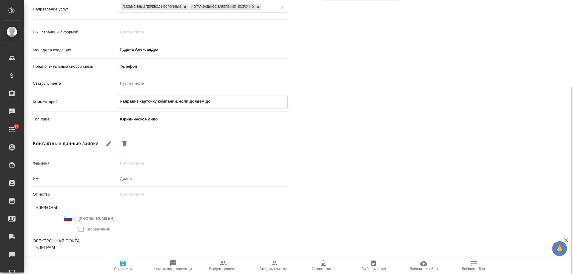
type textarea "направит карточку компании, если дойдем до"
type textarea "x"
type textarea "направит карточку компании, если дойдем до в"
type textarea "x"
type textarea "направит карточку компании, если дойдем до вы"
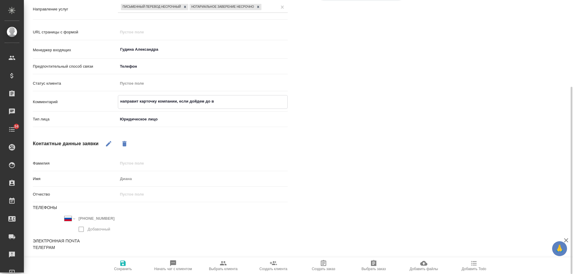
type textarea "x"
type textarea "направит карточку компании, если дойдем до выс"
type textarea "x"
type textarea "направит карточку компании, если дойдем до выст"
type textarea "x"
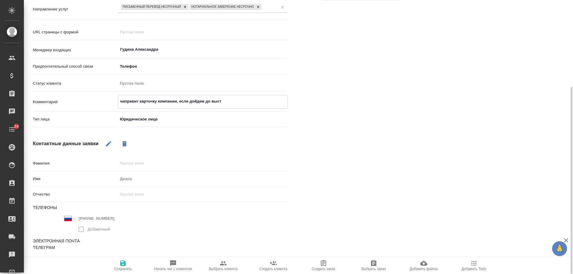
type textarea "направит карточку компании, если дойдем до выста"
type textarea "x"
type textarea "направит карточку компании, если дойдем до выстал"
type textarea "x"
type textarea "направит карточку компании, если дойдем до выста"
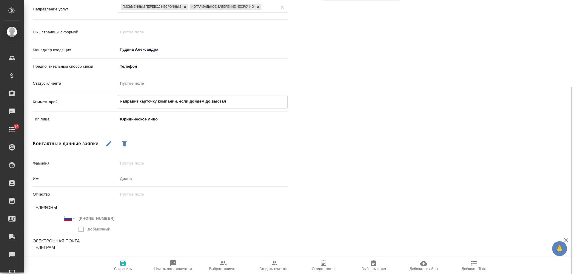
type textarea "x"
type textarea "направит карточку компании, если дойдем до выстав"
type textarea "x"
type textarea "направит карточку компании, если дойдем до выставл"
type textarea "x"
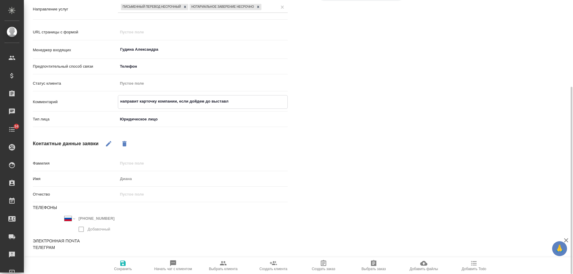
type textarea "направит карточку компании, если дойдем до выставле"
type textarea "x"
type textarea "направит карточку компании, если дойдем до выставлен"
type textarea "x"
type textarea "направит карточку компании, если дойдем до выставлени"
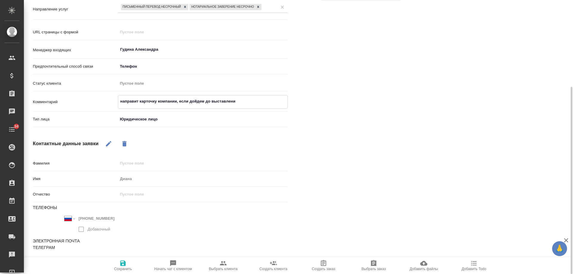
type textarea "x"
type textarea "направит карточку компании, если дойдем до выставления"
type textarea "x"
type textarea "направит карточку компании, если дойдем до выставления"
type textarea "x"
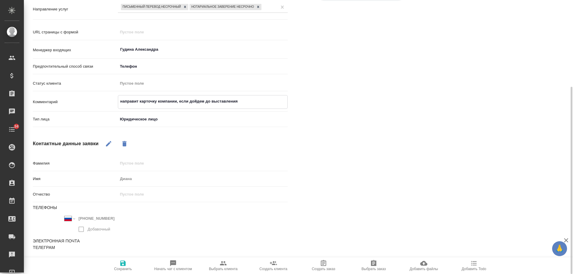
type textarea "направит карточку компании, если дойдем до выставления с"
type textarea "x"
type textarea "направит карточку компании, если дойдем до выставления сч"
type textarea "x"
type textarea "направит карточку компании, если дойдем до выставления сче"
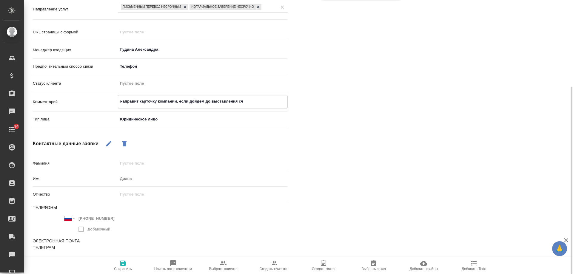
type textarea "x"
type textarea "направит карточку компании, если дойдем до выставления счет"
type textarea "x"
type textarea "направит карточку компании, если дойдем до выставления счета"
type textarea "x"
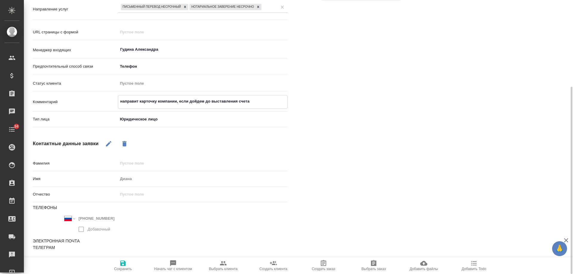
type textarea "направит карточку компании, если дойдем до выставления счета."
type textarea "x"
type textarea "направит карточку компании, если дойдем до выставления счета."
type textarea "x"
type textarea "направит карточку компании, если дойдем до выставления счета. ж"
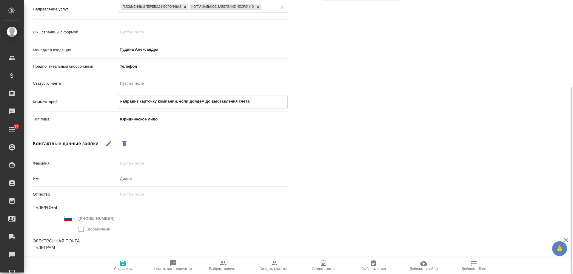
type textarea "x"
type textarea "направит карточку компании, если дойдем до выставления счета. жед"
type textarea "x"
type textarea "направит карточку компании, если дойдем до выставления счета. жедм"
type textarea "x"
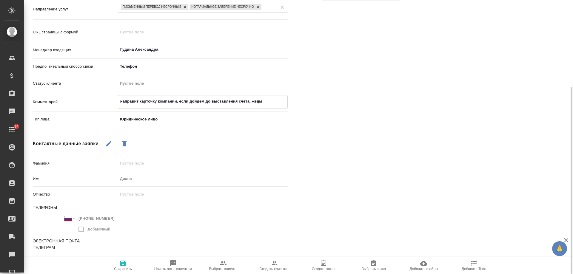
type textarea "направит карточку компании, если дойдем до выставления счета. жедм д"
type textarea "x"
type textarea "направит карточку компании, если дойдем до выставления счета. жедм до"
type textarea "x"
type textarea "направит карточку компании, если дойдем до выставления счета. жедм док"
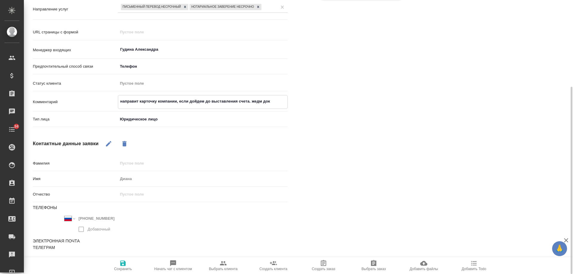
type textarea "x"
type textarea "направит карточку компании, если дойдем до выставления счета. жедм док"
type textarea "x"
type textarea "направит карточку компании, если дойдем до выставления счета. жедм док н"
type textarea "x"
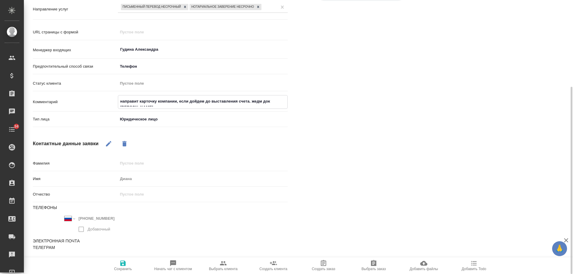
type textarea "направит карточку компании, если дойдем до выставления счета. жедм док на"
type textarea "x"
type textarea "направит карточку компании, если дойдем до выставления счета. жедм док на"
type textarea "x"
type textarea "направит карточку компании, если дойдем до выставления счета. жедм док на п"
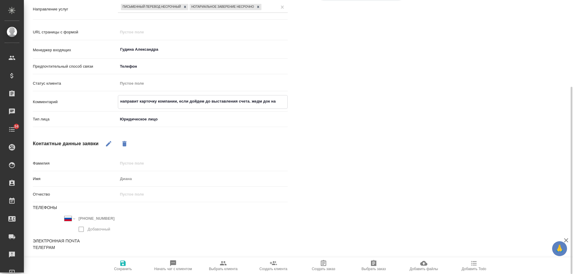
type textarea "x"
type textarea "направит карточку компании, если дойдем до выставления счета. жедм док на по"
type textarea "x"
type textarea "направит карточку компании, если дойдем до выставления счета. жедм док на поч"
type textarea "x"
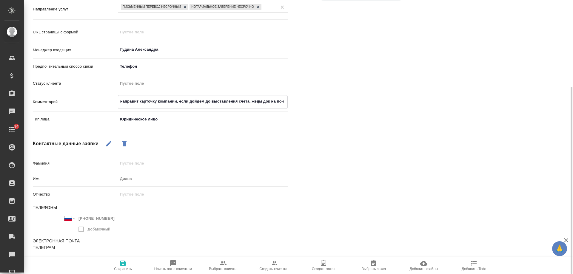
type textarea "направит карточку компании, если дойдем до выставления счета. жедм док на почт"
type textarea "x"
type textarea "направит карточку компании, если дойдем до выставления счета. жедм док на почтк"
type textarea "x"
type textarea "направит карточку компании, если дойдем до выставления счета. жедм док на почт"
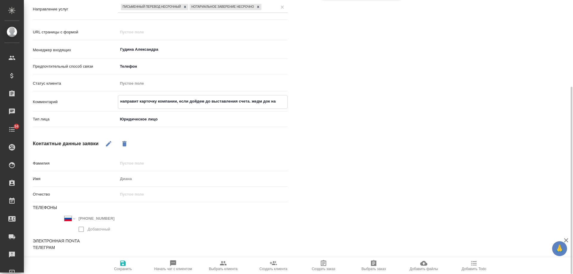
type textarea "x"
type textarea "направит карточку компании, если дойдем до выставления счета. жедм док на почте"
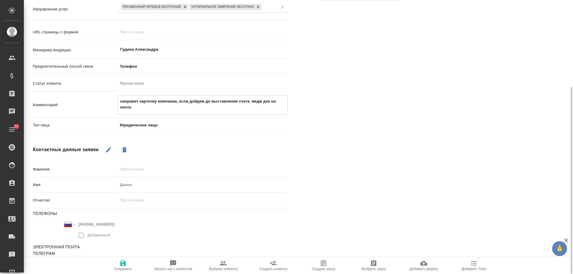
type textarea "x"
type textarea "направит карточку компании, если дойдем до выставления счета. жедм док на почте"
type textarea "x"
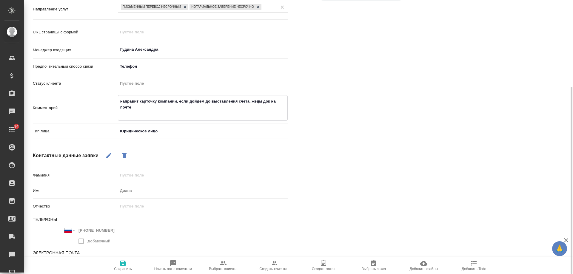
type textarea "направит карточку компании, если дойдем до выставления счета. жедм док на почте"
type textarea "x"
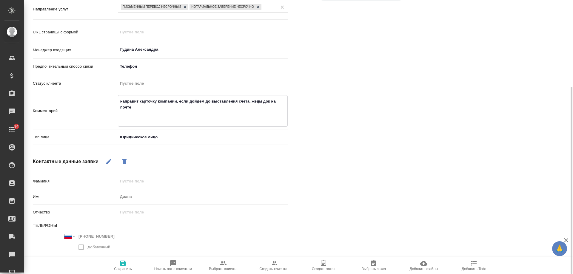
type textarea "направит карточку компании, если дойдем до выставления счета. жедм док на почте…"
type textarea "x"
type textarea "направит карточку компании, если дойдем до выставления счета. жедм док на почте…"
type textarea "x"
type textarea "направит карточку компании, если дойдем до выставления счета. жедм док на почте…"
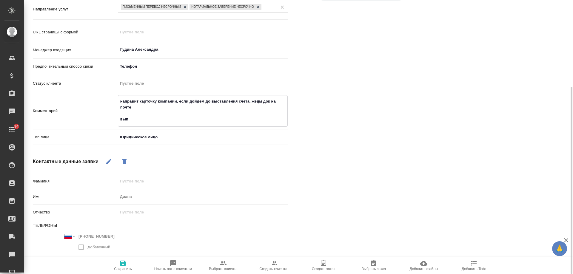
type textarea "x"
type textarea "направит карточку компании, если дойдем до выставления счета. жедм док на почте…"
type textarea "x"
type textarea "направит карточку компании, если дойдем до выставления счета. жедм док на почте…"
type textarea "x"
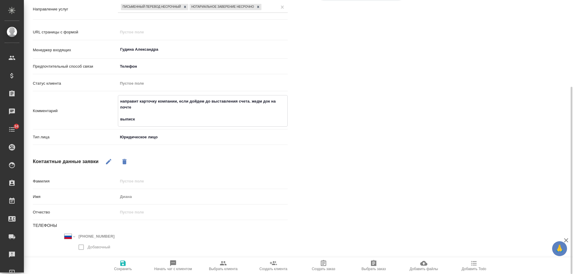
type textarea "направит карточку компании, если дойдем до выставления счета. жедм док на почте…"
type textarea "x"
type textarea "направит карточку компании, если дойдем до выставления счета. жедм док на почте…"
type textarea "x"
type textarea "направит карточку компании, если дойдем до выставления счета. жедм док на почте…"
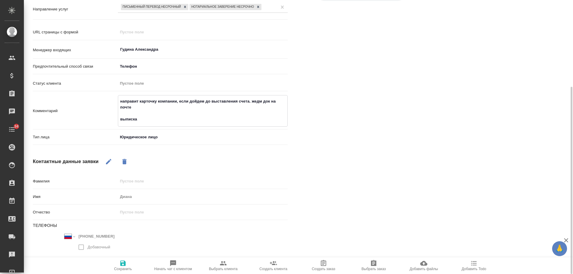
type textarea "x"
type textarea "направит карточку компании, если дойдем до выставления счета. жедм док на почте…"
type textarea "x"
type textarea "направит карточку компании, если дойдем до выставления счета. жедм док на почте…"
type textarea "x"
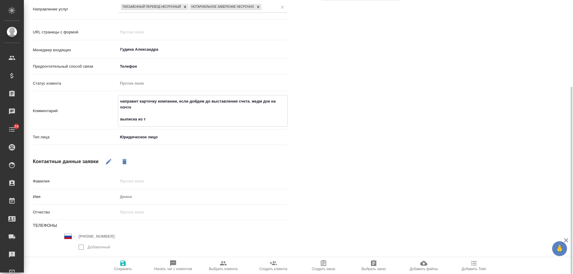
type textarea "направит карточку компании, если дойдем до выставления счета. жедм док на почте…"
type textarea "x"
type textarea "направит карточку компании, если дойдем до выставления счета. жедм док на почте…"
type textarea "x"
type textarea "направит карточку компании, если дойдем до выставления счета. жедм док на почте…"
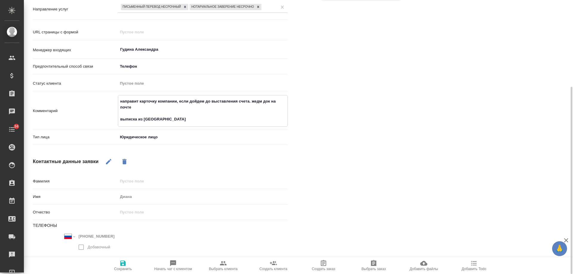
type textarea "x"
type textarea "направит карточку компании, если дойдем до выставления счета. жедм док на почте…"
type textarea "x"
type textarea "направит карточку компании, если дойдем до выставления счета. жедм док на почте…"
type textarea "x"
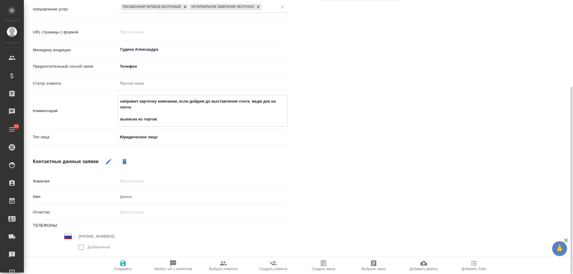
type textarea "направит карточку компании, если дойдем до выставления счета. жедм док на почте…"
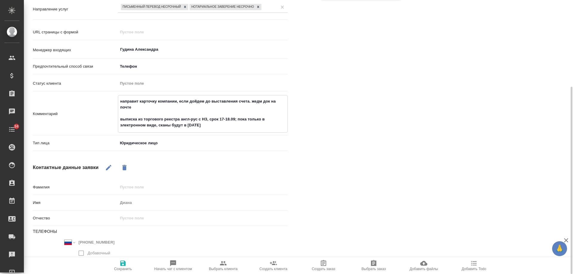
click at [120, 267] on span "Сохранить" at bounding box center [123, 269] width 18 height 4
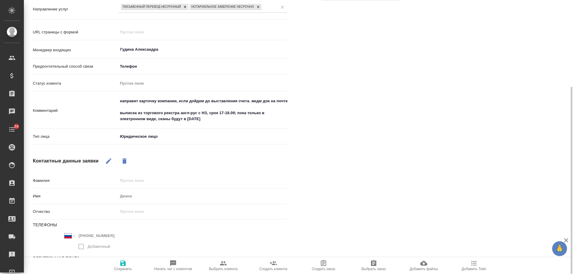
click at [229, 119] on textarea "направит карточку компании, если дойдем до выставления счета. жедм док на почте…" at bounding box center [203, 110] width 170 height 28
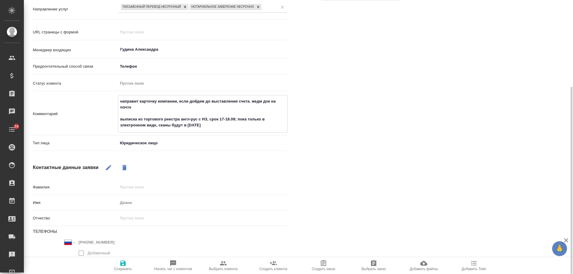
click at [220, 129] on textarea "направит карточку компании, если дойдем до выставления счета. жедм док на почте…" at bounding box center [202, 113] width 169 height 34
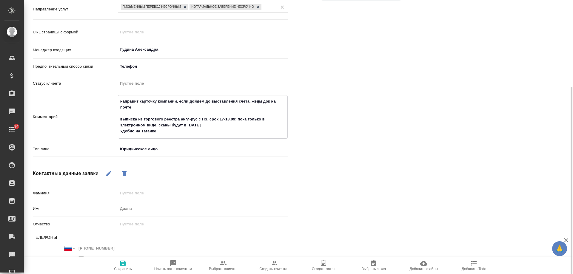
click at [217, 125] on textarea "направит карточку компании, если дойдем до выставления счета. жедм док на почте…" at bounding box center [202, 116] width 169 height 40
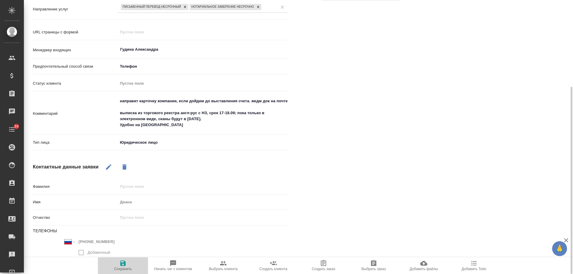
drag, startPoint x: 121, startPoint y: 264, endPoint x: 233, endPoint y: 9, distance: 278.4
click at [122, 264] on icon "button" at bounding box center [122, 263] width 5 height 5
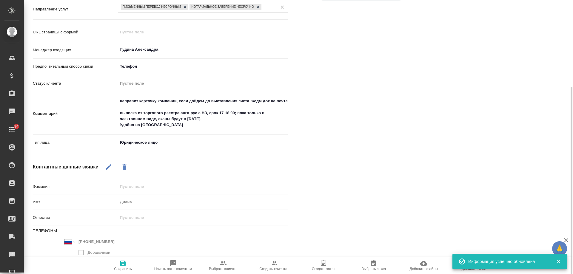
click at [559, 262] on icon "button" at bounding box center [558, 261] width 3 height 3
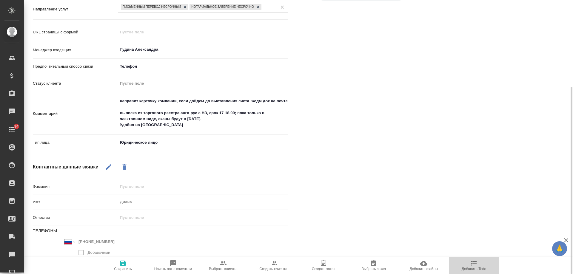
click at [471, 266] on icon "button" at bounding box center [474, 263] width 7 height 7
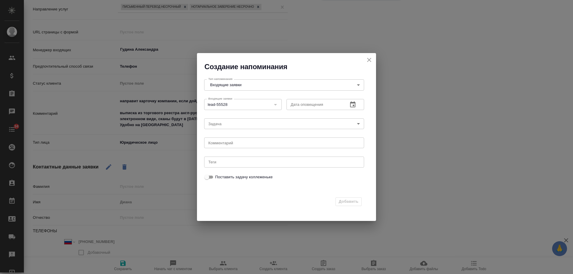
click at [355, 103] on icon "button" at bounding box center [352, 105] width 5 height 6
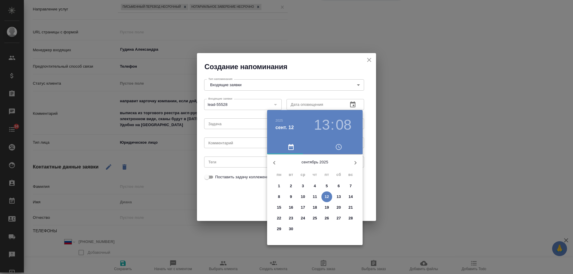
click at [340, 196] on p "13" at bounding box center [339, 197] width 4 height 6
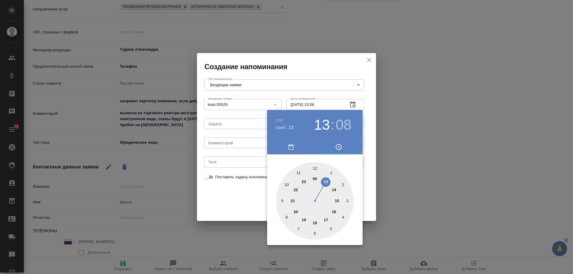
drag, startPoint x: 232, startPoint y: 149, endPoint x: 229, endPoint y: 143, distance: 6.7
click at [231, 147] on div at bounding box center [286, 137] width 573 height 274
click at [228, 143] on div "2025 сент. 13 13 : 08 00 1 2 3 4 5 6 7 8 9 10 11 12 13 14 15 16 17 18 19 20 21 …" at bounding box center [286, 137] width 573 height 274
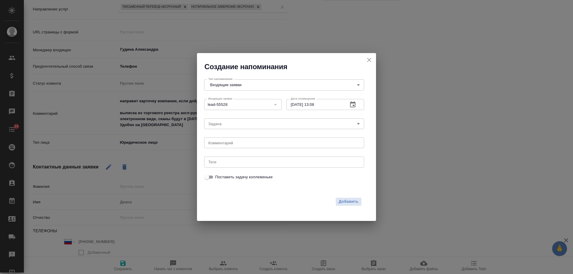
click at [227, 142] on div "2025 сент. 13 13 : 08 00 1 2 3 4 5 6 7 8 9 10 11 12 13 14 15 16 17 18 19 20 21 …" at bounding box center [286, 137] width 573 height 274
click at [226, 142] on textarea at bounding box center [284, 143] width 152 height 4
click at [343, 199] on span "Добавить" at bounding box center [349, 202] width 20 height 7
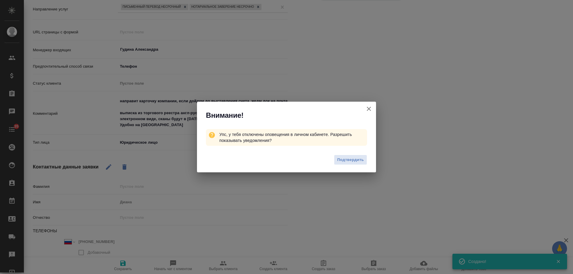
click at [370, 108] on icon "button" at bounding box center [369, 109] width 4 height 4
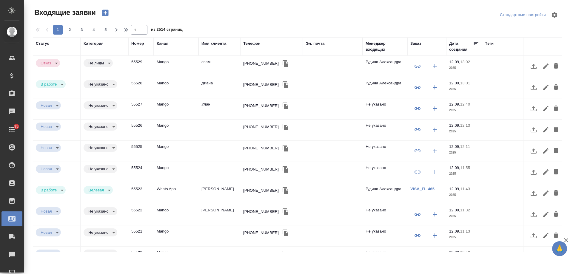
select select "RU"
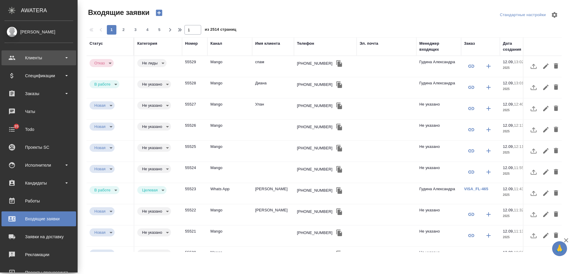
click at [16, 60] on div "Клиенты" at bounding box center [38, 57] width 69 height 9
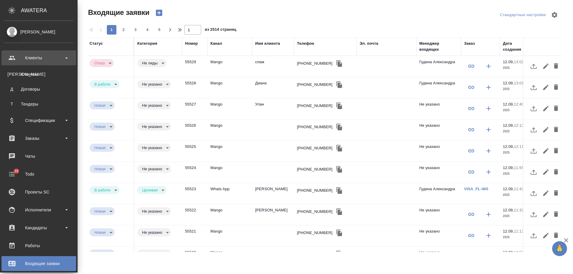
click at [16, 60] on div "Клиенты" at bounding box center [38, 57] width 69 height 9
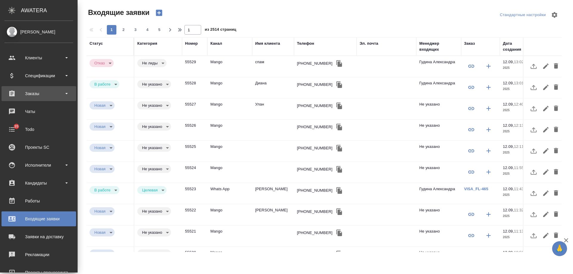
click at [41, 93] on div "Заказы" at bounding box center [38, 93] width 69 height 9
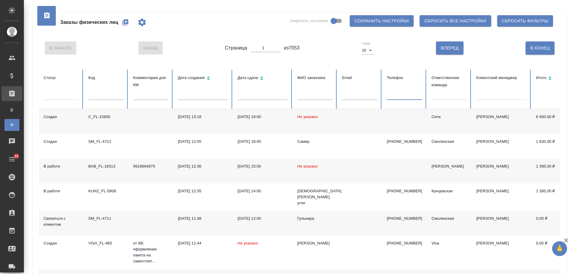
click at [395, 94] on input "text" at bounding box center [404, 96] width 35 height 8
paste input "79161326859"
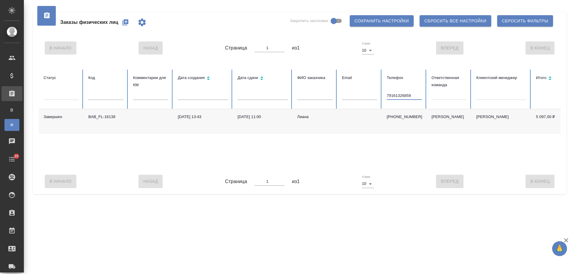
click at [388, 96] on input "79161326859" at bounding box center [404, 96] width 35 height 8
type input "9161326859"
click at [296, 120] on td "Лиана" at bounding box center [315, 121] width 45 height 25
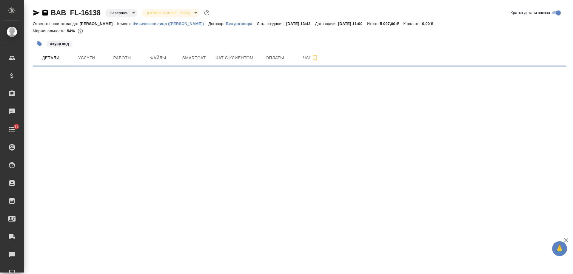
select select "RU"
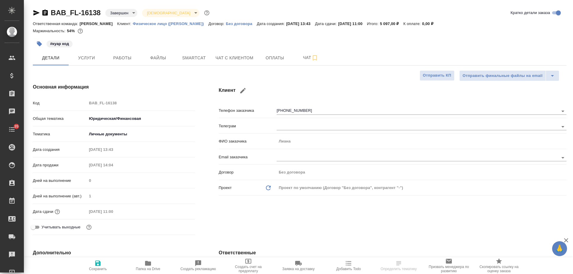
type textarea "x"
click at [80, 58] on span "Услуги" at bounding box center [86, 57] width 29 height 7
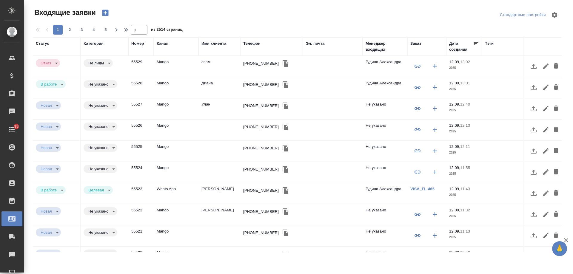
select select "RU"
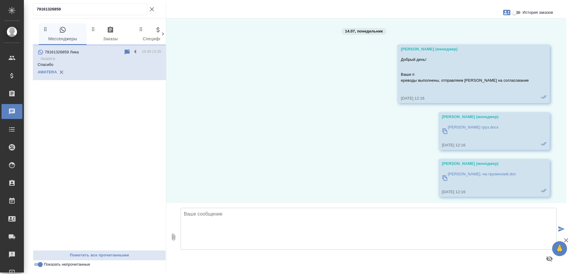
scroll to position [1230, 0]
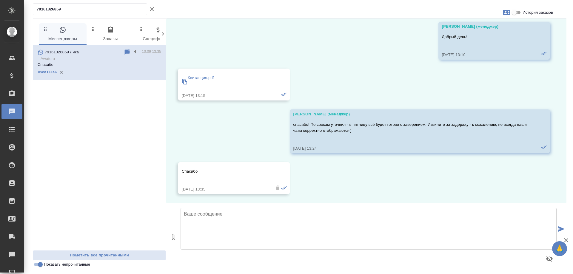
click at [518, 13] on input "История заказов" at bounding box center [514, 12] width 21 height 7
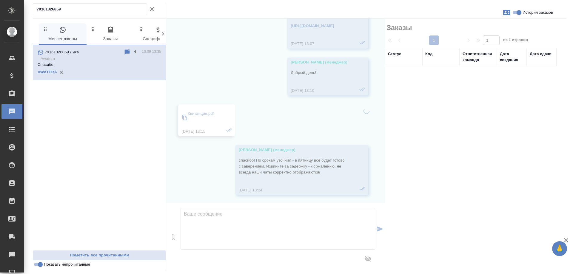
scroll to position [1259, 0]
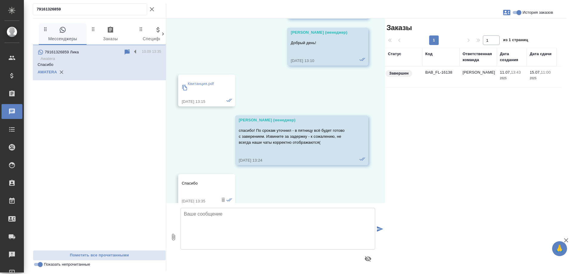
click at [518, 13] on input "История заказов" at bounding box center [519, 12] width 21 height 7
checkbox input "false"
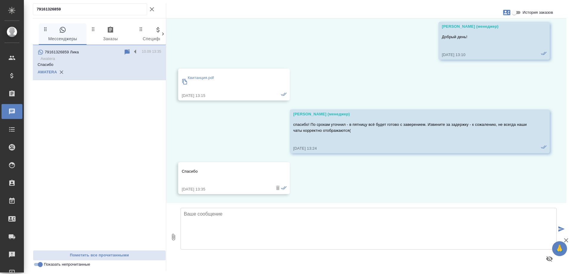
scroll to position [1230, 0]
click at [204, 77] on p "Квитанция.pdf" at bounding box center [201, 78] width 26 height 6
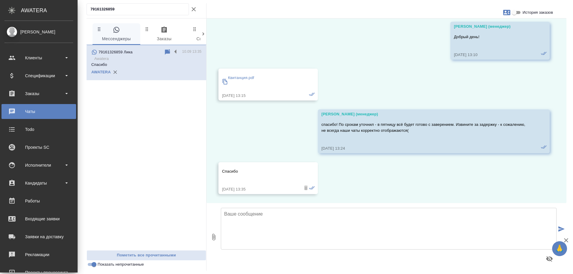
click at [0, 10] on div ".cls-1 fill:#fff; AWATERA Gudina Alexandra Клиенты Спецификации Заказы 0 Чаты T…" at bounding box center [286, 137] width 573 height 274
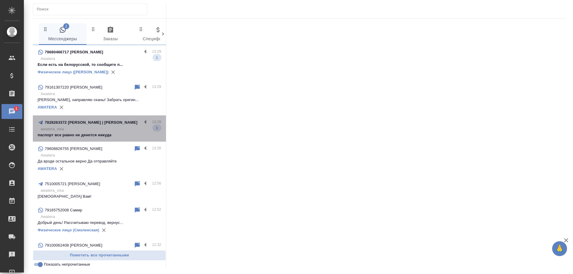
click at [106, 123] on p "7828263372 Кристина | Менеджер Аватера" at bounding box center [91, 123] width 93 height 6
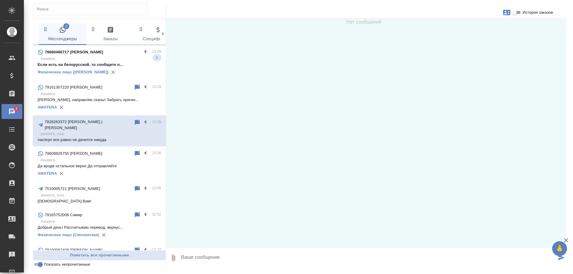
click at [95, 57] on p "Awatera" at bounding box center [101, 59] width 121 height 6
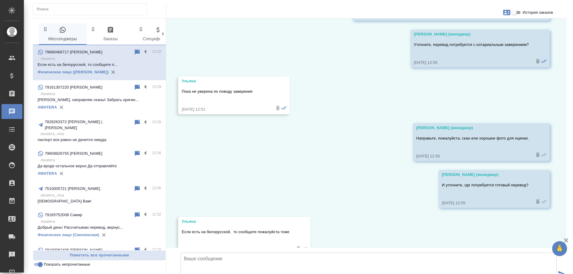
scroll to position [751, 0]
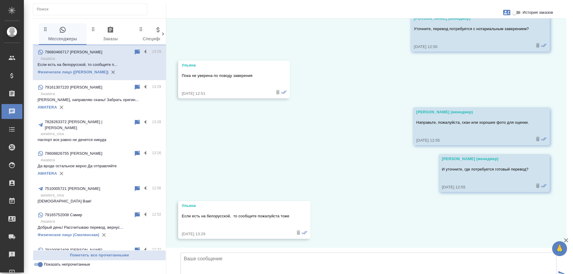
click at [259, 253] on textarea at bounding box center [369, 274] width 376 height 42
paste textarea "ул. 1-ая Тверская-Ямская, д.29, стр. 1, этаж 2, оф. 17 пн - пт: 10:00 - 18:00"
click at [192, 253] on textarea "На Белорусской: ул. 1-ая Тверская-Ямская, д.29, стр. 1, этаж 2, оф. 17 пн - пт:…" at bounding box center [369, 274] width 376 height 42
click at [308, 253] on textarea "На Белорусской: ул. 1-ая Тверская-Ямская, д.29, стр. 1, этаж 2, оф. 17 График р…" at bounding box center [369, 274] width 376 height 42
type textarea "На Белорусской: ул. 1-ая Тверская-Ямская, д.29, стр. 1, этаж 2, оф. 17 График р…"
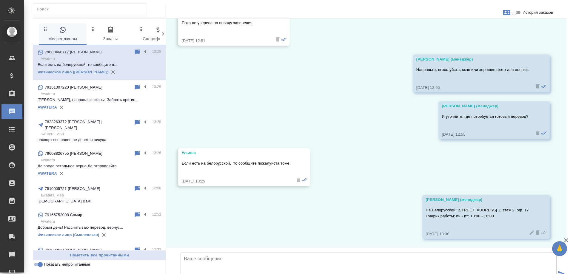
scroll to position [804, 0]
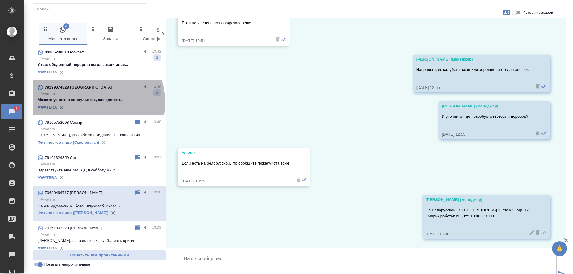
click at [93, 103] on p "Можете узнать в консульстве, как сделать..." at bounding box center [100, 100] width 124 height 6
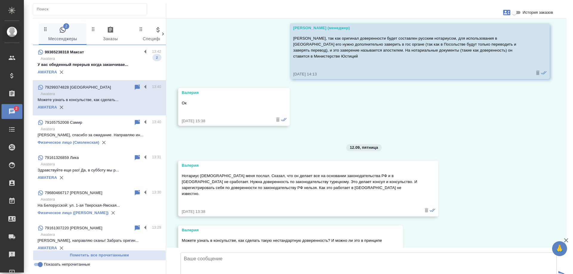
scroll to position [477, 0]
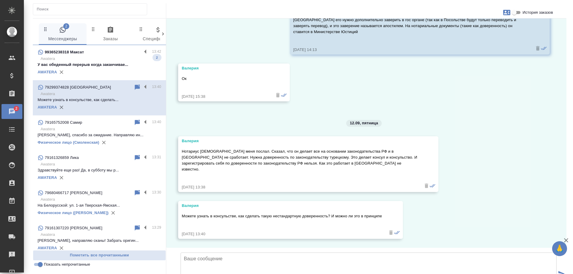
click at [110, 70] on div "AWATERA" at bounding box center [100, 72] width 124 height 9
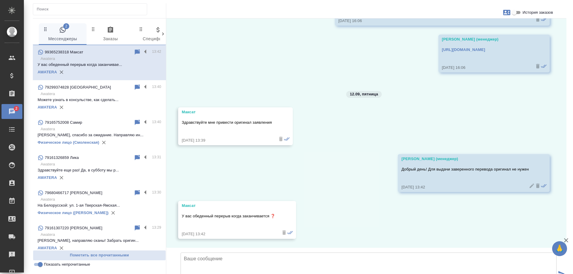
scroll to position [1540, 0]
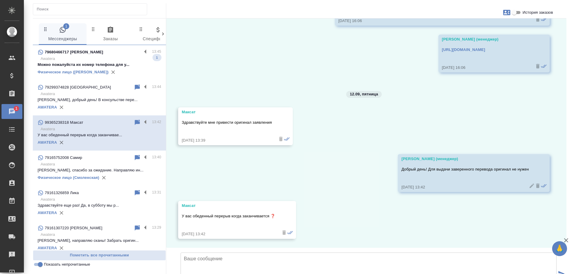
click at [120, 54] on div "79680466717 [PERSON_NAME]" at bounding box center [90, 52] width 104 height 7
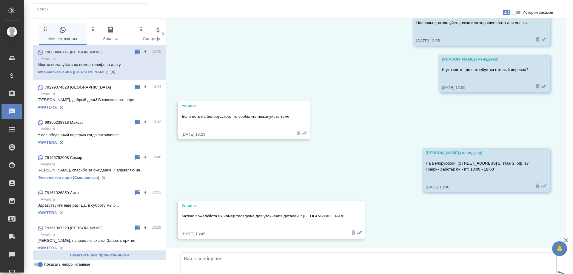
scroll to position [850, 0]
click at [516, 13] on input "История заказов" at bounding box center [514, 12] width 21 height 7
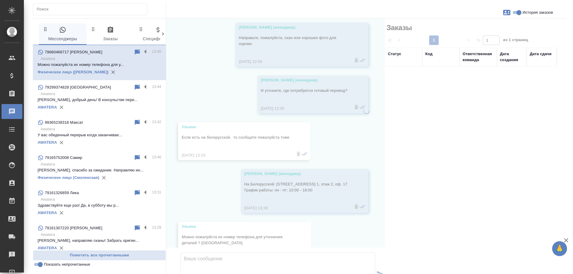
scroll to position [922, 0]
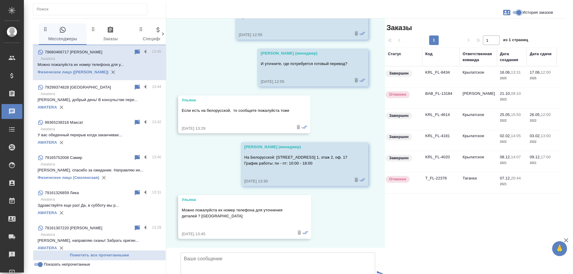
click at [516, 13] on input "История заказов" at bounding box center [519, 12] width 21 height 7
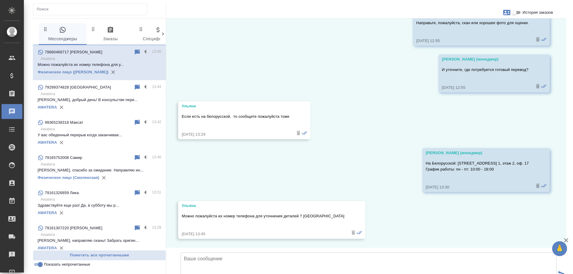
scroll to position [850, 0]
click at [516, 13] on input "История заказов" at bounding box center [514, 12] width 21 height 7
checkbox input "true"
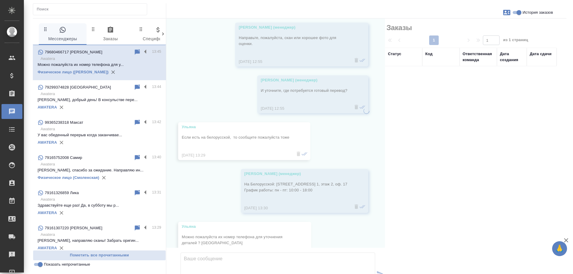
scroll to position [922, 0]
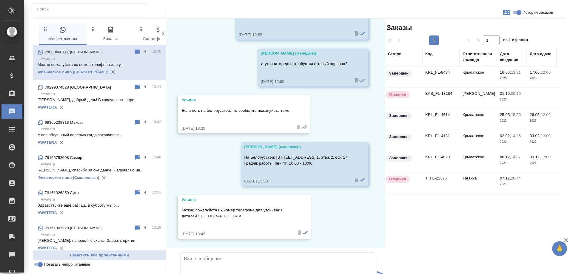
click at [464, 75] on td "Крылатское" at bounding box center [478, 77] width 37 height 21
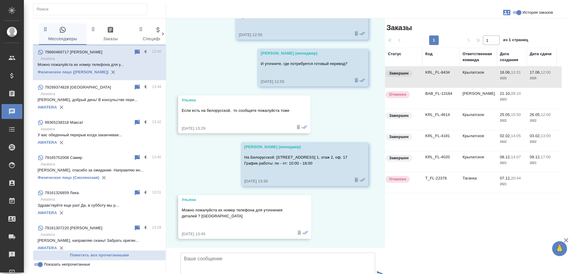
click at [464, 75] on td "Крылатское" at bounding box center [478, 77] width 37 height 21
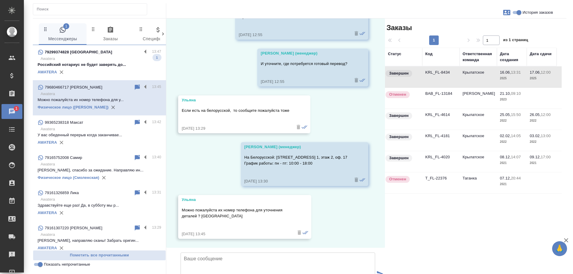
click at [287, 253] on textarea at bounding box center [278, 274] width 195 height 42
click at [230, 253] on textarea "Да, конечно. Телефыон" at bounding box center [278, 274] width 195 height 42
click at [240, 253] on textarea "Да, конечно. Телефон" at bounding box center [278, 274] width 195 height 42
paste textarea "+7 495 120 19 64"
type textarea "Да, конечно. Телефон: +7 495 120 19 64"
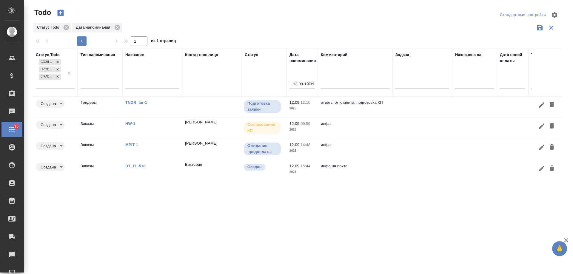
click at [308, 83] on icon "button" at bounding box center [309, 84] width 6 height 6
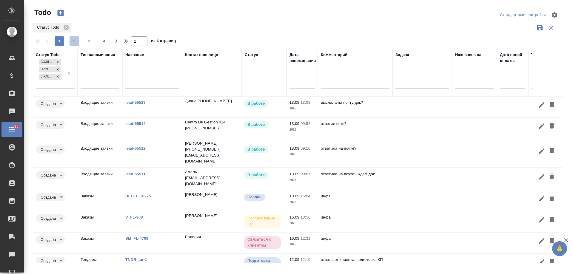
click at [75, 39] on span "2" at bounding box center [75, 41] width 10 height 6
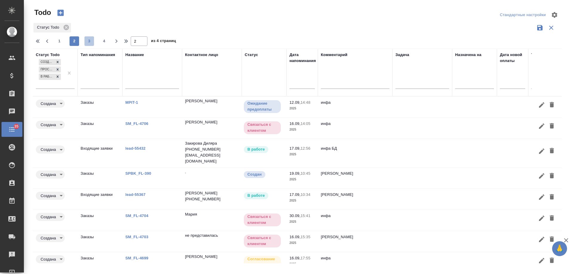
click at [87, 39] on span "3" at bounding box center [90, 41] width 10 height 6
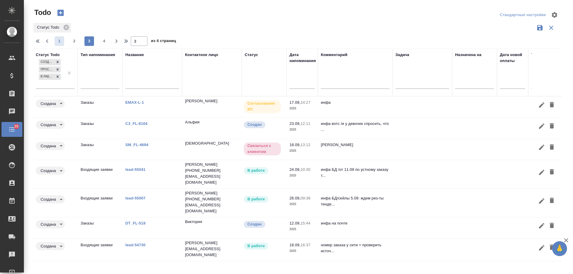
click at [60, 43] on span "1" at bounding box center [60, 41] width 10 height 6
type input "1"
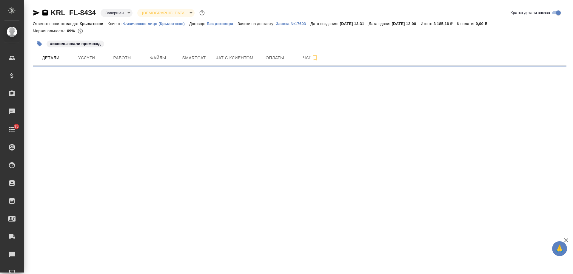
select select "RU"
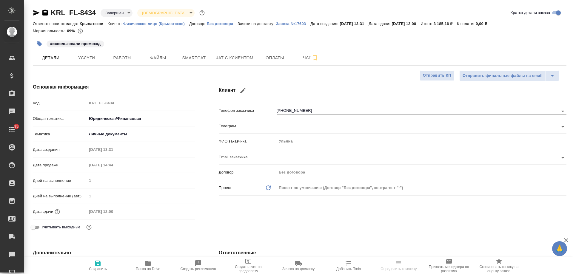
type textarea "x"
type input "[PERSON_NAME]"
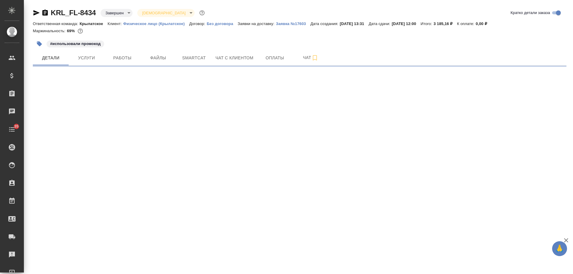
select select "RU"
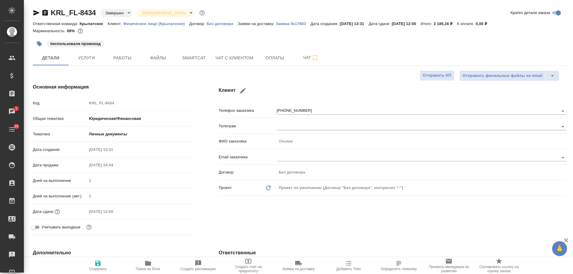
type textarea "x"
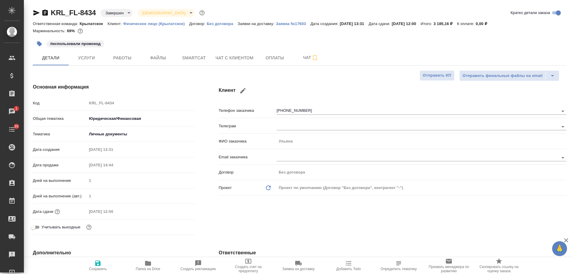
type textarea "x"
click at [35, 13] on icon "button" at bounding box center [36, 12] width 7 height 7
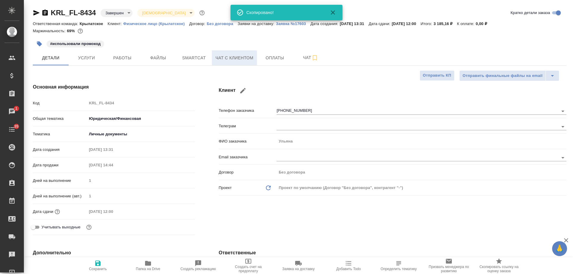
click at [236, 54] on span "Чат с клиентом" at bounding box center [235, 57] width 38 height 7
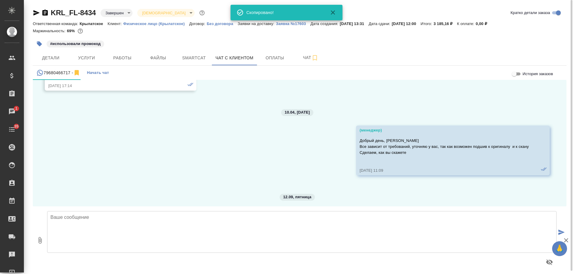
scroll to position [436, 0]
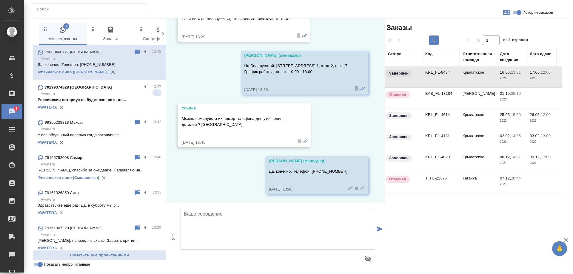
click at [518, 11] on input "История заказов" at bounding box center [519, 12] width 21 height 7
checkbox input "false"
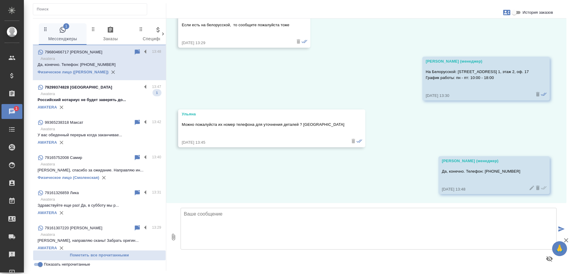
scroll to position [897, 0]
click at [96, 99] on p "Российский нотариус не будет заверять до..." at bounding box center [100, 100] width 124 height 6
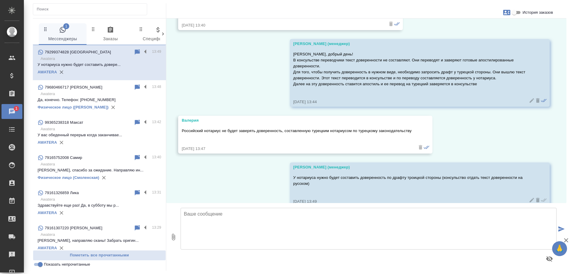
scroll to position [654, 0]
click at [96, 67] on p "У нотариуса нужно будет составить довере..." at bounding box center [100, 65] width 124 height 6
click at [95, 93] on p "Awatera" at bounding box center [101, 94] width 121 height 6
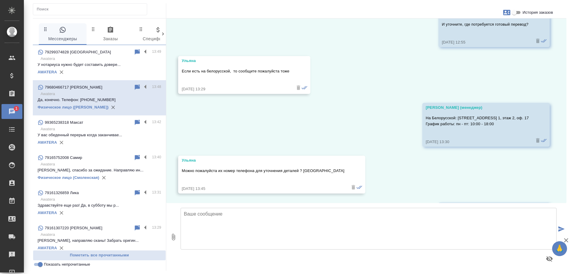
scroll to position [897, 0]
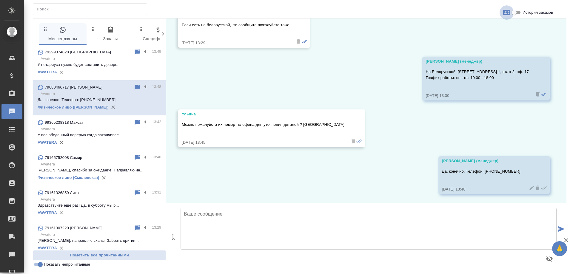
click at [505, 15] on icon "button" at bounding box center [506, 12] width 7 height 5
click at [481, 29] on span "Создать заявку" at bounding box center [481, 29] width 28 height 6
select select "RU"
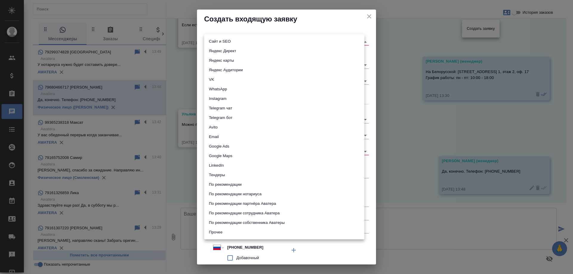
click at [238, 39] on body "🙏 .cls-1 fill:#fff; AWATERA Gudina Alexandra Клиенты Спецификации Заказы 0 Чаты…" at bounding box center [286, 137] width 573 height 274
click at [221, 89] on li "WhatsApp" at bounding box center [284, 90] width 160 height 10
type input "whatsapp"
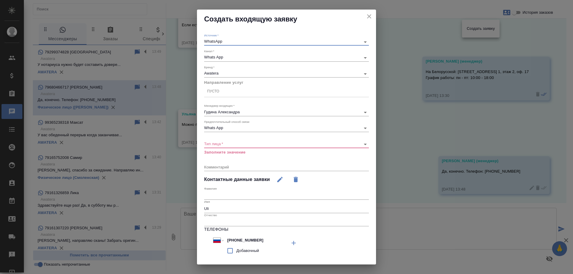
click at [217, 92] on div "Пусто" at bounding box center [213, 91] width 12 height 5
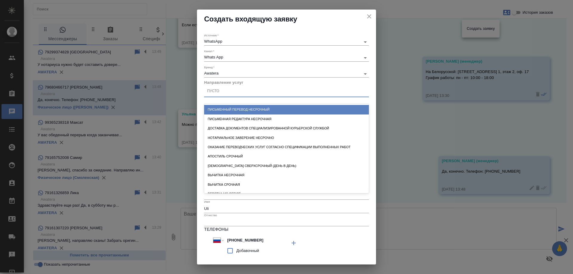
click at [241, 110] on div "Письменный перевод несрочный" at bounding box center [286, 109] width 165 height 9
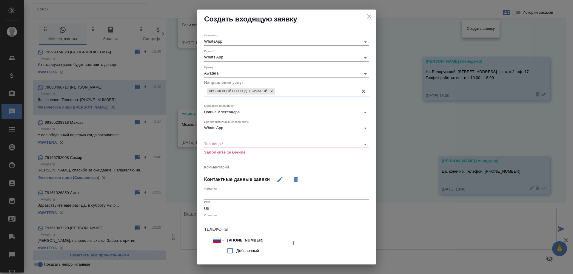
click at [219, 141] on div "​" at bounding box center [286, 144] width 165 height 7
click at [217, 142] on body "🙏 .cls-1 fill:#fff; AWATERA Gudina Alexandra Клиенты Спецификации Заказы 0 Чаты…" at bounding box center [286, 137] width 573 height 274
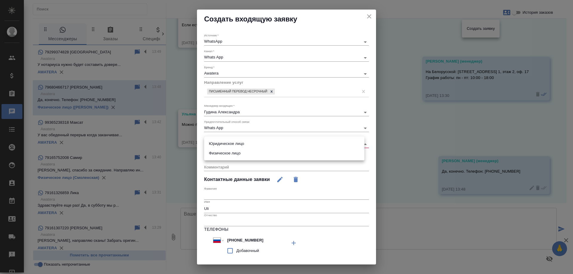
click at [219, 150] on li "Физическое лицо" at bounding box center [284, 154] width 160 height 10
type input "private"
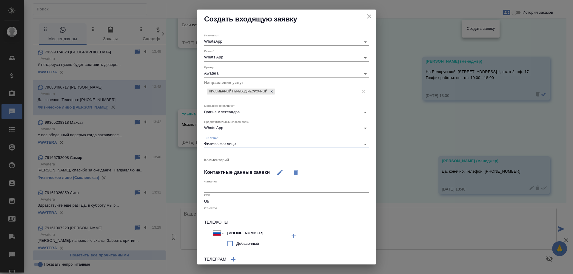
drag, startPoint x: 228, startPoint y: 202, endPoint x: 161, endPoint y: 189, distance: 67.8
click at [161, 193] on div "Создать входящую заявку Источник   * WhatsApp whatsapp Канал   * Whats App 66ac…" at bounding box center [286, 137] width 573 height 274
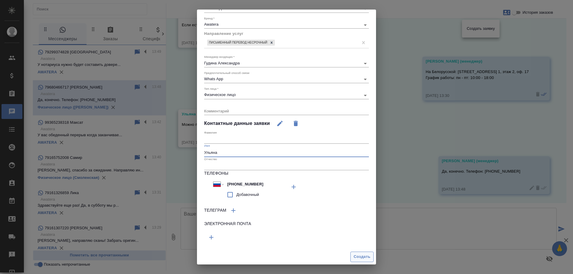
type input "Ульяна"
click at [354, 255] on span "Создать" at bounding box center [362, 257] width 17 height 7
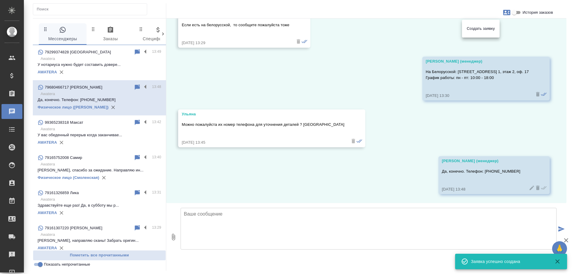
click at [350, 83] on div at bounding box center [286, 137] width 573 height 274
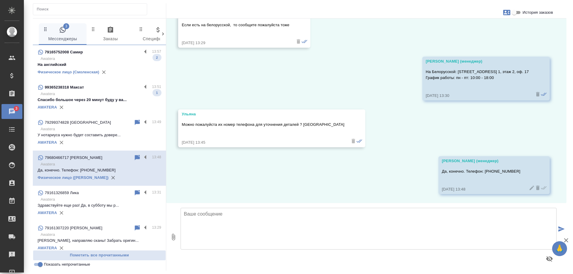
click at [119, 97] on p "Спасибо большое через 20 минут буду у ва..." at bounding box center [100, 100] width 124 height 6
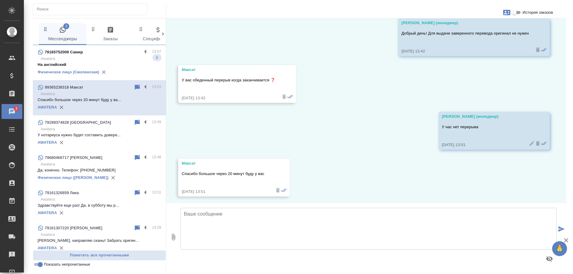
scroll to position [1634, 0]
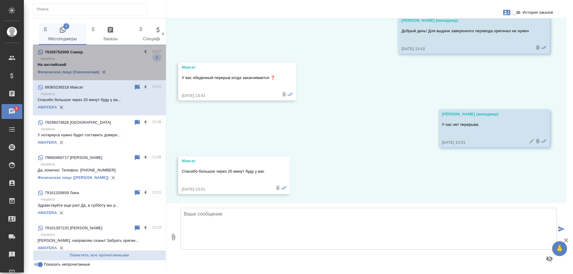
click at [124, 58] on p "Awatera" at bounding box center [101, 59] width 121 height 6
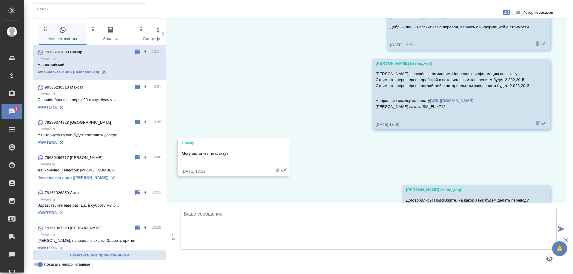
scroll to position [7736, 0]
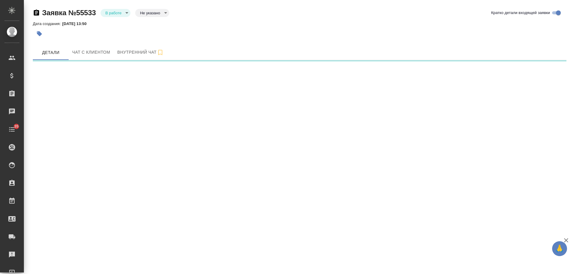
select select "RU"
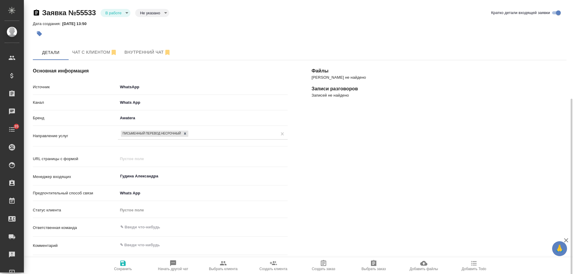
scroll to position [60, 0]
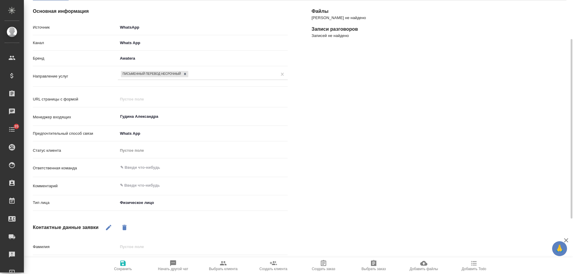
type textarea "x"
click at [156, 188] on textarea at bounding box center [203, 186] width 170 height 10
type textarea "В"
type textarea "x"
type textarea "ВУ"
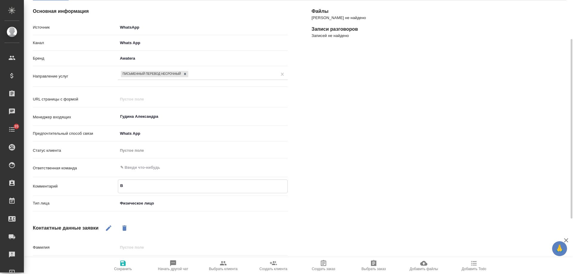
type textarea "x"
type textarea "ВУ"
type textarea "x"
type textarea "ВУ и"
type textarea "x"
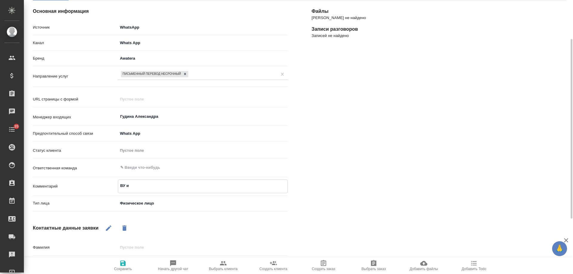
type textarea "ВУ ис"
type textarea "x"
type textarea "ВУ исп"
type textarea "x"
type textarea "ВУ исп-"
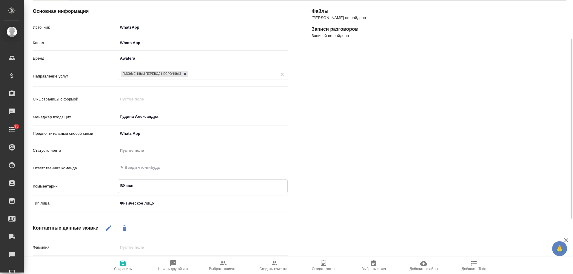
type textarea "x"
type textarea "ВУ исп-р"
type textarea "x"
type textarea "ВУ исп-ру"
type textarea "x"
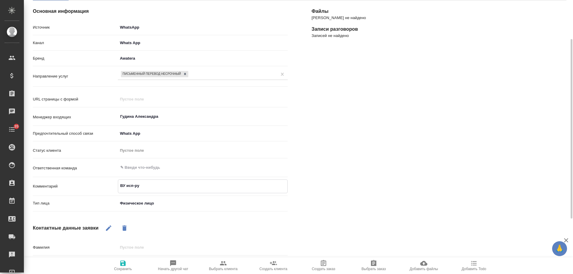
type textarea "ВУ исп-рус"
type textarea "x"
type textarea "ВУ исп-рус,"
type textarea "x"
type textarea "ВУ исп-рус,"
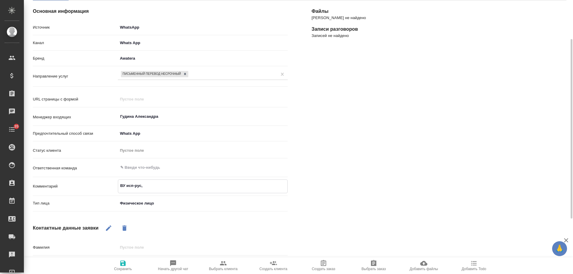
type textarea "x"
type textarea "ВУ исп-рус, п"
type textarea "x"
type textarea "ВУ исп-рус, про"
type textarea "x"
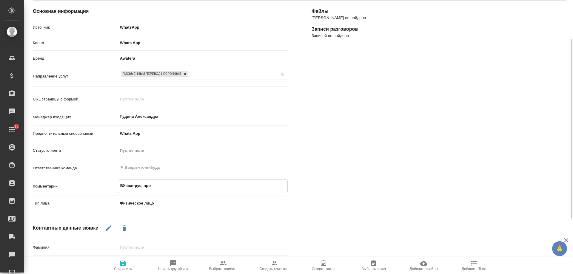
type textarea "ВУ исп-рус, про"
type textarea "x"
type textarea "ВУ исп-рус, про зав"
type textarea "x"
type textarea "ВУ исп-рус, про заве"
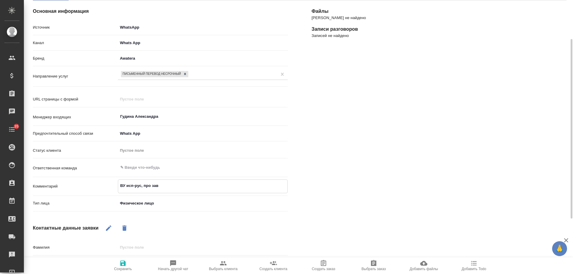
type textarea "x"
type textarea "ВУ исп-рус, про завер"
type textarea "x"
type textarea "ВУ исп-рус, про завере"
type textarea "x"
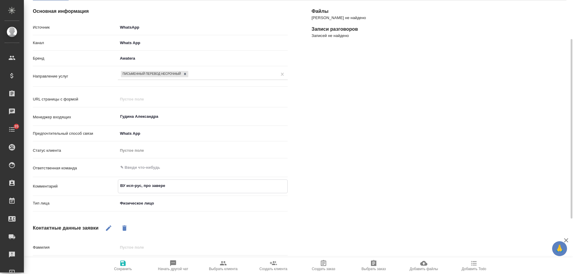
type textarea "ВУ исп-рус, про заверен"
type textarea "x"
type textarea "ВУ исп-рус, про заверени"
type textarea "x"
type textarea "ВУ исп-рус, про заверение"
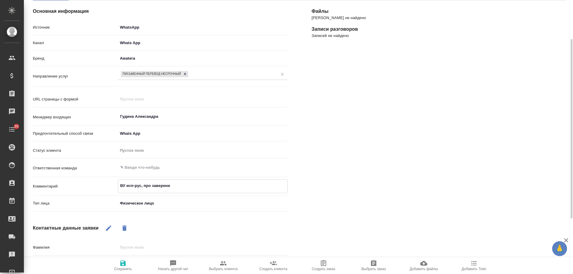
type textarea "x"
type textarea "ВУ исп-рус, про заверение"
type textarea "x"
type textarea "ВУ исп-рус, про заверение [PERSON_NAME]"
type textarea "x"
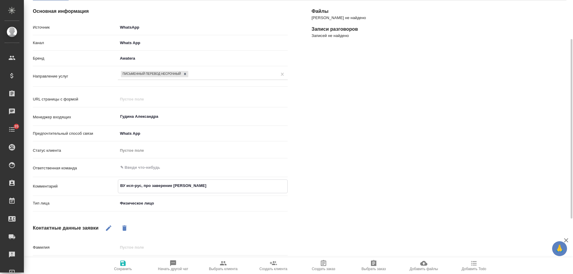
type textarea "ВУ исп-рус, про заверение не"
type textarea "x"
type textarea "ВУ исп-рус, про заверение не"
type textarea "x"
type textarea "ВУ исп-рус, про заверение не з"
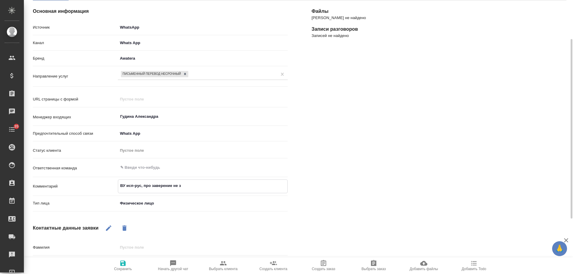
type textarea "x"
type textarea "ВУ исп-рус, про заверение не зна"
type textarea "x"
type textarea "ВУ исп-рус, про заверение не знае"
type textarea "x"
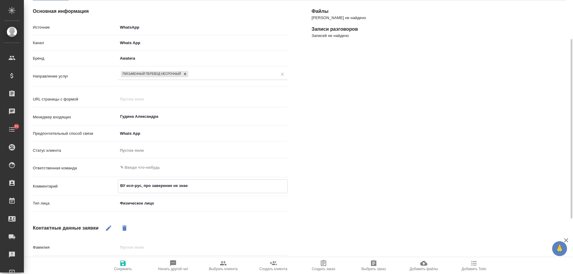
type textarea "ВУ исп-рус, про заверение не знает"
type textarea "x"
type textarea "ВУ исп-рус, про заверение не знает,"
type textarea "x"
type textarea "ВУ исп-рус, про заверение не знает,"
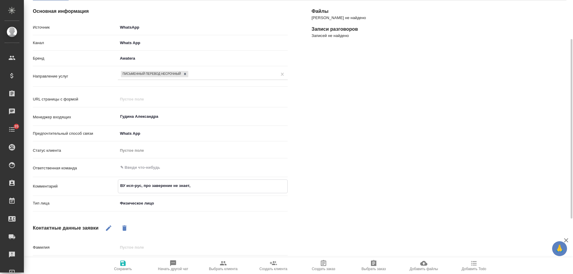
type textarea "x"
type textarea "ВУ исп-рус, про заверение не знает, со"
type textarea "x"
type textarea "ВУ исп-рус, про заверение не знает, соб"
type textarea "x"
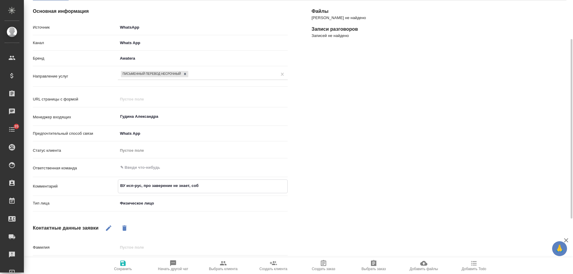
type textarea "ВУ исп-рус, про заверение не знает, соби"
type textarea "x"
type textarea "ВУ исп-рус, про заверение не знает, собир"
type textarea "x"
type textarea "ВУ исп-рус, про заверение не знает, собира"
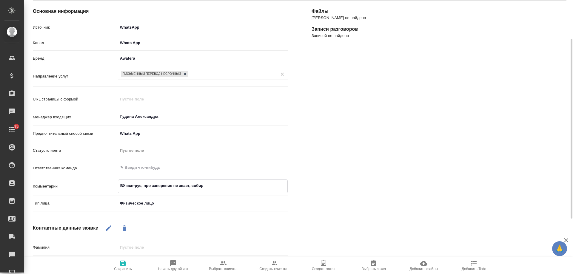
type textarea "x"
type textarea "ВУ исп-рус, про заверение не знает, собирал"
type textarea "x"
type textarea "ВУ исп-рус, про заверение не знает, собирала"
type textarea "x"
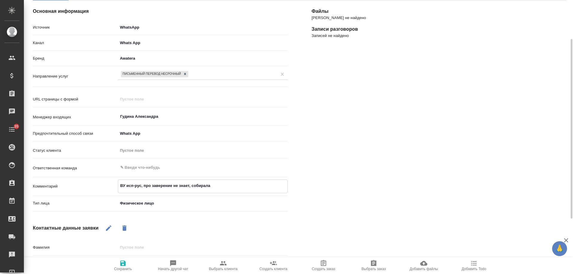
type textarea "ВУ исп-рус, про заверение не знает, собиралас"
type textarea "x"
type textarea "ВУ исп-рус, про заверение не знает, собиралась"
type textarea "x"
type textarea "ВУ исп-рус, про заверение не знает, собиралась"
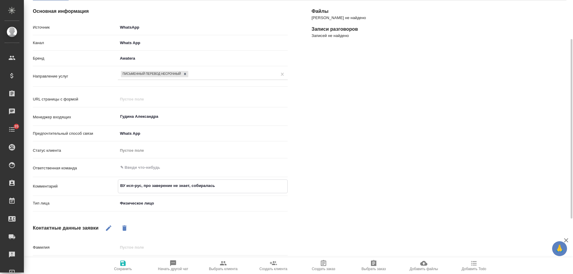
type textarea "x"
type textarea "ВУ исп-рус, про заверение не знает, собиралась зв"
type textarea "x"
type textarea "ВУ исп-рус, про заверение не знает, собиралась зво"
type textarea "x"
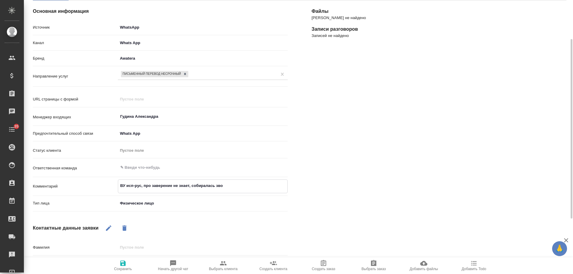
type textarea "ВУ исп-рус, про заверение не знает, собиралась звон"
type textarea "x"
type textarea "ВУ исп-рус, про заверение не знает, собиралась звони"
type textarea "x"
type textarea "ВУ исп-рус, про заверение не знает, собиралась звонит"
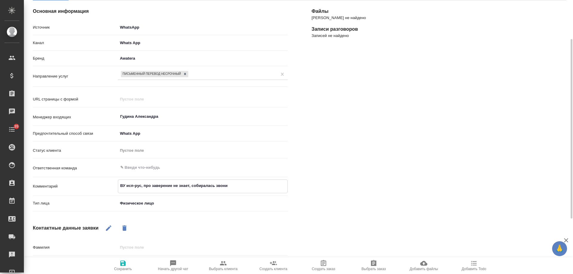
type textarea "x"
type textarea "ВУ исп-рус, про заверение не знает, собиралась звонить"
type textarea "x"
type textarea "ВУ исп-рус, про заверение не знает, собиралась звонить"
type textarea "x"
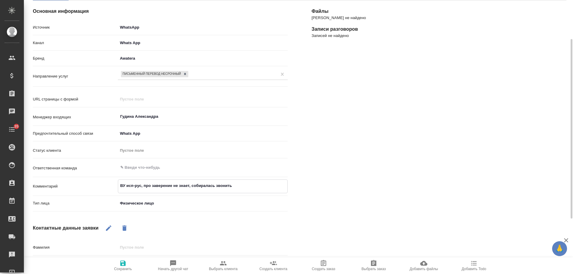
type textarea "ВУ исп-рус, про заверение не знает, собиралась звонить н"
type textarea "x"
type textarea "ВУ исп-рус, про заверение не знает, собиралась звонить на"
type textarea "x"
type textarea "ВУ исп-рус, про заверение не знает, собиралась звонить на"
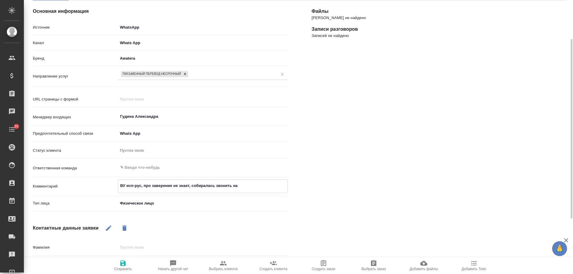
type textarea "x"
type textarea "ВУ исп-рус, про заверение не знает, собиралась звонить на Б"
type textarea "x"
type textarea "ВУ исп-рус, про заверение не знает, собиралась звонить на Бе"
type textarea "x"
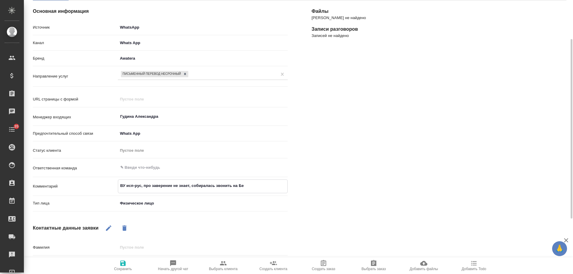
type textarea "ВУ исп-рус, про заверение не знает, собиралась звонить на Бел"
type textarea "x"
type textarea "ВУ исп-рус, про заверение не знает, собиралась звонить на Белк"
type textarea "x"
type textarea "ВУ исп-рус, про заверение не знает, собиралась звонить на Белку"
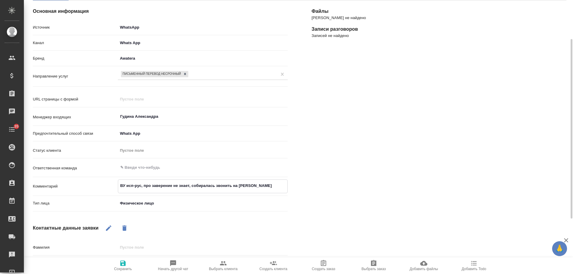
type textarea "x"
type textarea "ВУ исп-рус, про заверение не знает, собиралась звонить на Белку"
type textarea "x"
click at [124, 268] on span "Сохранить" at bounding box center [123, 269] width 18 height 4
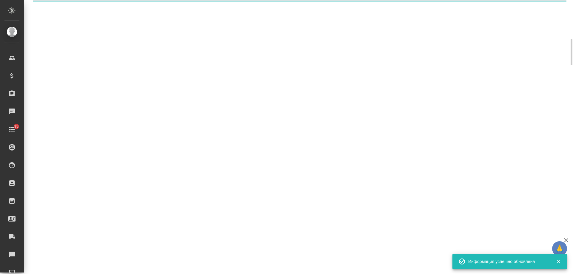
select select "RU"
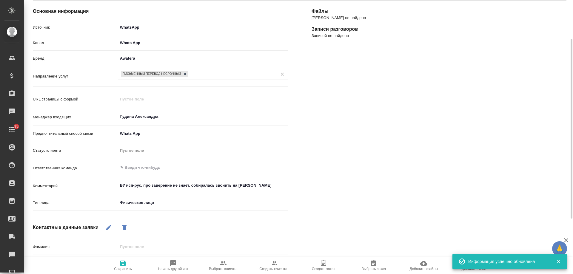
click at [560, 261] on icon "button" at bounding box center [558, 261] width 5 height 5
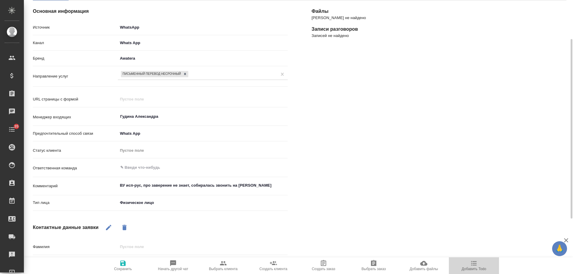
click at [479, 264] on span "Добавить Todo" at bounding box center [474, 265] width 43 height 11
type textarea "x"
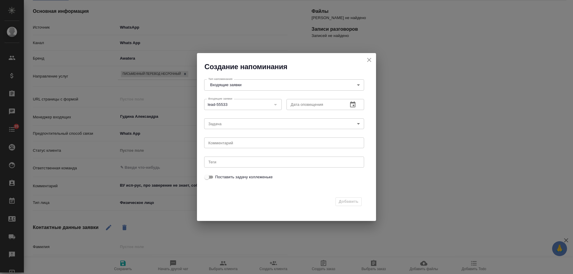
click at [354, 106] on icon "button" at bounding box center [352, 105] width 5 height 6
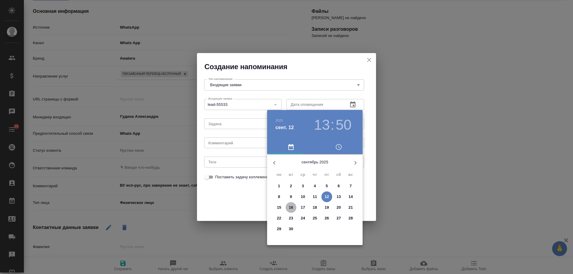
click at [292, 210] on p "16" at bounding box center [291, 208] width 4 height 6
type input "16.09.2025 13:50"
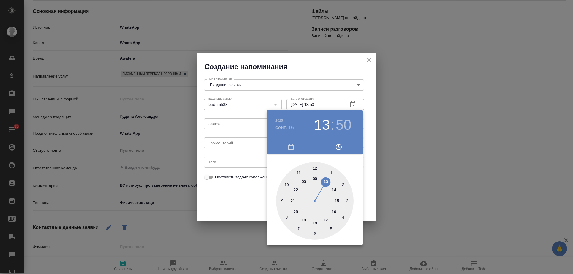
click at [231, 142] on div at bounding box center [286, 137] width 573 height 274
click at [229, 144] on div "2025 сент. 16 13 : 50 00 1 2 3 4 5 6 7 8 9 10 11 12 13 14 15 16 17 18 19 20 21 …" at bounding box center [286, 137] width 573 height 274
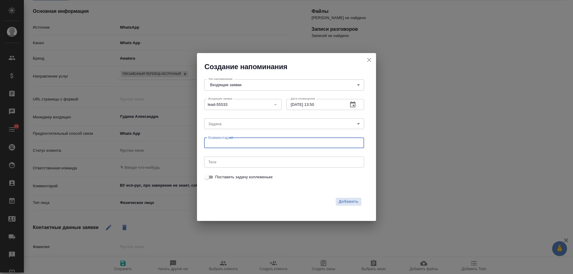
click at [227, 145] on textarea at bounding box center [284, 143] width 152 height 4
drag, startPoint x: 214, startPoint y: 143, endPoint x: 219, endPoint y: 143, distance: 4.5
click at [219, 143] on textarea "исктаь заказ на белке" at bounding box center [284, 143] width 152 height 4
type textarea "искать заказ на белке"
click at [350, 202] on span "Добавить" at bounding box center [349, 202] width 20 height 7
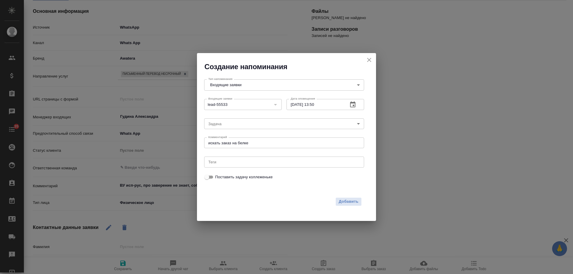
type textarea "x"
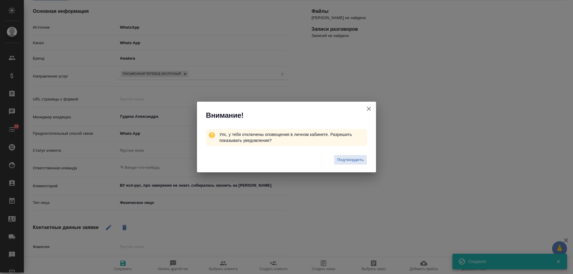
click at [366, 110] on icon "button" at bounding box center [368, 108] width 7 height 7
type textarea "x"
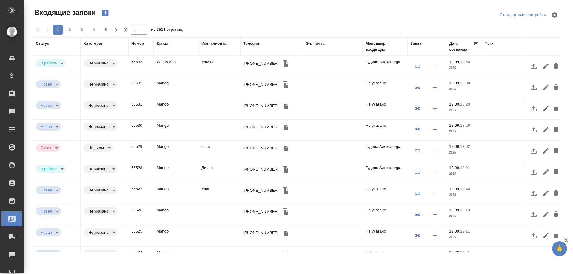
select select "RU"
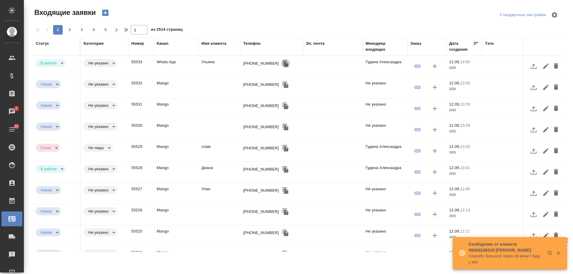
click at [283, 67] on icon "button" at bounding box center [286, 63] width 6 height 7
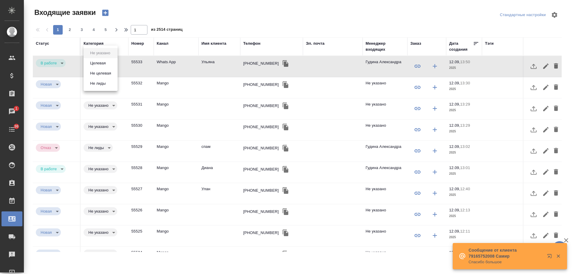
click at [107, 63] on body "🙏 .cls-1 fill:#fff; AWATERA [PERSON_NAME] Спецификации Заказы 1 Чаты 36 Todo Пр…" at bounding box center [286, 137] width 573 height 274
click at [95, 63] on button "Целевая" at bounding box center [97, 63] width 19 height 7
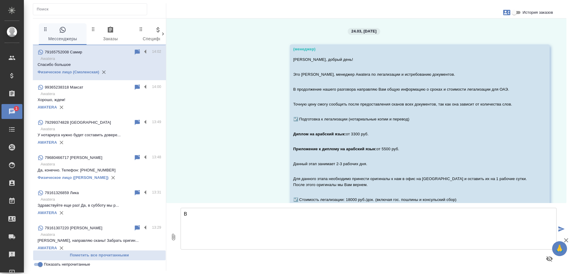
scroll to position [7830, 0]
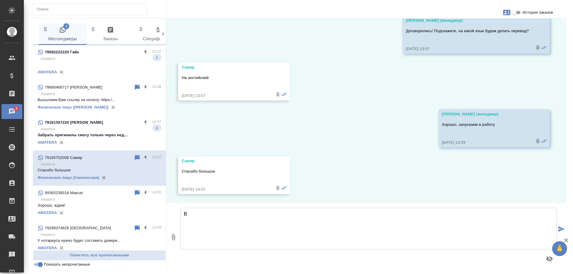
click at [96, 131] on p "Awatera" at bounding box center [101, 129] width 121 height 6
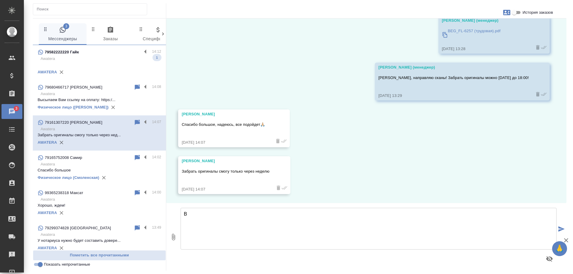
scroll to position [2030, 0]
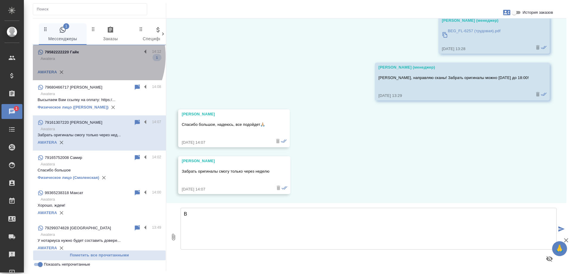
click at [85, 56] on p "Awatera" at bounding box center [101, 59] width 121 height 6
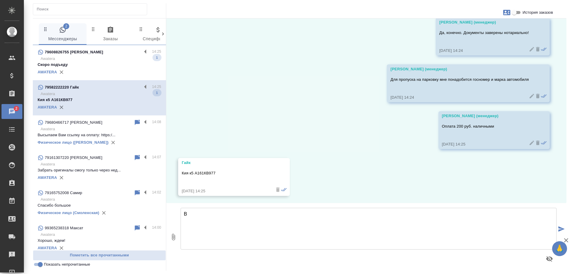
scroll to position [1047, 0]
click at [81, 55] on p "79608826755 Сергей" at bounding box center [74, 52] width 59 height 6
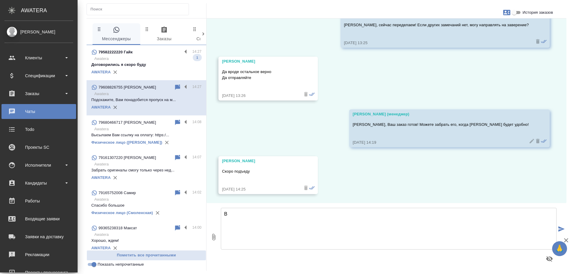
scroll to position [376, 0]
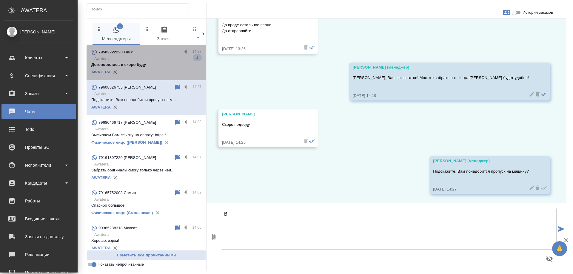
click at [149, 60] on p "Awatera" at bounding box center [147, 59] width 107 height 6
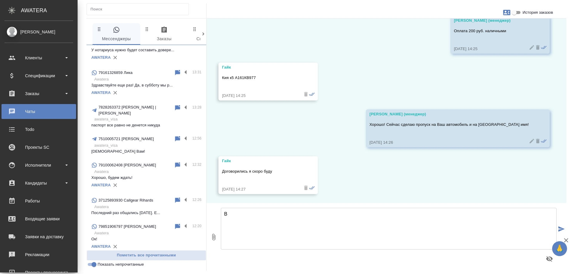
scroll to position [262, 0]
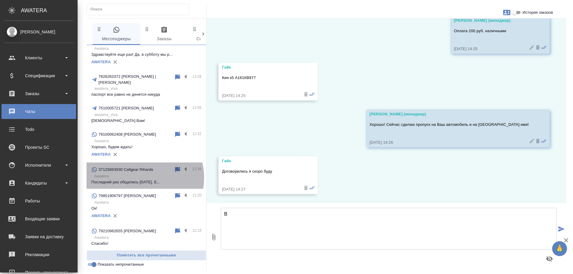
click at [143, 178] on p "Awatera" at bounding box center [147, 176] width 107 height 6
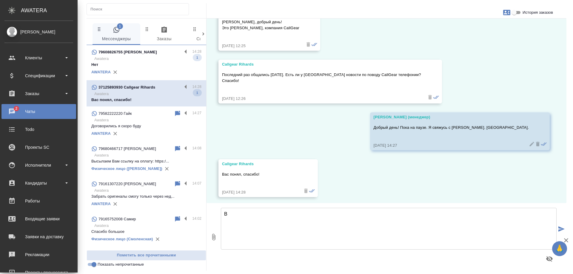
scroll to position [41, 0]
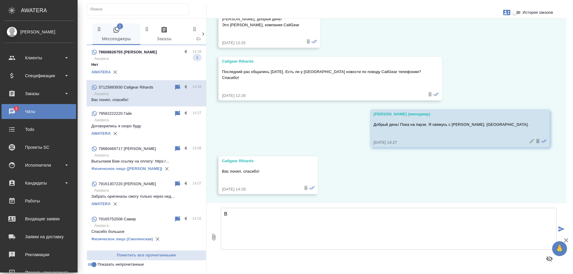
click at [149, 64] on p "Нет" at bounding box center [146, 65] width 110 height 6
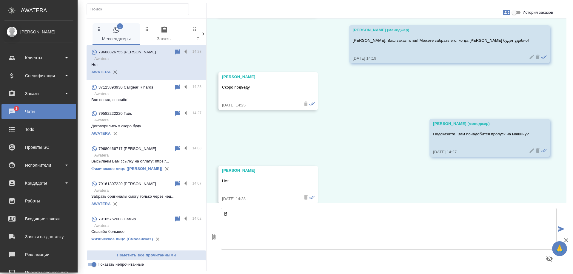
scroll to position [423, 0]
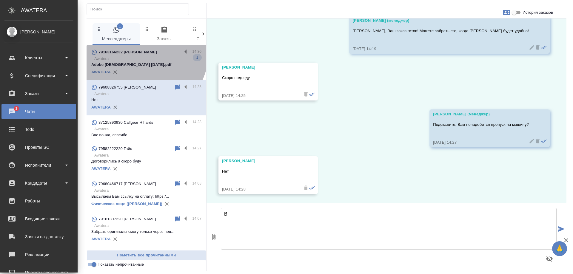
click at [143, 52] on p "79163166232 Екатерина" at bounding box center [128, 52] width 59 height 6
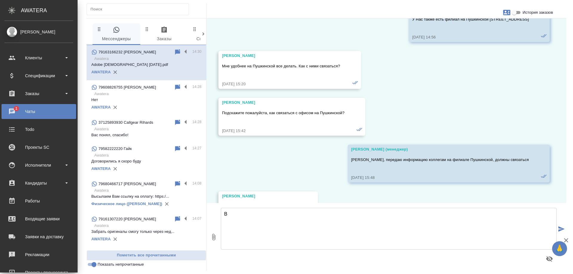
scroll to position [1416, 0]
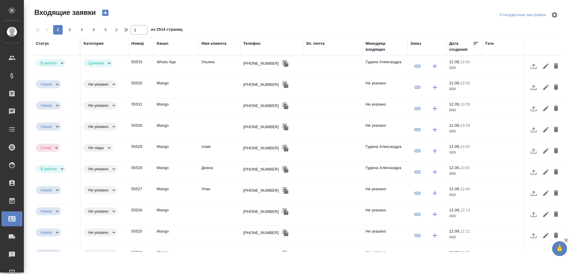
select select "RU"
click at [320, 43] on div "Эл. почта" at bounding box center [315, 44] width 19 height 6
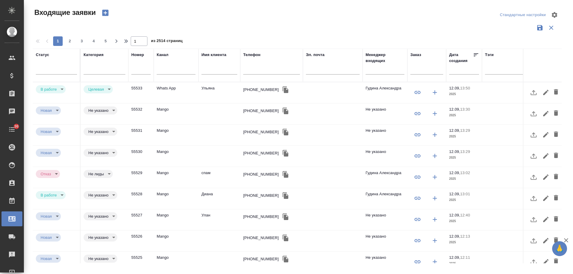
click at [260, 70] on input "text" at bounding box center [271, 70] width 57 height 7
paste input "[PHONE_NUMBER]"
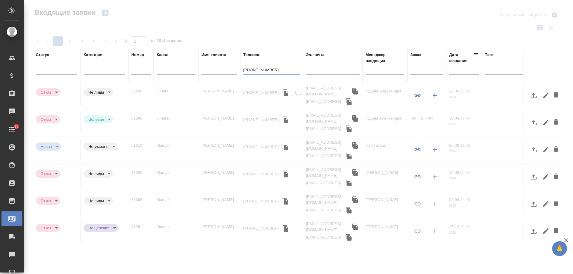
type input "[PHONE_NUMBER]"
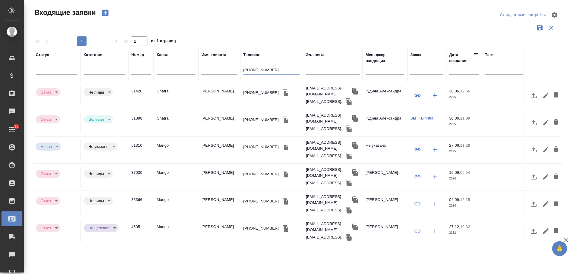
click at [217, 91] on td "[PERSON_NAME]" at bounding box center [220, 95] width 42 height 21
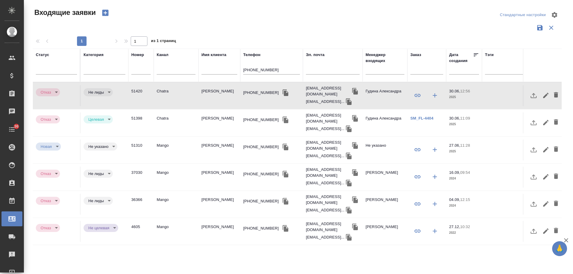
click at [217, 91] on td "[PERSON_NAME]" at bounding box center [220, 95] width 42 height 21
click at [229, 113] on td "[PERSON_NAME]" at bounding box center [220, 123] width 42 height 21
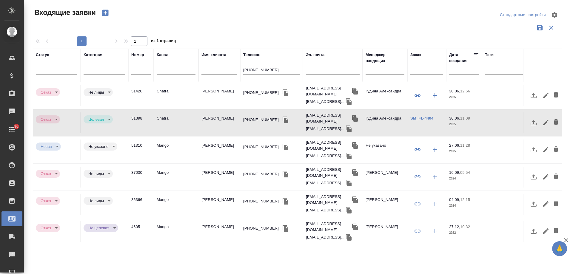
click at [229, 113] on td "[PERSON_NAME]" at bounding box center [220, 123] width 42 height 21
drag, startPoint x: 274, startPoint y: 70, endPoint x: 157, endPoint y: 61, distance: 117.4
click at [157, 61] on tr "Статус Категория Номер Канал Имя клиента Телефон +79163166232 Эл. почта Менедже…" at bounding box center [380, 65] width 694 height 33
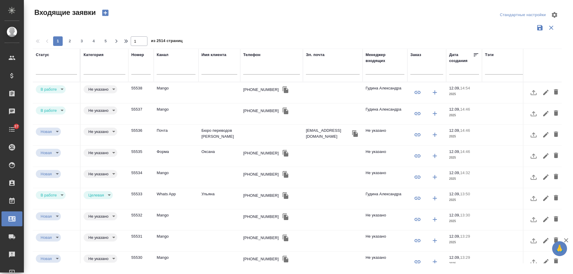
click at [261, 90] on div "+74991972550" at bounding box center [261, 90] width 36 height 6
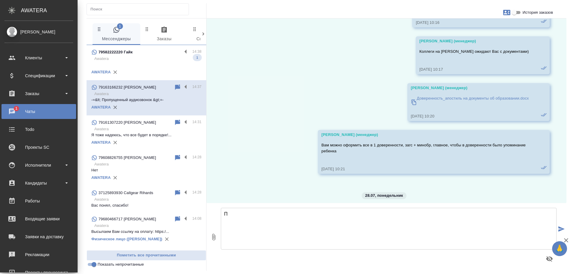
scroll to position [1015, 0]
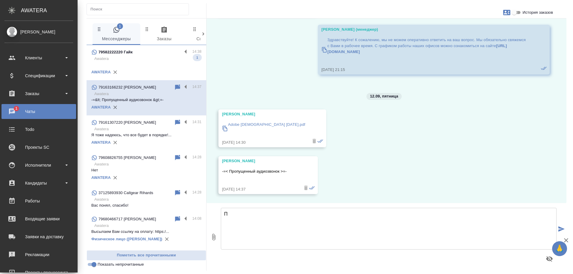
click at [518, 12] on input "История заказов" at bounding box center [514, 12] width 21 height 7
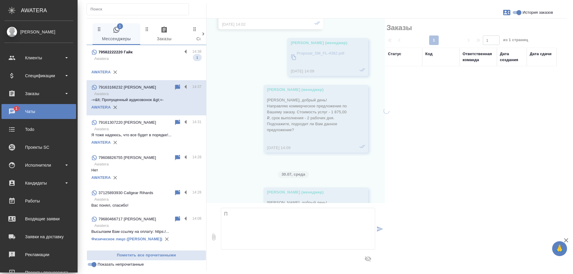
scroll to position [1755, 0]
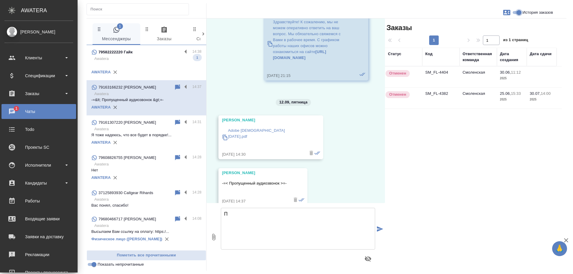
click at [519, 13] on input "История заказов" at bounding box center [519, 12] width 21 height 7
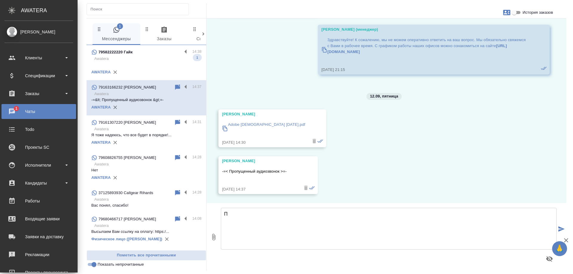
scroll to position [1463, 0]
click at [516, 12] on input "История заказов" at bounding box center [514, 12] width 21 height 7
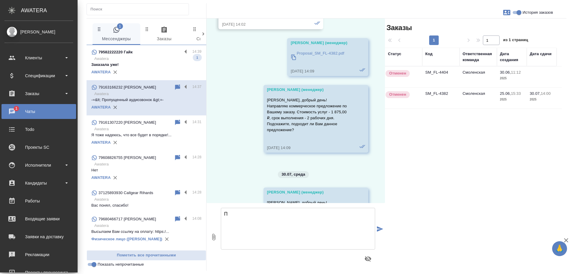
scroll to position [1755, 0]
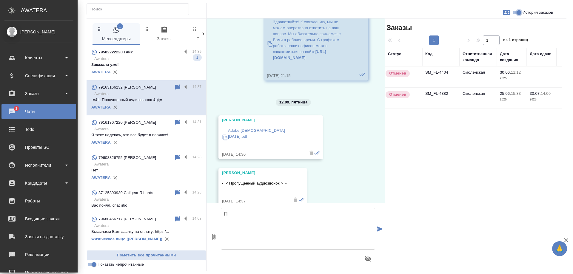
click at [517, 12] on input "История заказов" at bounding box center [519, 12] width 21 height 7
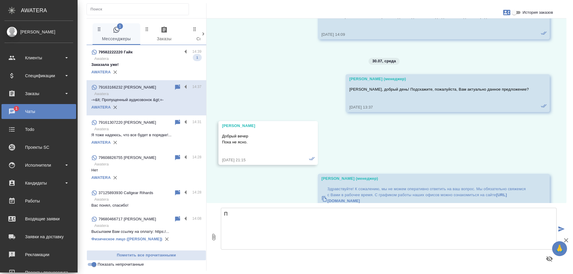
scroll to position [1463, 0]
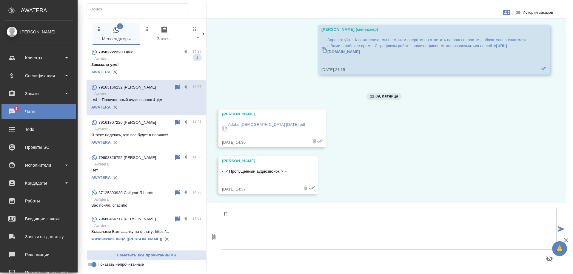
drag, startPoint x: 540, startPoint y: 102, endPoint x: 535, endPoint y: 44, distance: 58.4
click at [540, 102] on div "30.06, понедельник Козлова Мария (менеджер) Добрый день! Меня зовут Мария, я ме…" at bounding box center [387, 111] width 360 height 185
click at [516, 10] on input "История заказов" at bounding box center [514, 12] width 21 height 7
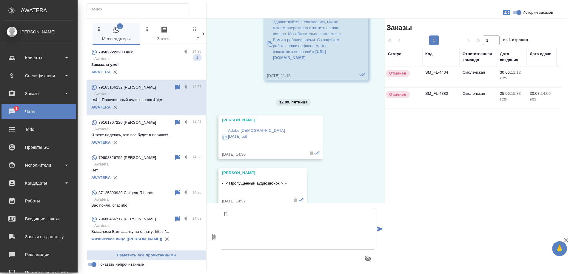
click at [443, 78] on td "SM_FL-4404" at bounding box center [441, 77] width 37 height 21
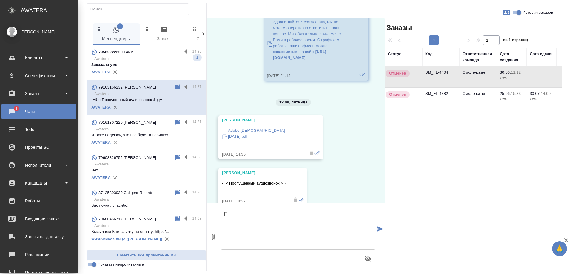
click at [443, 78] on td "SM_FL-4404" at bounding box center [441, 77] width 37 height 21
click at [517, 14] on input "История заказов" at bounding box center [519, 12] width 21 height 7
checkbox input "false"
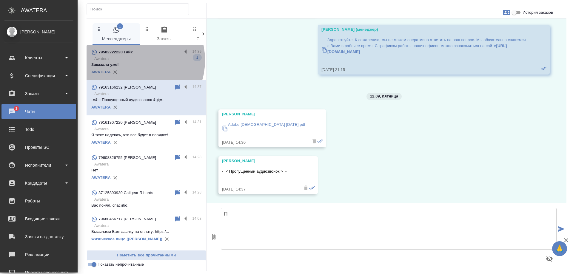
click at [132, 60] on p "Awatera" at bounding box center [147, 59] width 107 height 6
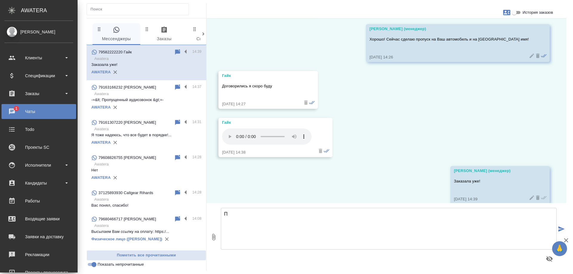
scroll to position [1242, 0]
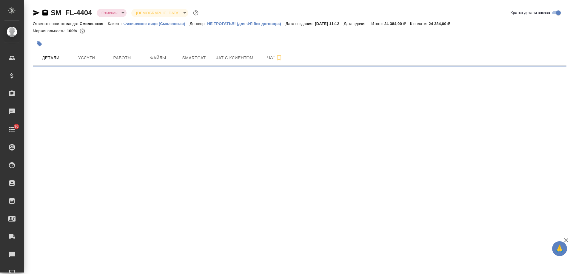
click at [234, 61] on span "Чат с клиентом" at bounding box center [235, 57] width 38 height 7
select select "RU"
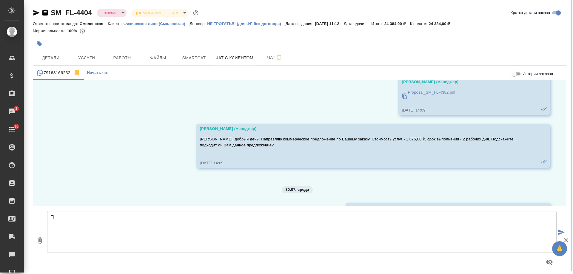
scroll to position [1091, 0]
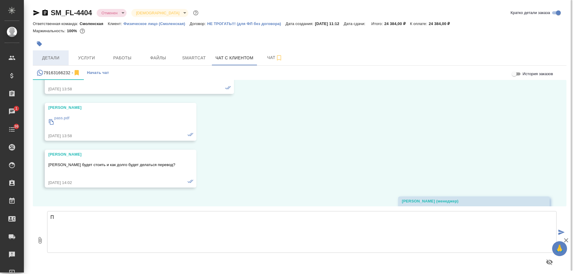
click at [48, 56] on span "Детали" at bounding box center [50, 57] width 29 height 7
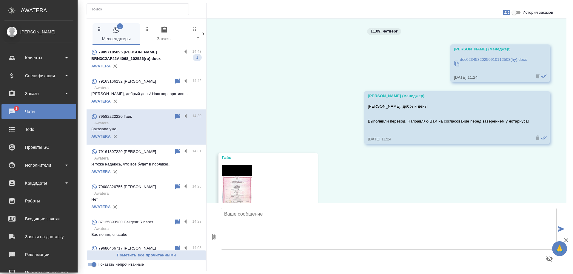
scroll to position [1242, 0]
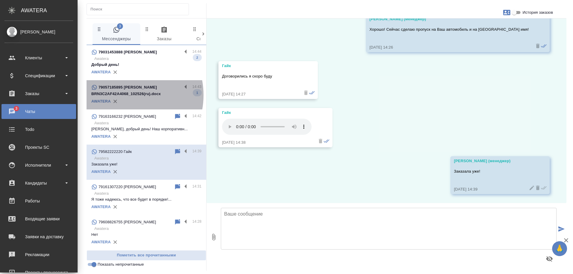
click at [123, 97] on p "BRN3C2AF42A4068_102526(ru).docx" at bounding box center [146, 94] width 110 height 6
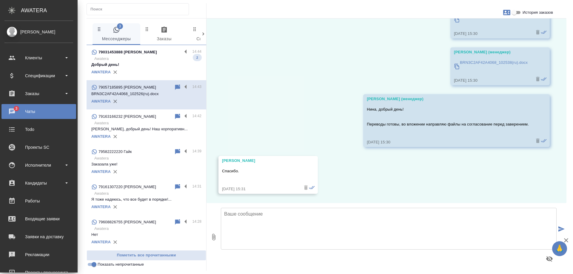
scroll to position [1038, 0]
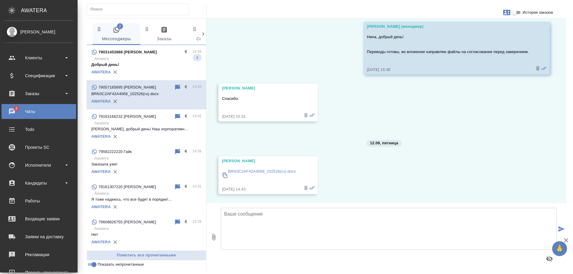
click at [143, 62] on p "Awatera" at bounding box center [147, 59] width 107 height 6
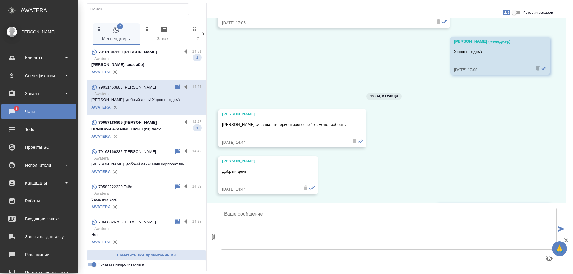
scroll to position [3139, 0]
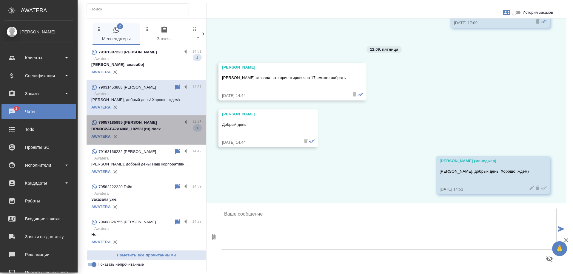
click at [153, 132] on p "BRN3C2AF42A4068_102531(ru).docx" at bounding box center [146, 129] width 110 height 6
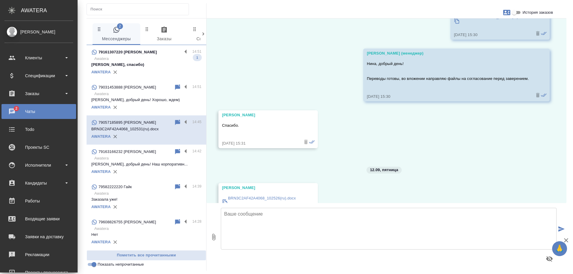
scroll to position [1012, 0]
click at [130, 55] on p "79161307220 [PERSON_NAME]" at bounding box center [128, 52] width 59 height 6
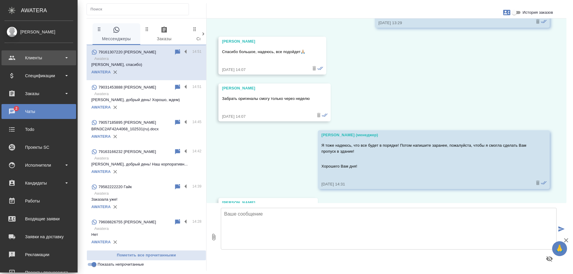
scroll to position [2193, 0]
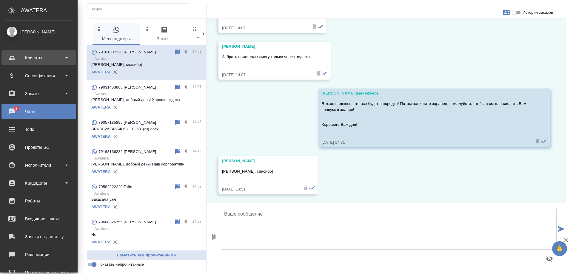
click at [15, 63] on div "Клиенты" at bounding box center [38, 57] width 75 height 15
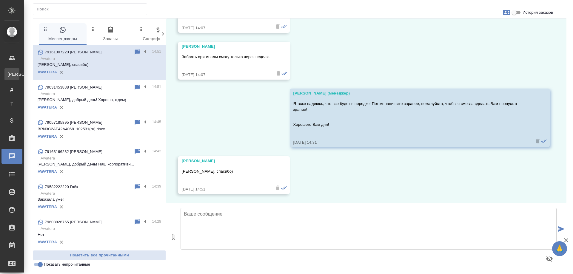
scroll to position [2145, 0]
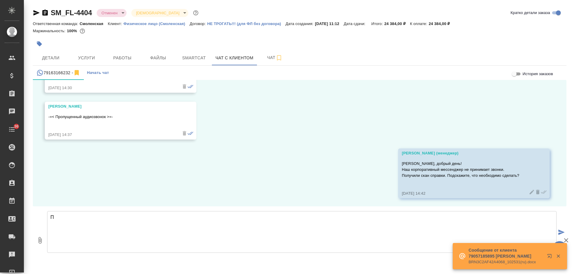
scroll to position [1538, 0]
click at [53, 58] on span "Детали" at bounding box center [50, 57] width 29 height 7
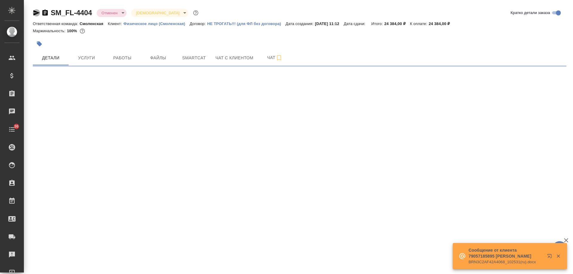
click at [35, 14] on icon "button" at bounding box center [36, 12] width 6 height 5
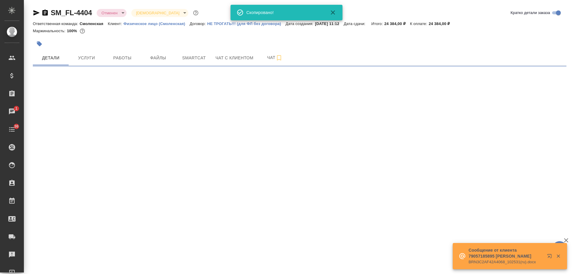
select select "RU"
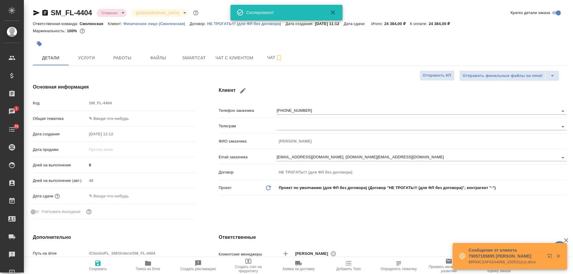
type textarea "x"
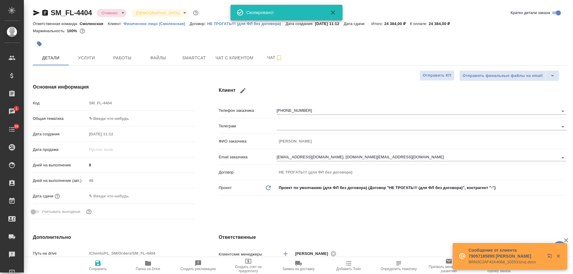
type textarea "x"
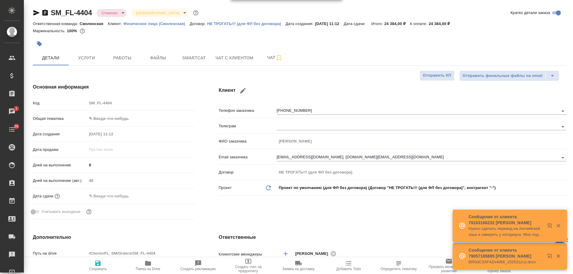
type textarea "x"
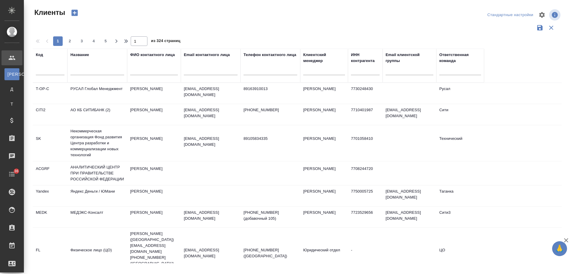
select select "RU"
click at [213, 75] on input "text" at bounding box center [211, 71] width 54 height 7
paste input "eg.rudik@MBNrs.ru"
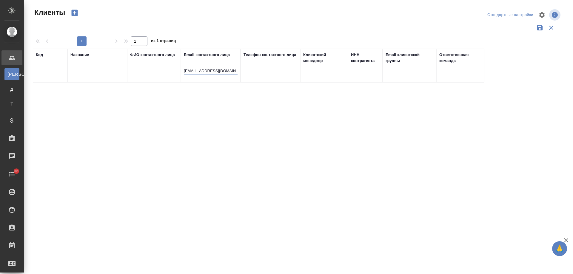
drag, startPoint x: 198, startPoint y: 71, endPoint x: 128, endPoint y: 71, distance: 69.6
click at [128, 71] on tr "Код Название ФИО контактного лица Email контактного лица eg.rudik@MBNrs.ru Теле…" at bounding box center [258, 66] width 451 height 34
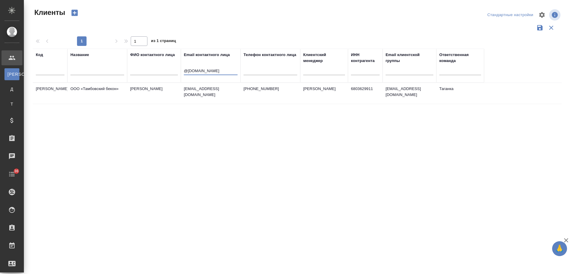
type input "@MBNrs.ru"
click at [319, 89] on td "Левченко Юлия" at bounding box center [324, 93] width 48 height 21
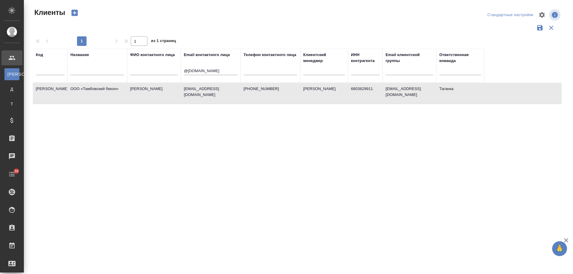
click at [319, 89] on td "Левченко Юлия" at bounding box center [324, 93] width 48 height 21
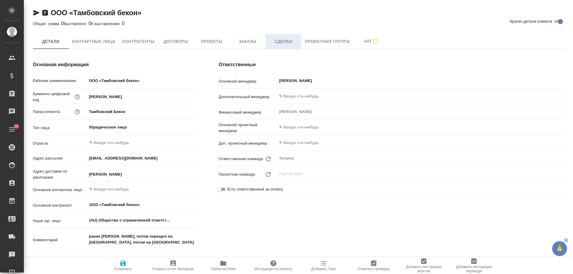
type textarea "x"
click at [251, 42] on span "Заказы" at bounding box center [247, 41] width 29 height 7
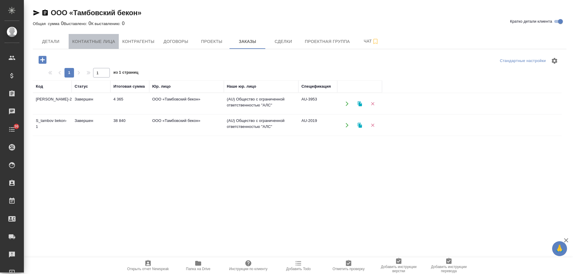
click at [90, 47] on button "Контактные лица" at bounding box center [94, 41] width 50 height 15
select select "RU"
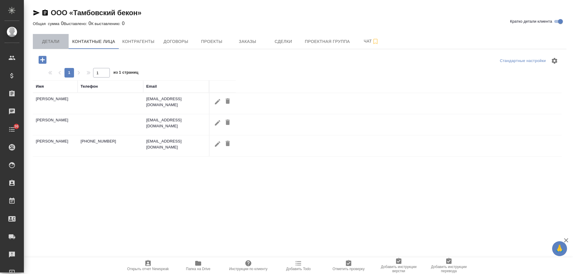
click at [54, 46] on button "Детали" at bounding box center [51, 41] width 36 height 15
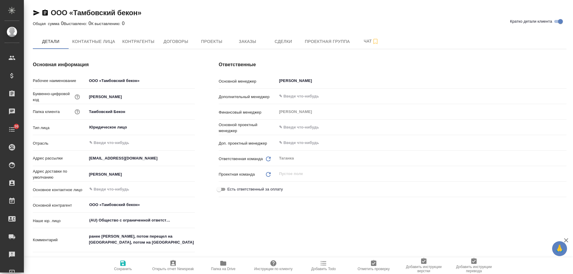
type textarea "x"
click at [142, 43] on span "Контрагенты" at bounding box center [138, 41] width 32 height 7
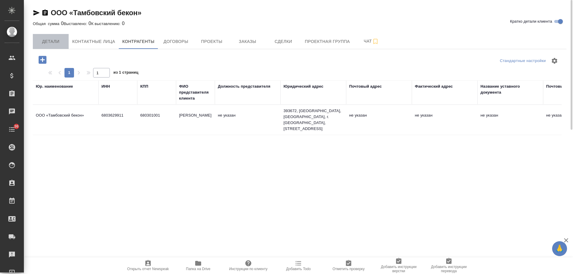
click at [55, 41] on span "Детали" at bounding box center [50, 41] width 29 height 7
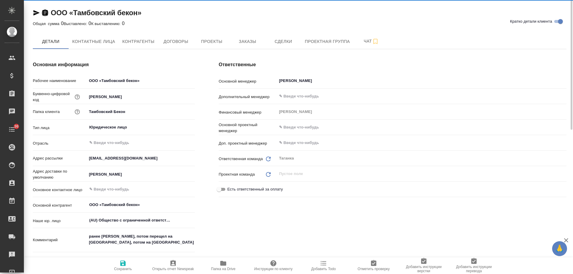
click at [45, 14] on icon "button" at bounding box center [45, 12] width 7 height 7
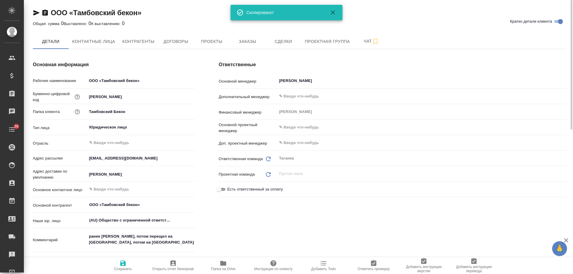
type textarea "x"
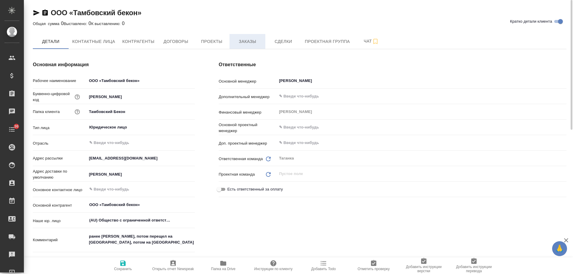
click at [251, 43] on span "Заказы" at bounding box center [247, 41] width 29 height 7
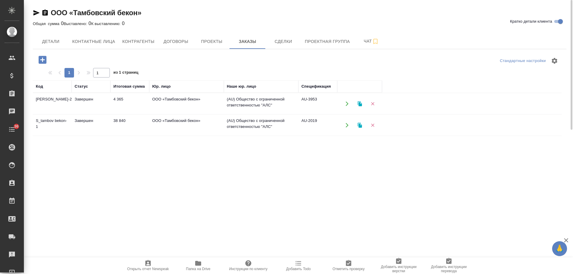
click at [346, 103] on icon "button" at bounding box center [347, 103] width 5 height 5
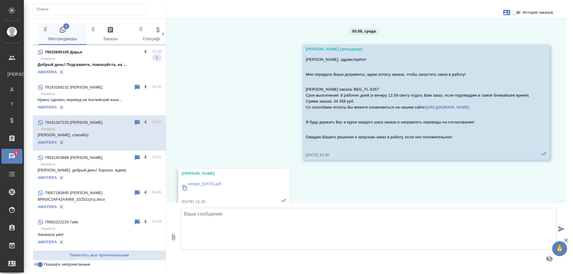
scroll to position [2145, 0]
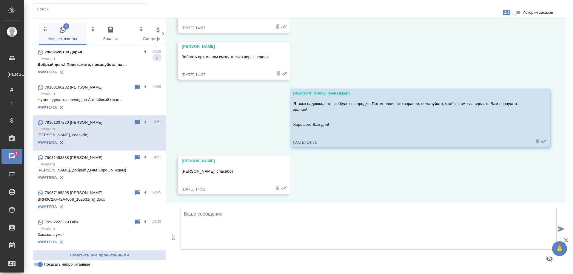
click at [111, 59] on p "Awatera" at bounding box center [101, 59] width 121 height 6
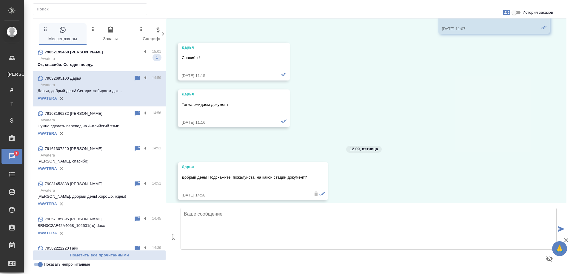
scroll to position [4147, 0]
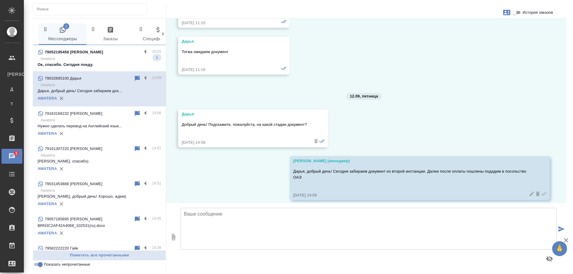
click at [122, 59] on p "Awatera" at bounding box center [101, 59] width 121 height 6
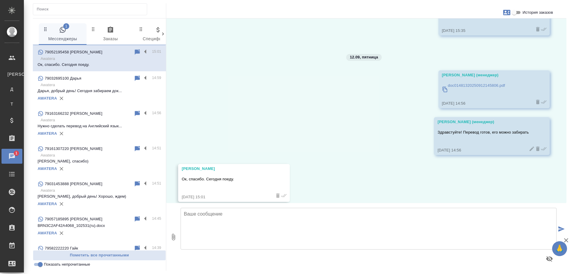
scroll to position [4535, 0]
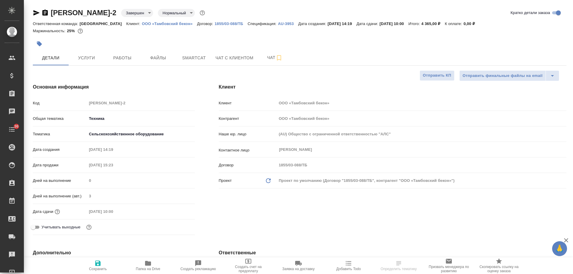
select select "RU"
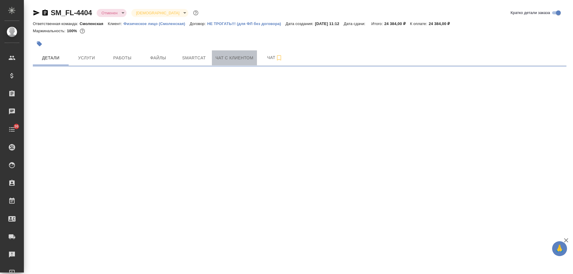
click at [228, 60] on span "Чат с клиентом" at bounding box center [235, 57] width 38 height 7
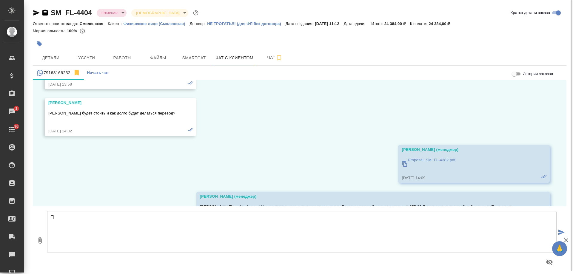
scroll to position [1254, 0]
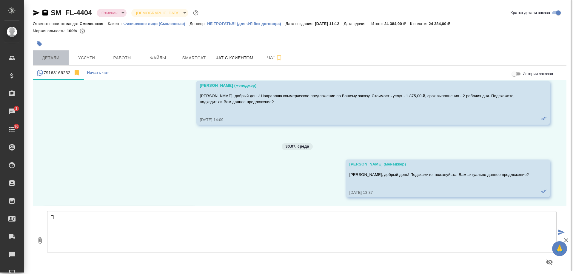
click at [56, 57] on span "Детали" at bounding box center [50, 57] width 29 height 7
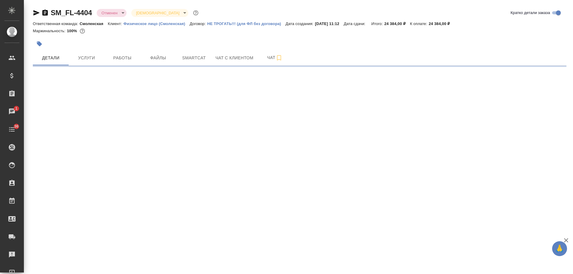
select select "RU"
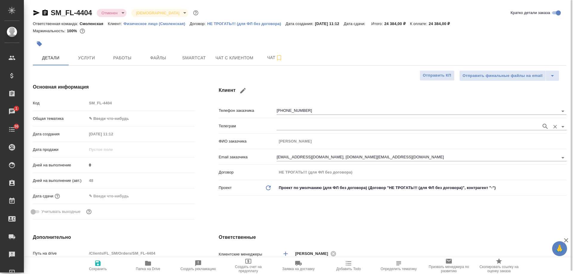
type textarea "x"
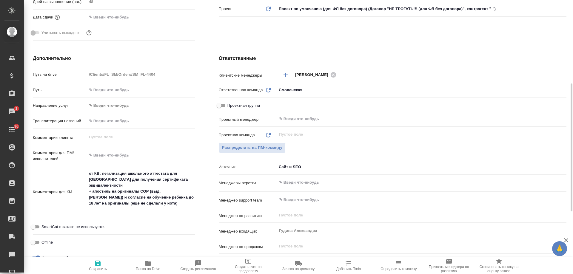
scroll to position [239, 0]
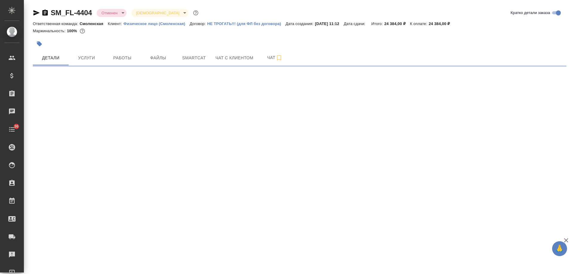
select select "RU"
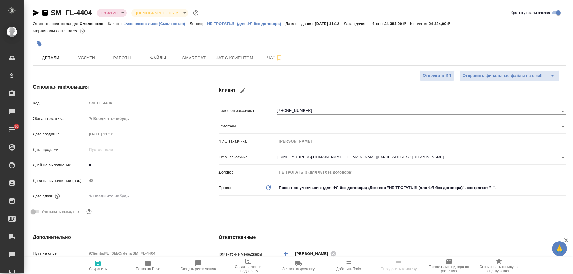
type textarea "x"
click at [347, 265] on icon "button" at bounding box center [349, 264] width 6 height 4
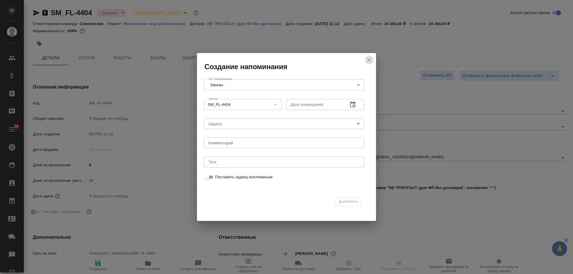
click at [370, 61] on icon "close" at bounding box center [369, 60] width 4 height 4
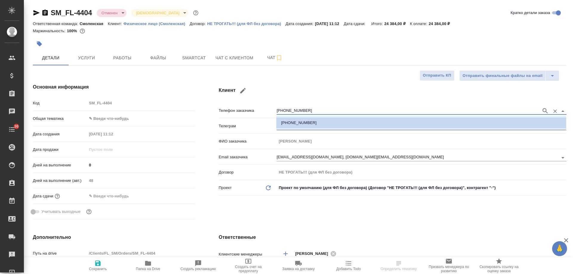
drag, startPoint x: 302, startPoint y: 110, endPoint x: 185, endPoint y: 110, distance: 117.1
click at [185, 110] on div "Основная информация Код SM_FL-4404 Общая тематика ✎ Введи что-нибудь Дата созда…" at bounding box center [300, 153] width 558 height 162
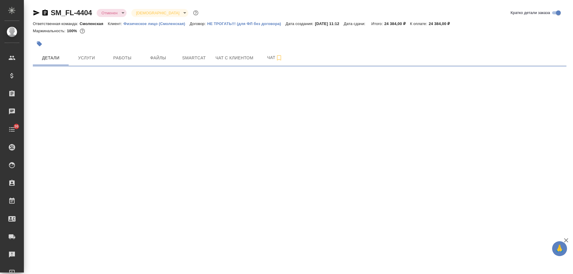
select select "RU"
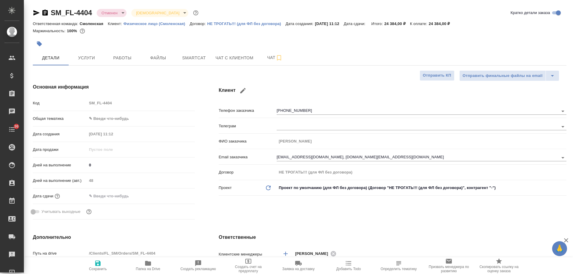
type textarea "x"
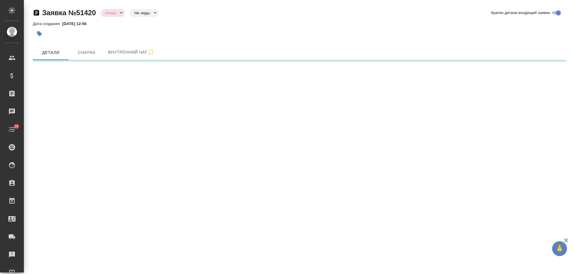
select select "RU"
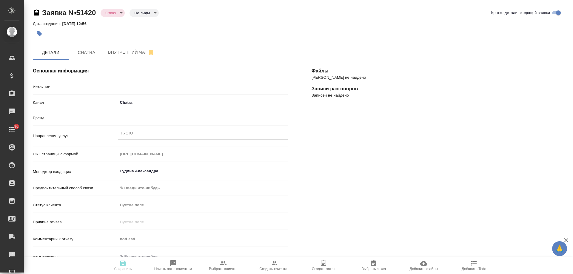
type textarea "x"
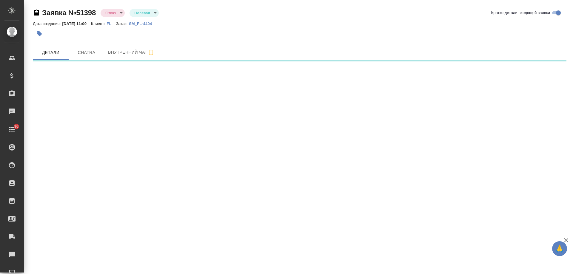
select select "RU"
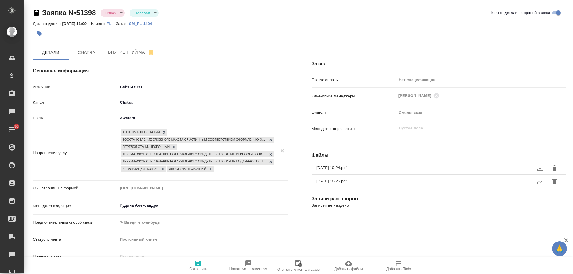
click at [401, 266] on icon "button" at bounding box center [399, 264] width 6 height 4
type textarea "x"
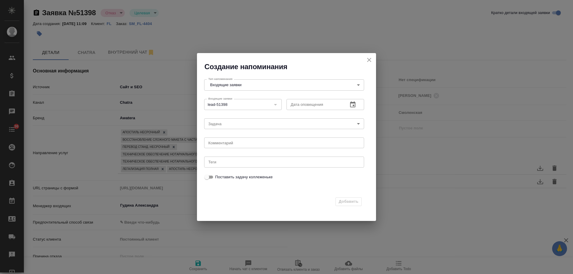
click at [357, 106] on button "button" at bounding box center [353, 105] width 14 height 14
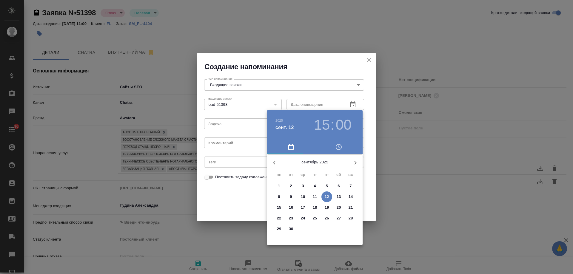
click at [300, 208] on span "17" at bounding box center [303, 208] width 11 height 6
type input "[DATE] 15:00"
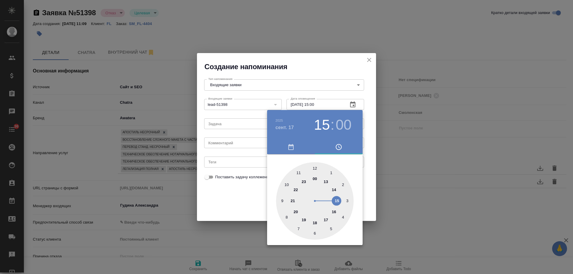
drag, startPoint x: 245, startPoint y: 141, endPoint x: 238, endPoint y: 143, distance: 7.6
click at [244, 141] on div at bounding box center [286, 137] width 573 height 274
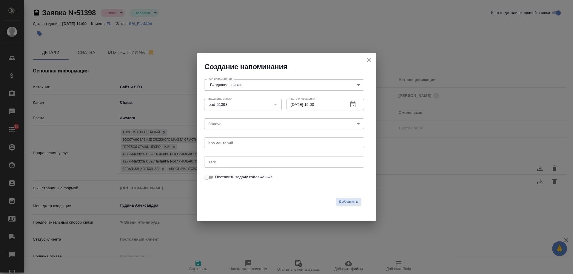
click at [235, 144] on div "[DATE] 15 : 00 00 1 2 3 4 5 6 7 8 9 10 11 12 13 14 15 16 17 18 19 20 21 22 23" at bounding box center [286, 137] width 573 height 274
click at [235, 144] on textarea at bounding box center [284, 143] width 152 height 4
type textarea "поискать заказ на пушке"
click at [355, 202] on span "Добавить" at bounding box center [349, 202] width 20 height 7
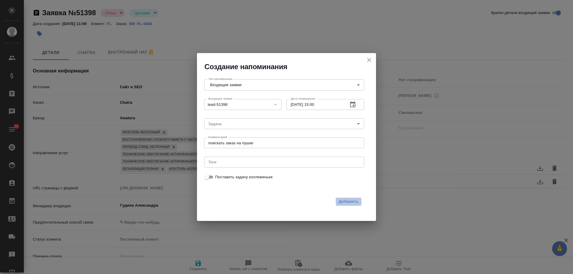
type textarea "x"
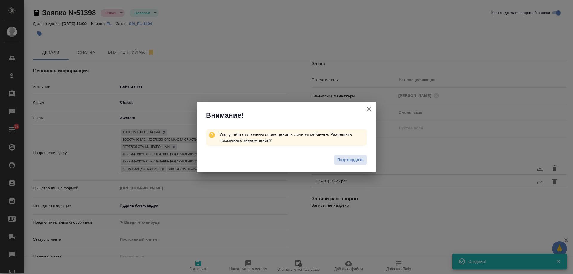
click at [370, 107] on icon "button" at bounding box center [368, 108] width 7 height 7
type textarea "x"
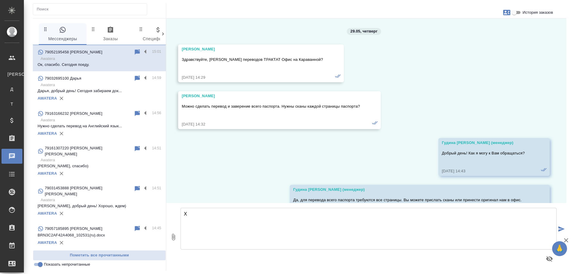
scroll to position [4535, 0]
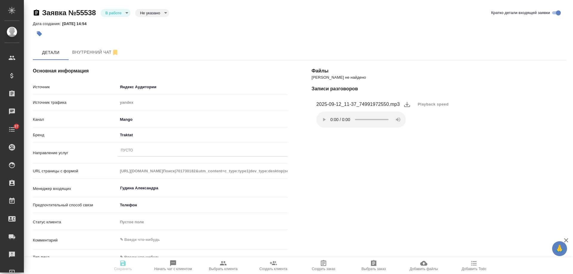
select select "RU"
click at [141, 152] on div "Пусто" at bounding box center [203, 151] width 170 height 9
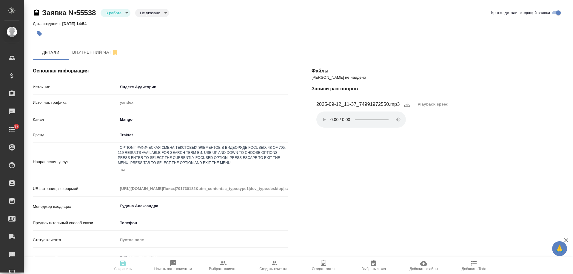
type input "виз"
click at [145, 274] on div "Оформление визы" at bounding box center [286, 277] width 573 height 7
click at [128, 134] on body "🙏 .cls-1 fill:#fff; AWATERA Gudina Alexandra Клиенты Спецификации Заказы 0 Чаты…" at bounding box center [286, 137] width 573 height 274
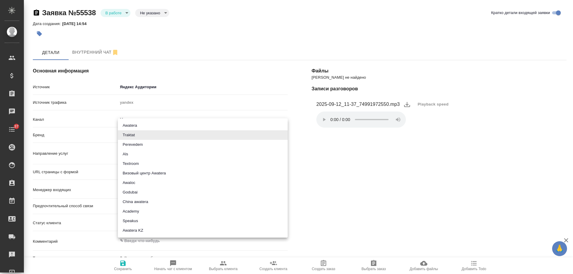
click at [147, 172] on li "Визовый центр Awatera" at bounding box center [203, 174] width 170 height 10
type input "visaCenterAwatera"
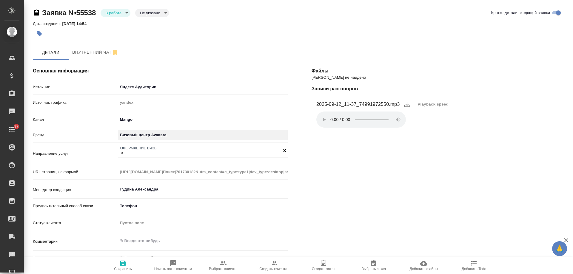
scroll to position [90, 0]
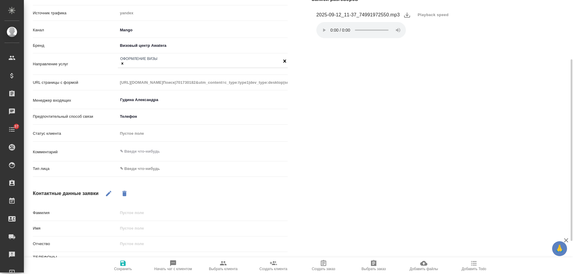
click at [133, 169] on body "🙏 .cls-1 fill:#fff; AWATERA Gudina Alexandra Клиенты Спецификации Заказы 0 Чаты…" at bounding box center [286, 137] width 573 height 274
click at [136, 179] on li "Физическое лицо" at bounding box center [174, 178] width 113 height 10
type input "private"
click at [110, 194] on icon "button" at bounding box center [108, 193] width 7 height 7
click at [133, 228] on input "text" at bounding box center [202, 229] width 169 height 9
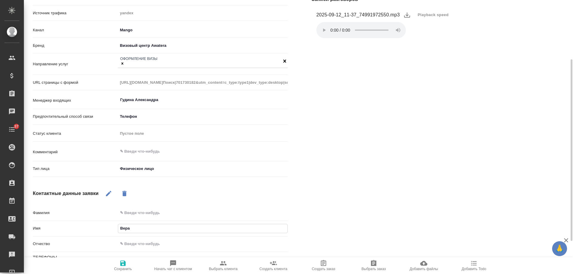
type input "Вера"
click at [127, 264] on span "Сохранить" at bounding box center [123, 265] width 43 height 11
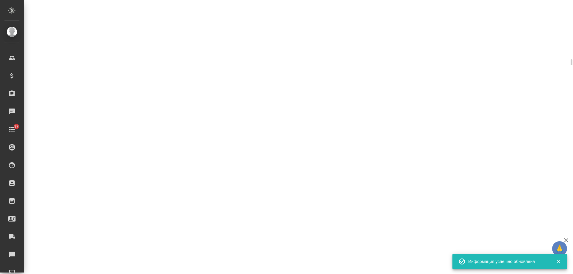
select select "RU"
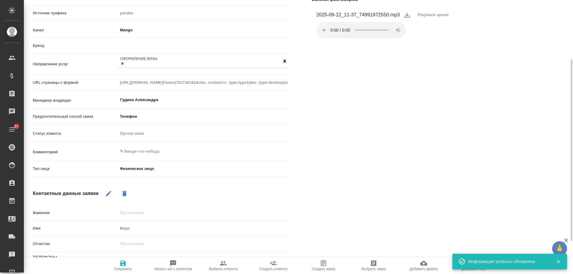
type textarea "x"
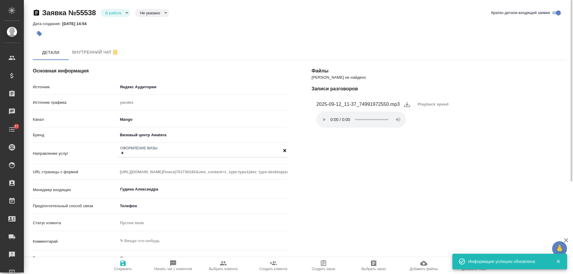
click at [40, 36] on icon "button" at bounding box center [39, 33] width 5 height 5
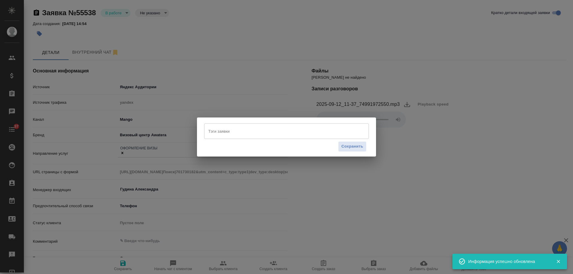
click at [244, 133] on input "Тэги заявки" at bounding box center [281, 131] width 148 height 10
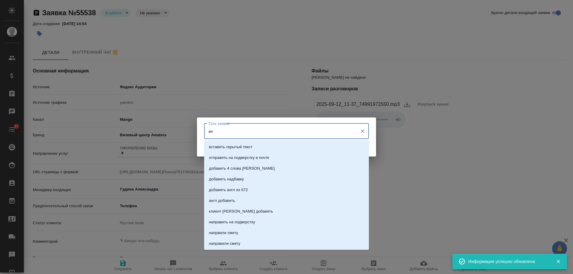
type input "виз"
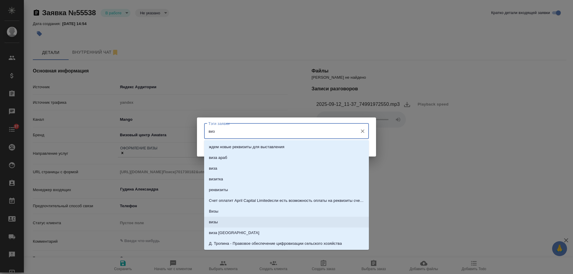
click at [224, 219] on li "визы" at bounding box center [286, 222] width 165 height 11
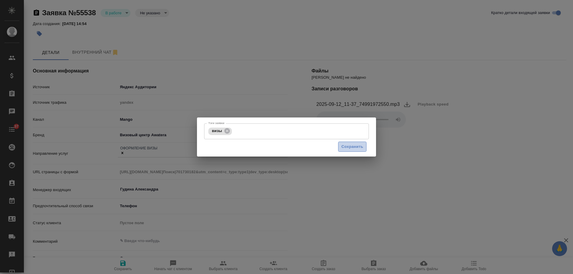
click at [350, 150] on span "Сохранить" at bounding box center [353, 147] width 22 height 7
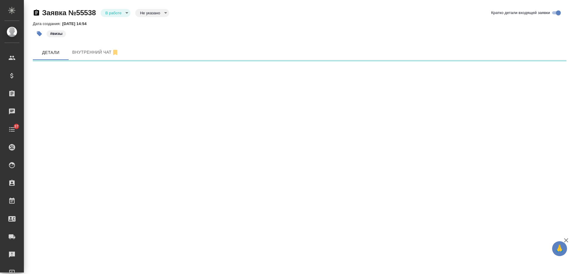
select select "RU"
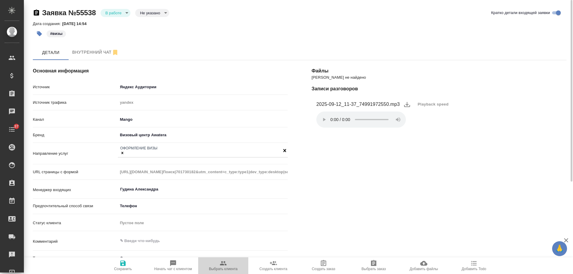
click at [223, 265] on icon "button" at bounding box center [223, 264] width 7 height 4
type textarea "x"
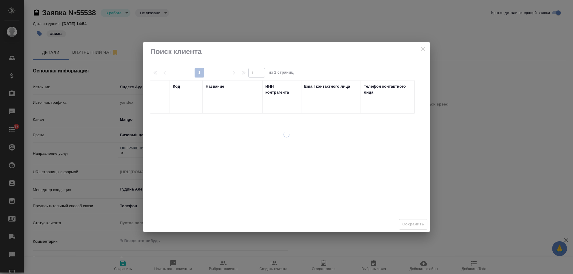
click at [240, 102] on input "text" at bounding box center [233, 102] width 54 height 7
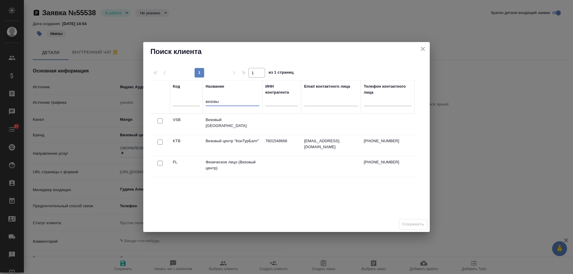
type input "визовы"
click at [160, 164] on input "checkbox" at bounding box center [160, 163] width 5 height 5
checkbox input "true"
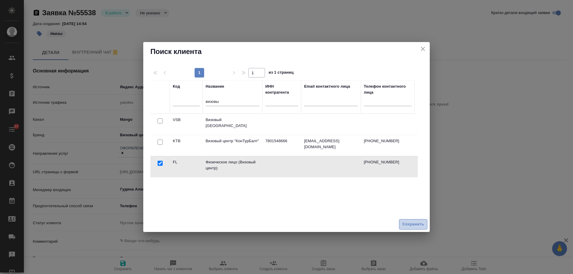
click at [409, 224] on span "Сохранить" at bounding box center [414, 224] width 22 height 7
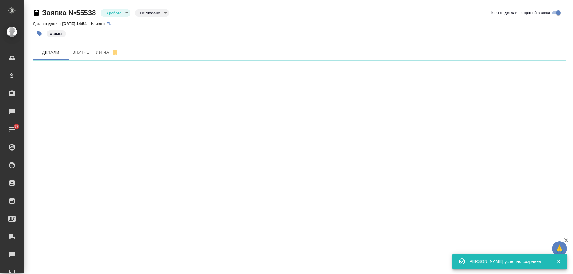
select select "RU"
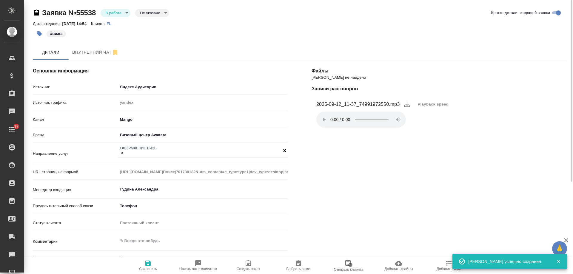
click at [249, 268] on span "Создать заказ" at bounding box center [249, 269] width 24 height 4
type textarea "x"
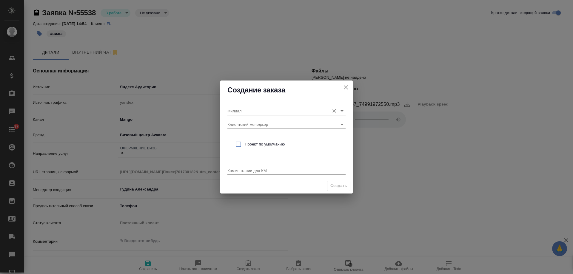
click at [298, 110] on input "Филиал" at bounding box center [277, 111] width 99 height 8
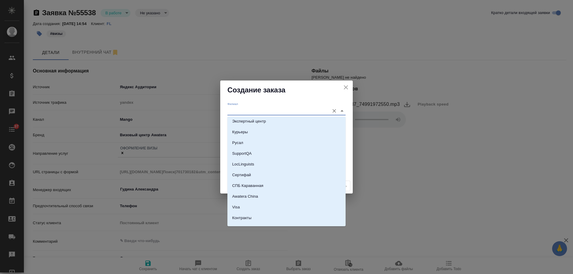
scroll to position [1053, 0]
click at [256, 198] on li "Visa" at bounding box center [287, 199] width 118 height 11
type input "Visa"
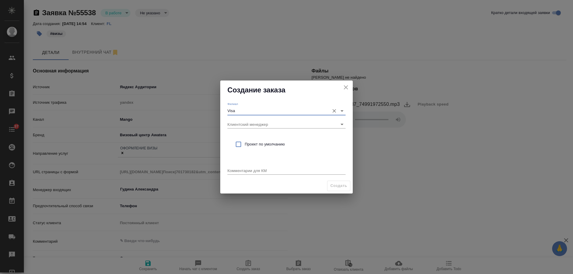
click at [251, 144] on span "Проект по умолчанию" at bounding box center [293, 145] width 96 height 6
checkbox input "true"
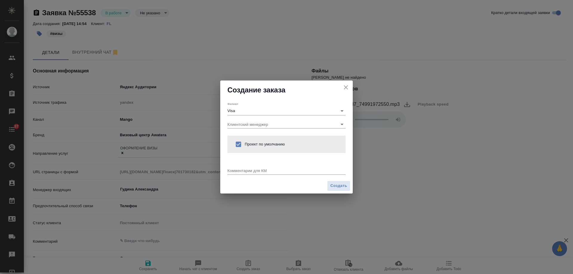
drag, startPoint x: 254, startPoint y: 167, endPoint x: 256, endPoint y: 170, distance: 3.5
click at [254, 167] on div "Комментарии для КМ x" at bounding box center [287, 169] width 118 height 12
click at [256, 171] on textarea at bounding box center [287, 170] width 118 height 4
drag, startPoint x: 262, startPoint y: 170, endPoint x: 265, endPoint y: 171, distance: 3.6
click at [265, 171] on textarea "от КВ: виза в Испаиню" at bounding box center [287, 170] width 118 height 4
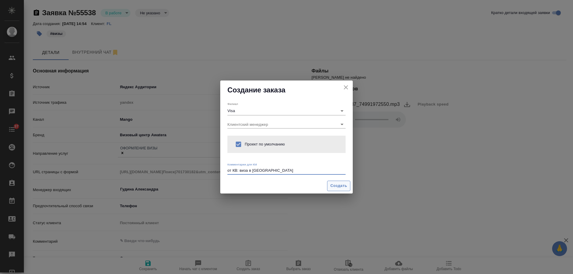
type textarea "от КВ: виза в Испанию"
click at [338, 187] on span "Создать" at bounding box center [339, 186] width 17 height 7
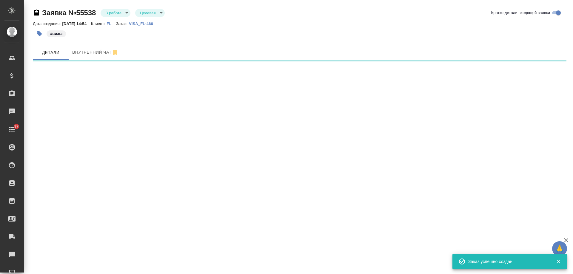
select select "RU"
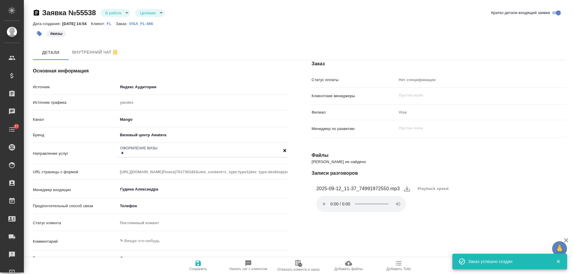
type textarea "x"
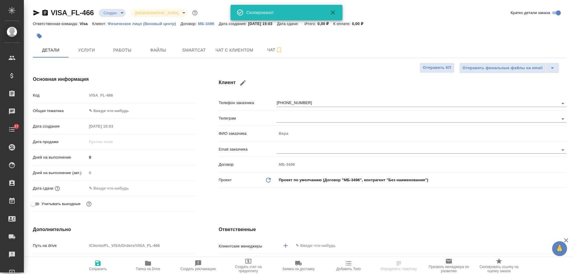
select select "RU"
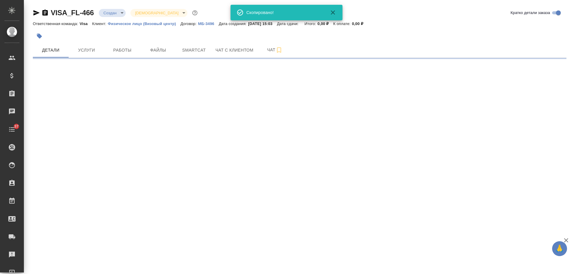
select select "RU"
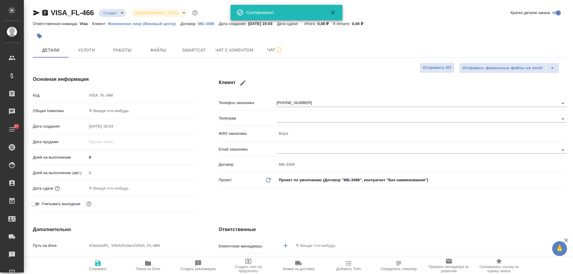
type textarea "x"
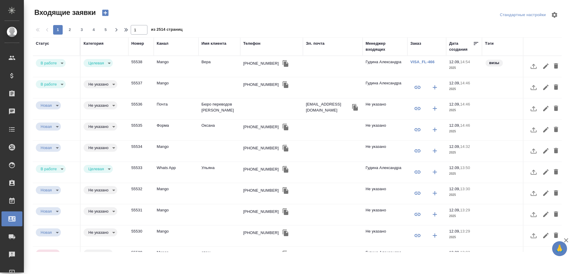
select select "RU"
click at [105, 11] on icon "button" at bounding box center [105, 13] width 6 height 6
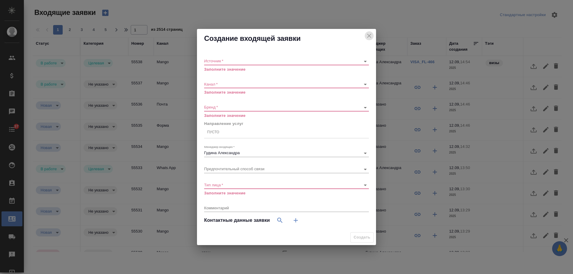
click at [369, 36] on icon "close" at bounding box center [369, 35] width 7 height 7
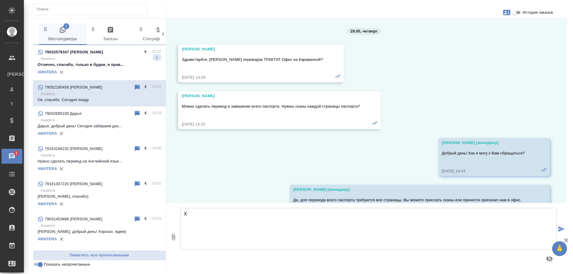
scroll to position [4535, 0]
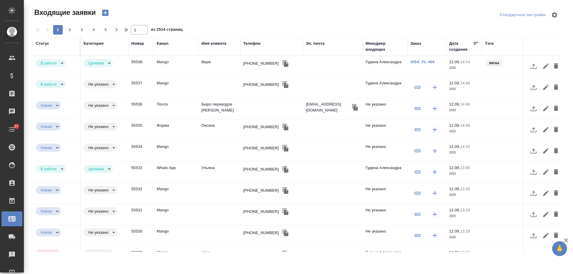
select select "RU"
click at [252, 86] on div "[PHONE_NUMBER]" at bounding box center [261, 85] width 36 height 6
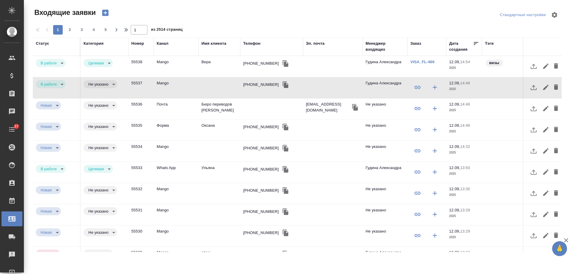
click at [251, 43] on div "Телефон" at bounding box center [251, 44] width 17 height 6
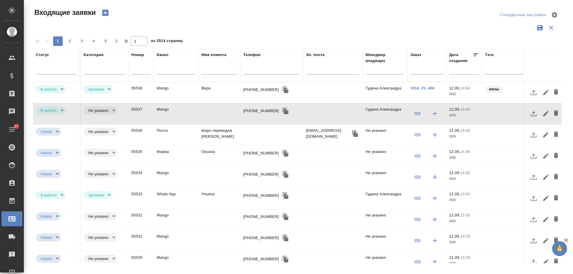
click at [332, 68] on input "text" at bounding box center [333, 70] width 54 height 7
paste input "[EMAIL_ADDRESS][DOMAIN_NAME]"
type input "[EMAIL_ADDRESS][DOMAIN_NAME]"
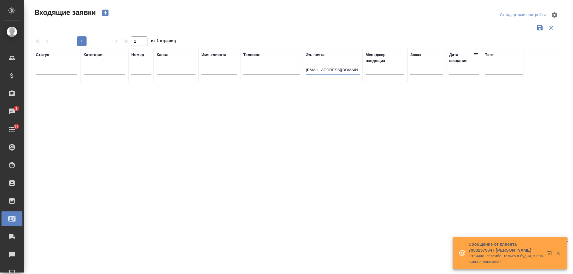
drag, startPoint x: 345, startPoint y: 69, endPoint x: 201, endPoint y: 75, distance: 144.7
click at [201, 75] on tr "Статус [PERSON_NAME] Имя клиента Телефон Эл. почта [EMAIL_ADDRESS][DOMAIN_NAME]…" at bounding box center [380, 65] width 694 height 33
click at [106, 13] on icon "button" at bounding box center [105, 13] width 8 height 8
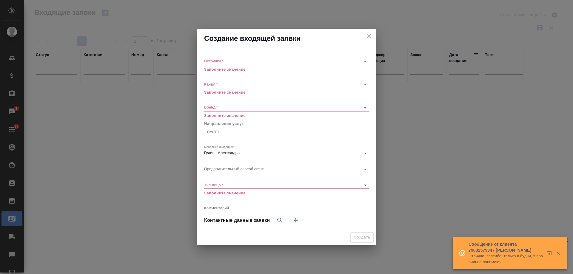
click at [233, 59] on body "🙏 .cls-1 fill:#fff; AWATERA [PERSON_NAME] Спецификации Заказы 1 Чаты 37 Todo Пр…" at bounding box center [286, 137] width 573 height 274
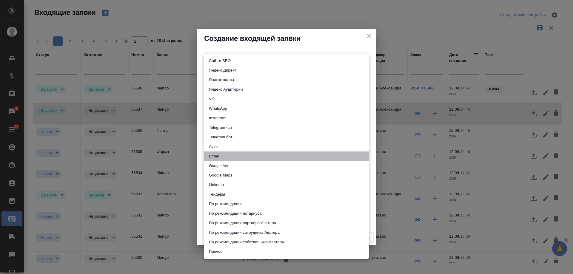
click at [218, 157] on li "Email" at bounding box center [286, 157] width 165 height 10
type input "emailAds"
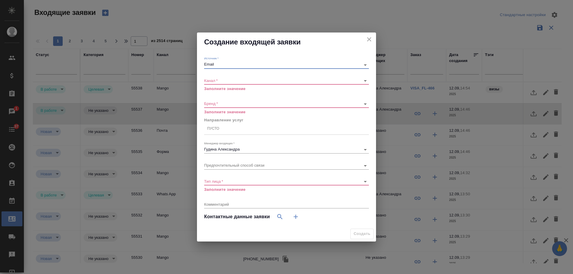
click at [223, 79] on body "🙏 .cls-1 fill:#fff; AWATERA [PERSON_NAME] Спецификации Заказы 1 Чаты 37 Todo Пр…" at bounding box center [286, 137] width 573 height 274
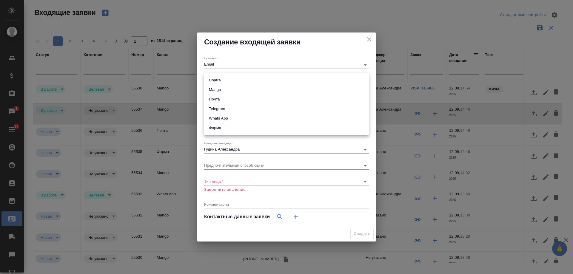
click at [225, 96] on li "Почта" at bounding box center [286, 100] width 165 height 10
type input "640a088c6aae0874b0a8d791"
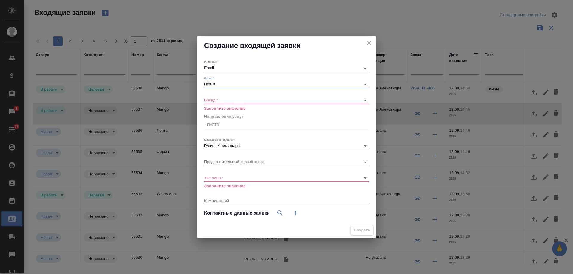
click at [219, 99] on body "🙏 .cls-1 fill:#fff; AWATERA [PERSON_NAME] Спецификации Заказы 1 Чаты 37 Todo Пр…" at bounding box center [286, 137] width 573 height 274
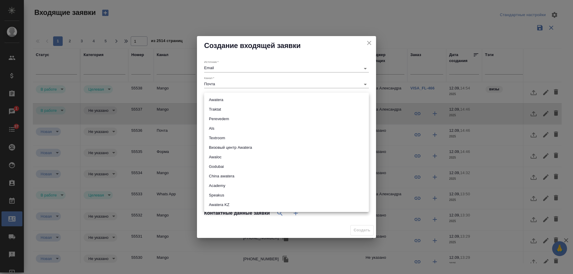
click at [220, 109] on li "Traktat" at bounding box center [286, 110] width 165 height 10
type input "traktat"
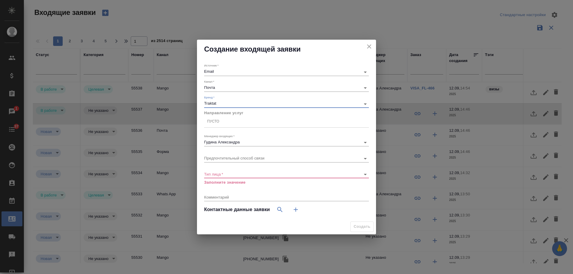
click at [226, 124] on div "Пусто" at bounding box center [286, 122] width 165 height 9
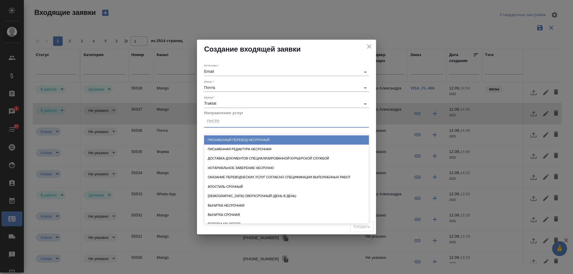
click at [227, 137] on div "Письменный перевод несрочный" at bounding box center [286, 140] width 165 height 9
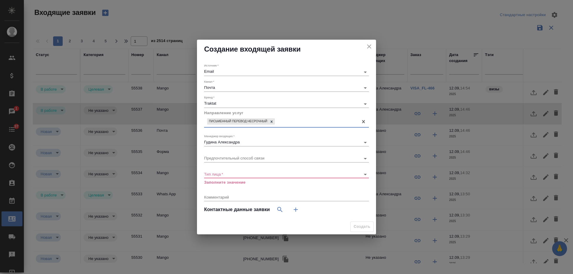
click at [220, 175] on body "🙏 .cls-1 fill:#fff; AWATERA Gudina Alexandra Клиенты Спецификации Заказы 1 Чаты…" at bounding box center [286, 137] width 573 height 274
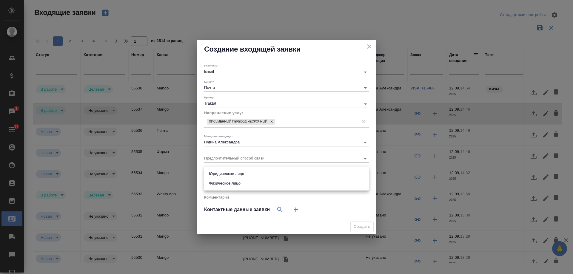
click at [226, 174] on li "Юридическое лицо" at bounding box center [286, 174] width 165 height 10
type input "company"
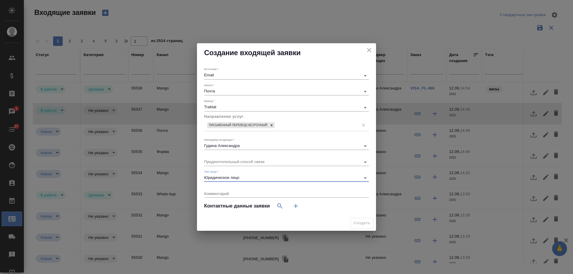
click at [292, 205] on icon "button" at bounding box center [295, 206] width 7 height 7
select select "RU"
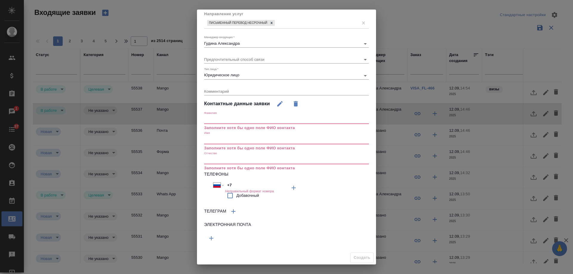
scroll to position [70, 0]
click at [213, 236] on icon "button" at bounding box center [211, 237] width 7 height 7
click at [228, 239] on input "text" at bounding box center [245, 238] width 82 height 7
paste input "eg.rudik@mbnrs.ru"
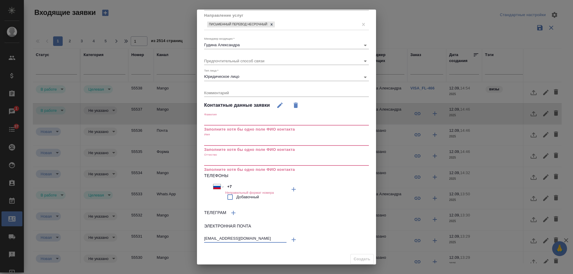
type input "eg.rudik@mbnrs.ru"
drag, startPoint x: 215, startPoint y: 122, endPoint x: 216, endPoint y: 137, distance: 15.2
click at [219, 123] on input "text" at bounding box center [286, 121] width 165 height 8
paste input "Рудик Елена Геннадьевна"
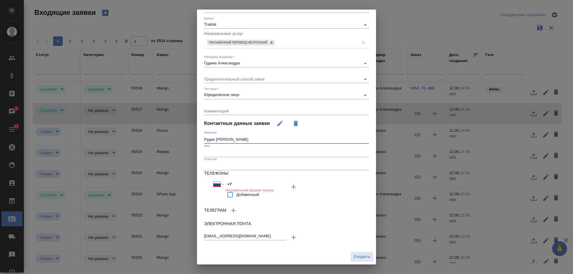
scroll to position [49, 0]
type input "Рудик Елена Геннадьевна"
click at [216, 153] on input "text" at bounding box center [286, 153] width 165 height 8
paste input "Рудик Елена Геннадьевна"
type input "Рудик Елена Геннадьевна"
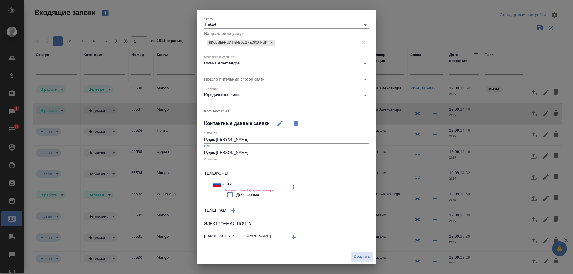
click at [216, 165] on input "text" at bounding box center [286, 166] width 165 height 8
paste input "Рудик Елена Геннадьевна"
type input "Рудик Елена Геннадьевна"
drag, startPoint x: 218, startPoint y: 139, endPoint x: 294, endPoint y: 145, distance: 76.0
click at [294, 145] on div "Фамилия Рудик Елена Геннадьевна Имя Рудик Елена Геннадьевна Отчество Рудик Елен…" at bounding box center [286, 189] width 165 height 117
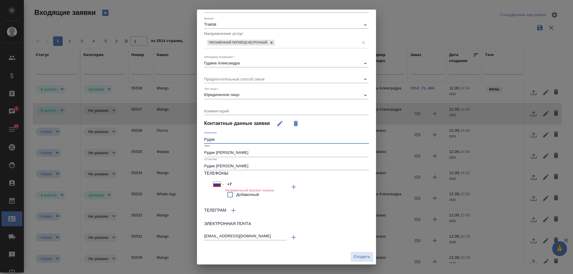
type input "Рудик"
drag, startPoint x: 228, startPoint y: 153, endPoint x: 303, endPoint y: 156, distance: 75.3
click at [303, 156] on input "Рудик Елена Геннадьевна" at bounding box center [286, 153] width 165 height 8
drag, startPoint x: 216, startPoint y: 153, endPoint x: 191, endPoint y: 153, distance: 24.8
click at [191, 153] on div "Создание входящей заявки Источник   * Email emailAds Канал   * Почта 640a088c6a…" at bounding box center [286, 137] width 573 height 274
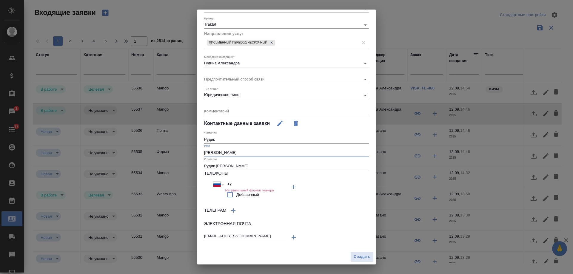
type input "[PERSON_NAME]"
drag, startPoint x: 229, startPoint y: 167, endPoint x: 185, endPoint y: 164, distance: 44.0
click at [185, 164] on div "Создание входящей заявки Источник   * Email emailAds Канал   * Почта 640a088c6a…" at bounding box center [286, 137] width 573 height 274
type input "Геннадьевна"
click at [225, 113] on div "x" at bounding box center [286, 111] width 165 height 7
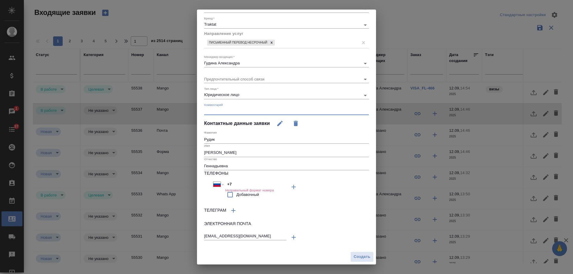
paste textarea "Прошу направить КП на перевод с китайского на русский и с русского на китайский…"
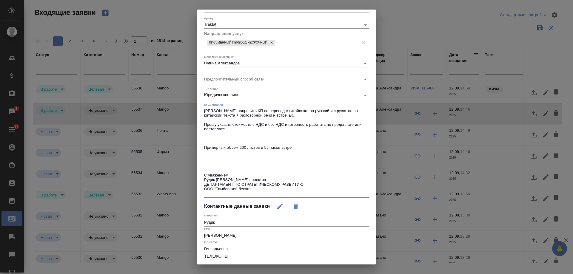
click at [219, 139] on textarea "Прошу направить КП на перевод с китайского на русский и с русского на китайский…" at bounding box center [286, 152] width 165 height 87
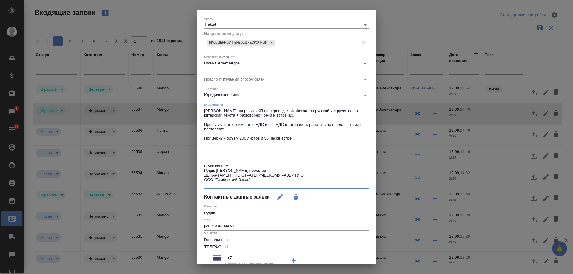
click at [213, 150] on textarea "Прошу направить КП на перевод с китайского на русский и с русского на китайский…" at bounding box center [286, 148] width 165 height 78
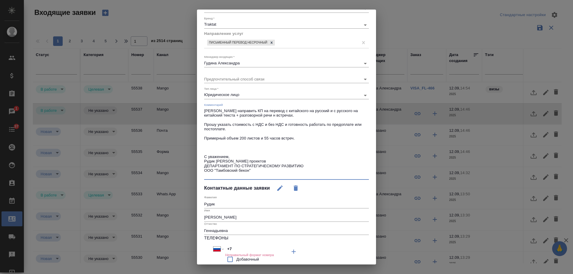
click at [209, 147] on textarea "Прошу направить КП на перевод с китайского на русский и с русского на китайский…" at bounding box center [286, 143] width 165 height 69
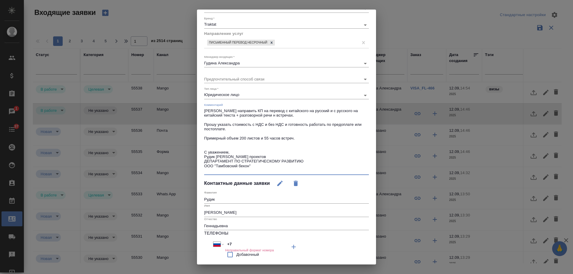
click at [205, 112] on textarea "Прошу направить КП на перевод с китайского на русский и с русского на китайский…" at bounding box center [286, 141] width 165 height 64
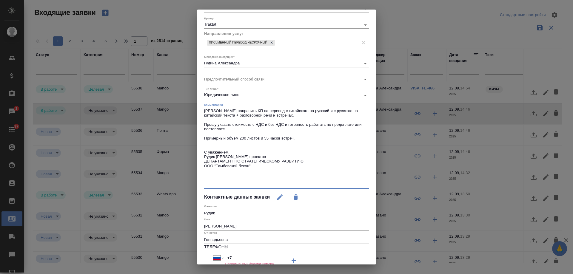
click at [216, 110] on textarea "Прошу направить КП на перевод с китайского на русский и с русского на китайский…" at bounding box center [286, 148] width 165 height 78
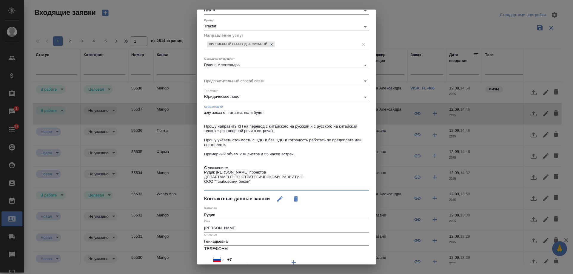
scroll to position [123, 0]
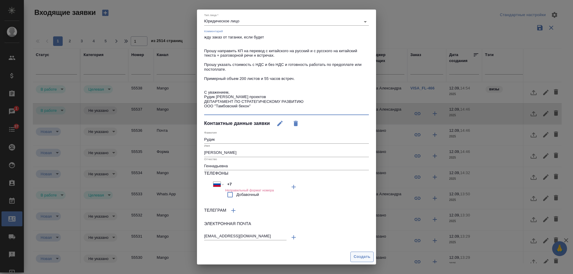
type textarea "жду заказ от таганки, если будет Прошу направить КП на перевод с китайского на …"
click at [357, 257] on span "Создать" at bounding box center [362, 257] width 17 height 7
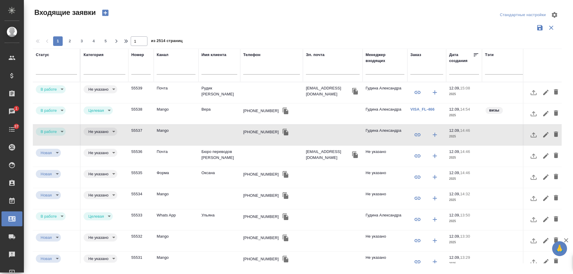
click at [216, 90] on td "Рудик Елена Геннадьевна" at bounding box center [220, 92] width 42 height 21
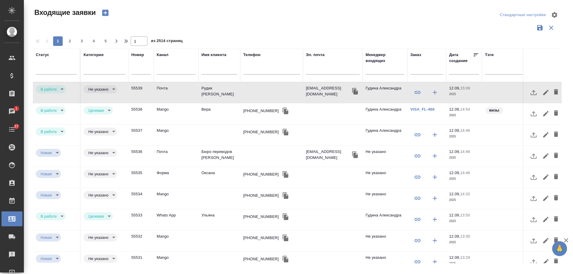
click at [102, 88] on body "🙏 .cls-1 fill:#fff; AWATERA Gudina Alexandra Клиенты Спецификации Заказы 1 Чаты…" at bounding box center [286, 137] width 573 height 274
click at [100, 91] on button "Целевая" at bounding box center [97, 89] width 19 height 7
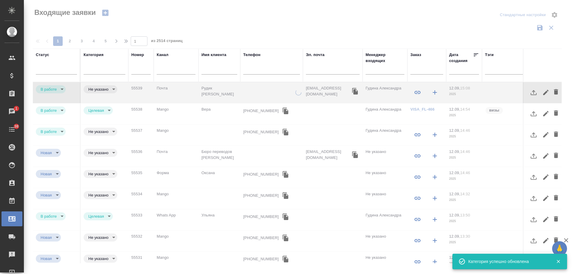
type input "target"
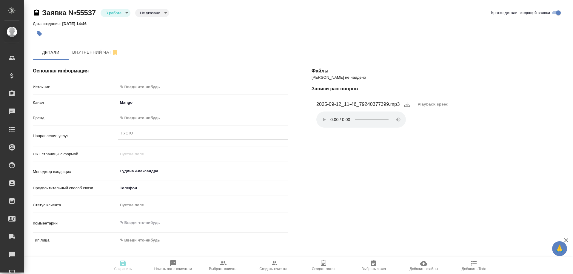
select select "RU"
click at [138, 84] on body "🙏 .cls-1 fill:#fff; AWATERA Gudina Alexandra Клиенты Спецификации Заказы 1 Чаты…" at bounding box center [286, 137] width 573 height 274
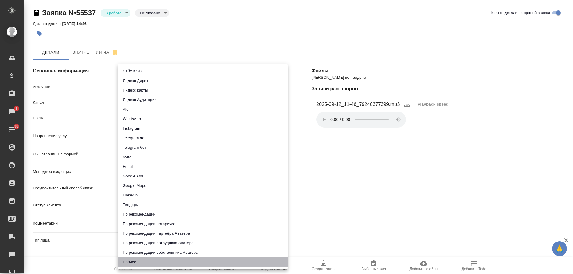
click at [136, 262] on li "Прочее" at bounding box center [203, 263] width 170 height 10
type input "other"
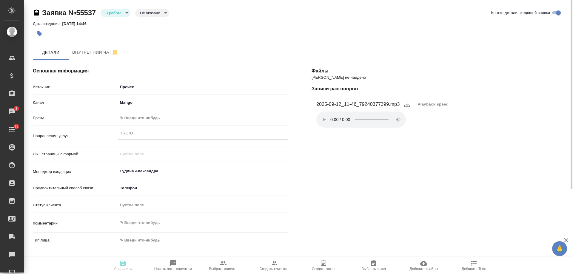
click at [142, 116] on body "🙏 .cls-1 fill:#fff; AWATERA Gudina Alexandra Клиенты Спецификации Заказы 1 Чаты…" at bounding box center [286, 137] width 573 height 274
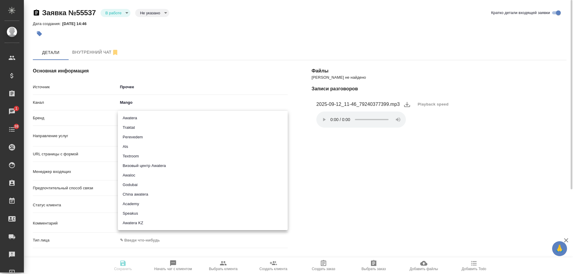
click at [142, 117] on li "Awatera" at bounding box center [203, 118] width 170 height 10
type input "awatera"
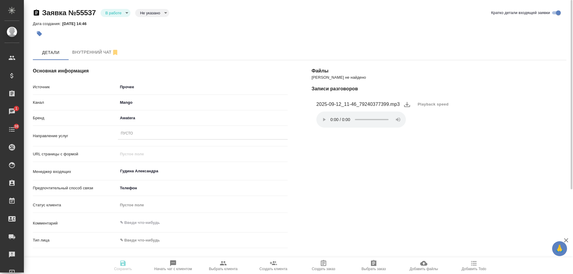
click at [133, 131] on div "Пусто" at bounding box center [203, 134] width 170 height 9
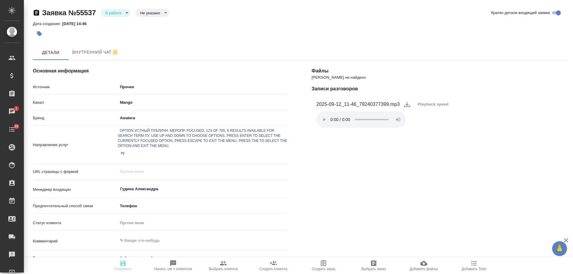
type input "пус"
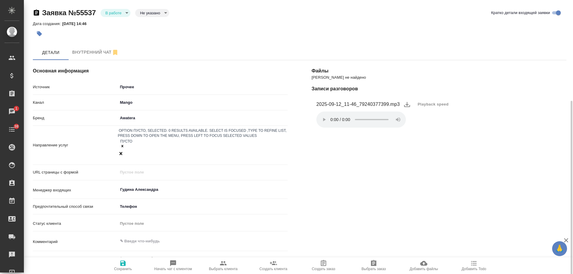
scroll to position [90, 0]
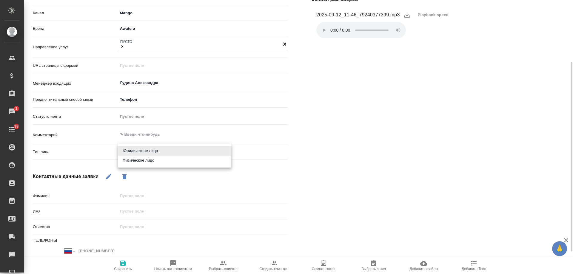
click at [136, 150] on body "🙏 .cls-1 fill:#fff; AWATERA Gudina Alexandra Клиенты Спецификации Заказы 1 Чаты…" at bounding box center [286, 137] width 573 height 274
click at [137, 160] on li "Физическое лицо" at bounding box center [174, 161] width 113 height 10
type input "private"
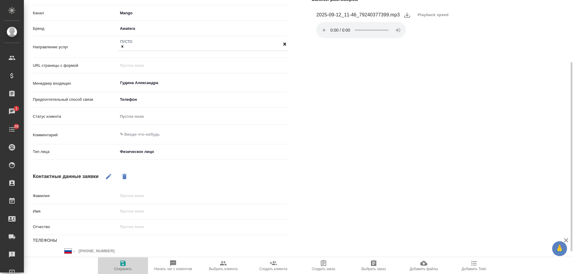
click at [122, 269] on span "Сохранить" at bounding box center [123, 269] width 18 height 4
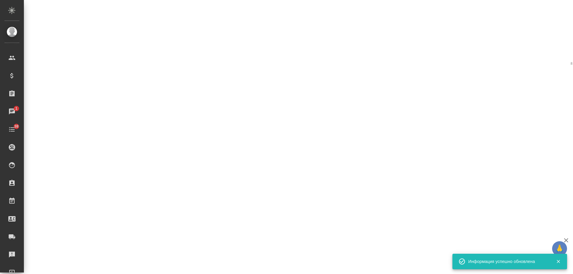
select select "RU"
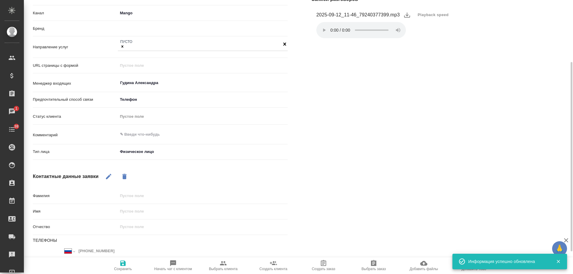
type textarea "x"
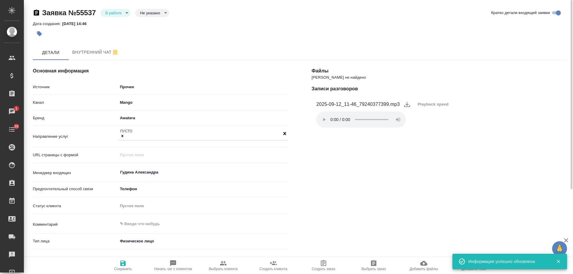
click at [111, 11] on body "🙏 .cls-1 fill:#fff; AWATERA Gudina Alexandra Клиенты Спецификации Заказы 1 Чаты…" at bounding box center [286, 137] width 573 height 274
click at [117, 26] on button "Отказ" at bounding box center [112, 23] width 14 height 7
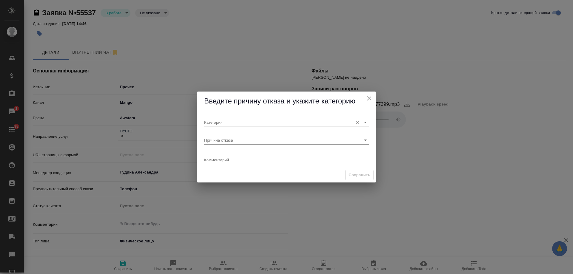
click at [224, 123] on input "Категория" at bounding box center [277, 122] width 146 height 8
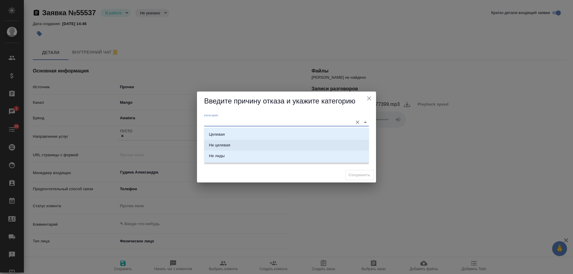
click at [228, 142] on li "Не целевая" at bounding box center [286, 145] width 165 height 11
type input "Не целевая"
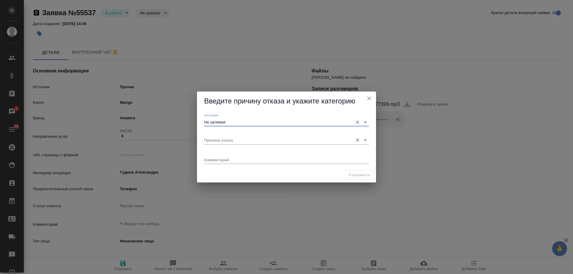
click at [227, 141] on input "Причина отказа" at bounding box center [277, 140] width 146 height 8
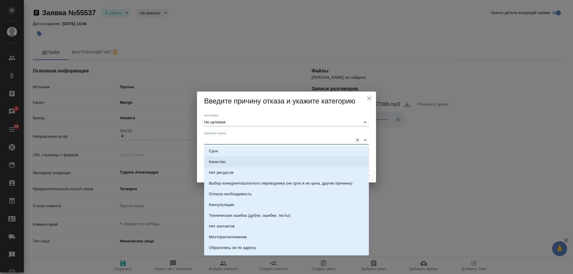
scroll to position [60, 0]
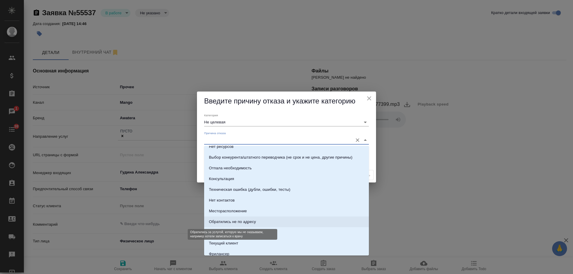
click at [245, 220] on div "Обратились не по адресу" at bounding box center [232, 222] width 47 height 6
type input "Обратились не по адресу"
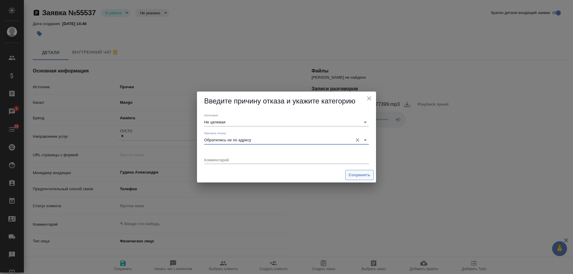
click at [362, 177] on span "Сохранить" at bounding box center [360, 175] width 22 height 7
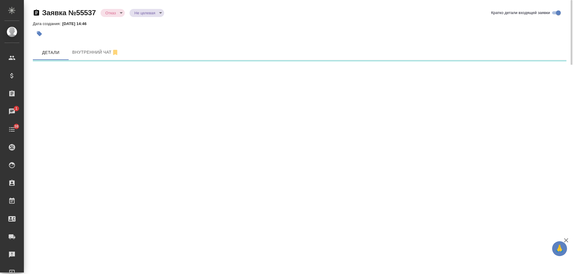
select select "RU"
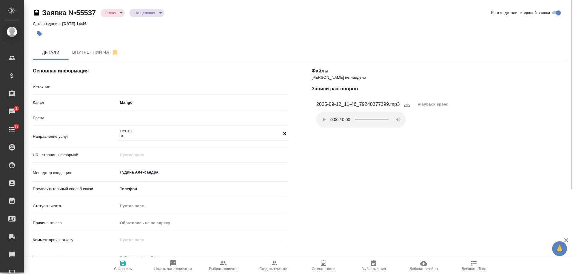
type textarea "x"
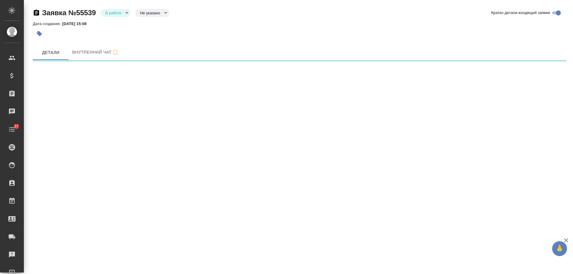
select select "RU"
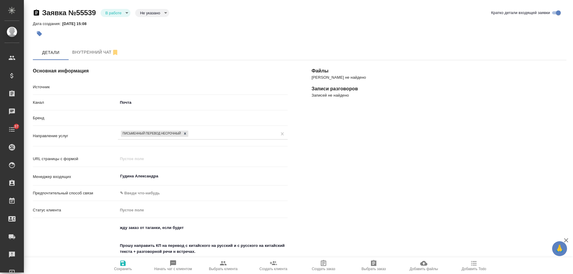
type textarea "x"
click at [44, 32] on button "button" at bounding box center [39, 33] width 13 height 13
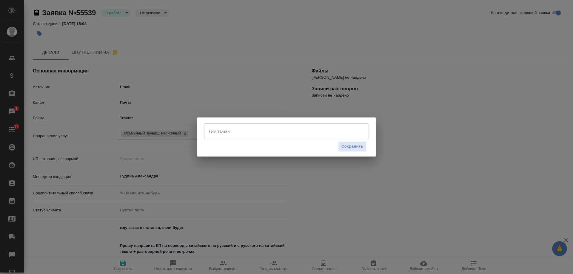
click at [233, 136] on input "Тэги заявки" at bounding box center [281, 131] width 148 height 10
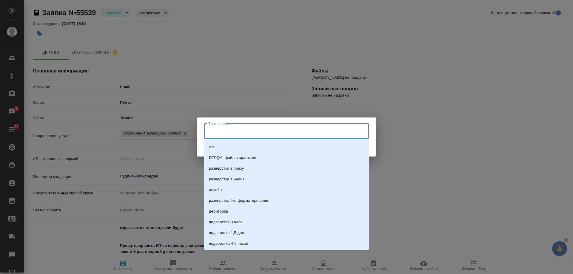
click at [229, 131] on input "Тэги заявки" at bounding box center [281, 131] width 148 height 10
type input "теку"
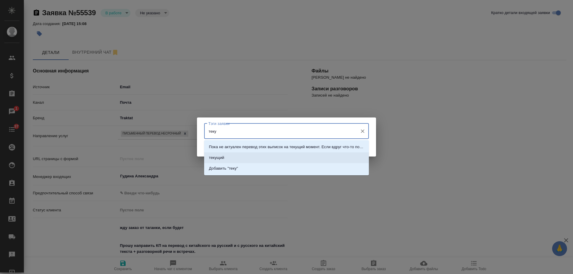
click at [234, 159] on li "текущий" at bounding box center [286, 158] width 165 height 11
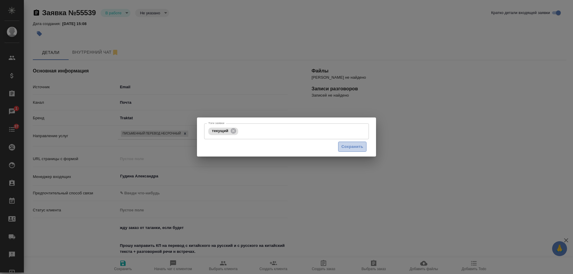
click at [352, 147] on span "Сохранить" at bounding box center [353, 147] width 22 height 7
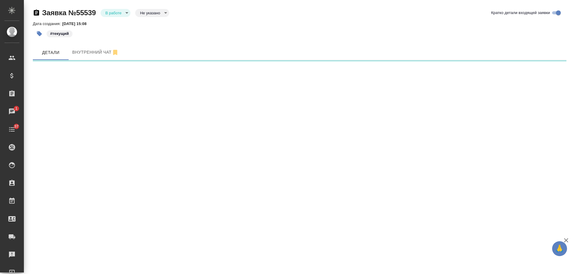
select select "RU"
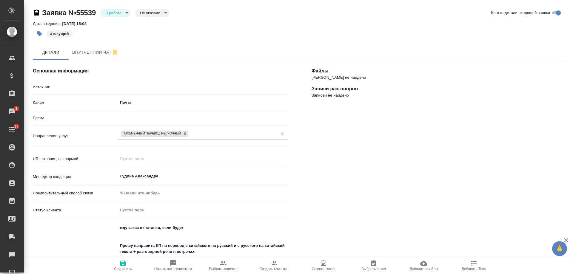
click at [474, 269] on span "Добавить Todo" at bounding box center [474, 269] width 24 height 4
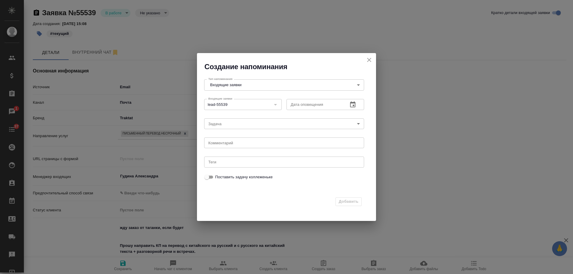
type textarea "x"
click at [351, 106] on icon "button" at bounding box center [352, 104] width 7 height 7
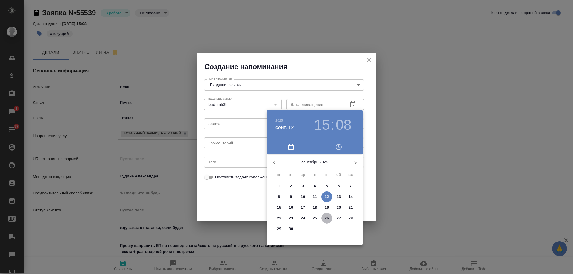
click at [324, 219] on span "26" at bounding box center [327, 219] width 11 height 6
type input "26.09.2025 15:08"
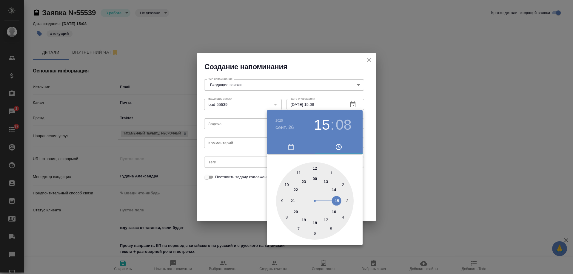
drag, startPoint x: 231, startPoint y: 138, endPoint x: 228, endPoint y: 142, distance: 5.3
click at [231, 139] on div at bounding box center [286, 137] width 573 height 274
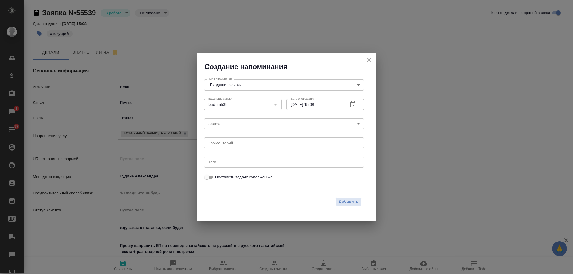
click at [228, 142] on div "2025 сент. 26 15 : 08 00 1 2 3 4 5 6 7 8 9 10 11 12 13 14 15 16 17 18 19 20 21 …" at bounding box center [286, 137] width 573 height 274
click at [227, 144] on div "2025 сент. 26 15 : 08 00 1 2 3 4 5 6 7 8 9 10 11 12 13 14 15 16 17 18 19 20 21 …" at bounding box center [286, 137] width 573 height 274
click at [227, 144] on textarea at bounding box center [284, 143] width 152 height 4
type textarea "инфа таганка"
click at [352, 202] on span "Добавить" at bounding box center [349, 202] width 20 height 7
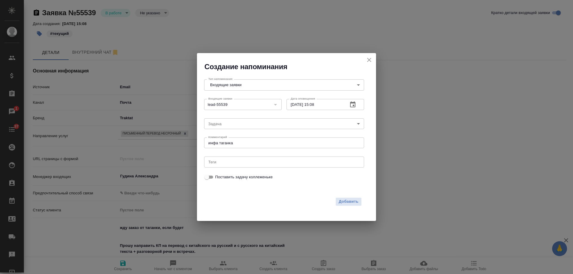
type textarea "x"
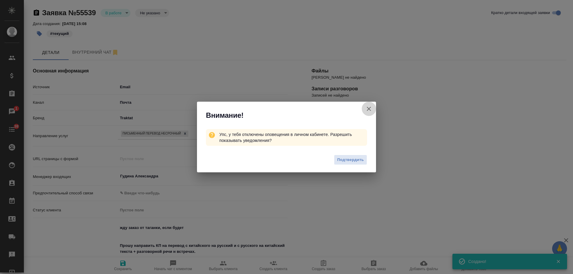
click at [368, 109] on icon "button" at bounding box center [368, 108] width 7 height 7
type textarea "x"
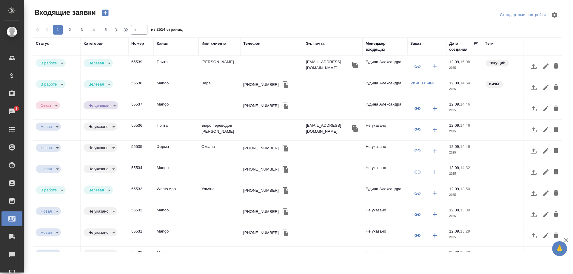
select select "RU"
